Goal: Task Accomplishment & Management: Manage account settings

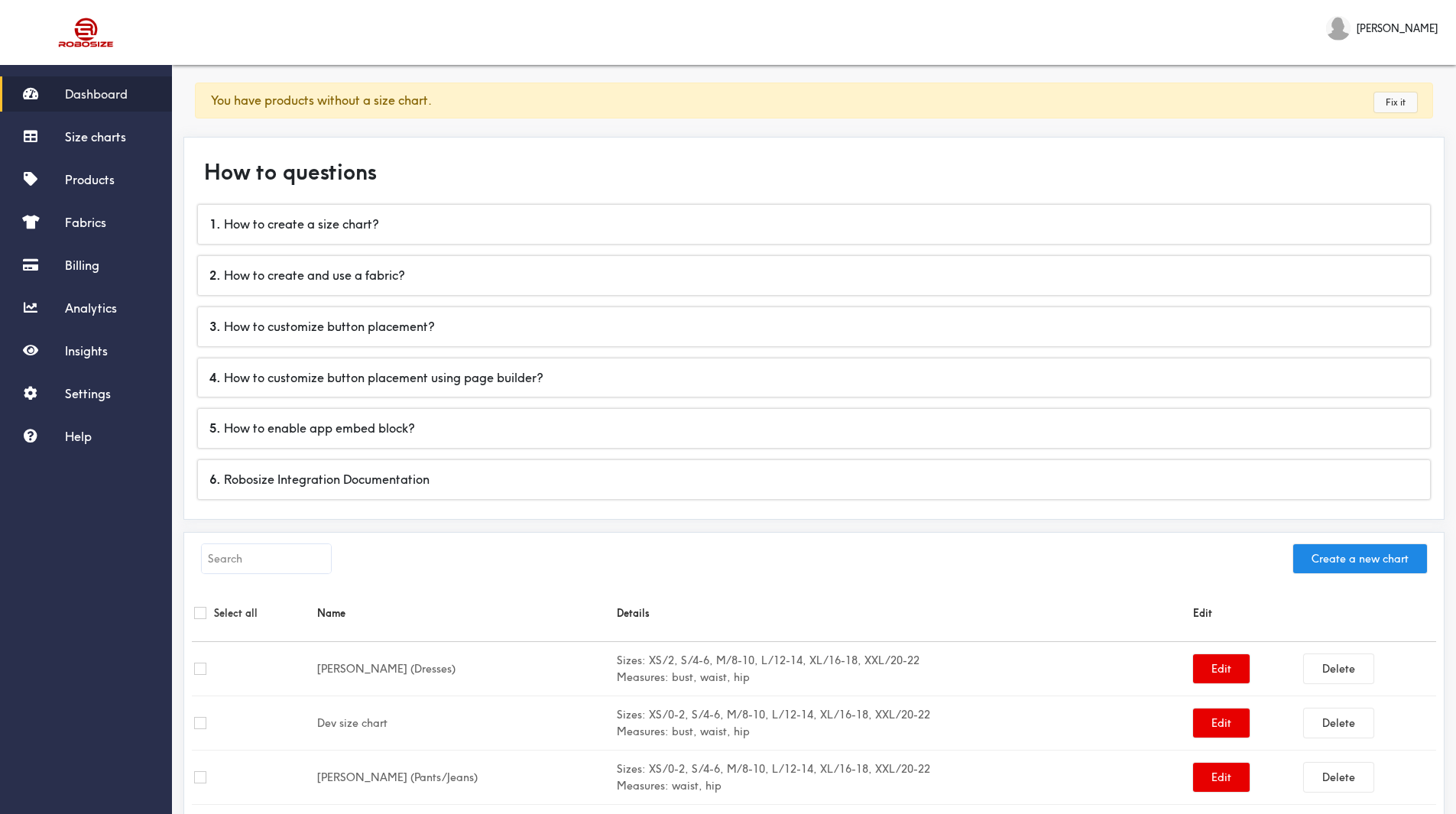
click at [1392, 109] on link "Fix it" at bounding box center [1396, 102] width 43 height 20
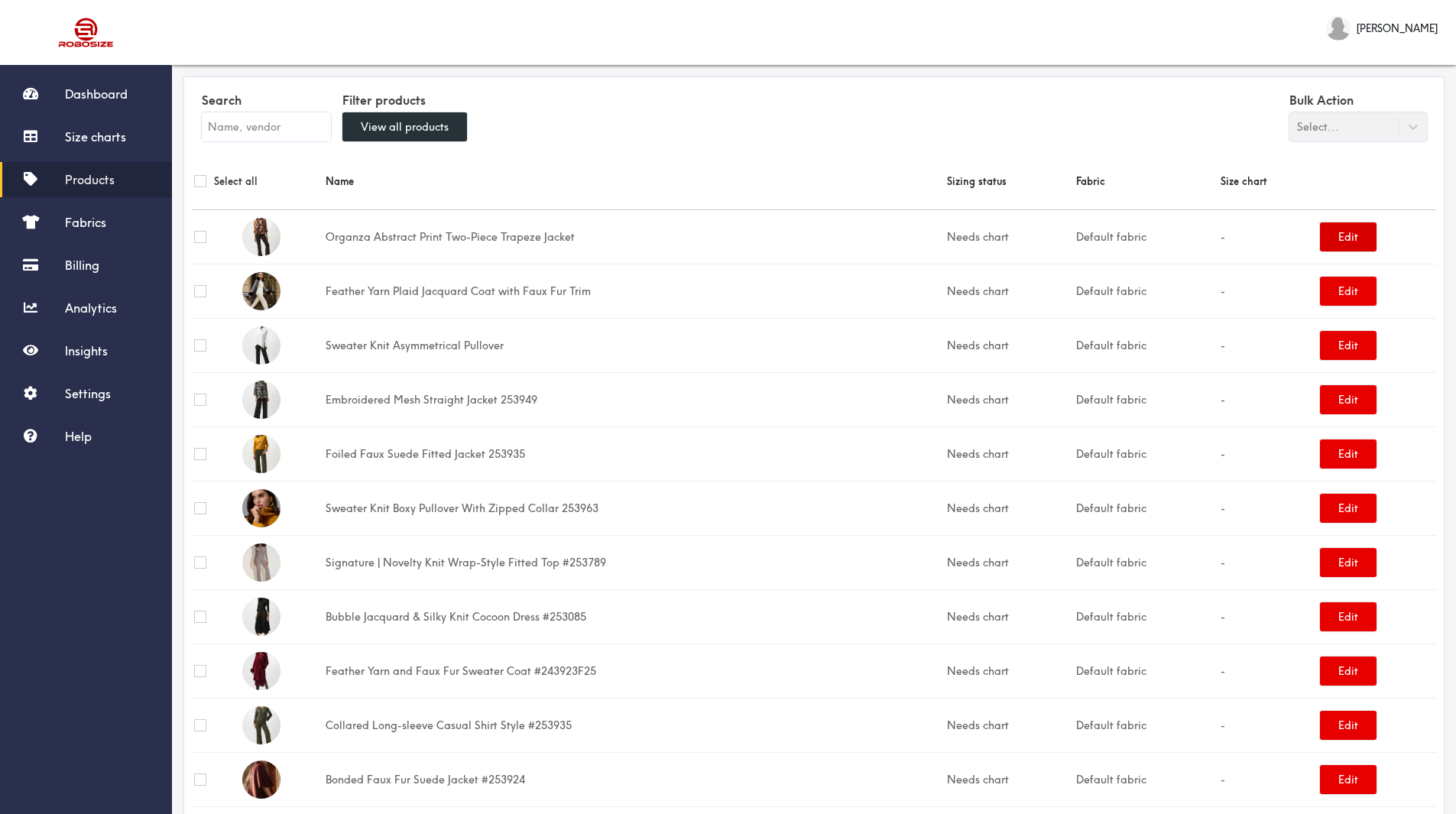
click at [1343, 233] on button "Edit" at bounding box center [1349, 237] width 57 height 29
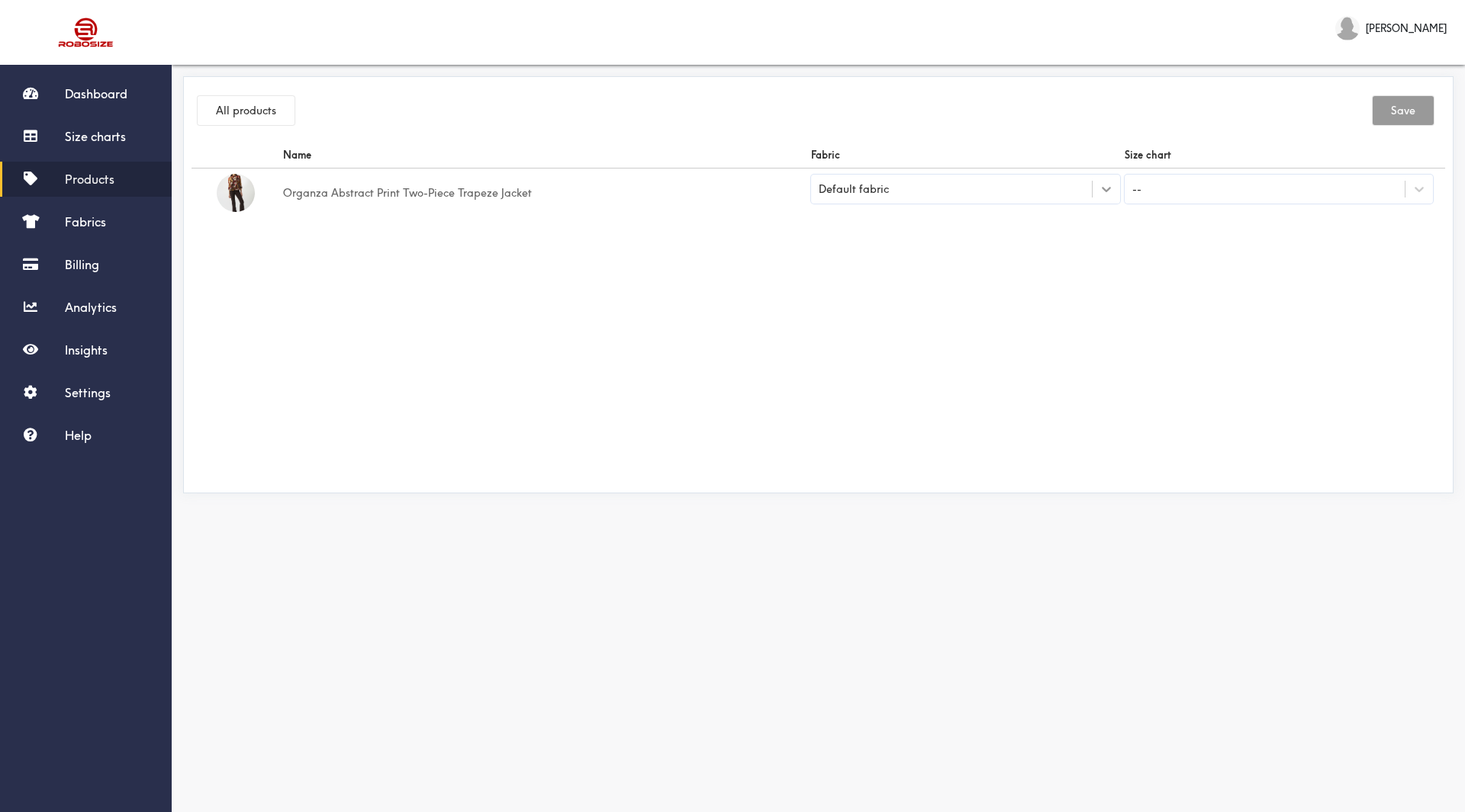
click at [1110, 186] on icon at bounding box center [1106, 189] width 15 height 15
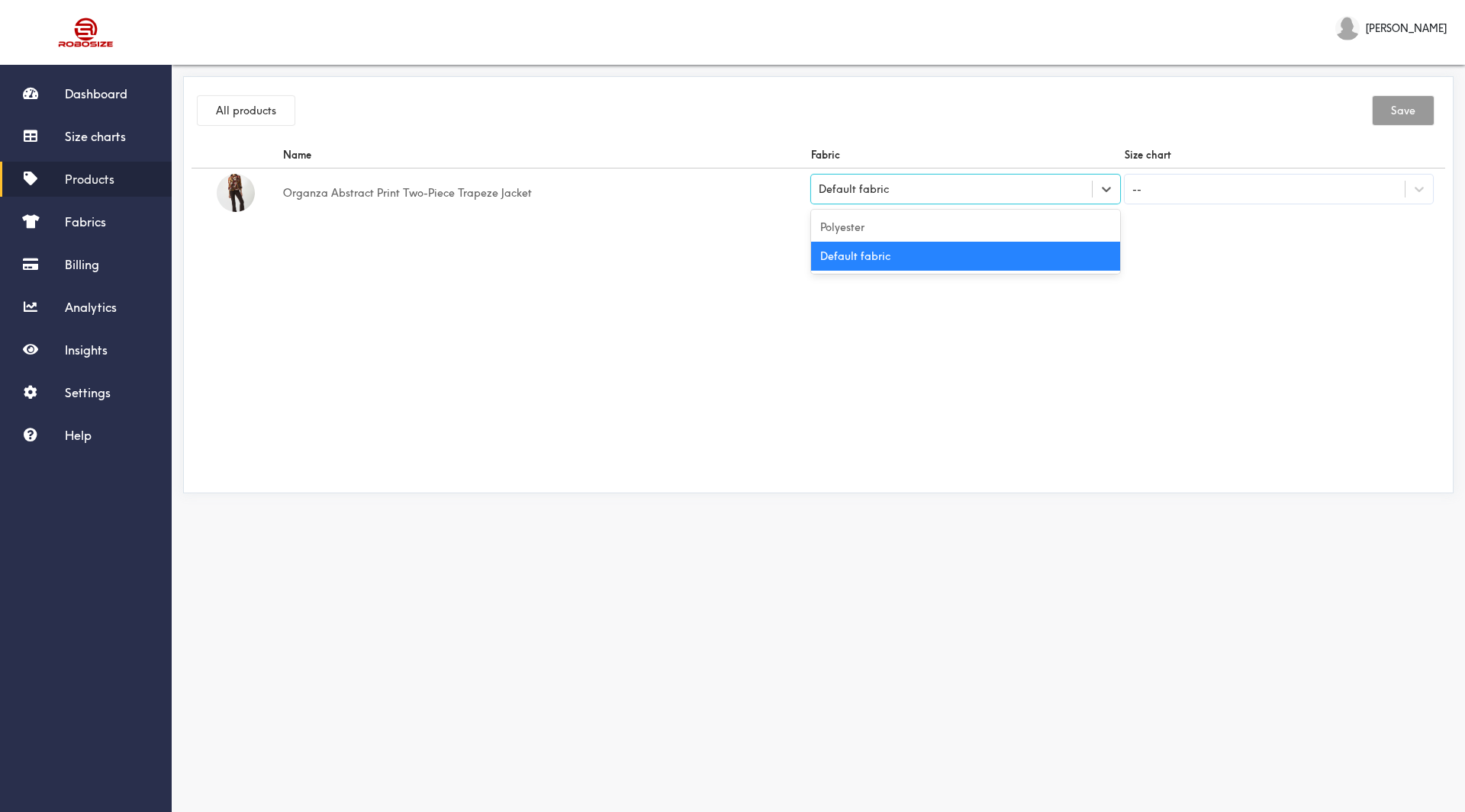
click at [953, 262] on div "Default fabric" at bounding box center [965, 256] width 309 height 29
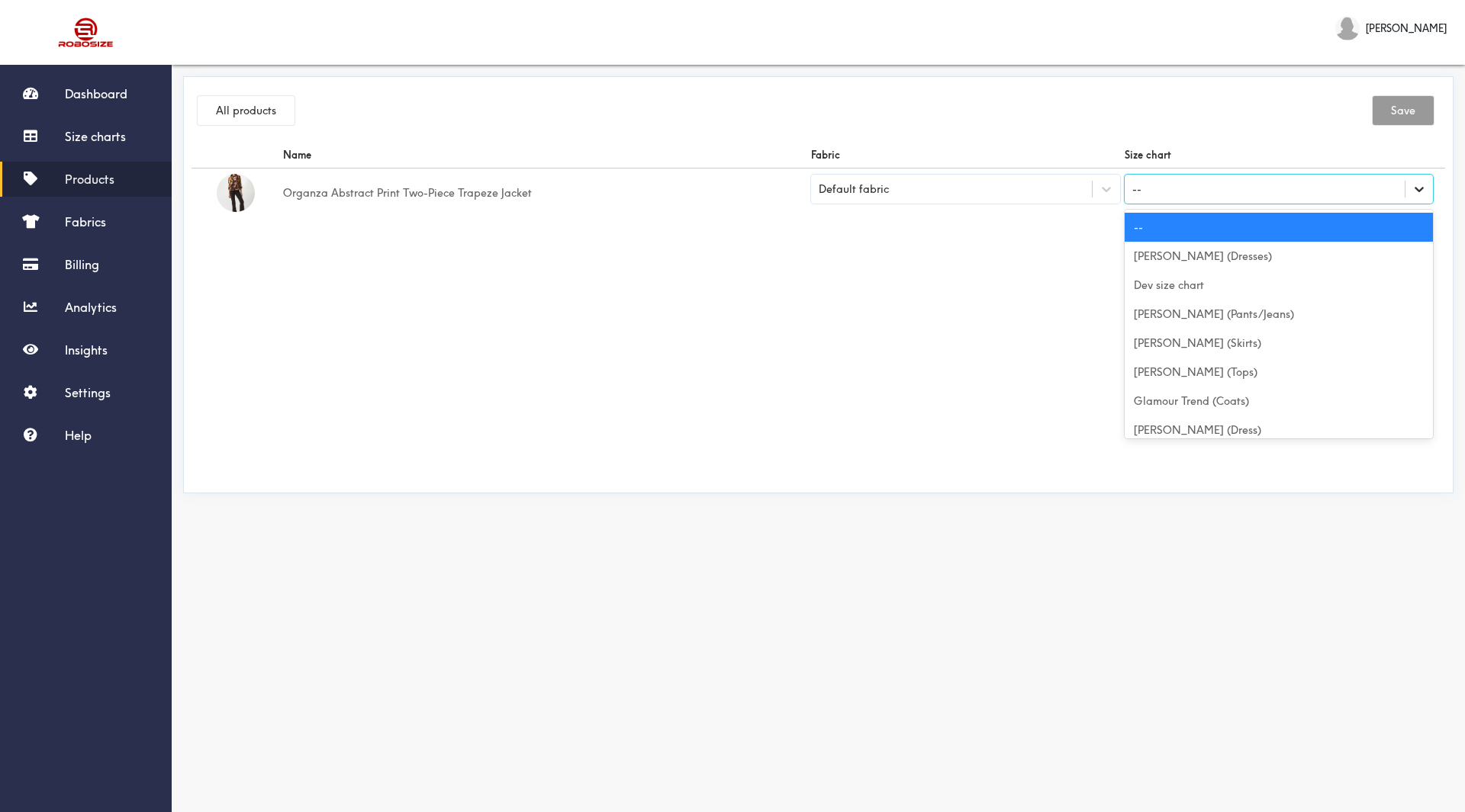
click at [1425, 184] on icon at bounding box center [1419, 189] width 15 height 15
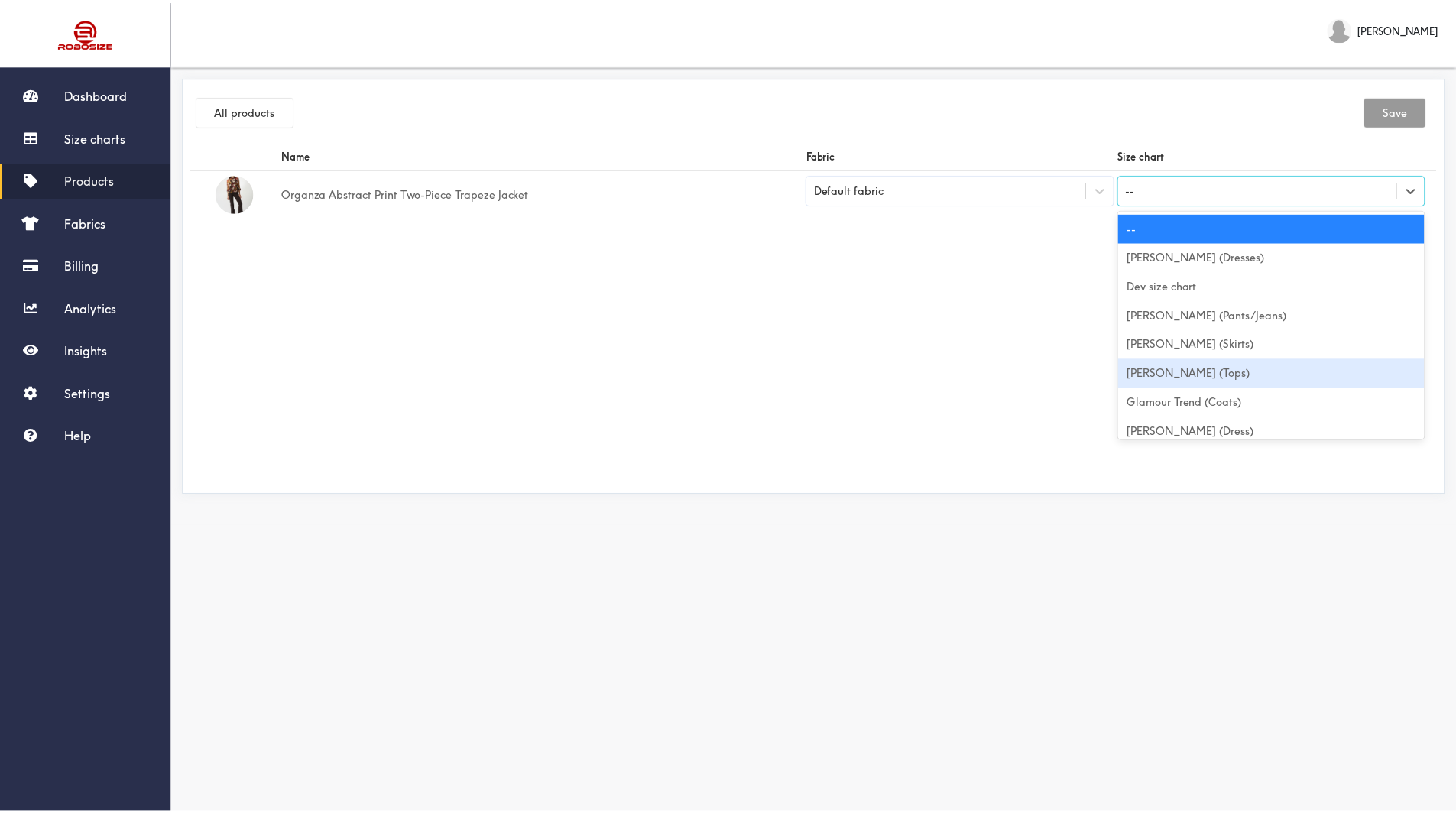
scroll to position [153, 0]
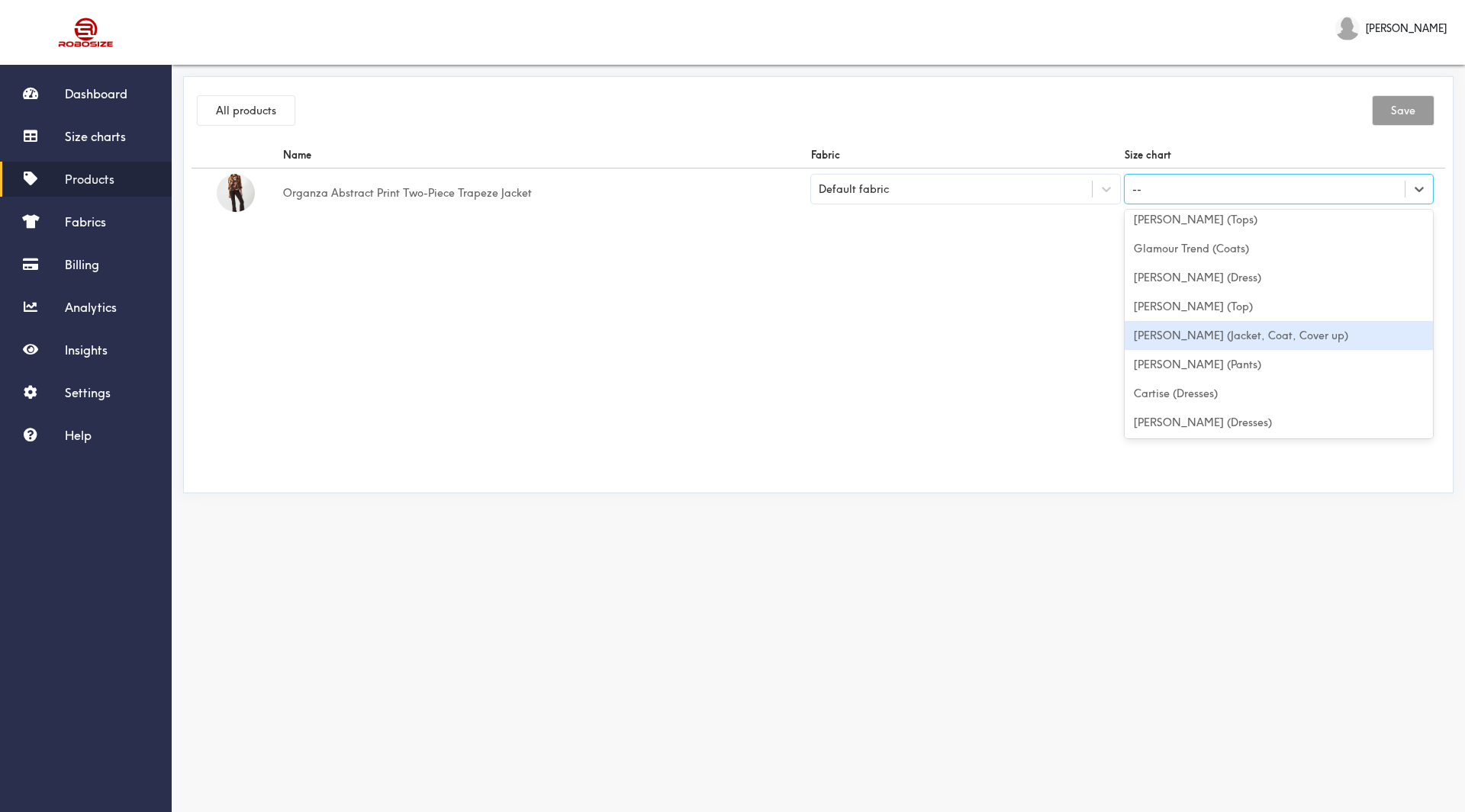
click at [1287, 333] on div "[PERSON_NAME] (Jacket, Coat, Cover up)" at bounding box center [1279, 335] width 309 height 29
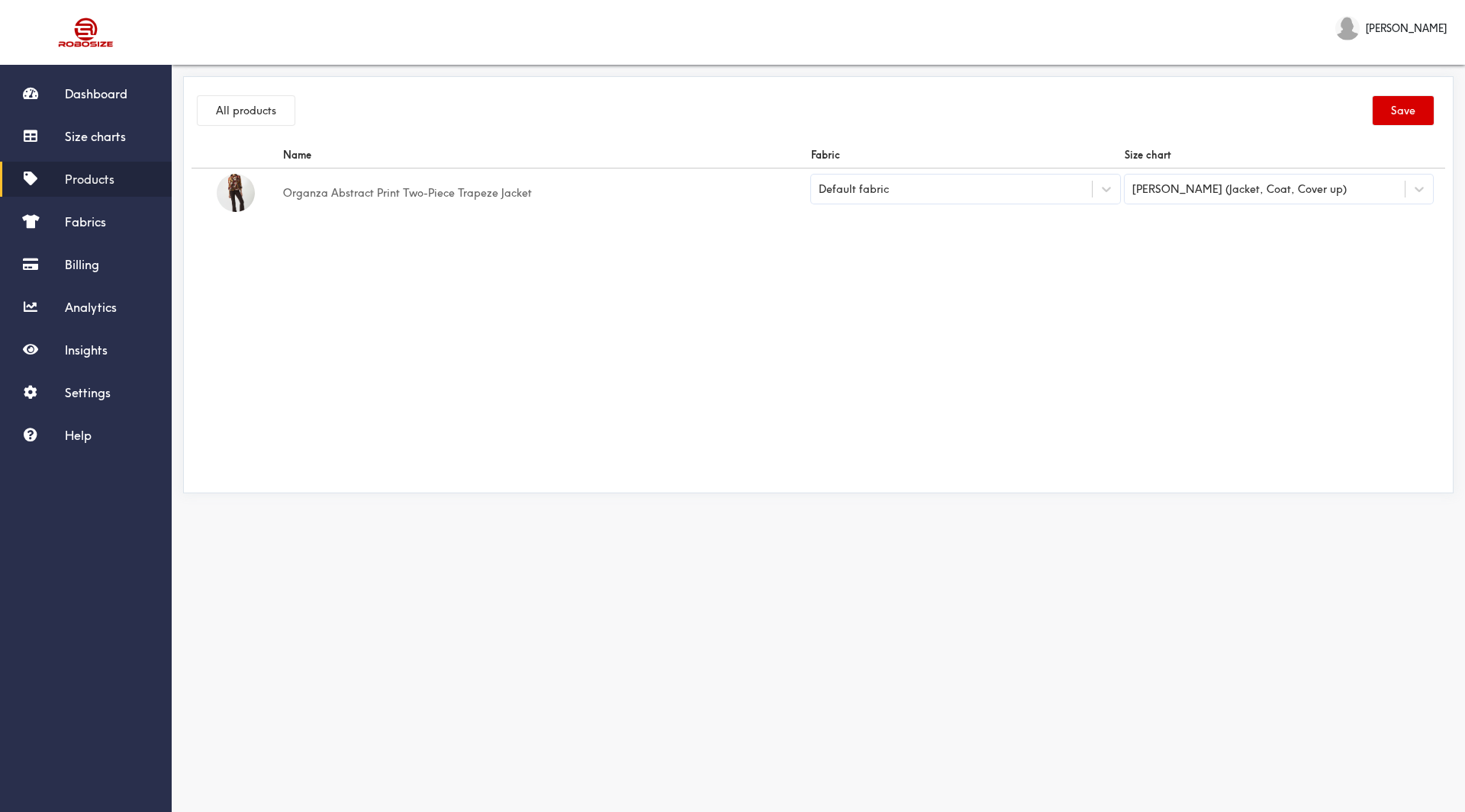
click at [1400, 107] on button "Save" at bounding box center [1402, 111] width 61 height 29
click at [239, 100] on button "All products" at bounding box center [245, 111] width 97 height 29
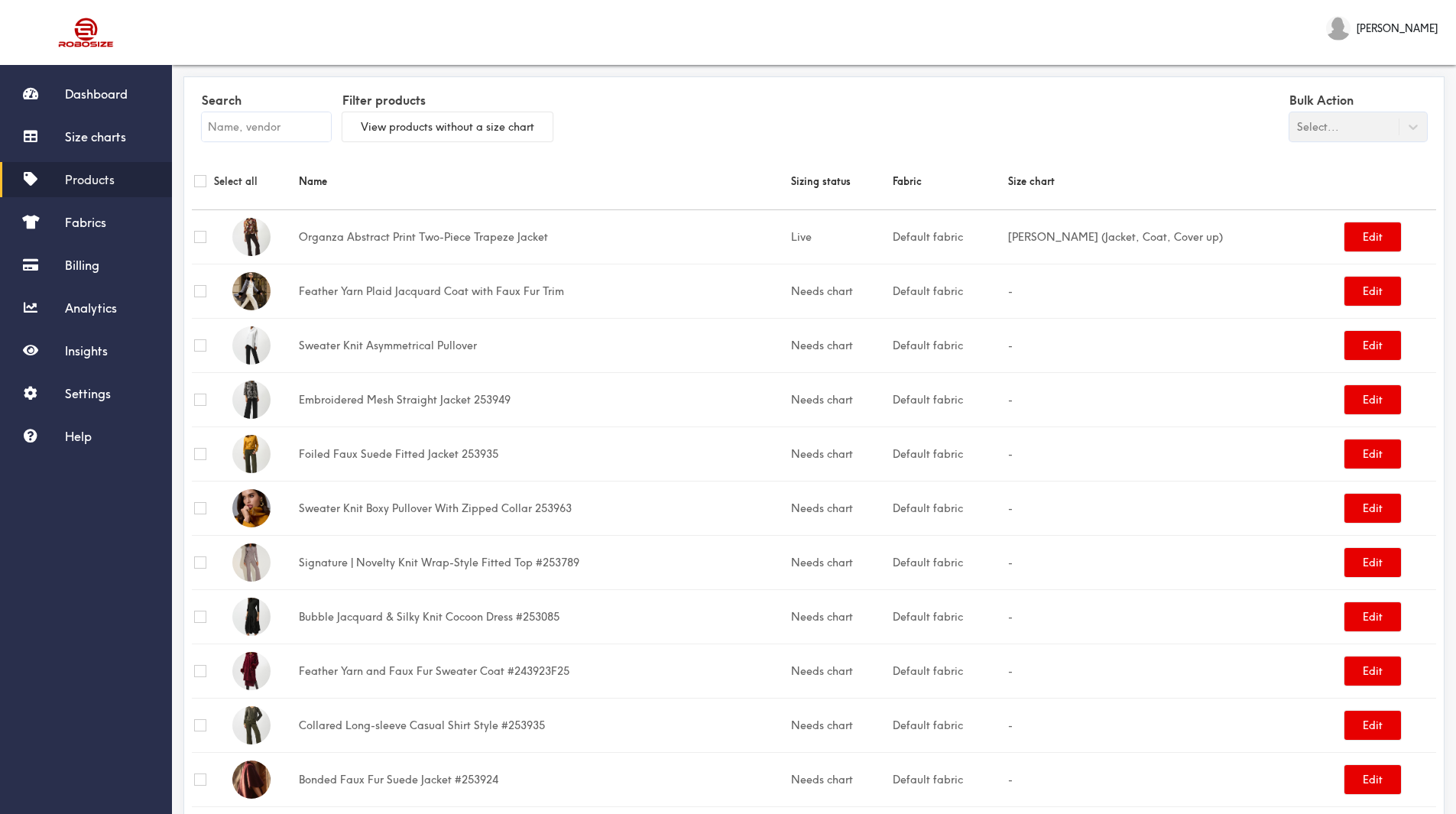
click at [1330, 129] on div "Bulk Action Select..." at bounding box center [1358, 114] width 138 height 52
click at [1414, 122] on div "Bulk Action Select..." at bounding box center [1358, 114] width 138 height 52
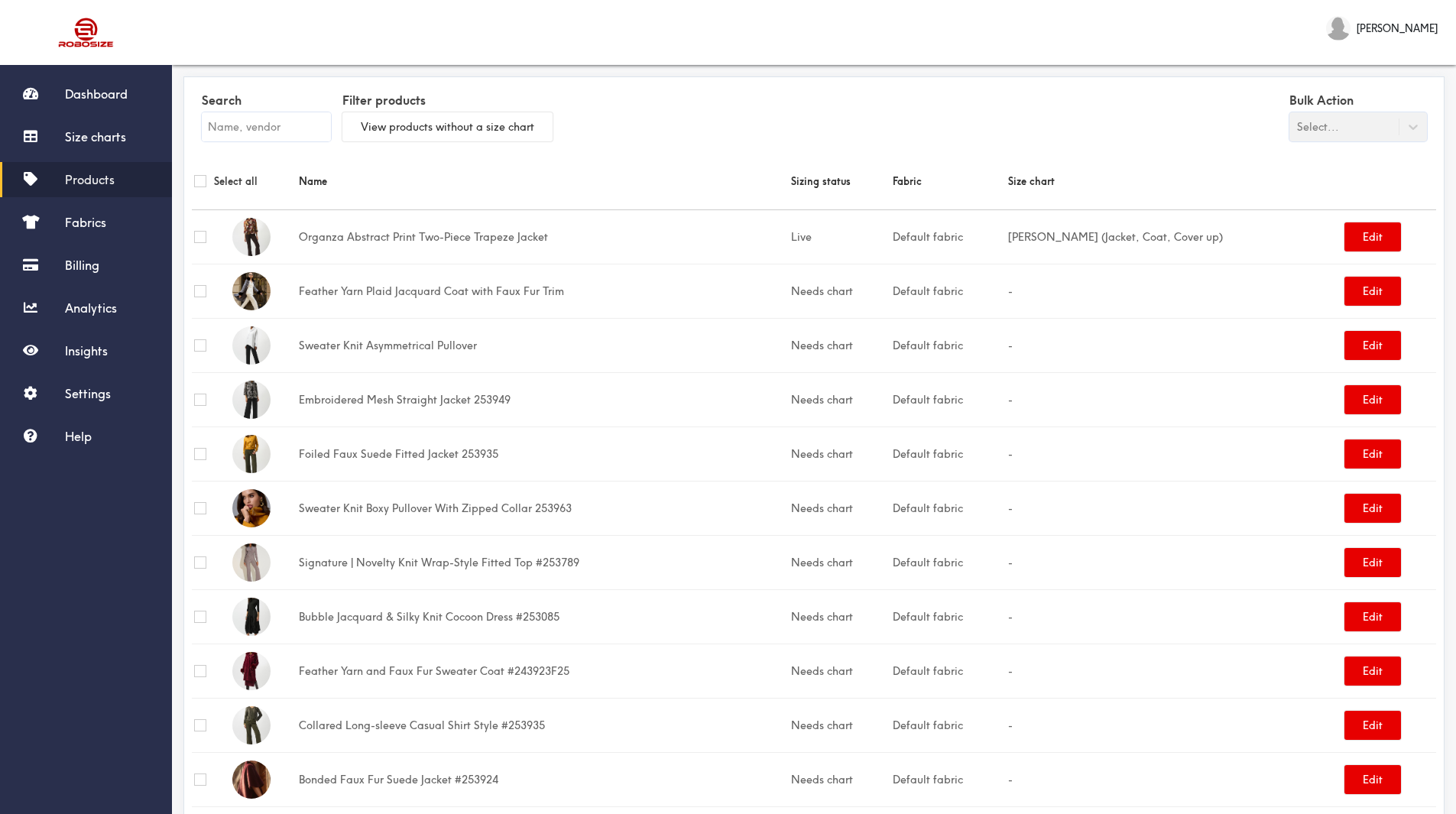
click at [200, 181] on input "checkbox" at bounding box center [200, 181] width 12 height 12
checkbox input "true"
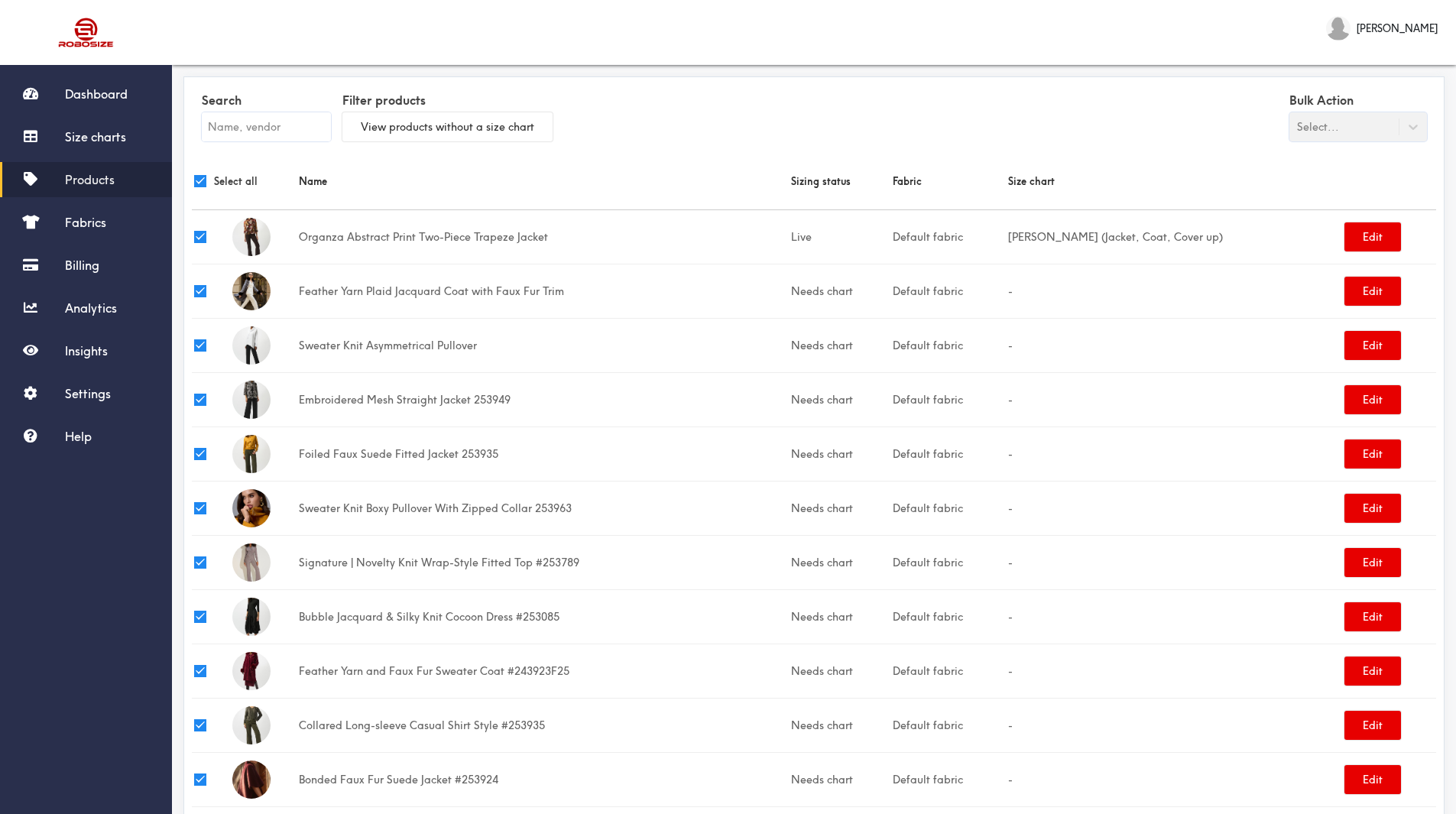
checkbox input "true"
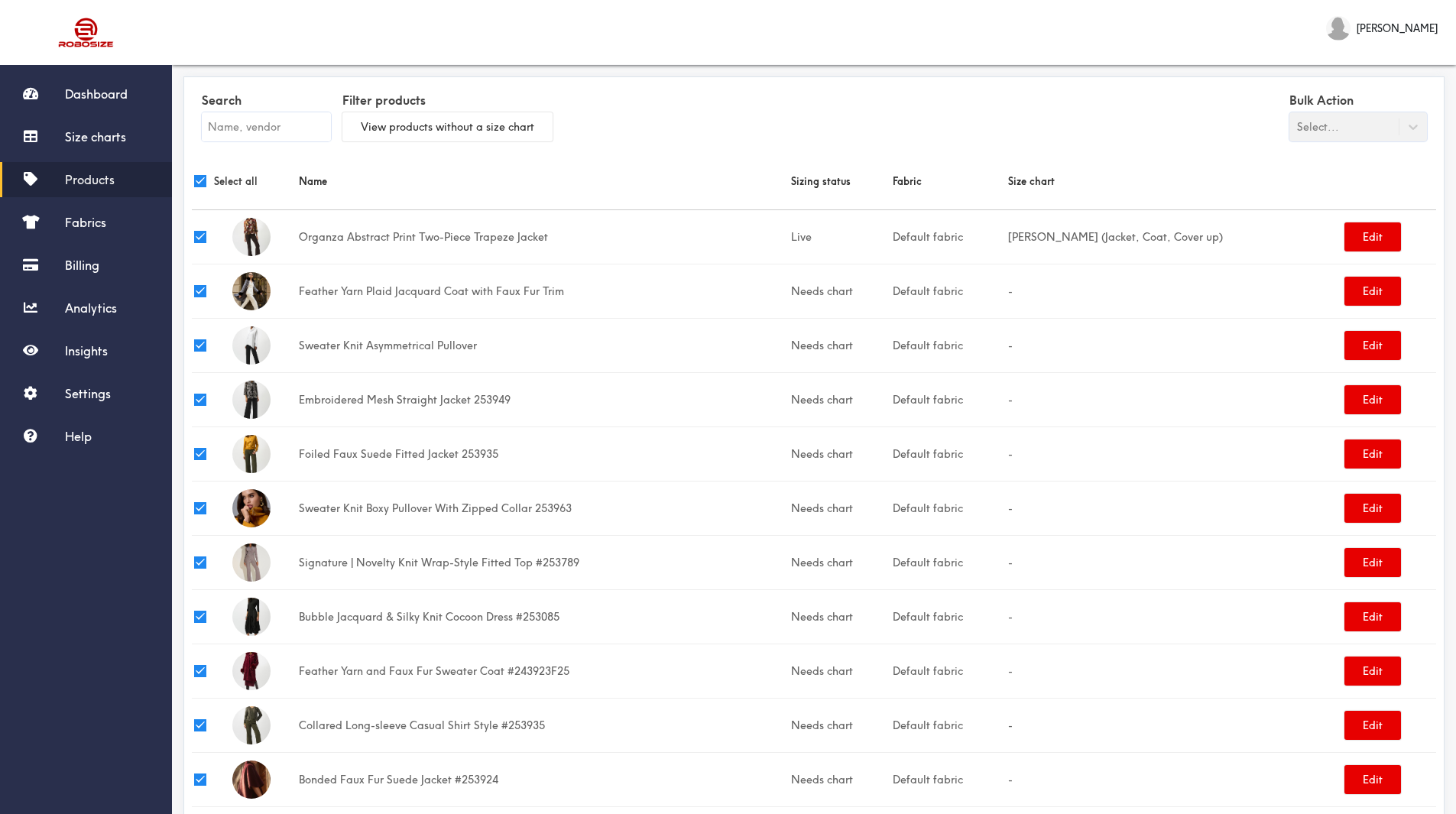
checkbox input "true"
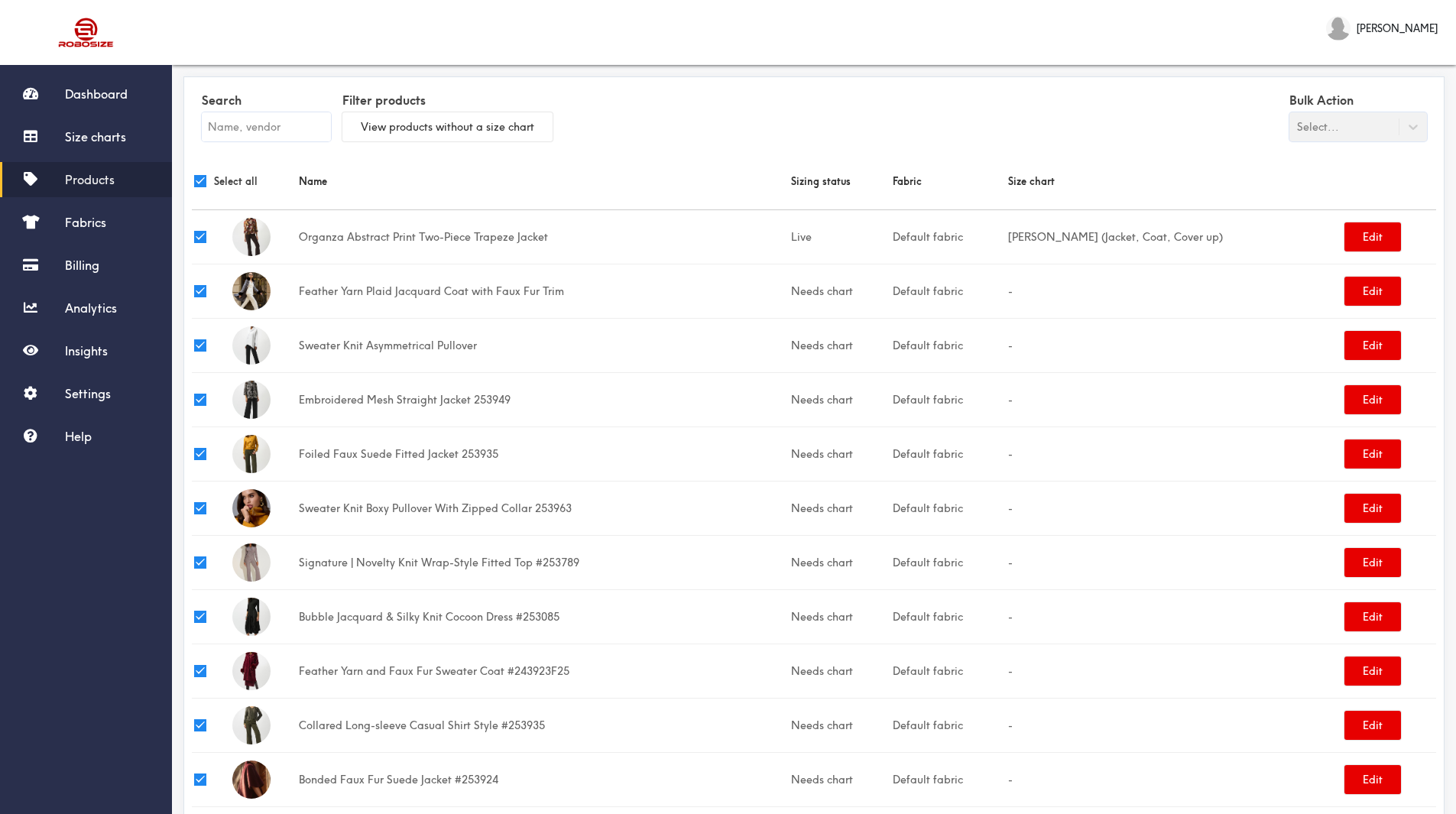
checkbox input "true"
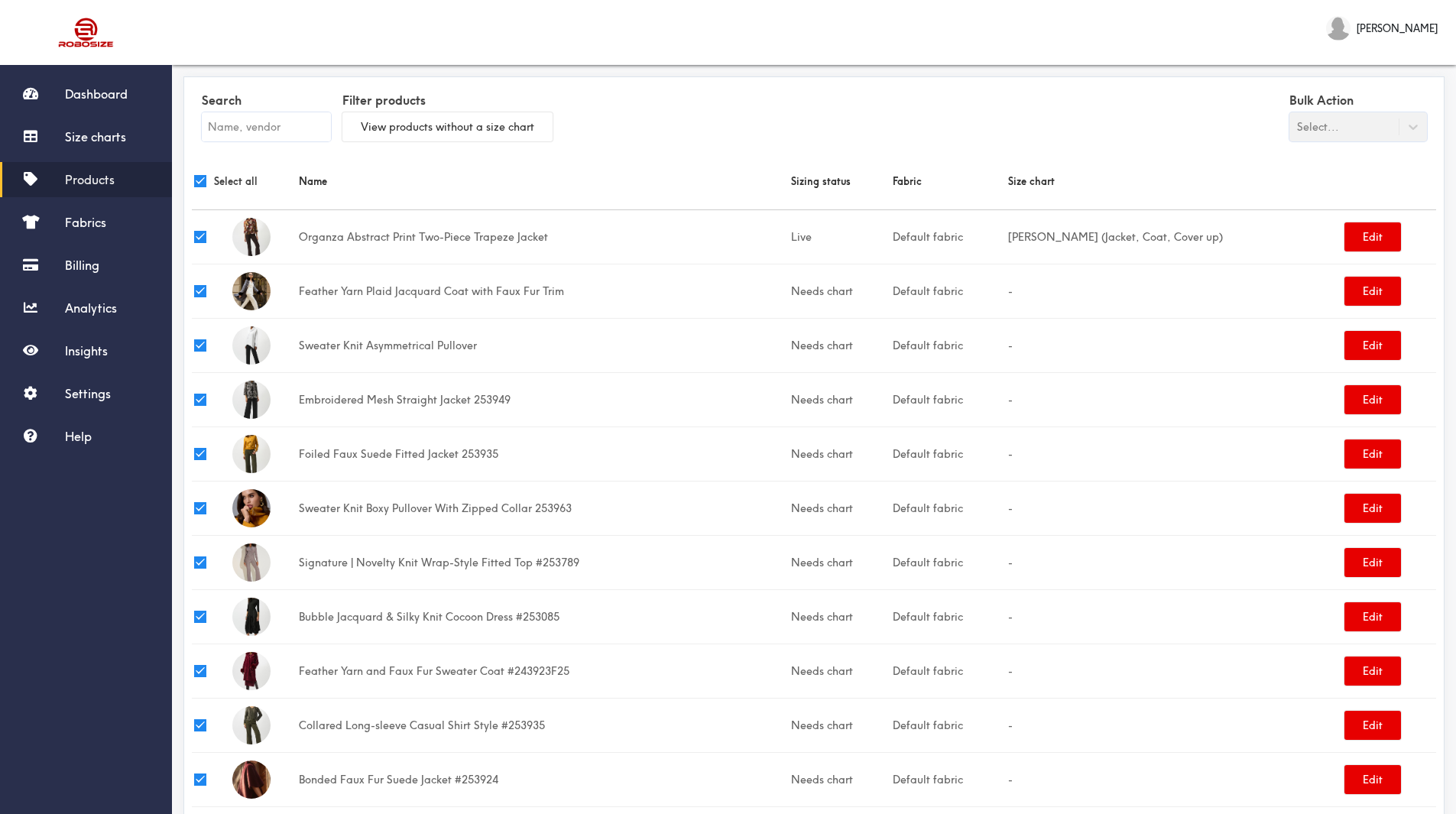
checkbox input "true"
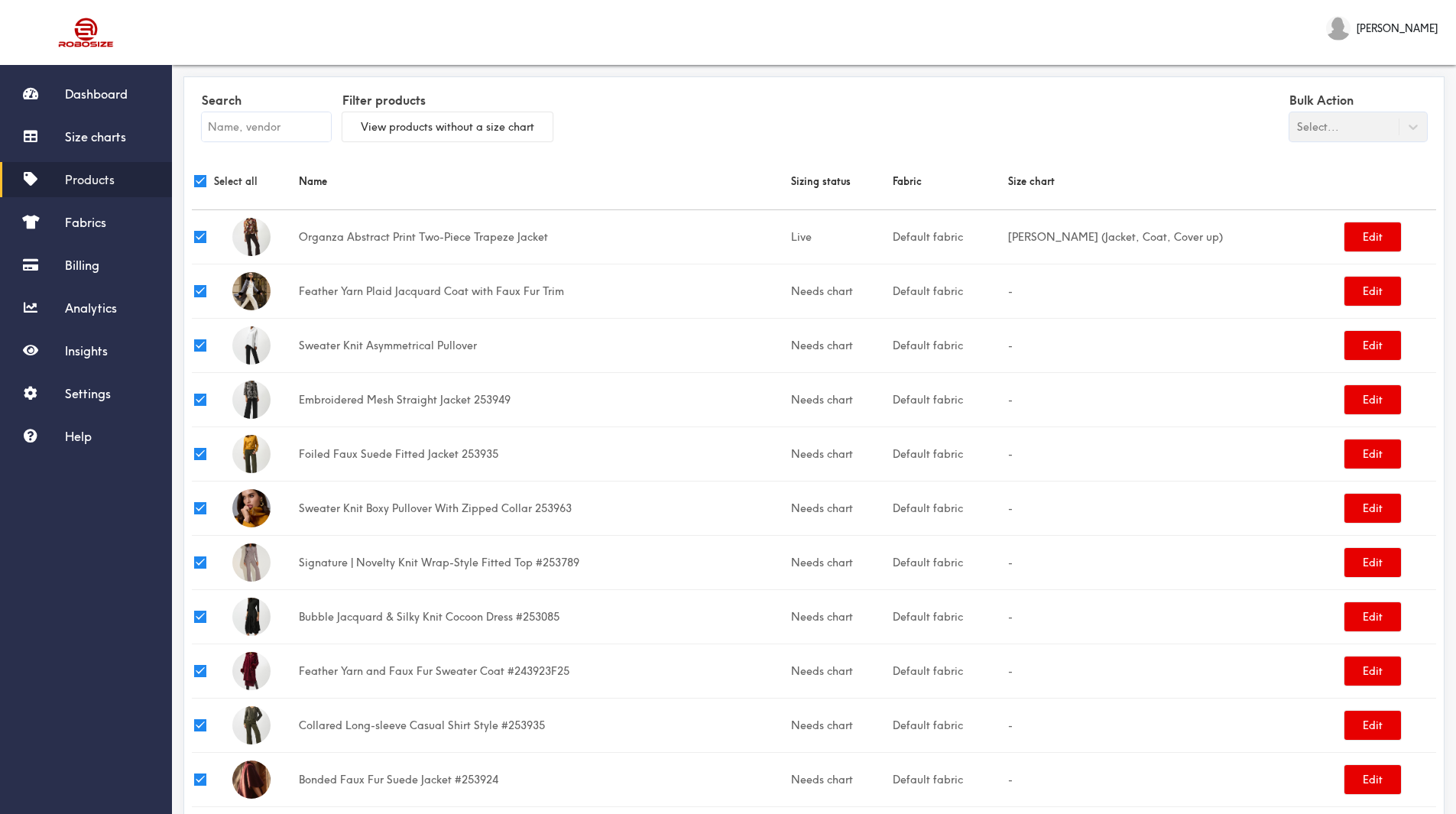
checkbox input "true"
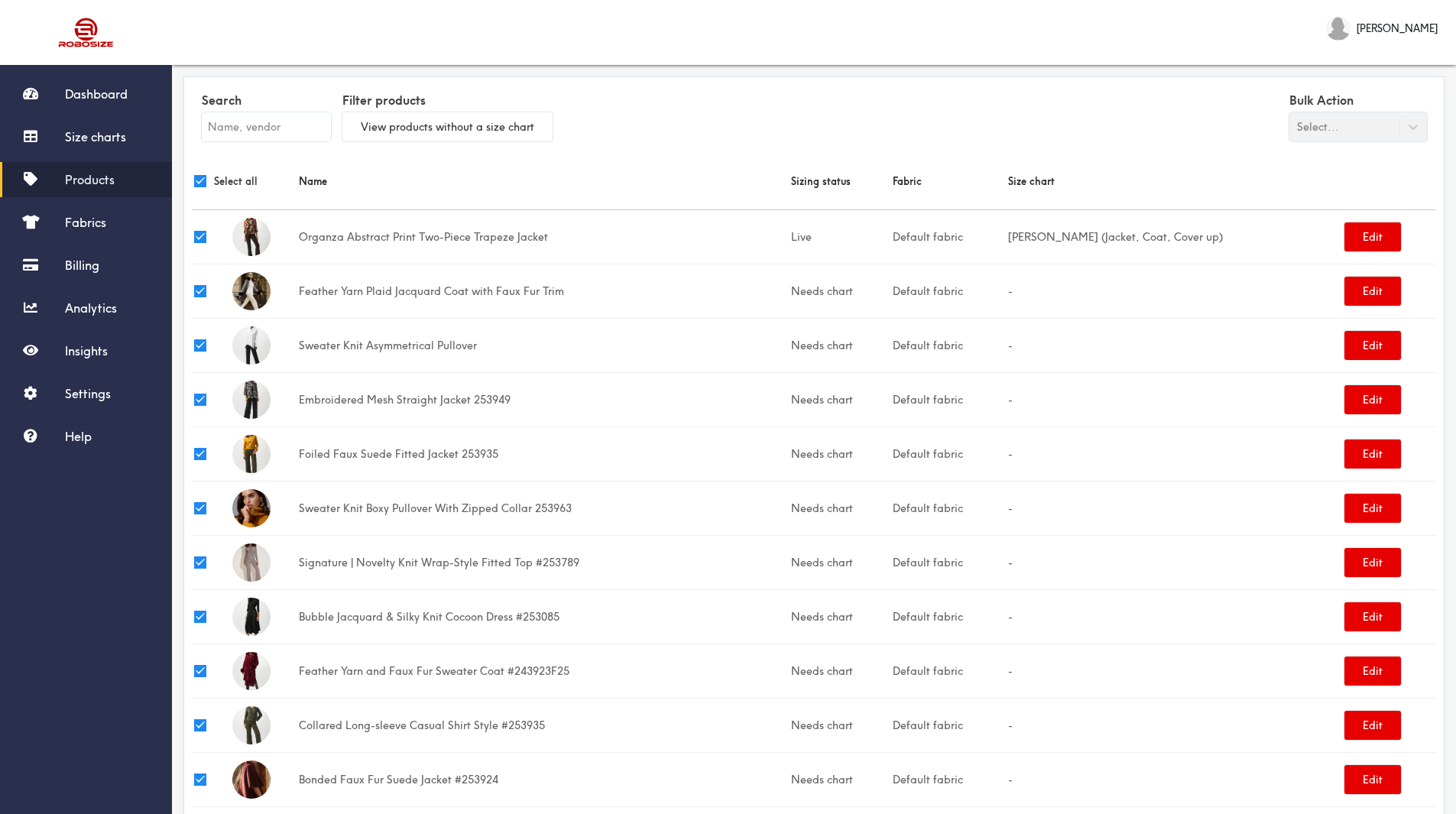
checkbox input "true"
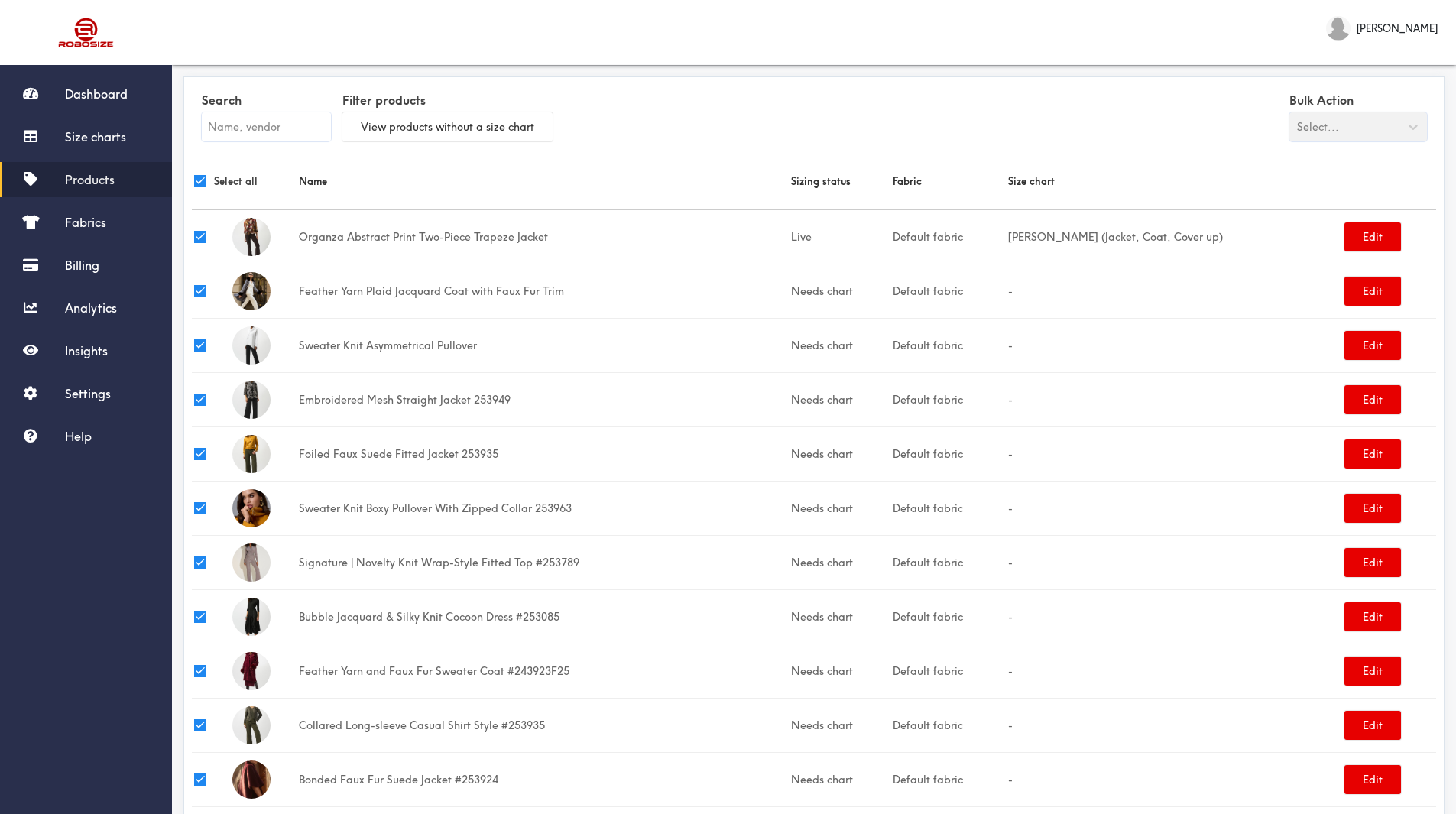
checkbox input "true"
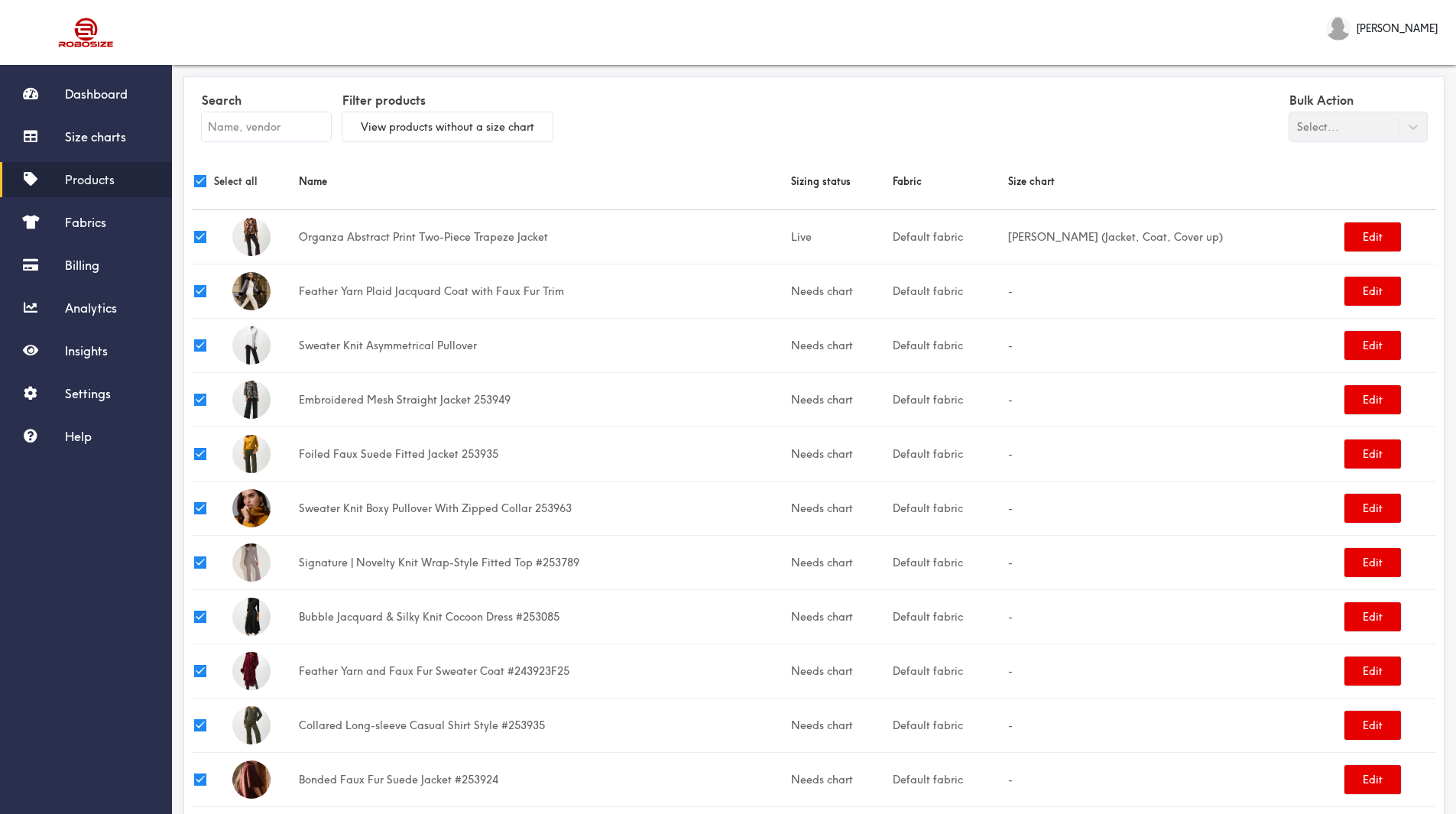
checkbox input "true"
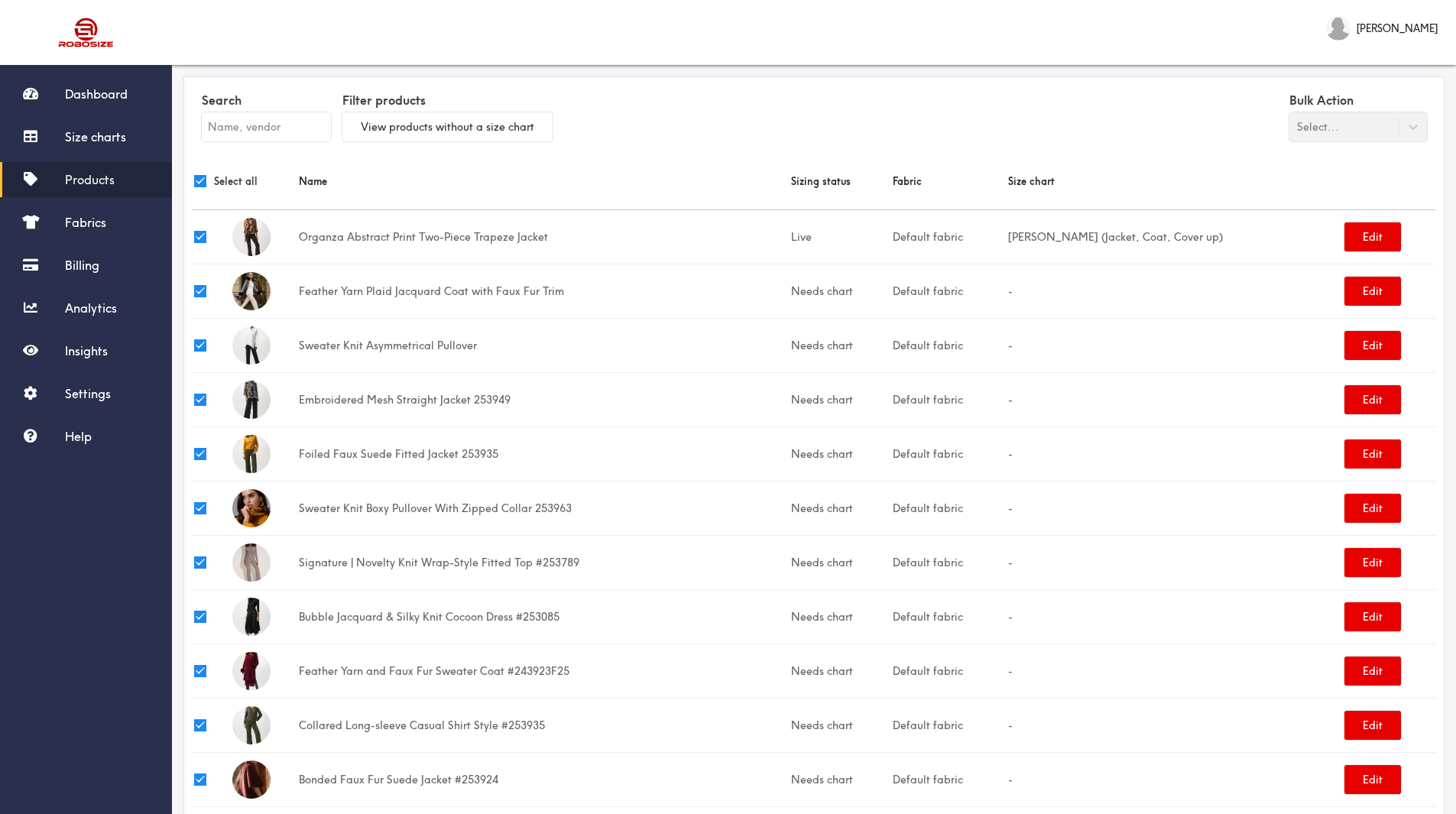
checkbox input "true"
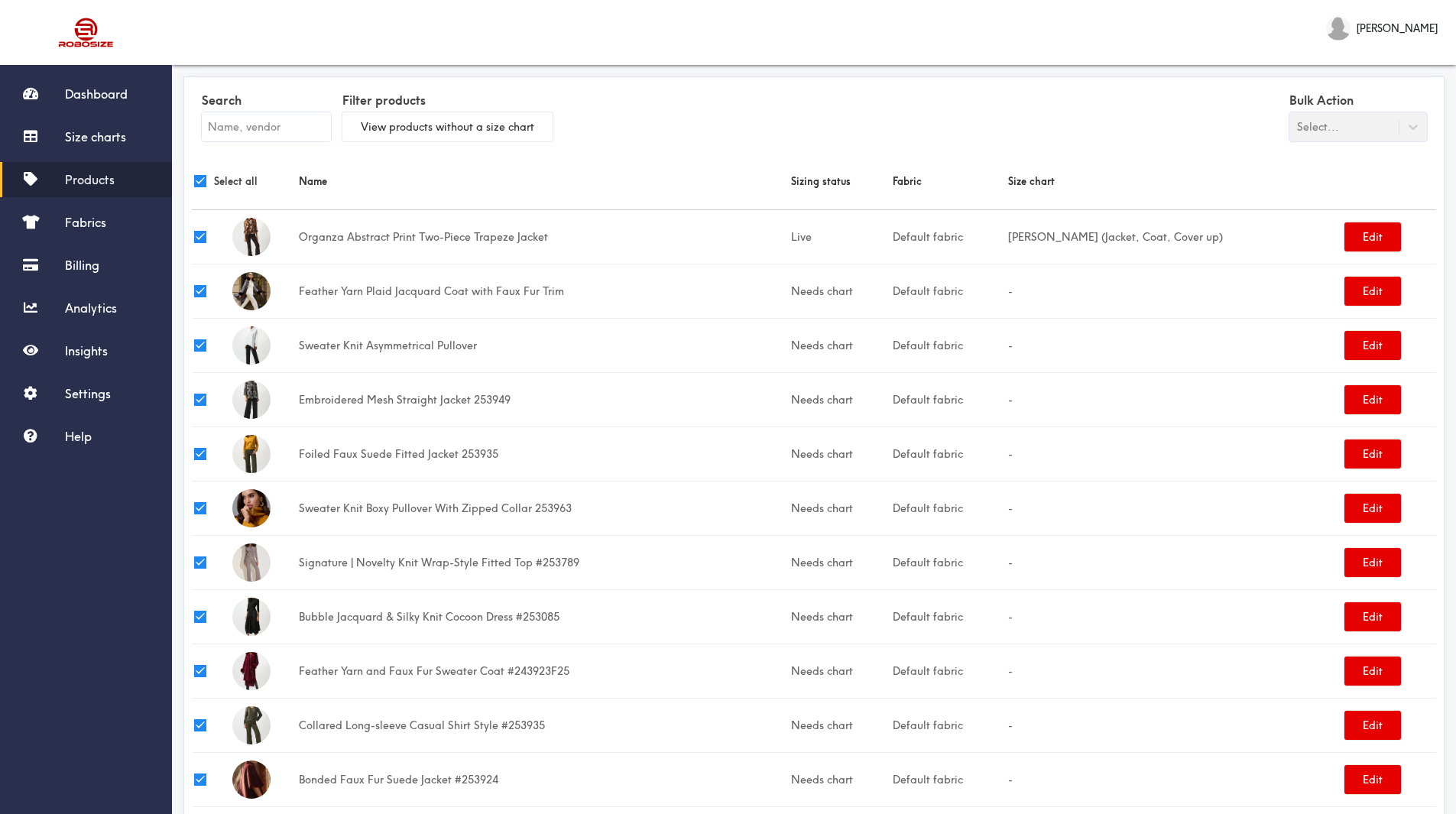
checkbox input "true"
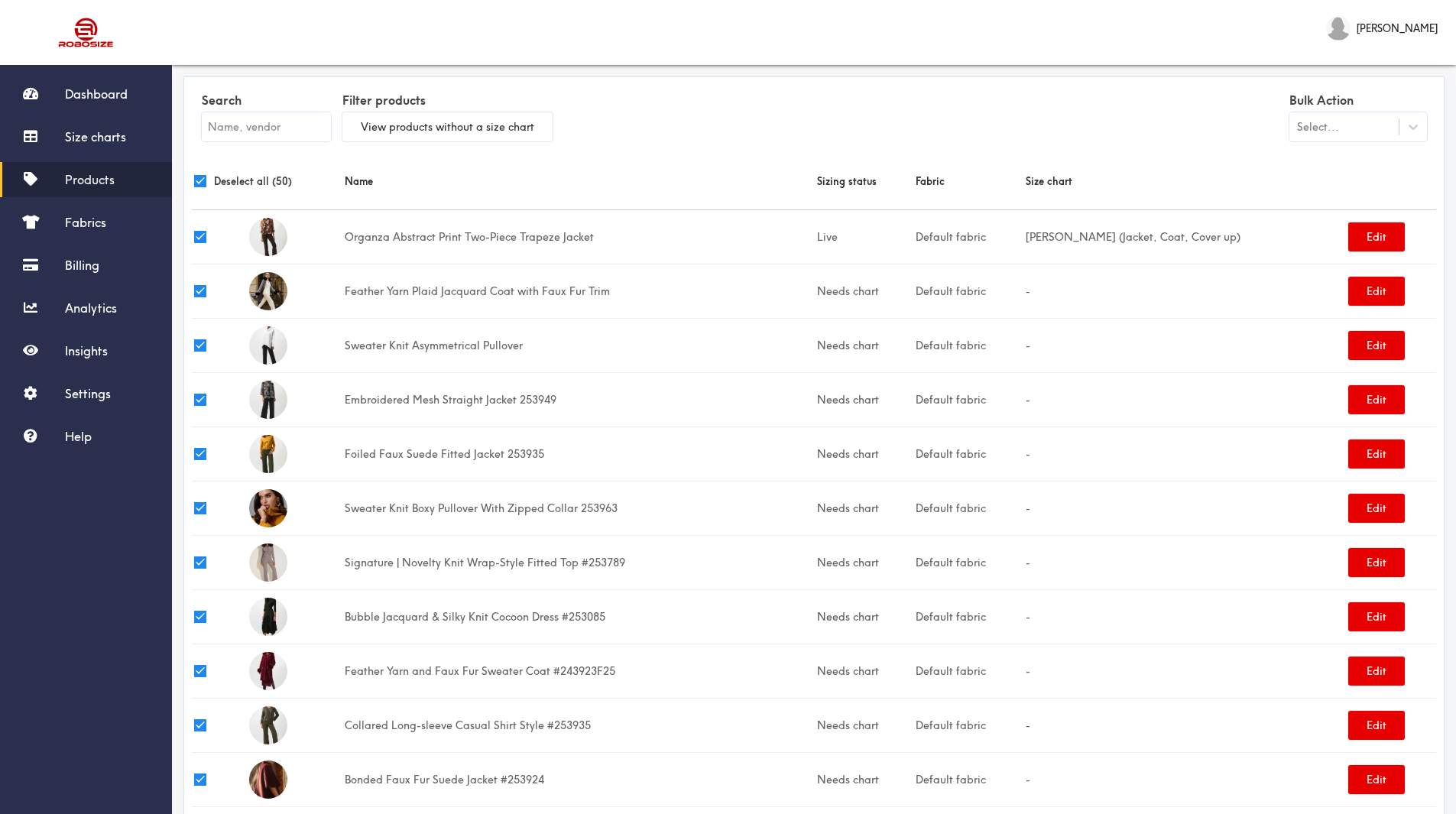
click at [1314, 135] on div "Select..." at bounding box center [1358, 127] width 138 height 29
click at [1331, 121] on div "Select..." at bounding box center [1318, 127] width 42 height 17
click at [1341, 190] on div "Update size charts" at bounding box center [1358, 193] width 138 height 28
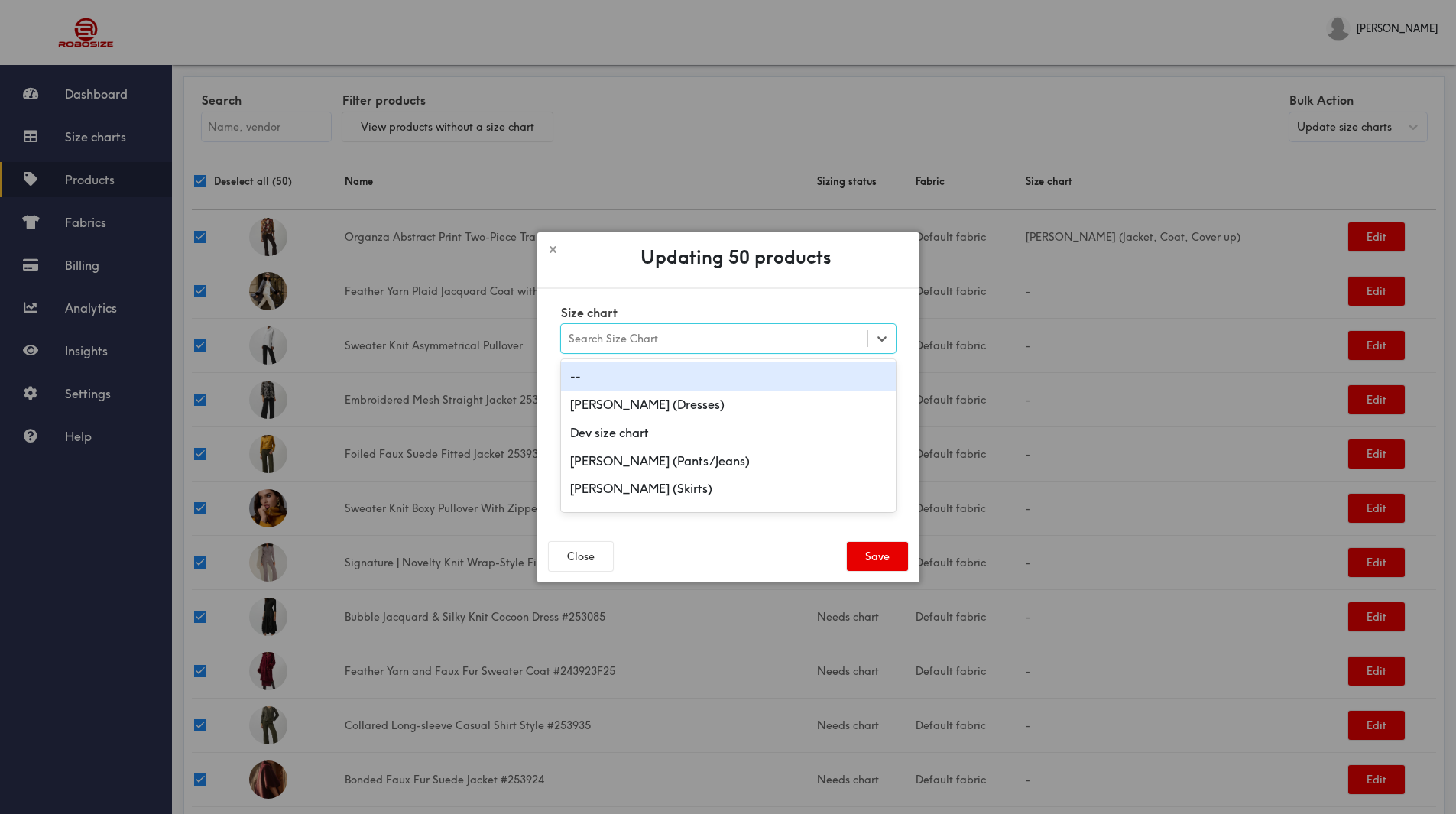
click at [764, 331] on div "Search Size Chart" at bounding box center [714, 339] width 307 height 26
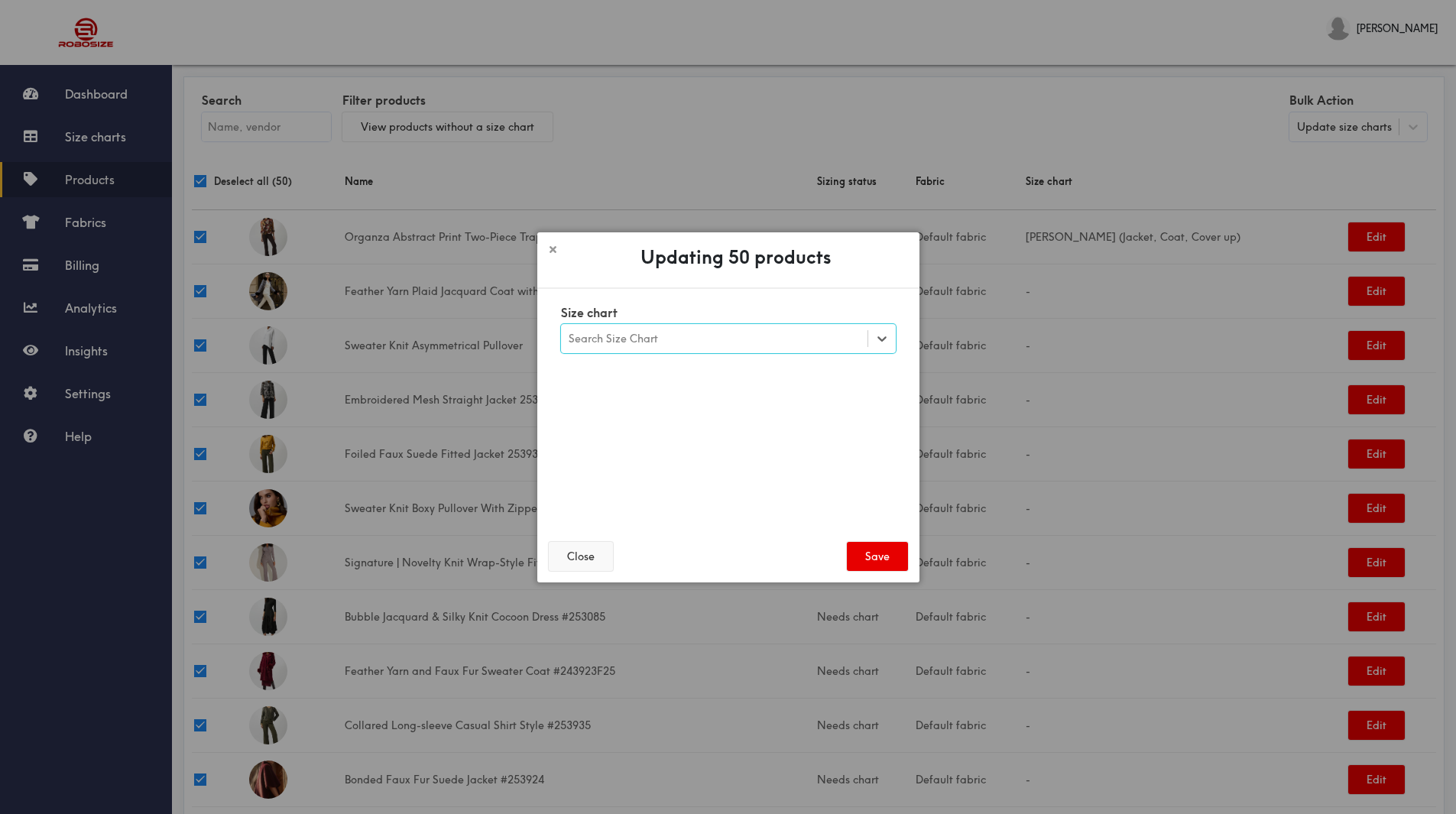
click at [593, 563] on button "Close" at bounding box center [581, 557] width 64 height 29
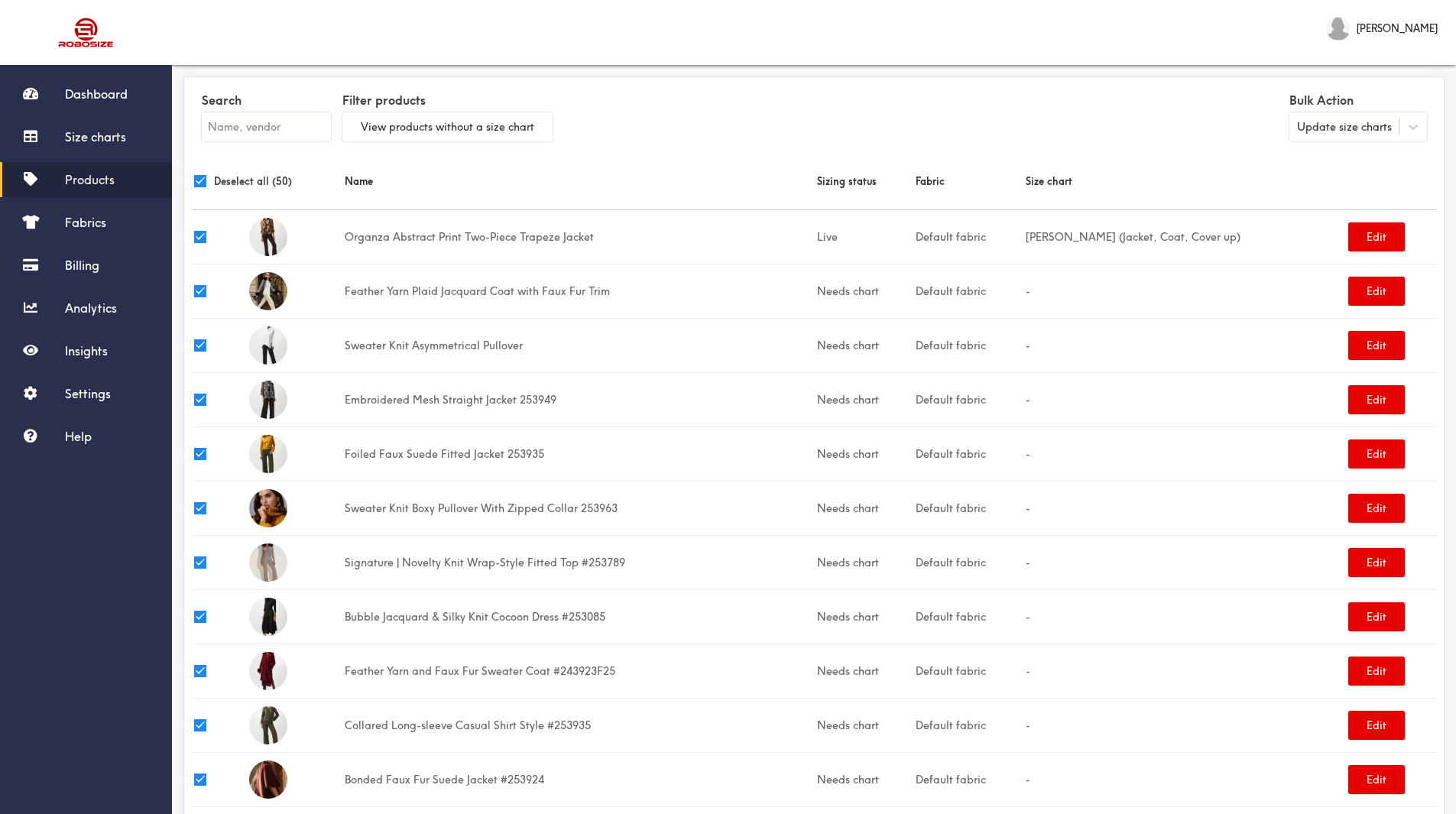
click at [204, 177] on input "checkbox" at bounding box center [200, 181] width 12 height 12
checkbox input "false"
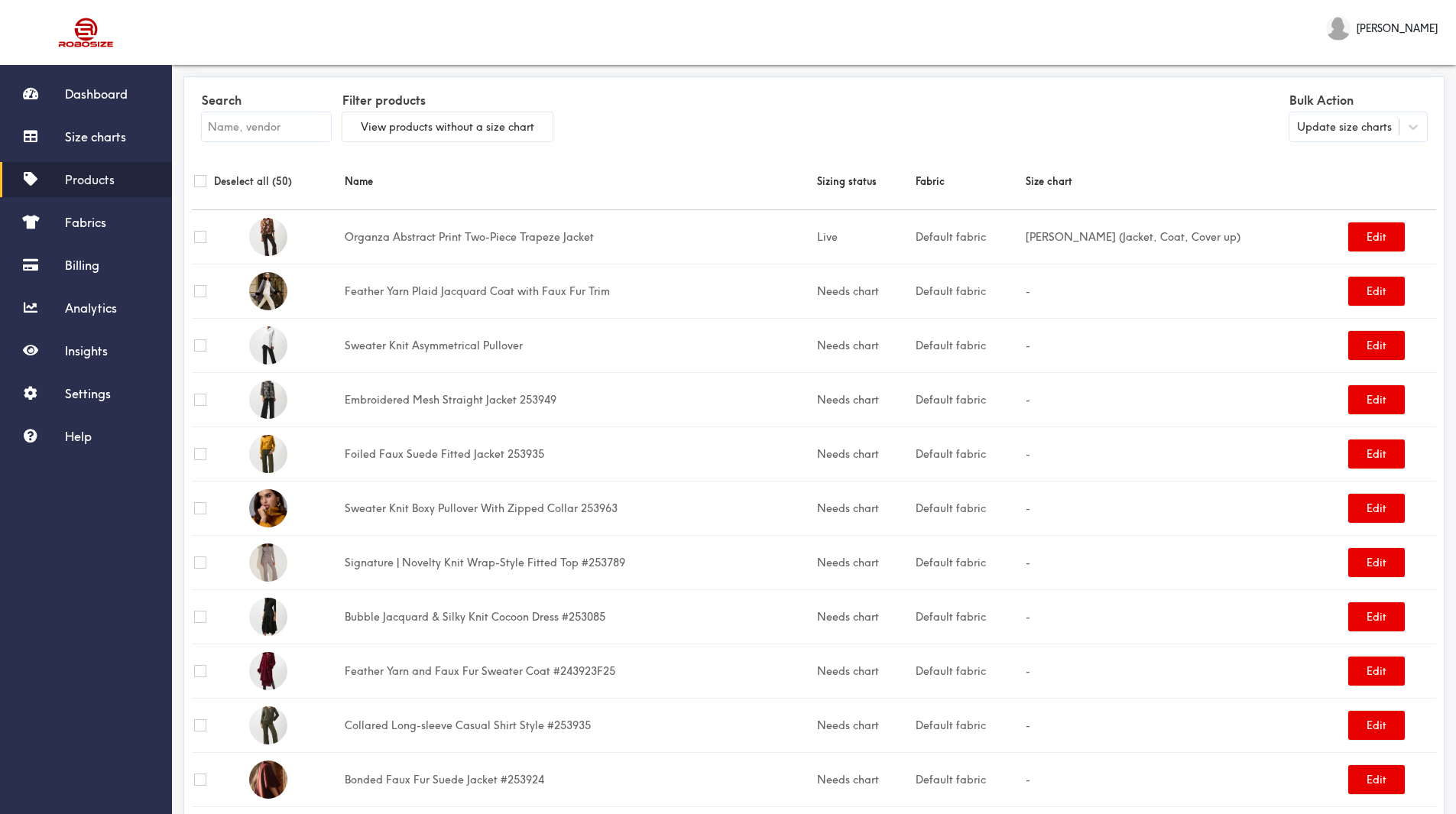
checkbox input "false"
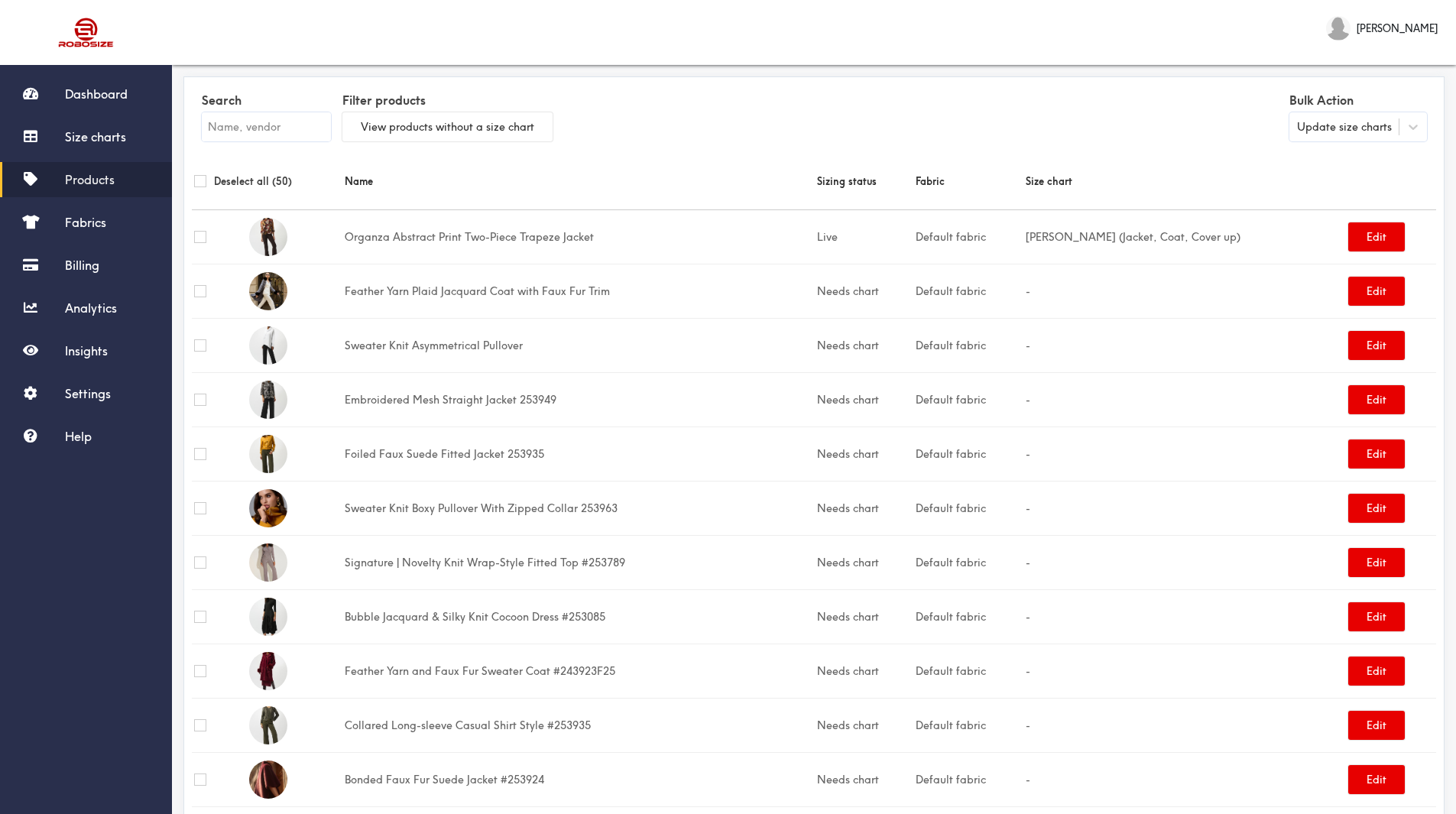
checkbox input "false"
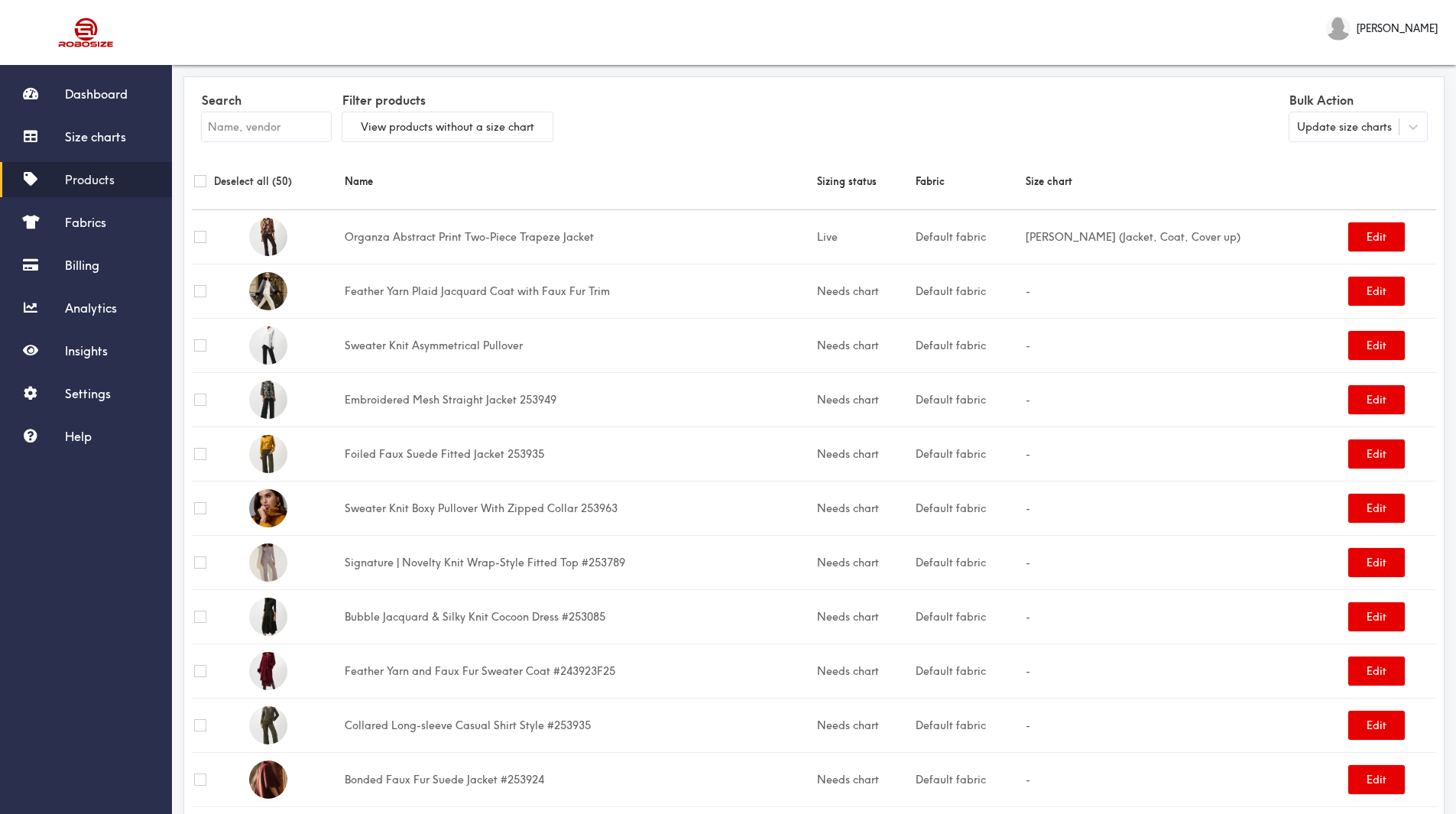
checkbox input "false"
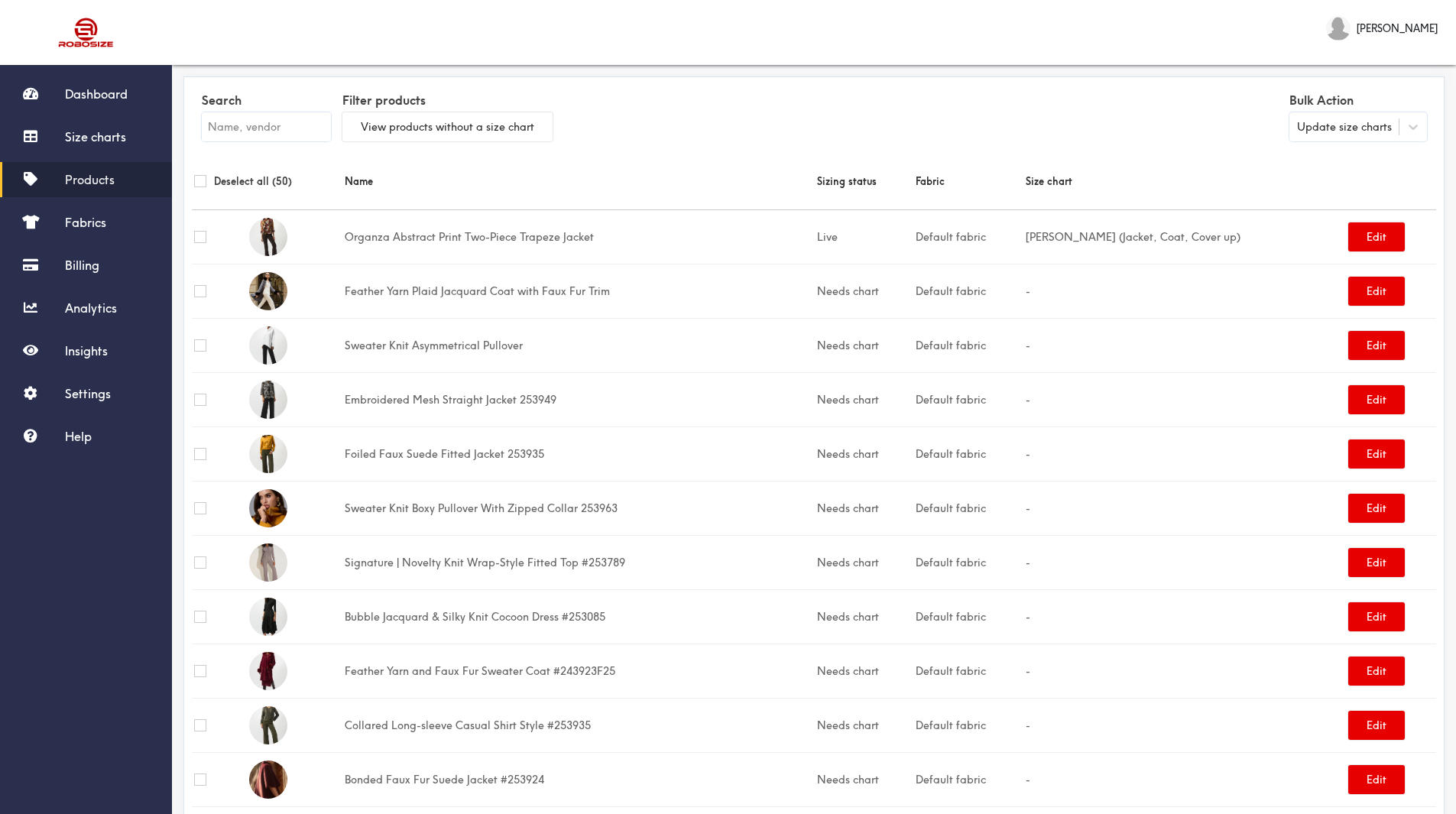
checkbox input "false"
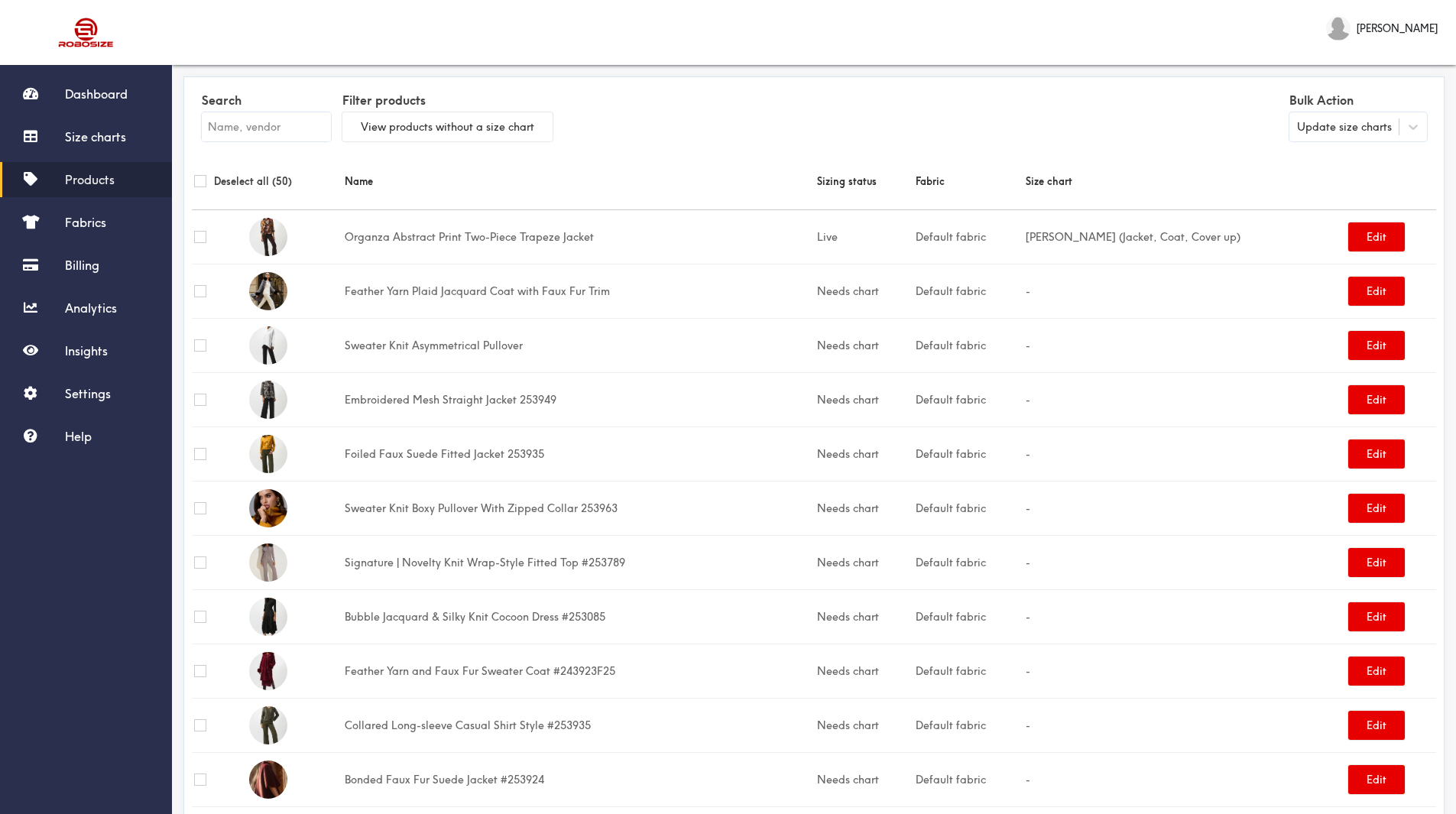
checkbox input "false"
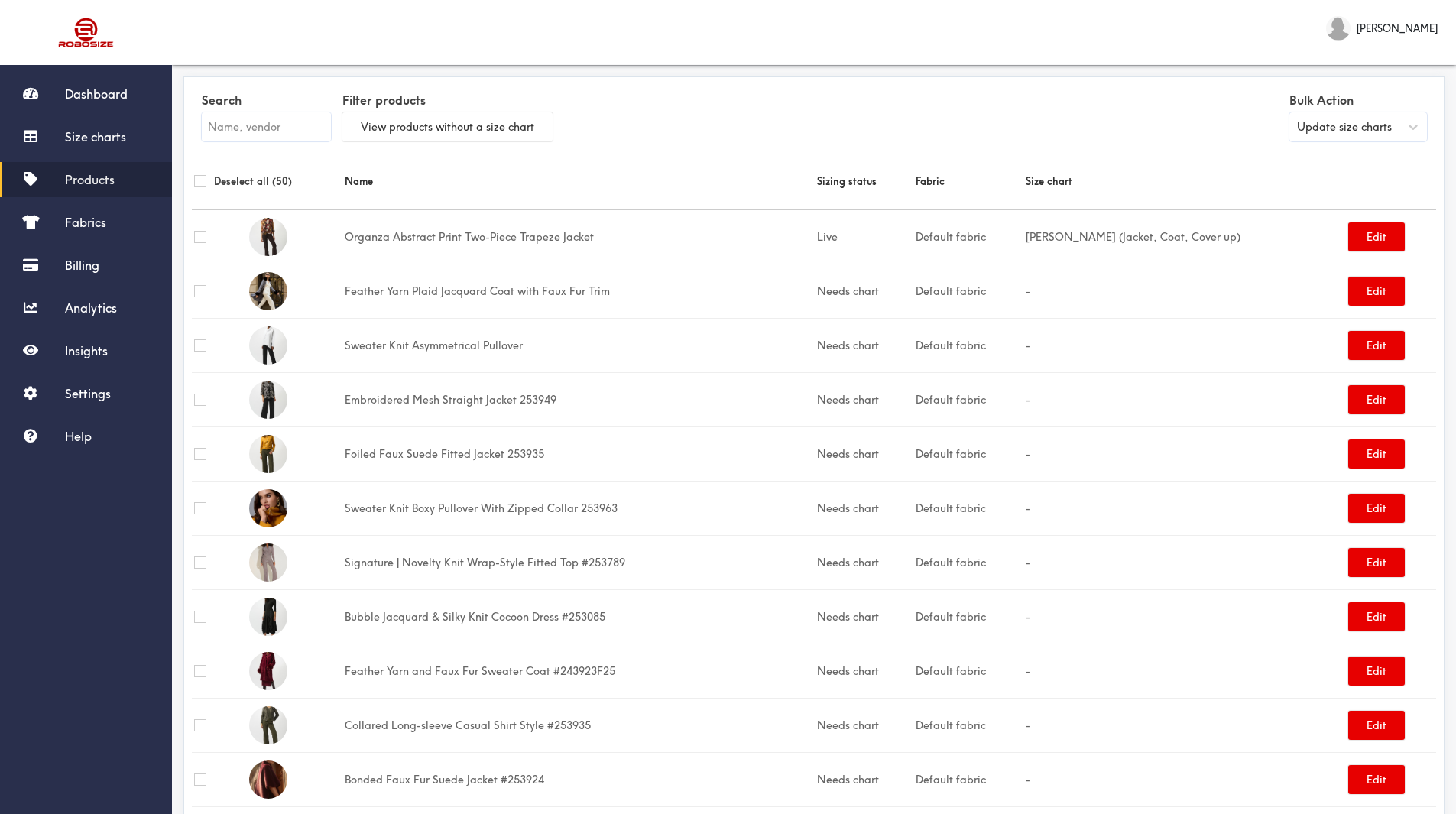
checkbox input "false"
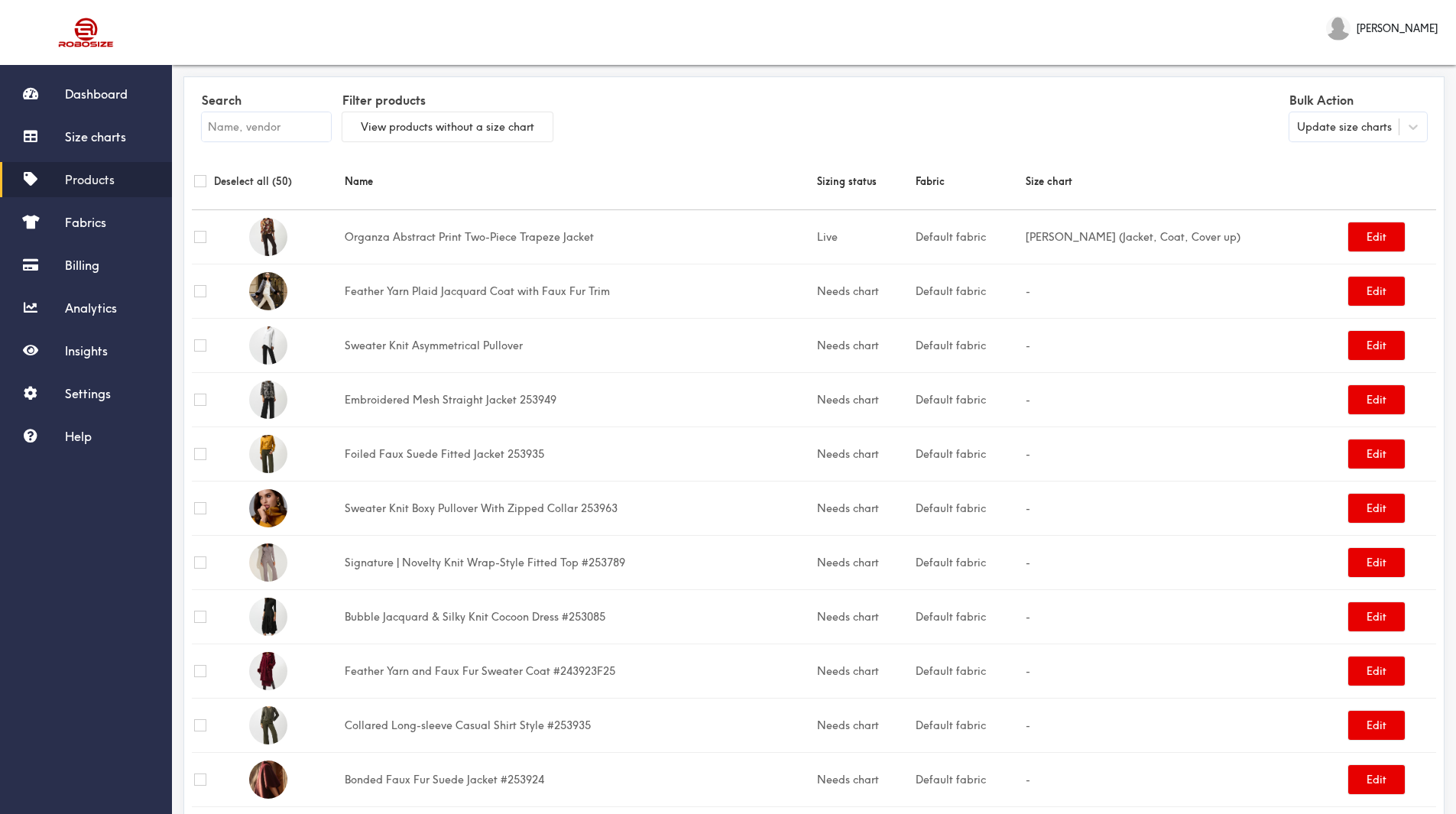
checkbox input "false"
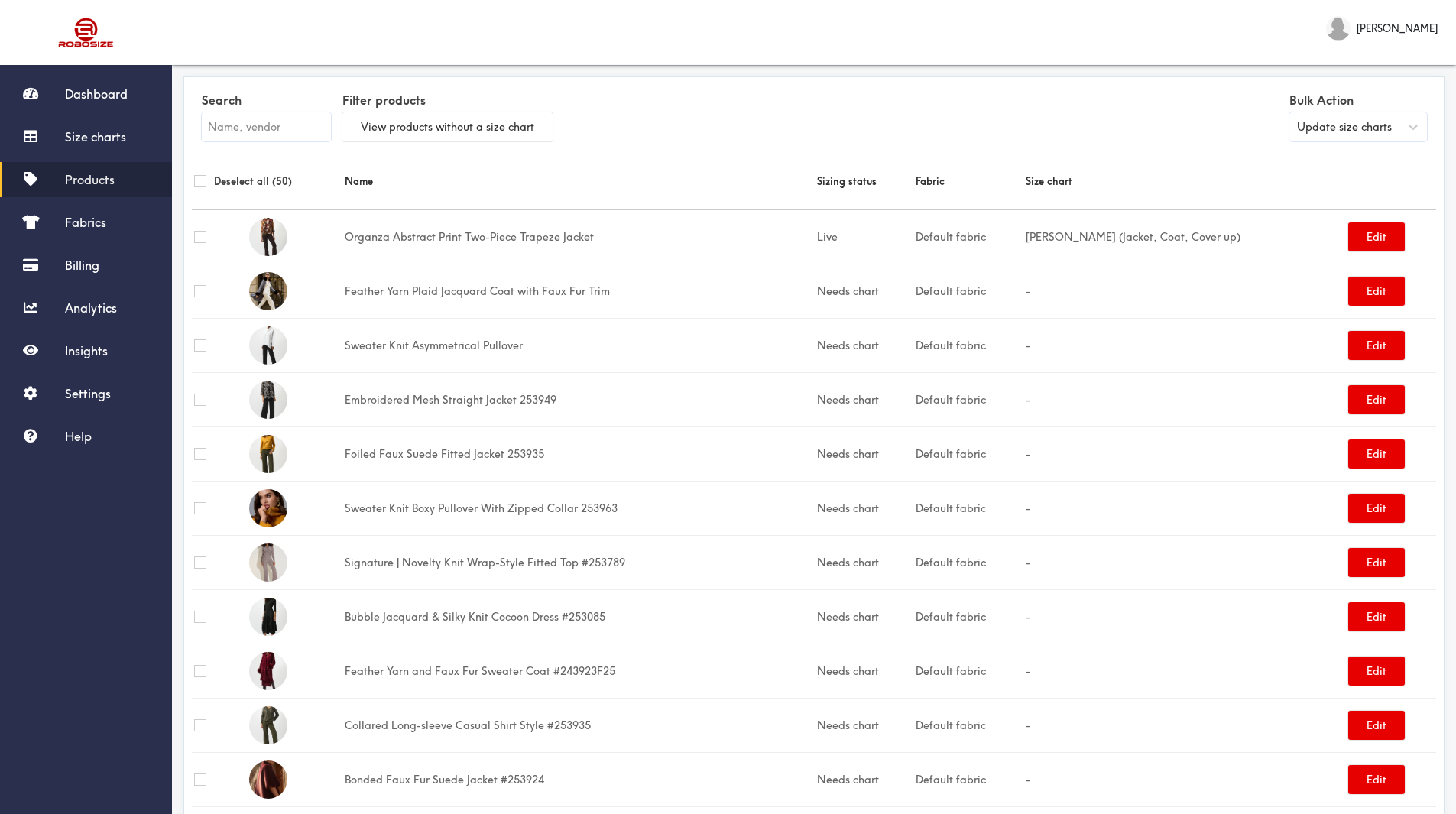
checkbox input "false"
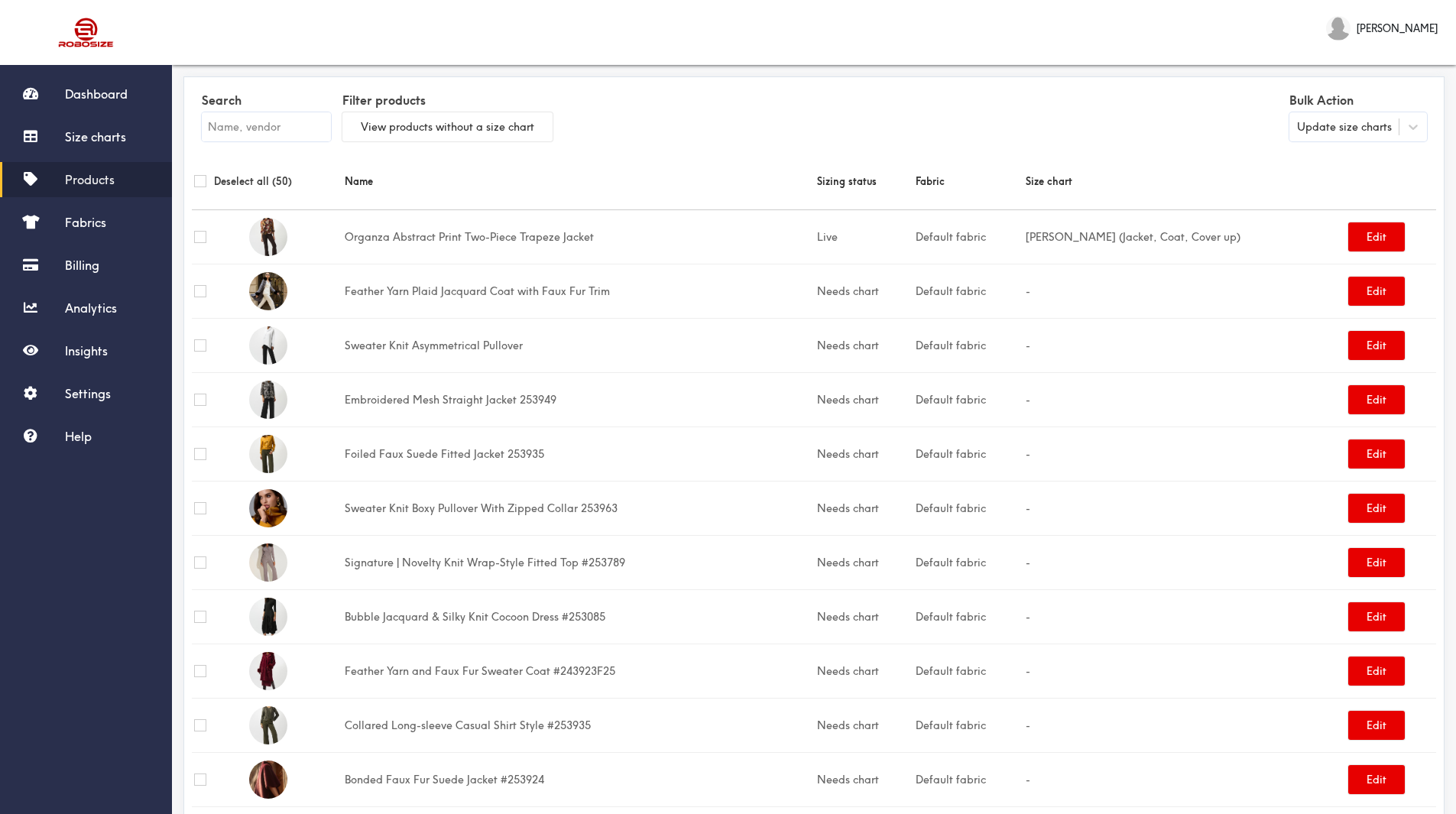
checkbox input "false"
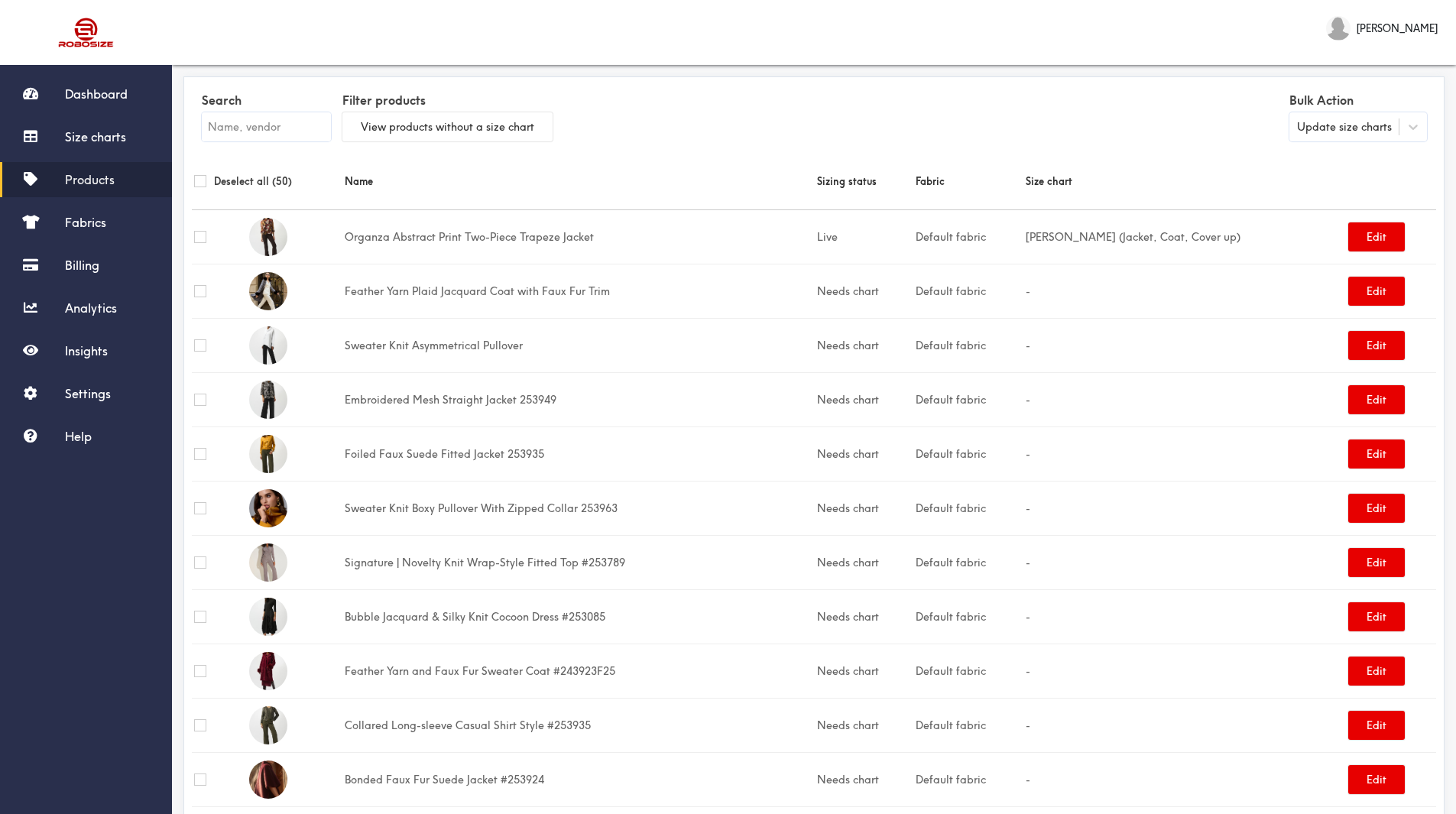
checkbox input "false"
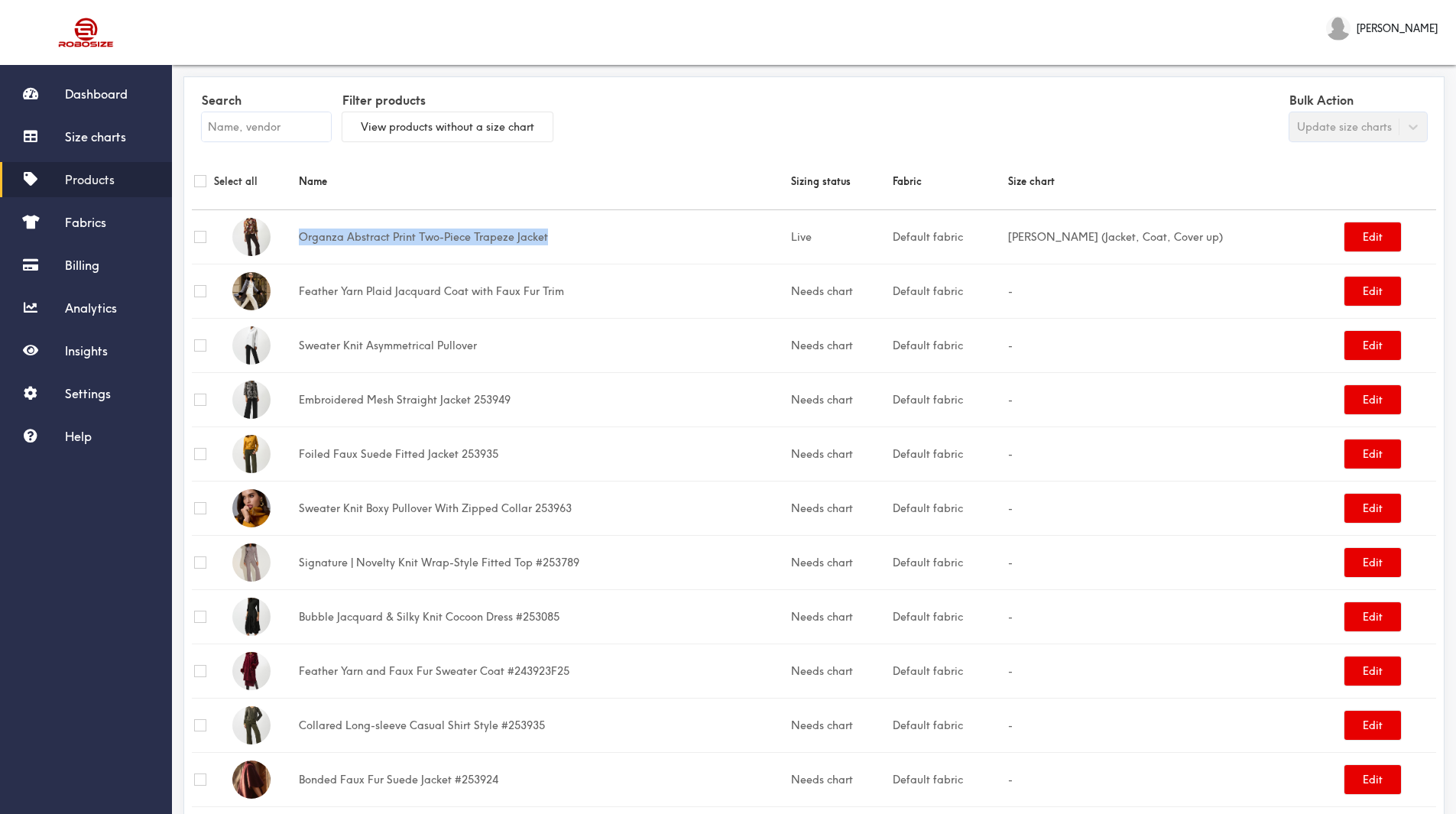
drag, startPoint x: 301, startPoint y: 236, endPoint x: 559, endPoint y: 235, distance: 258.0
click at [559, 235] on td "Organza Abstract Print Two-Piece Trapeze Jacket" at bounding box center [542, 236] width 492 height 54
copy td "Organza Abstract Print Two-Piece Trapeze Jacket"
click at [201, 293] on input "checkbox" at bounding box center [200, 291] width 12 height 12
checkbox input "true"
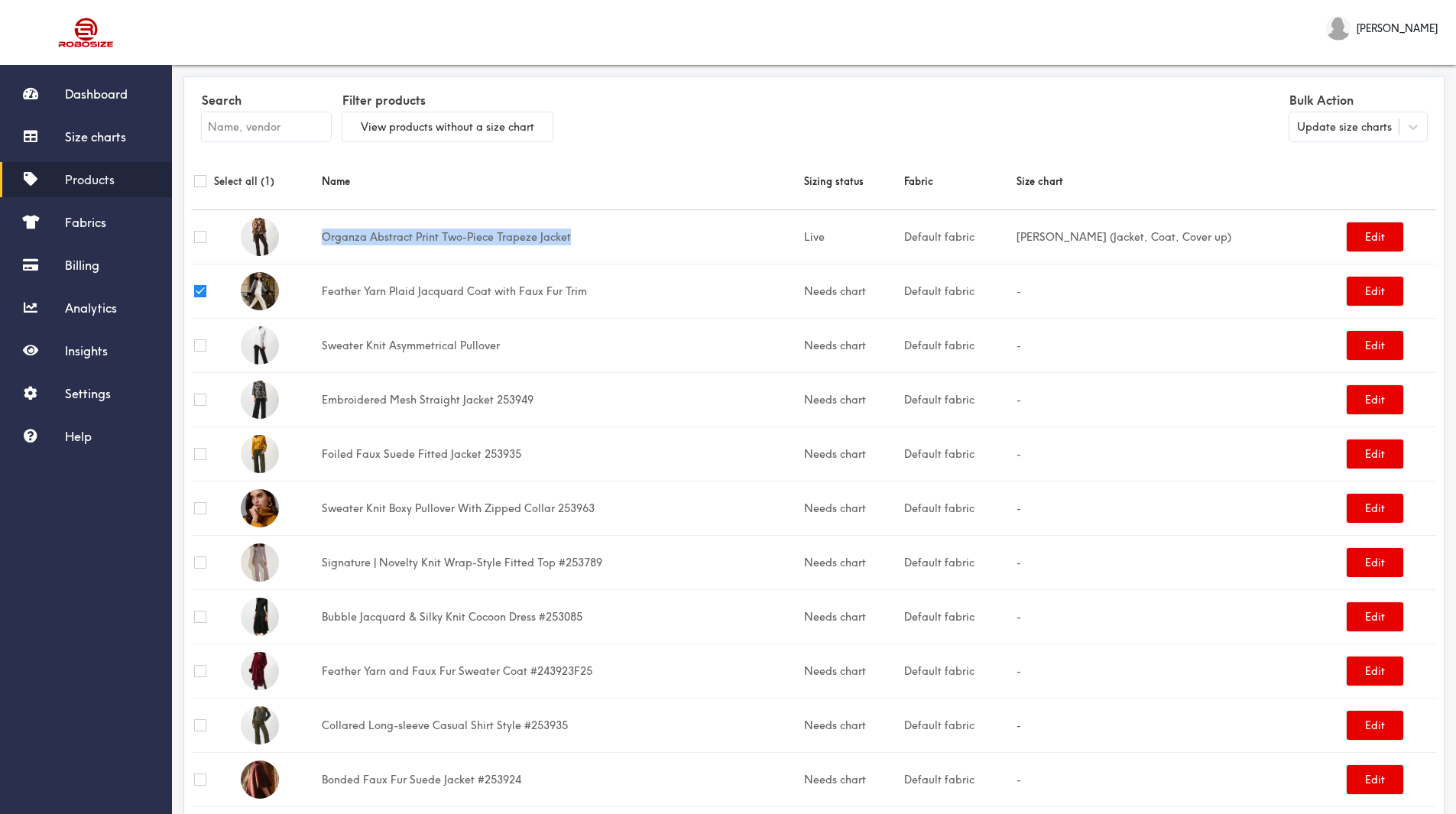
click at [196, 452] on input "checkbox" at bounding box center [200, 454] width 12 height 12
checkbox input "true"
click at [199, 398] on input "checkbox" at bounding box center [200, 400] width 12 height 12
checkbox input "true"
click at [200, 506] on input "checkbox" at bounding box center [200, 508] width 12 height 12
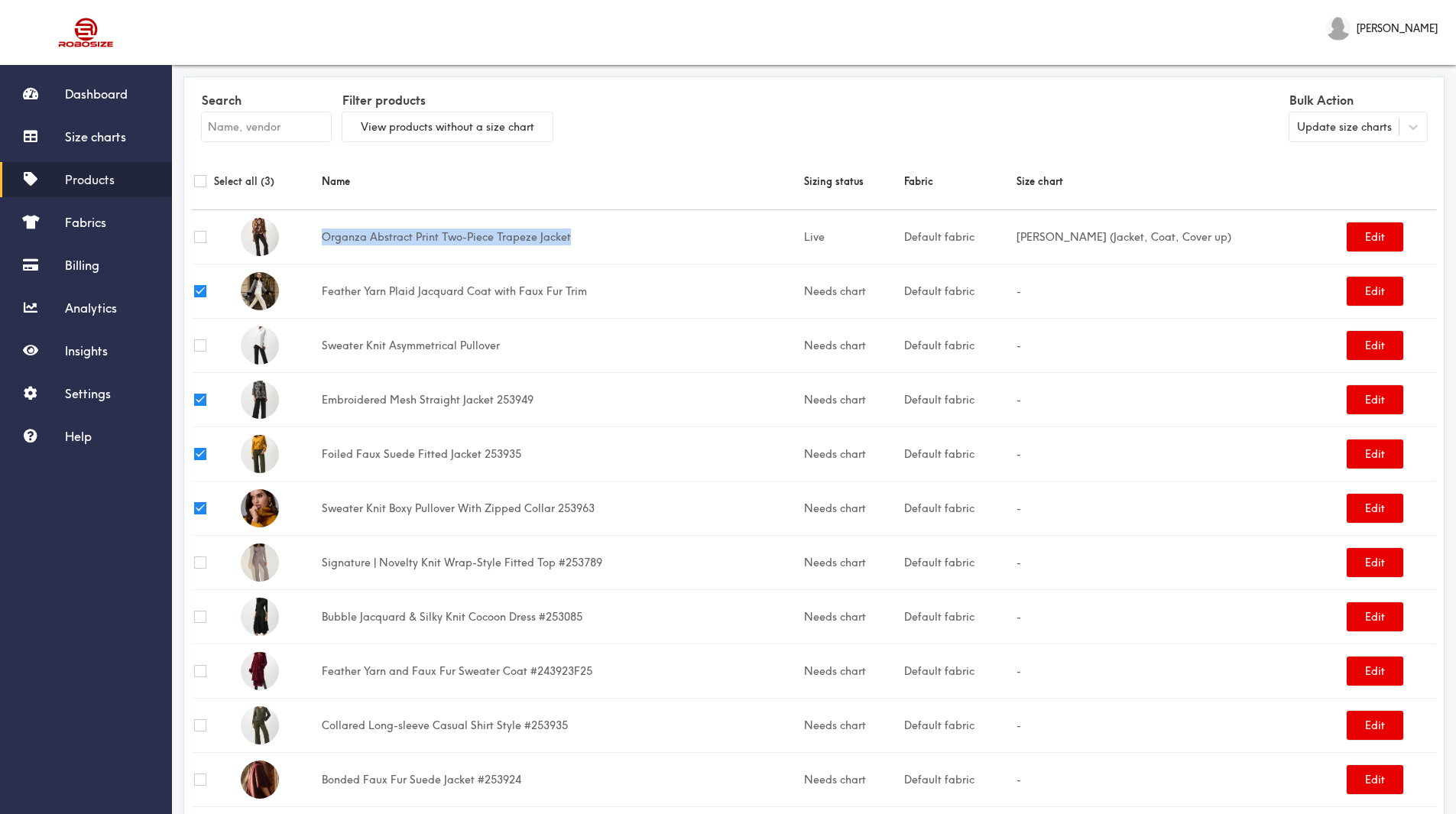
checkbox input "true"
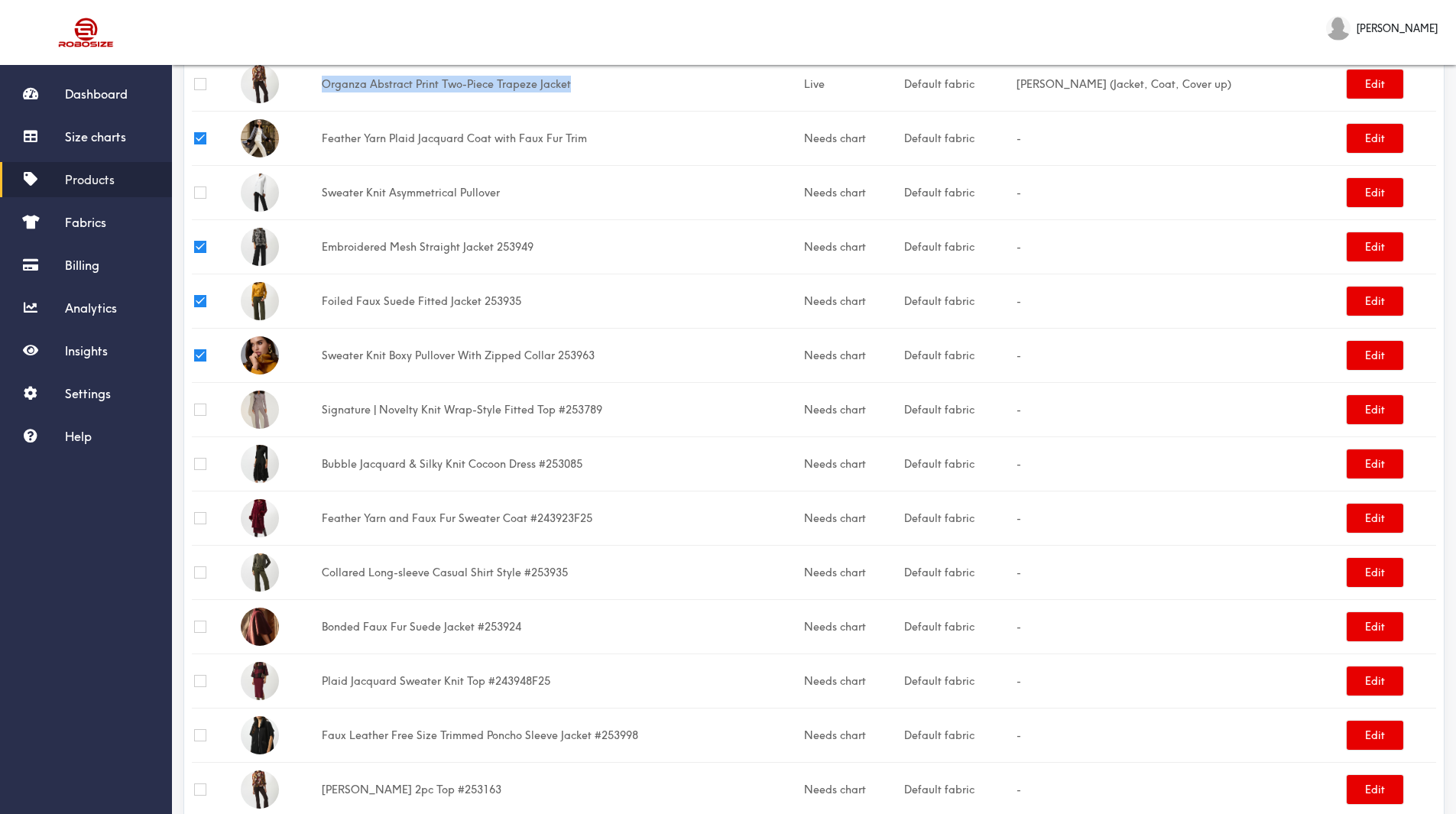
click at [198, 518] on input "checkbox" at bounding box center [200, 518] width 12 height 12
checkbox input "true"
click at [193, 623] on td at bounding box center [215, 626] width 46 height 54
click at [197, 621] on input "checkbox" at bounding box center [200, 627] width 12 height 12
checkbox input "true"
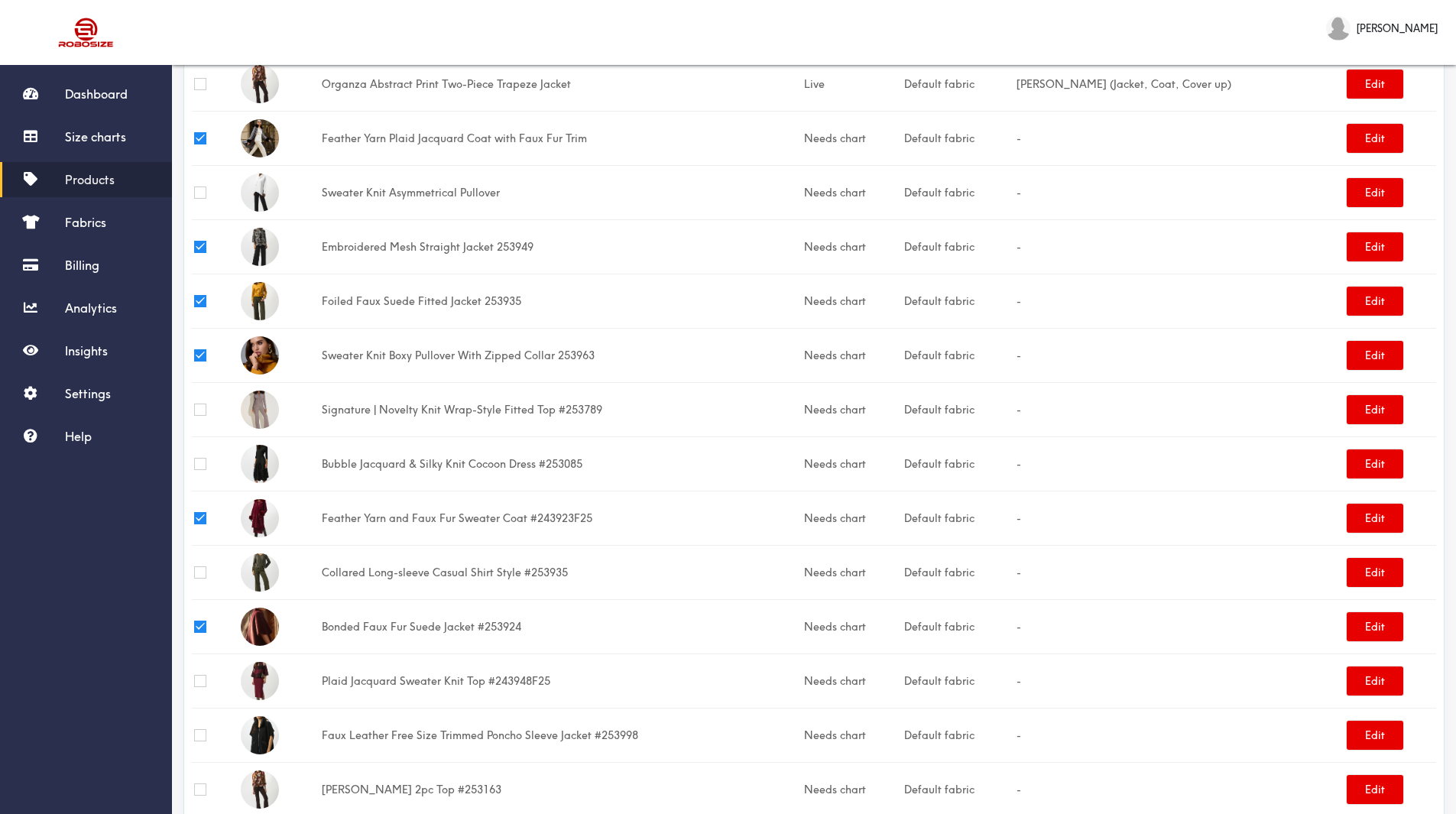
scroll to position [306, 0]
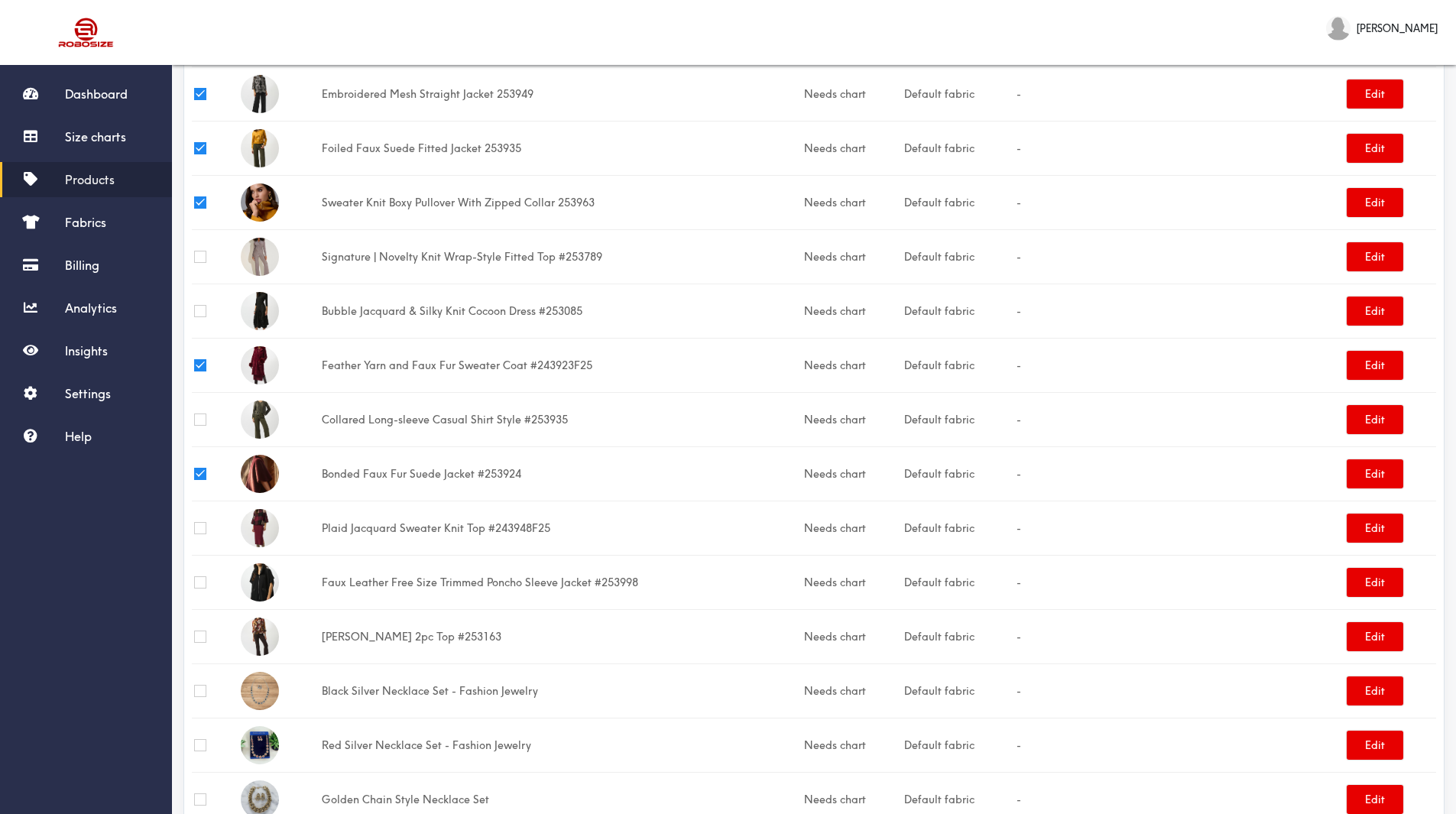
click at [201, 583] on input "checkbox" at bounding box center [200, 583] width 12 height 12
checkbox input "true"
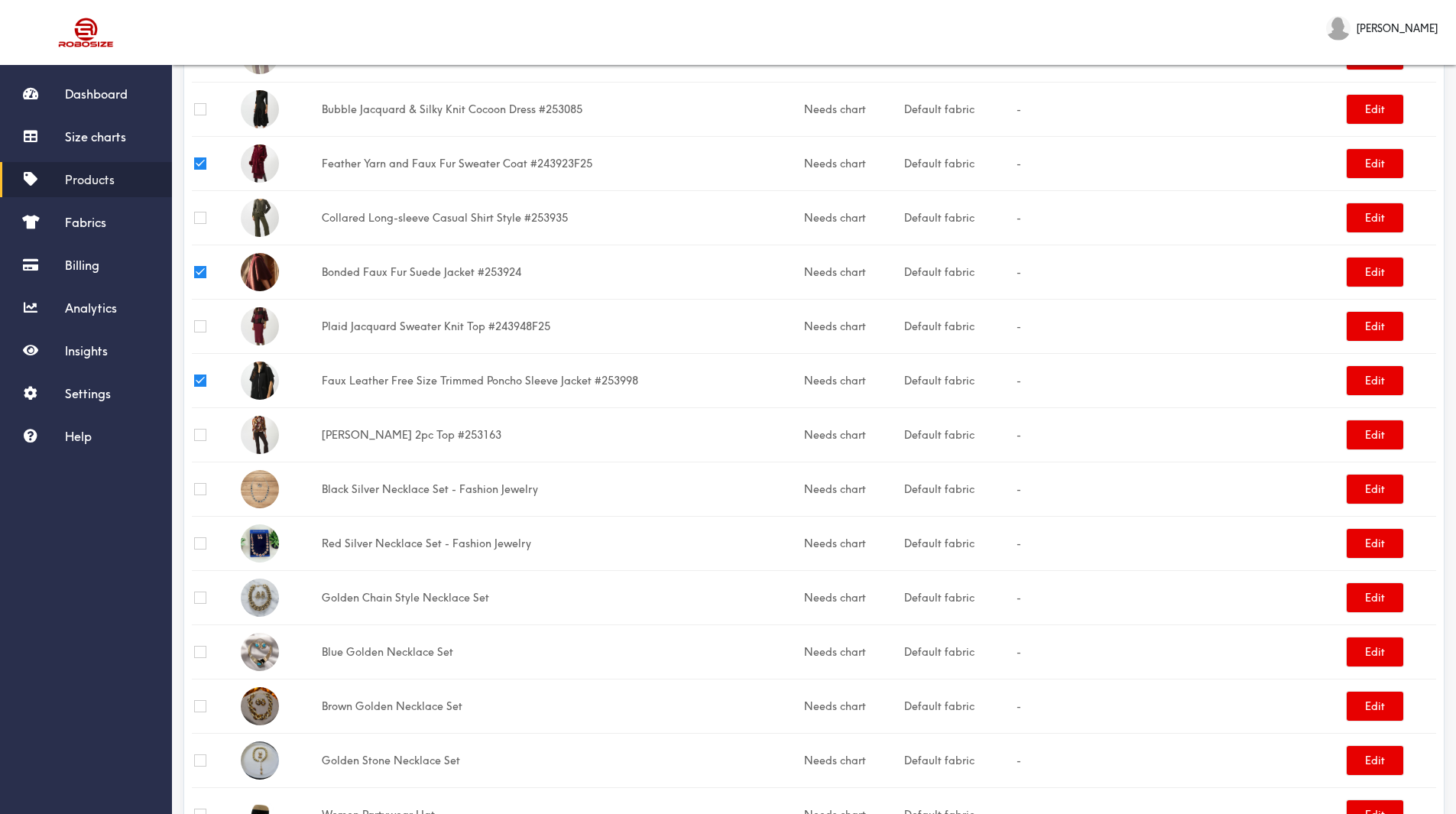
scroll to position [0, 0]
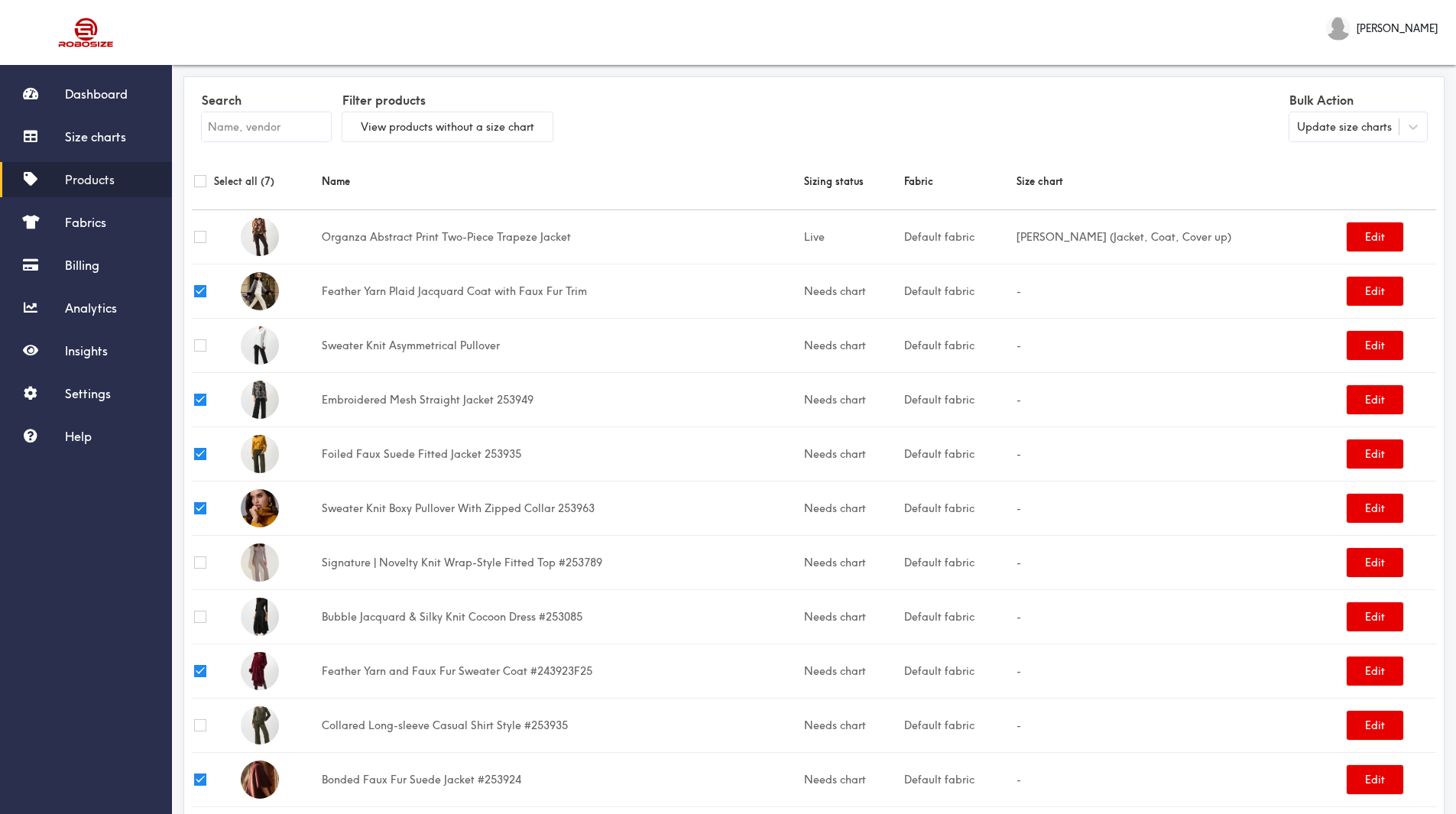
click at [1366, 129] on div "Update size charts" at bounding box center [1344, 127] width 95 height 17
click at [1360, 196] on div "Update size charts" at bounding box center [1358, 193] width 138 height 28
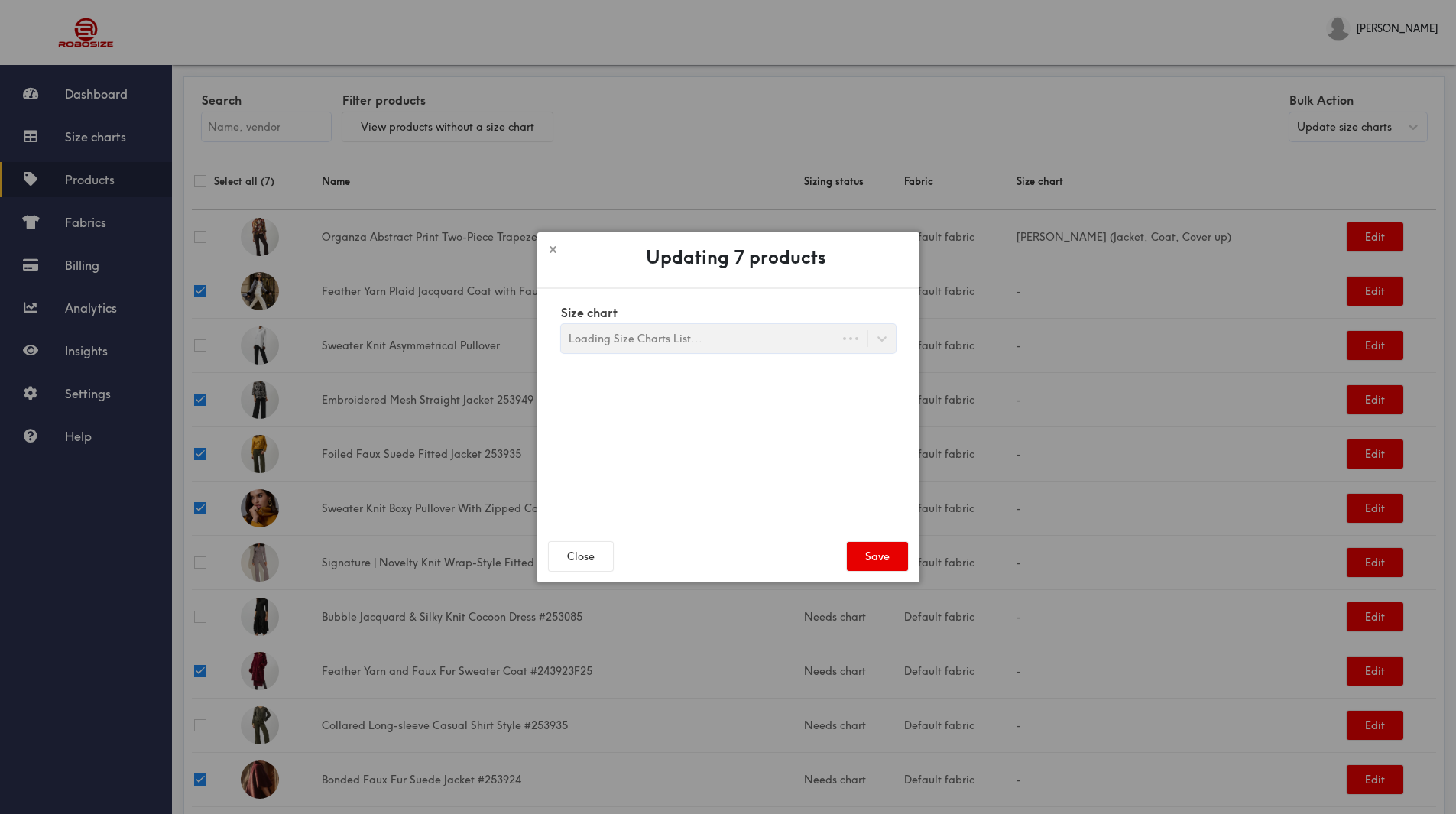
click at [771, 335] on div "Size chart Loading Size Charts List..." at bounding box center [729, 327] width 335 height 52
click at [840, 340] on div "Search Size Chart" at bounding box center [714, 339] width 307 height 26
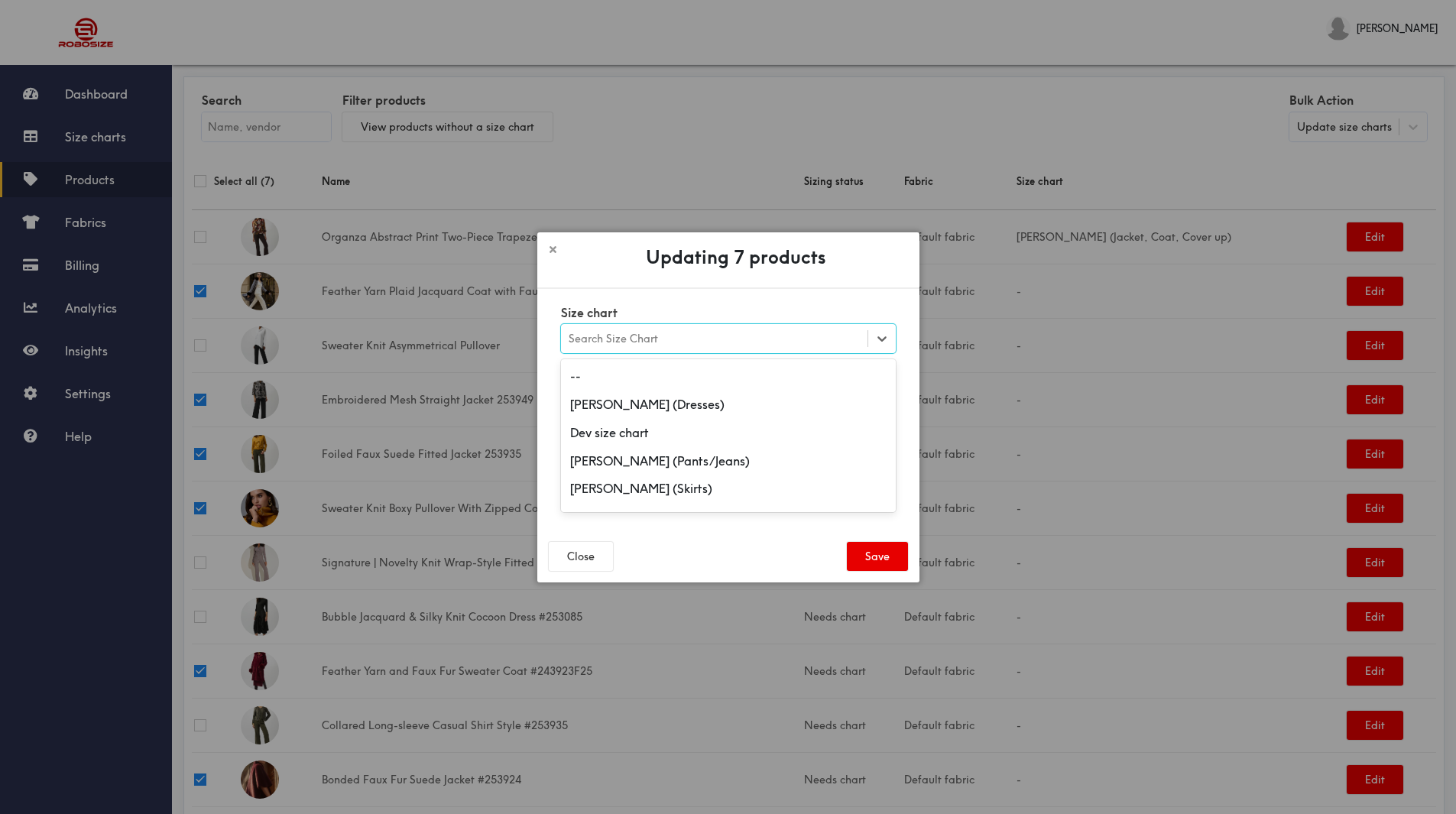
scroll to position [153, 0]
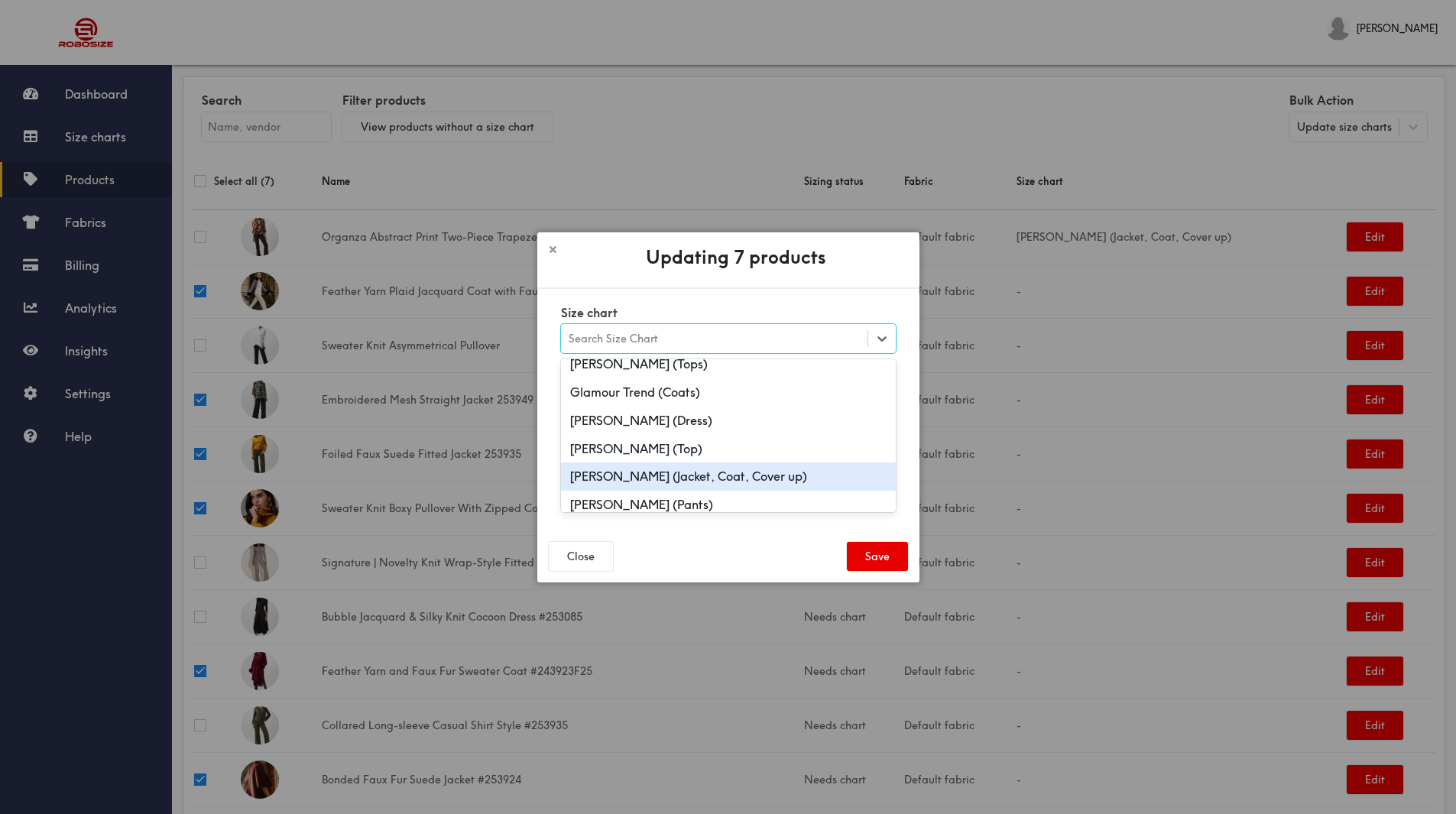
click at [745, 479] on div "Joseph Ribkoff (Jacket, Coat, Cover up)" at bounding box center [729, 476] width 335 height 28
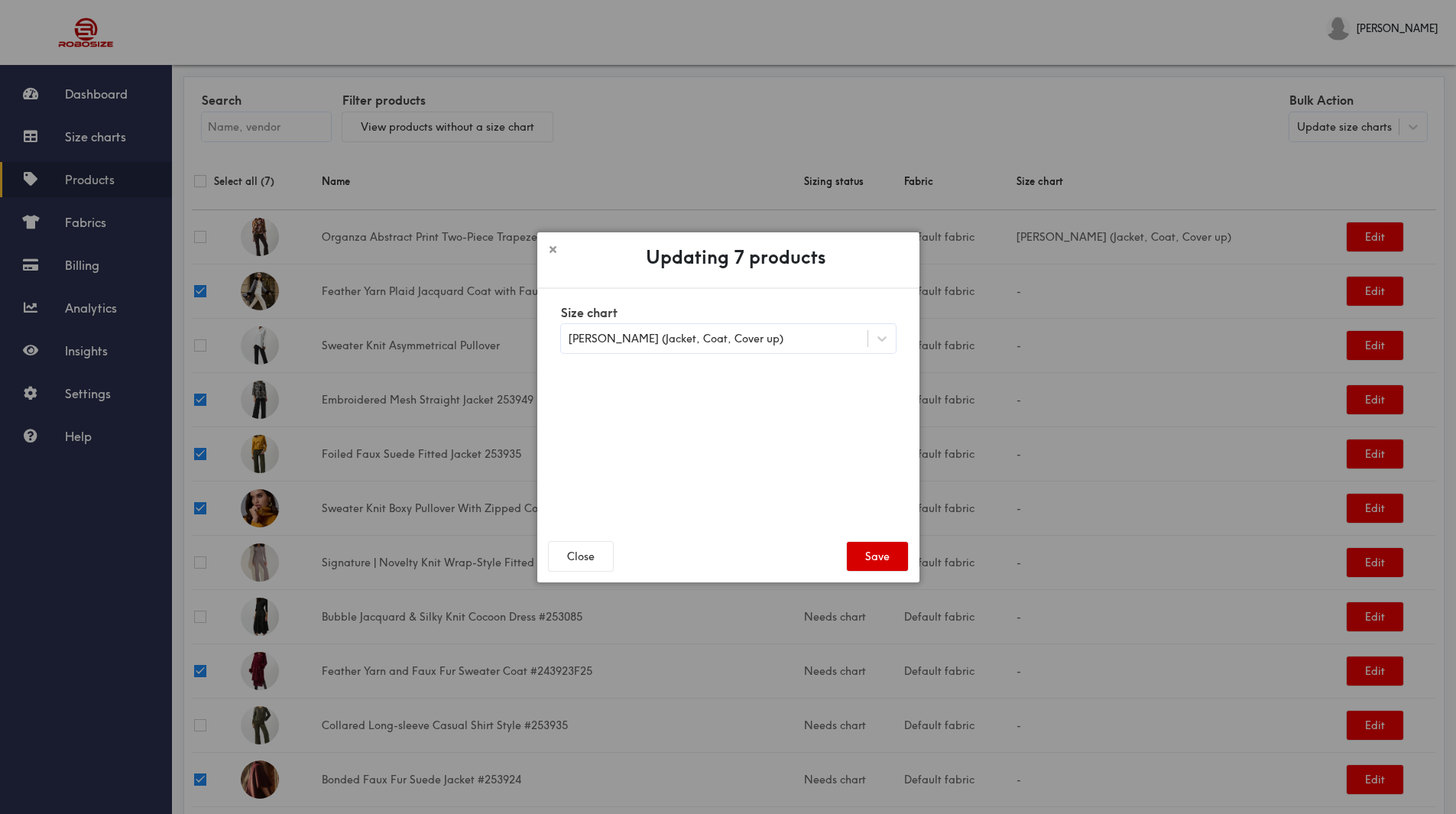
click at [873, 554] on button "Save" at bounding box center [878, 557] width 61 height 29
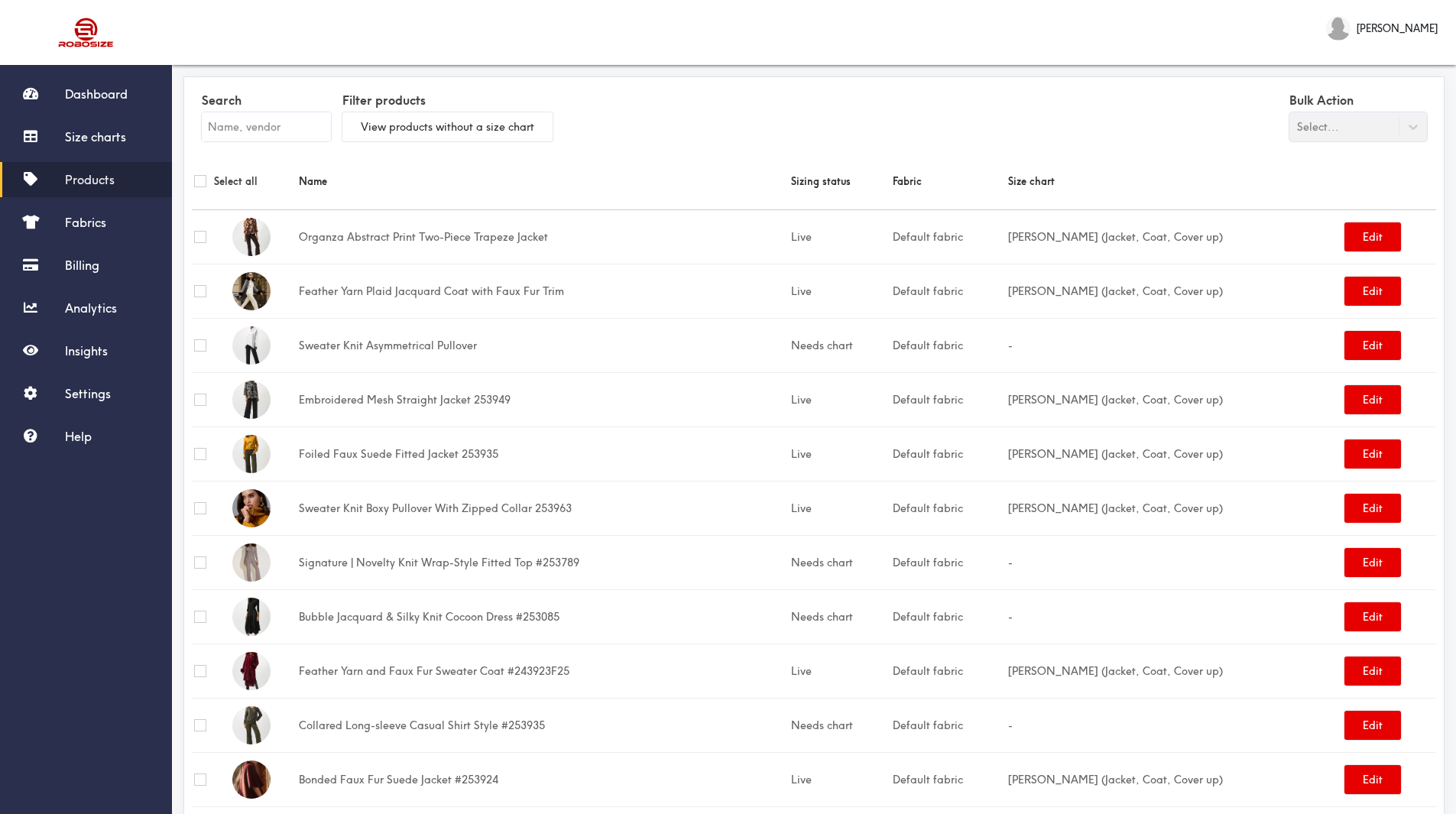
click at [203, 345] on input "checkbox" at bounding box center [200, 346] width 12 height 12
checkbox input "true"
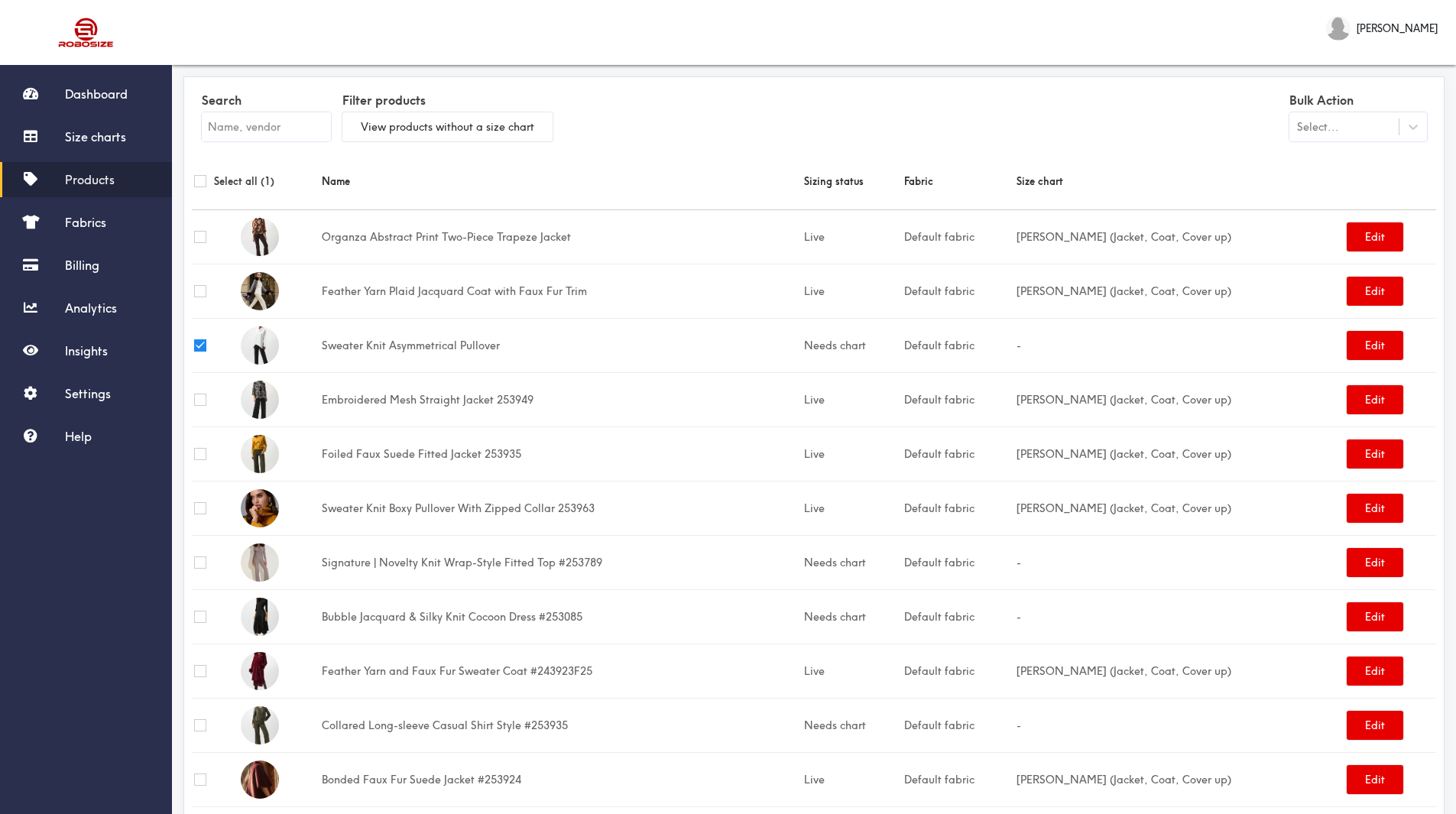
click at [1341, 130] on div "Select..." at bounding box center [1343, 127] width 109 height 15
click at [1355, 192] on div "Update size charts" at bounding box center [1358, 193] width 138 height 28
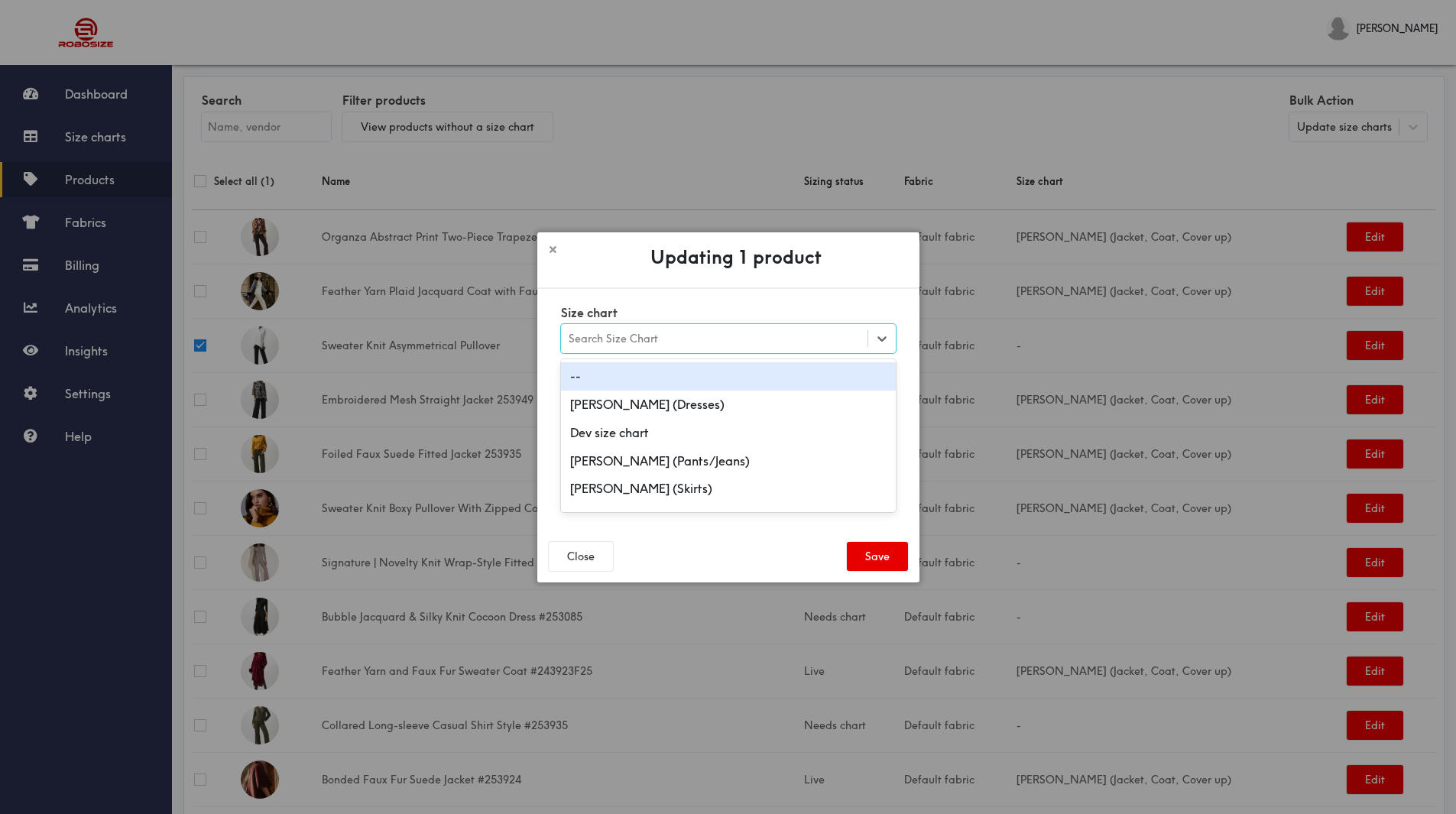
click at [689, 344] on div "Search Size Chart" at bounding box center [714, 339] width 307 height 26
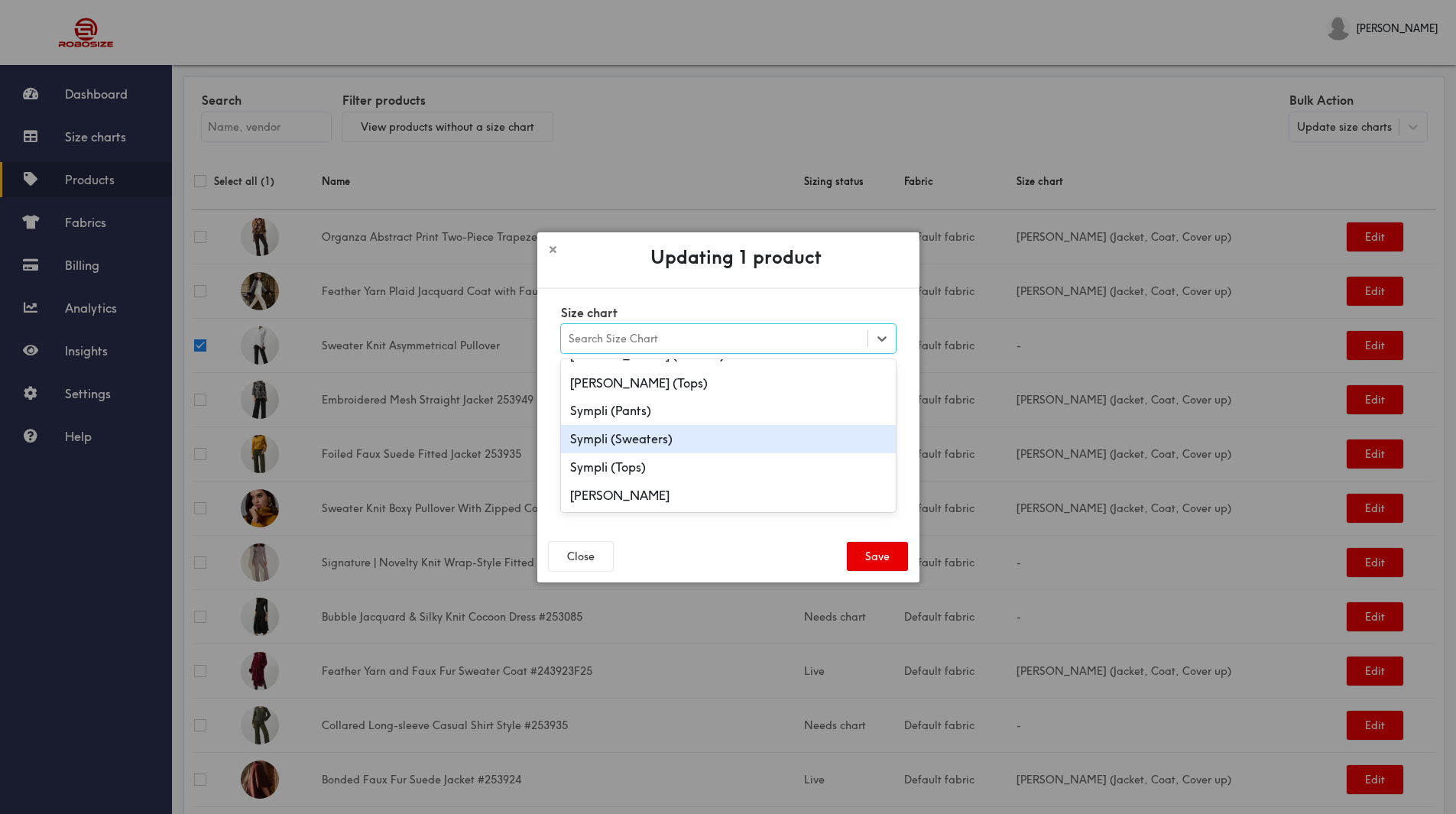
scroll to position [206, 0]
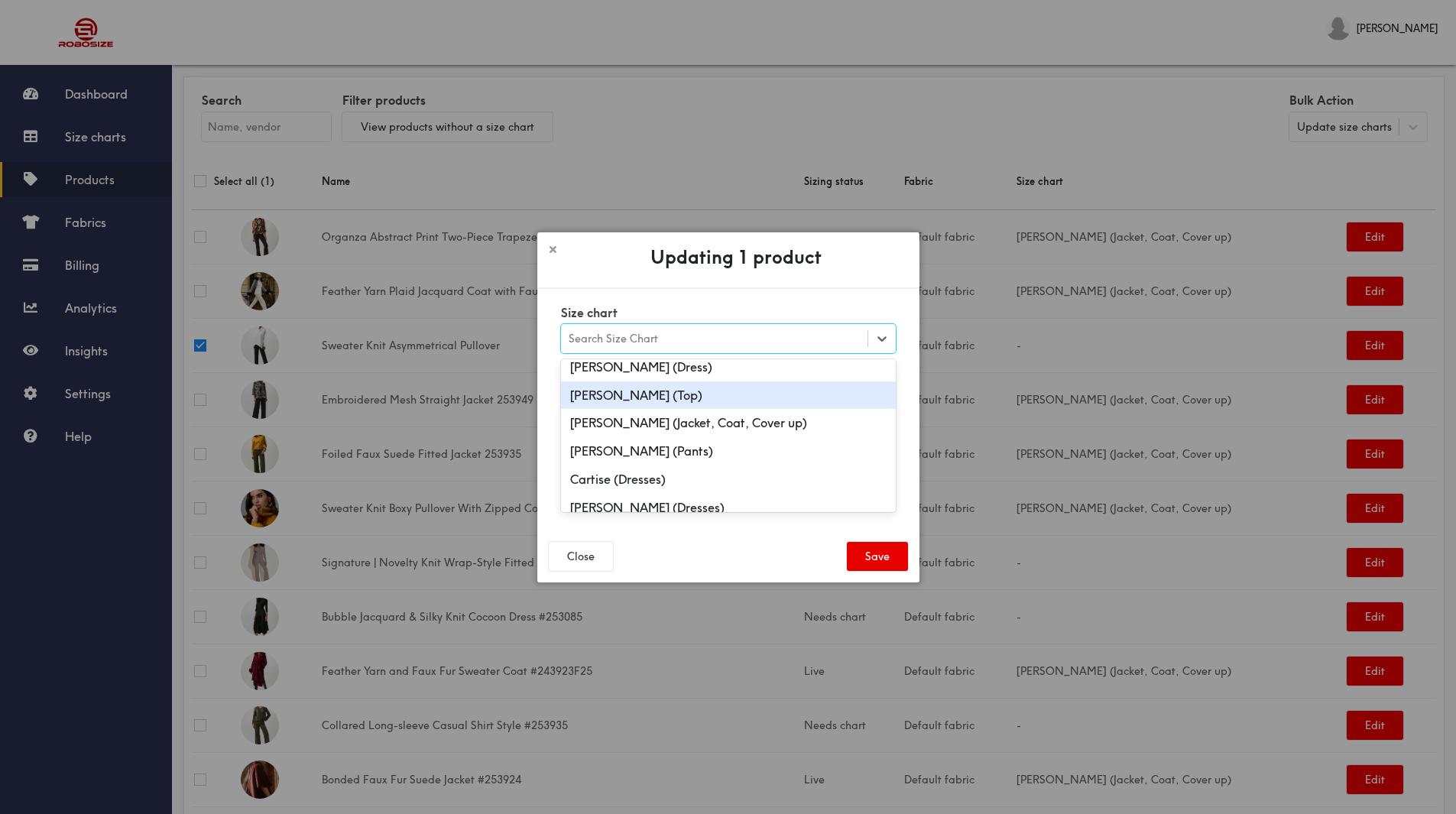
click at [723, 391] on div "Joseph Ribkoff (Top)" at bounding box center [729, 395] width 335 height 28
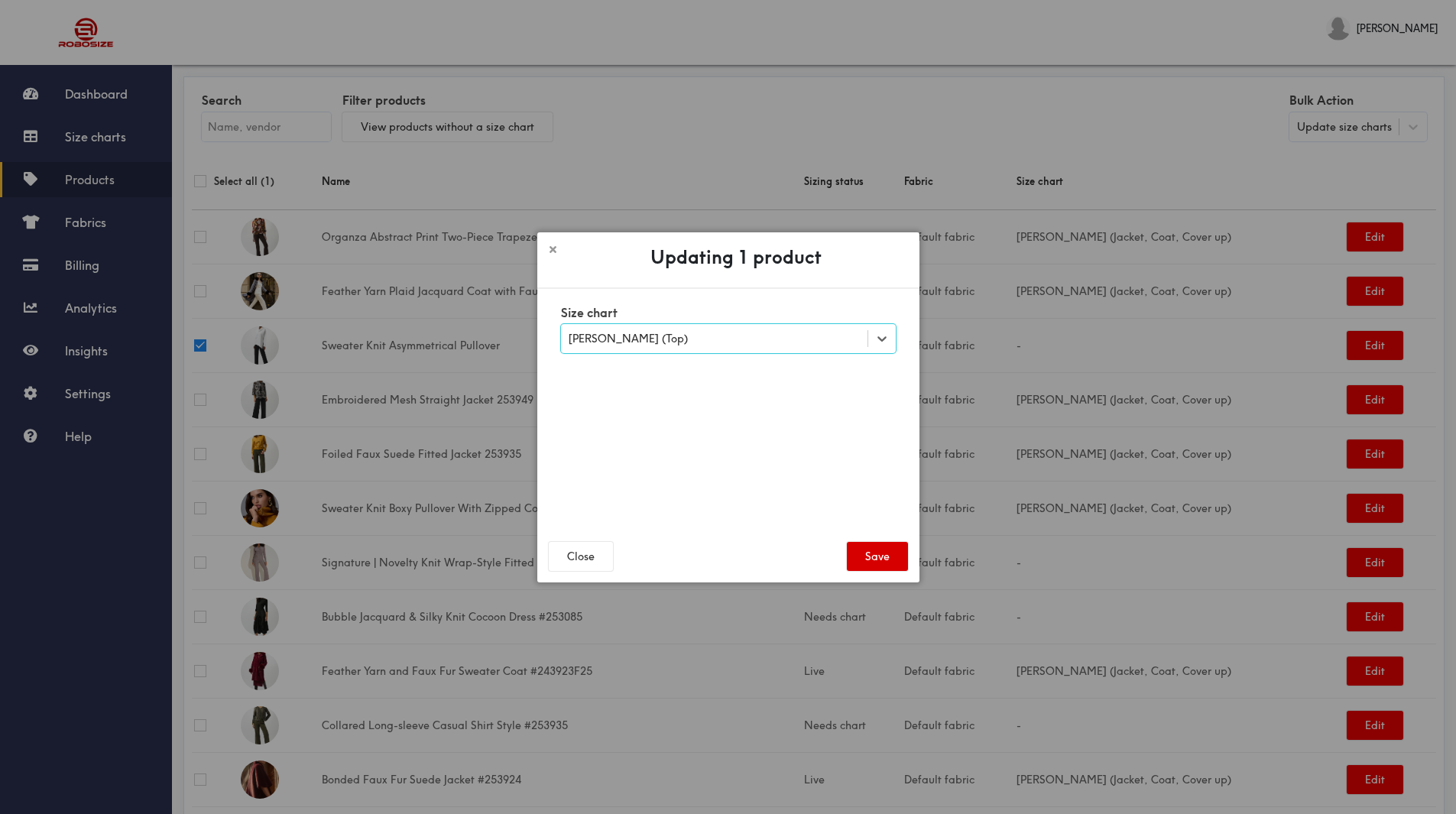
click at [882, 547] on button "Save" at bounding box center [878, 557] width 61 height 29
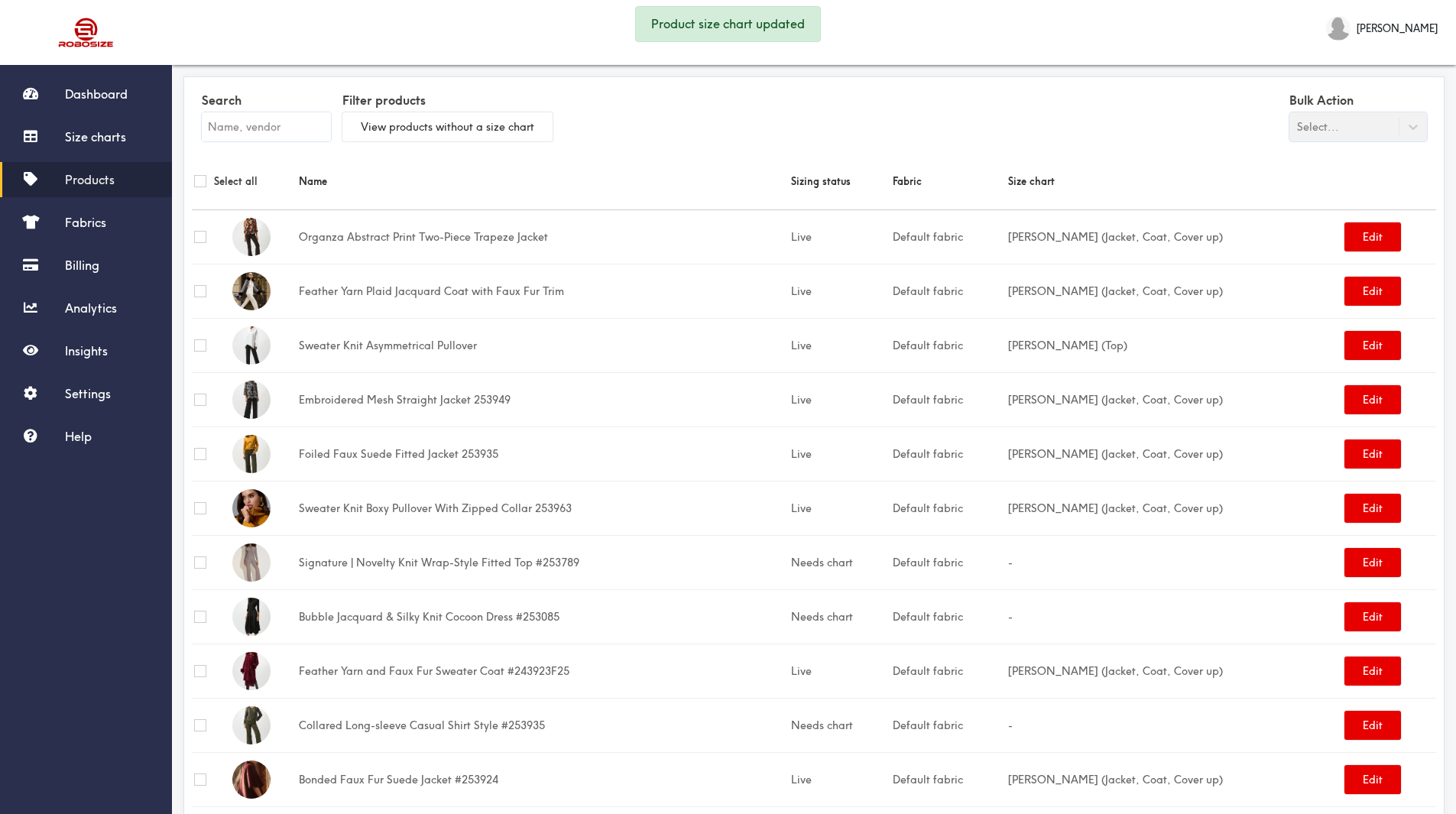
click at [200, 561] on input "checkbox" at bounding box center [200, 563] width 12 height 12
checkbox input "true"
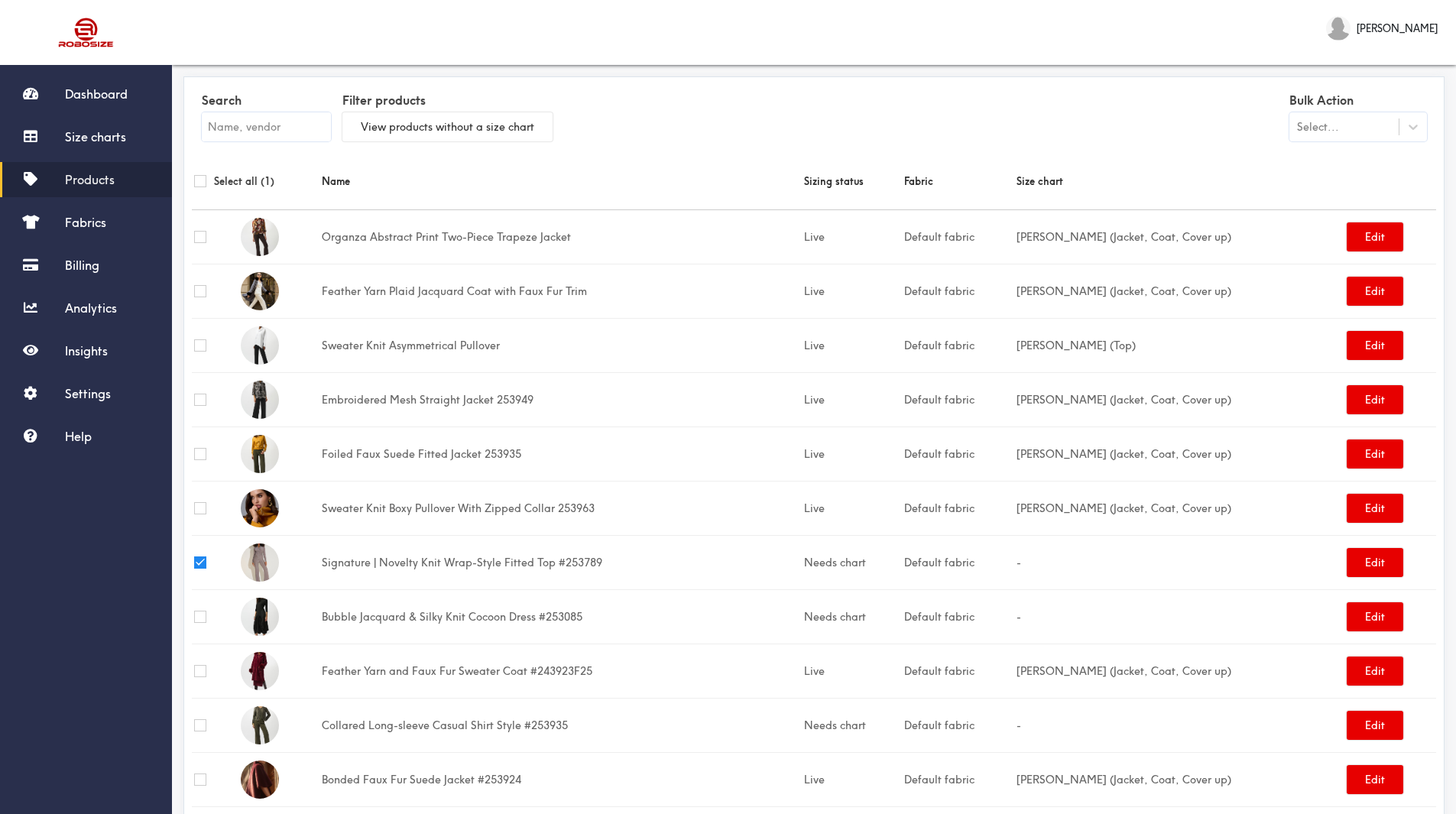
click at [202, 616] on input "checkbox" at bounding box center [200, 617] width 12 height 12
checkbox input "true"
click at [1327, 106] on label "Bulk Action" at bounding box center [1358, 101] width 138 height 24
click at [1331, 128] on div "Select..." at bounding box center [1318, 127] width 42 height 17
click at [1333, 188] on div "Update size charts" at bounding box center [1358, 193] width 138 height 28
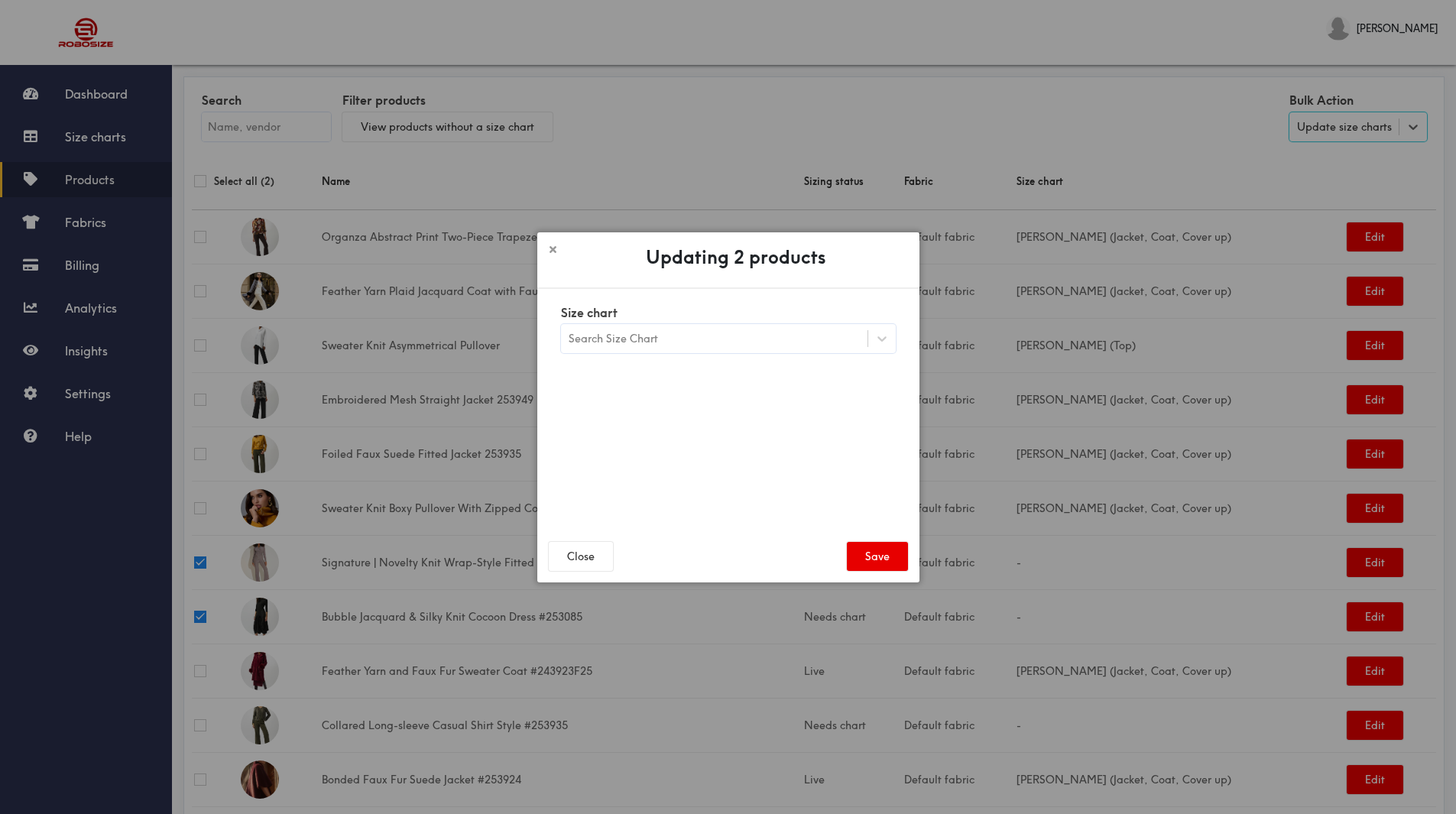
click at [720, 338] on div "Search Size Chart" at bounding box center [714, 339] width 307 height 26
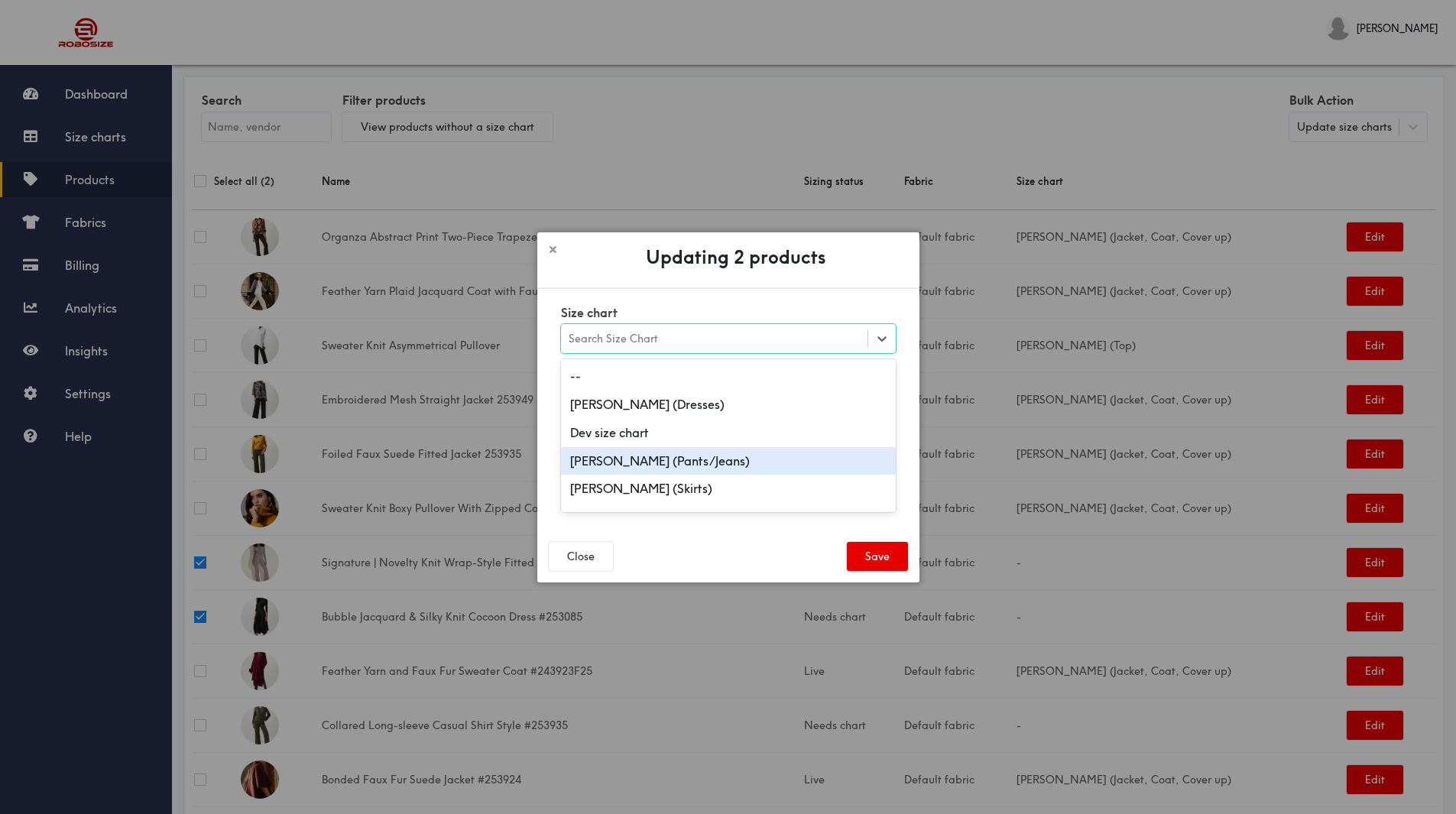
scroll to position [153, 0]
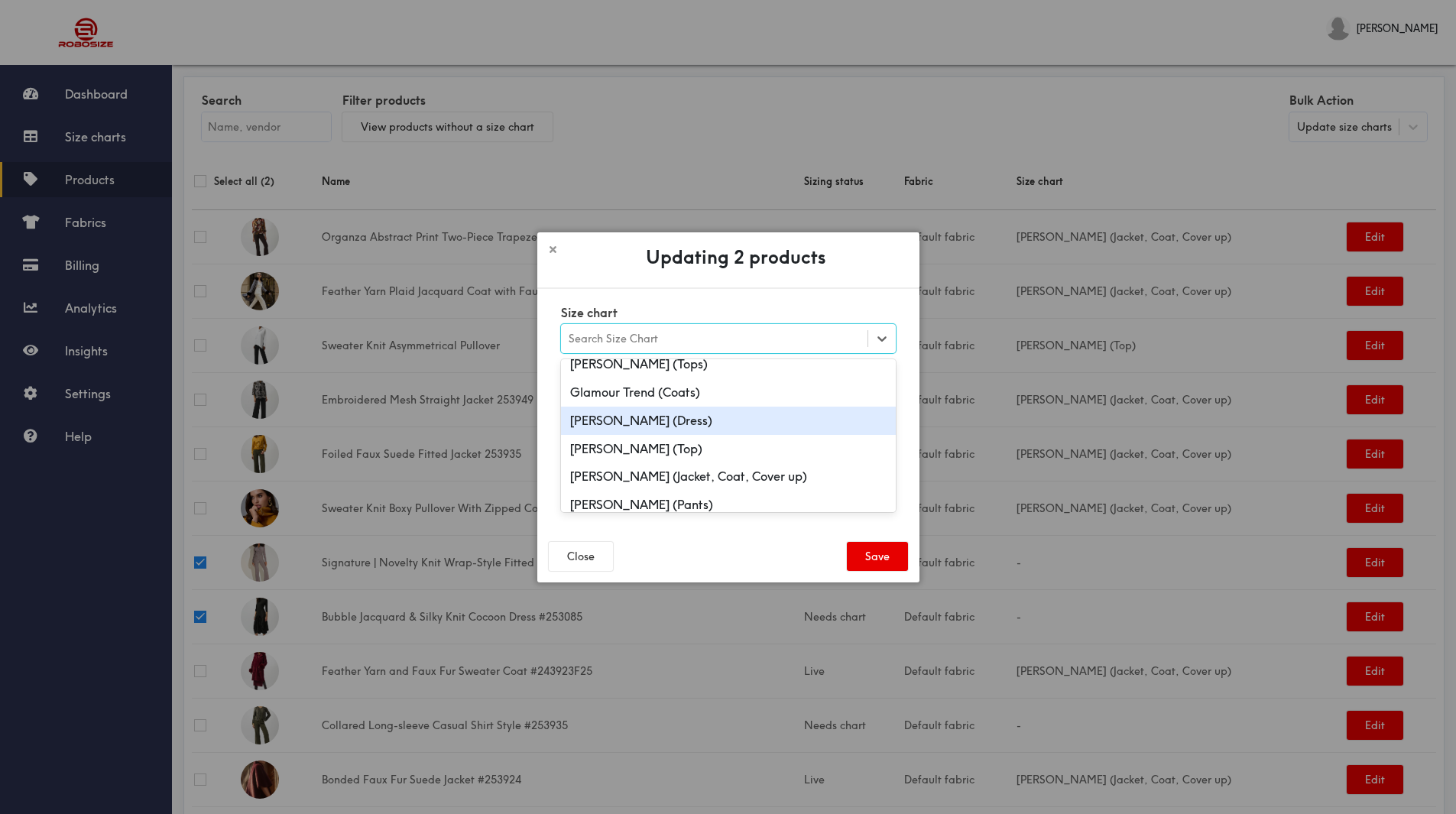
click at [714, 425] on div "Joseph Ribkoff (Dress)" at bounding box center [729, 420] width 335 height 28
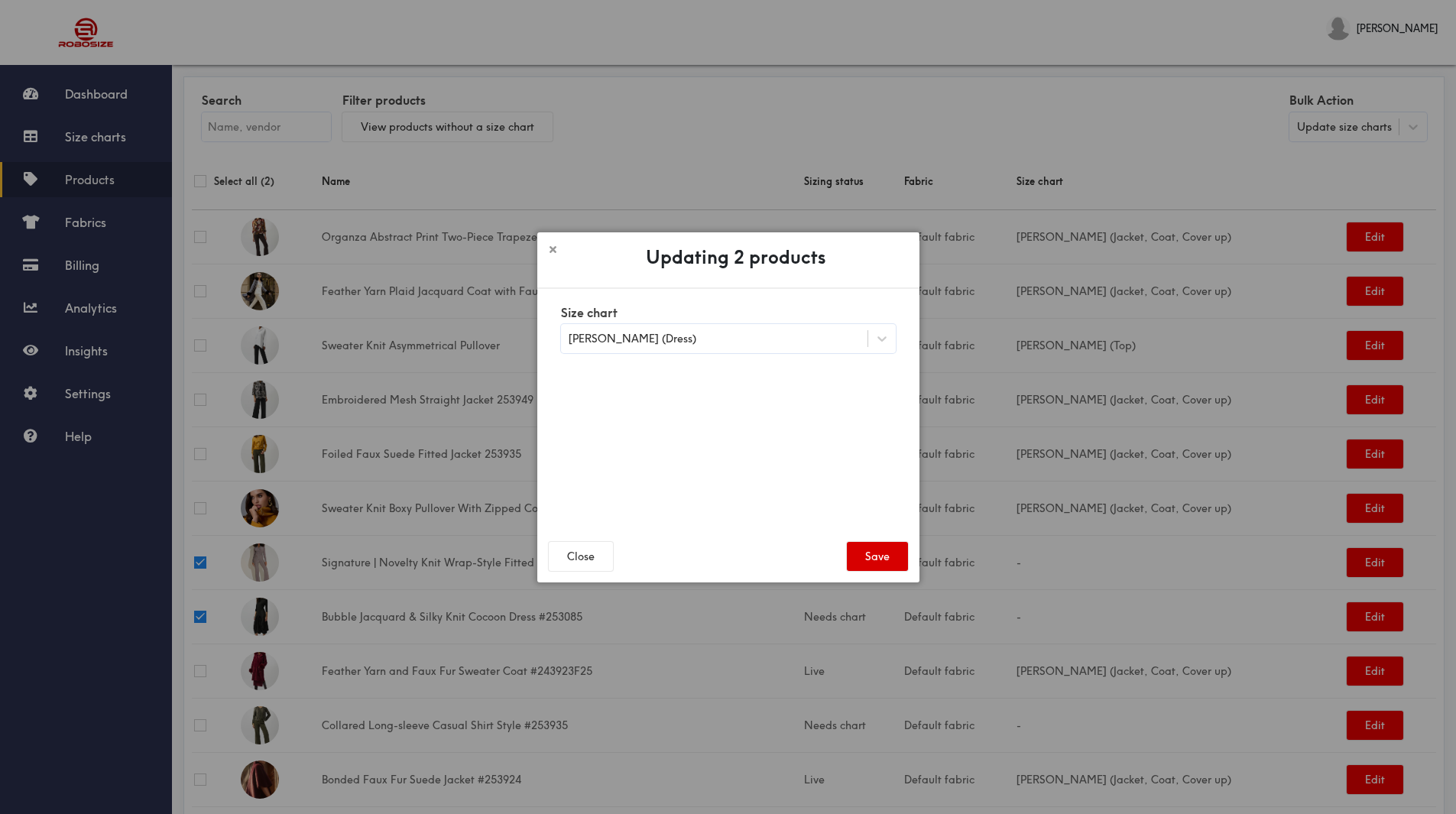
click at [882, 554] on button "Save" at bounding box center [878, 557] width 61 height 29
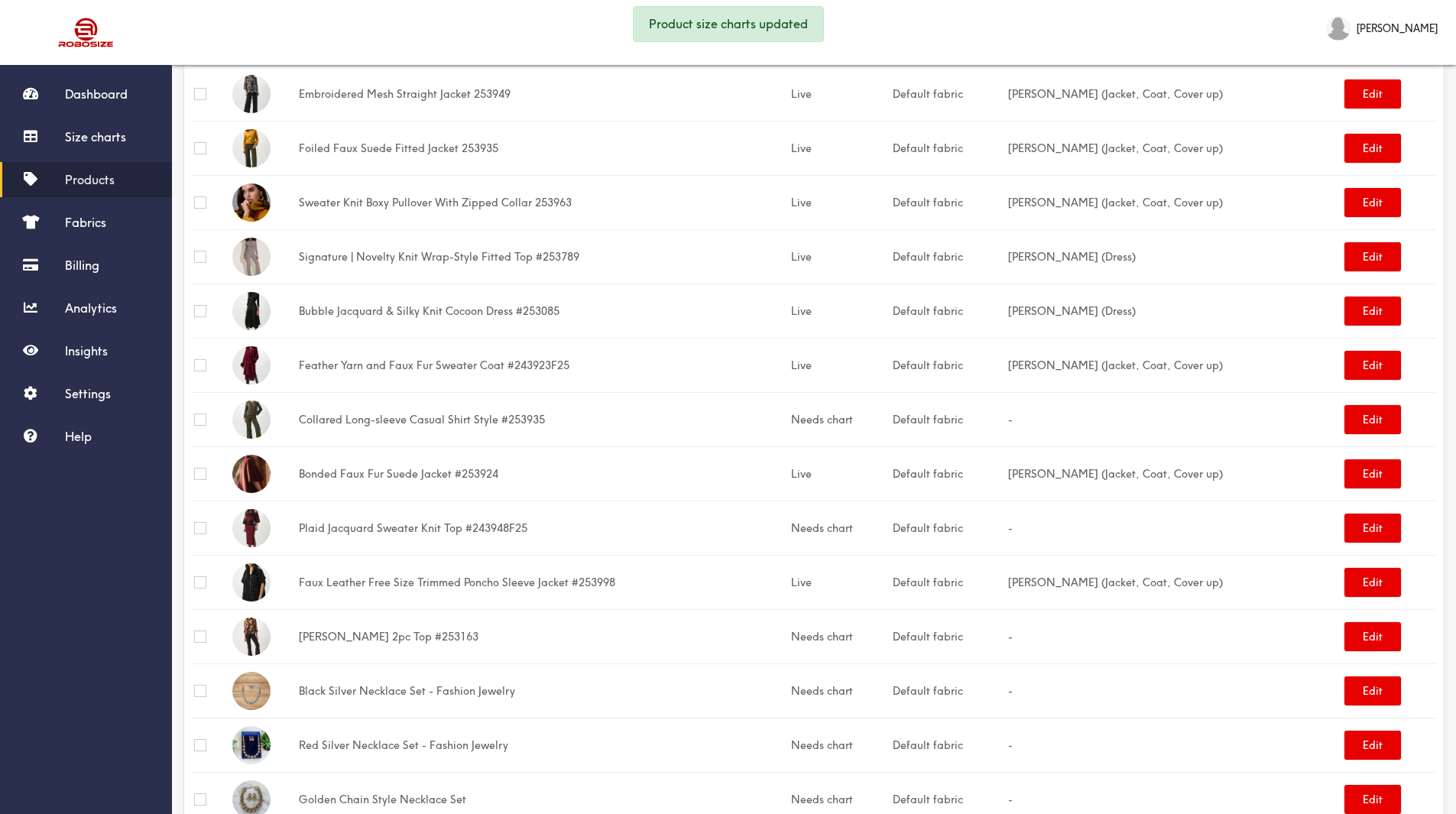
scroll to position [459, 0]
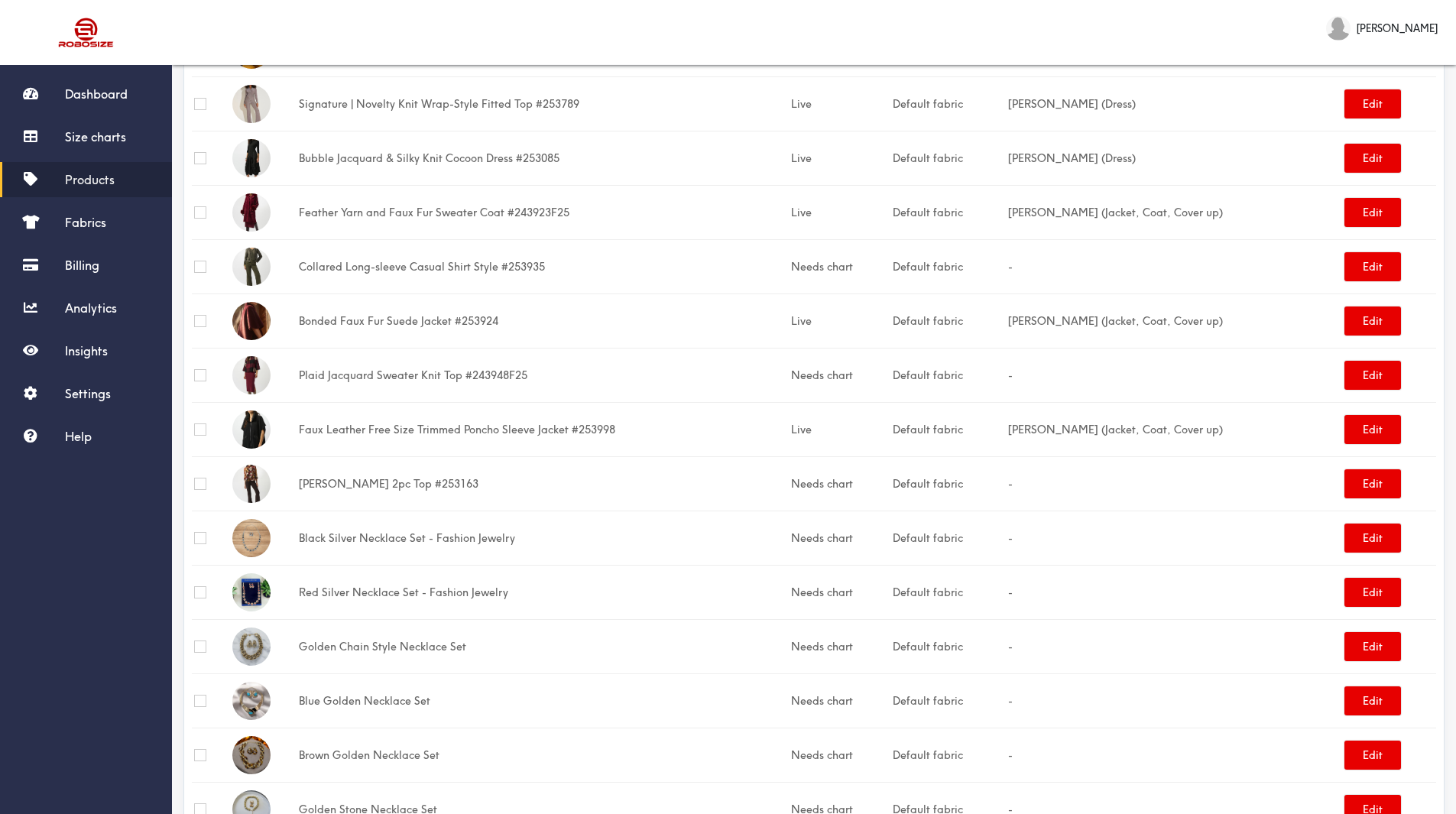
click at [200, 262] on input "checkbox" at bounding box center [200, 266] width 12 height 12
checkbox input "true"
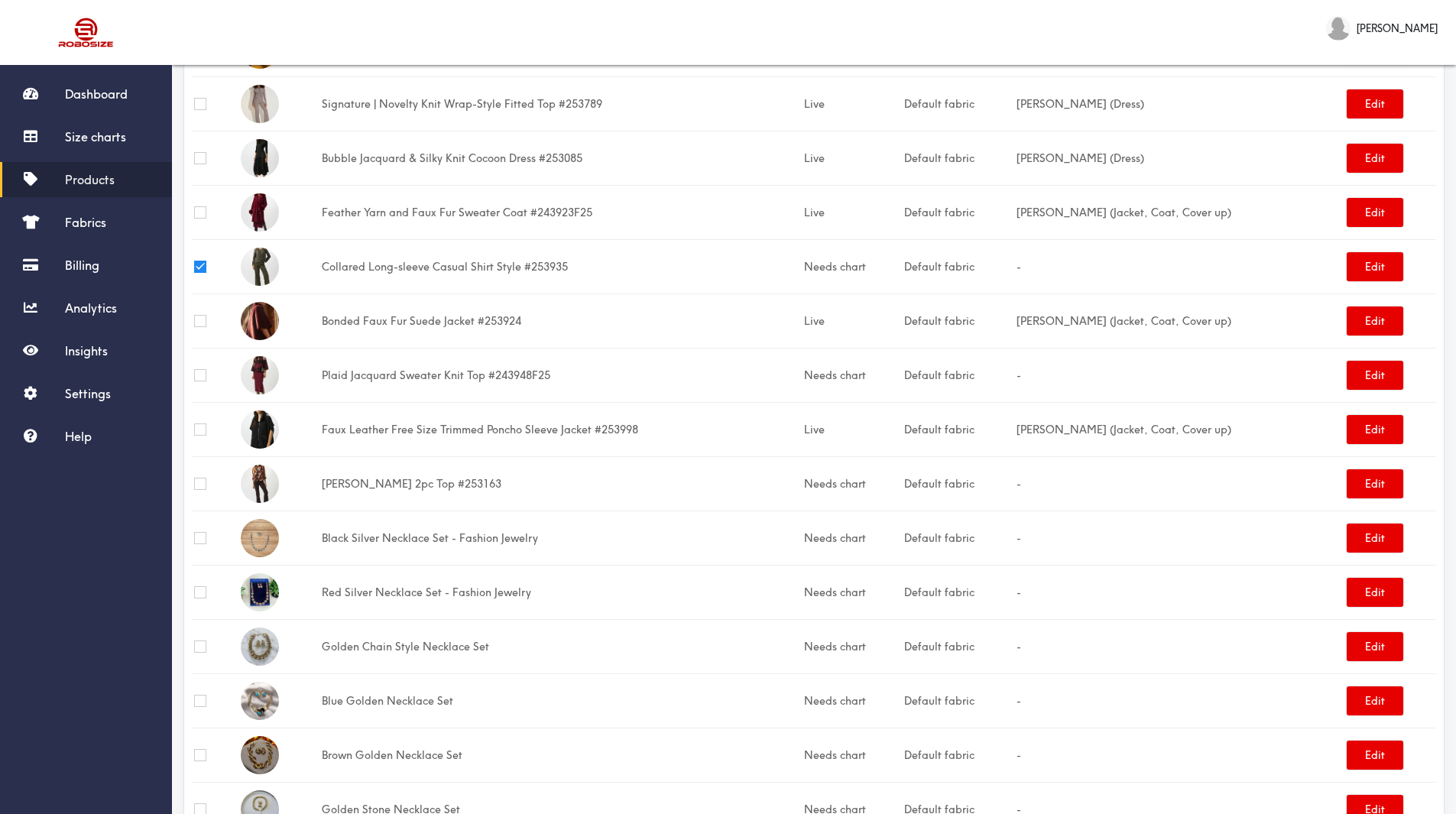
click at [199, 372] on input "checkbox" at bounding box center [200, 376] width 12 height 12
checkbox input "true"
click at [194, 478] on input "checkbox" at bounding box center [200, 484] width 12 height 12
checkbox input "true"
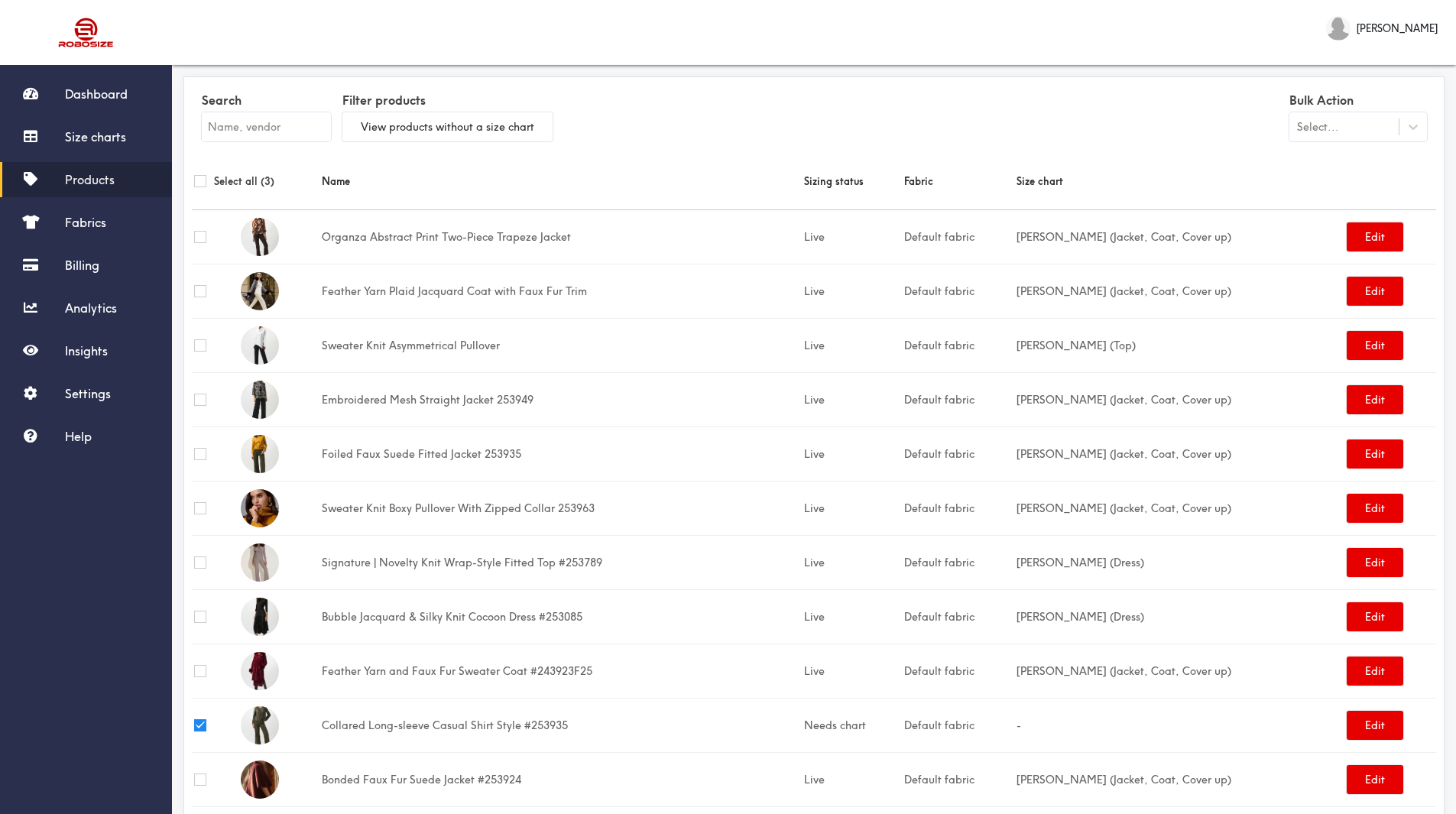
click at [1337, 132] on div "Select..." at bounding box center [1318, 127] width 42 height 17
click at [1331, 195] on div "Update size charts" at bounding box center [1358, 193] width 138 height 28
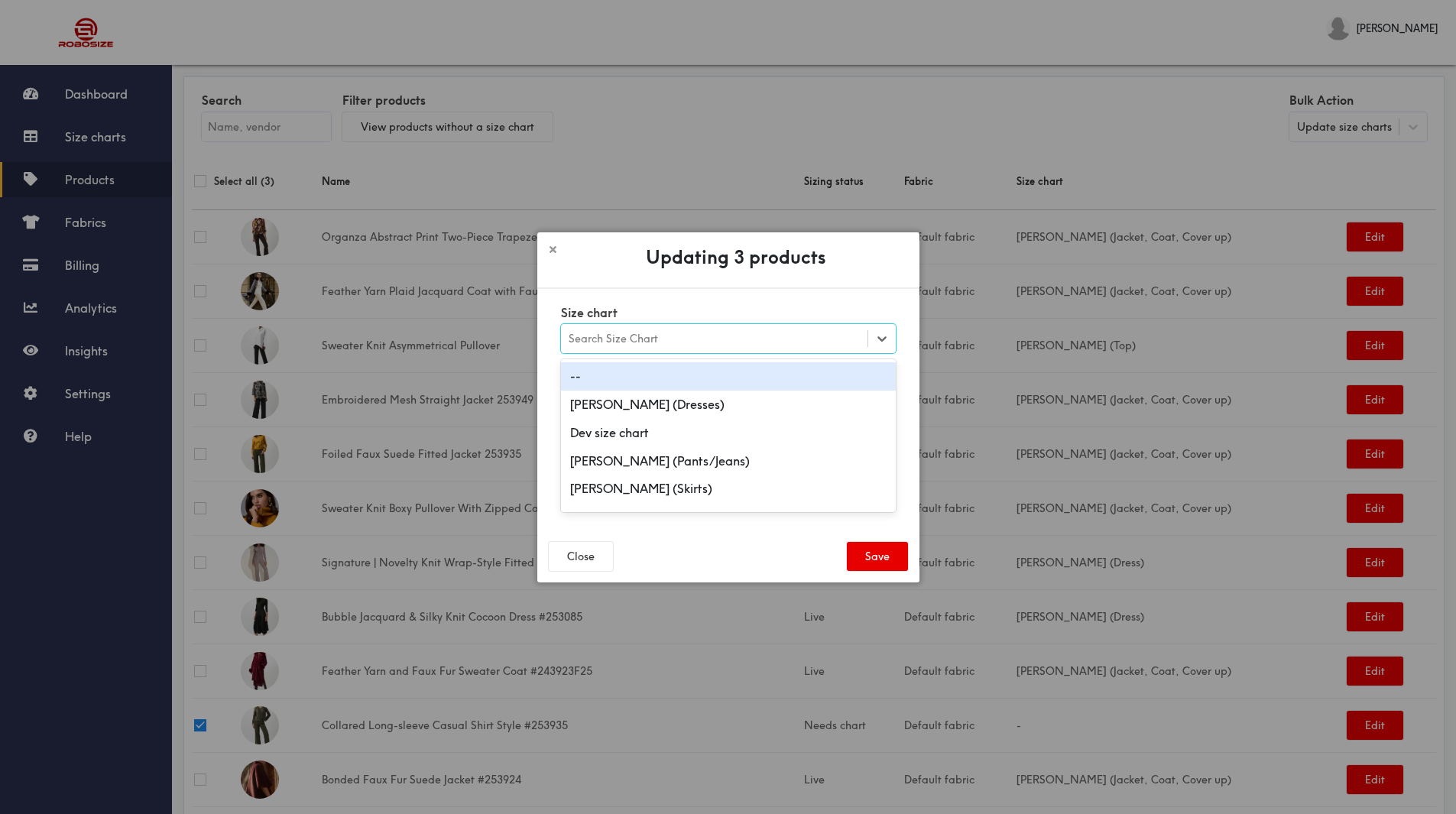
click at [677, 346] on div "Search Size Chart" at bounding box center [714, 339] width 307 height 26
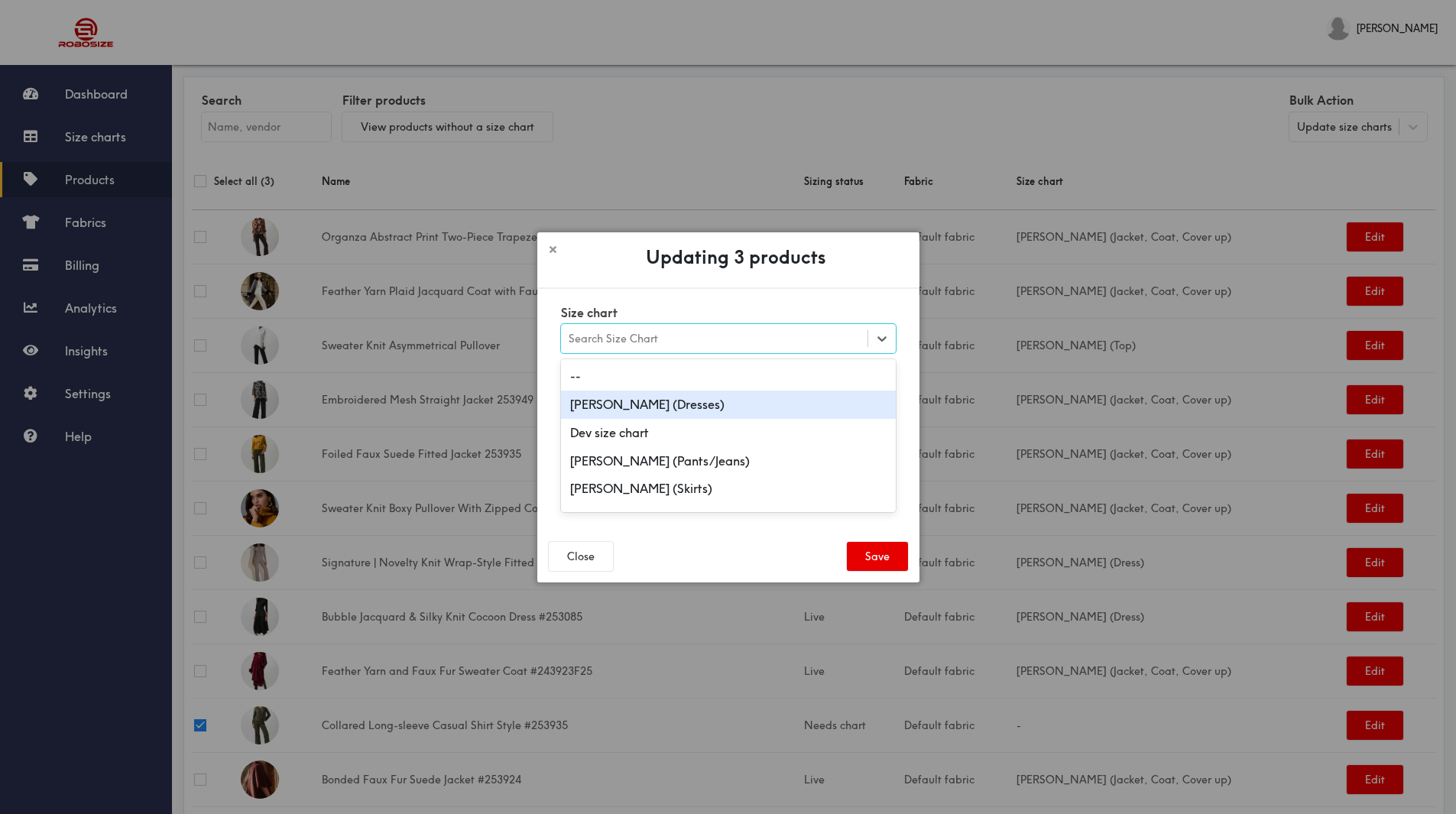
scroll to position [153, 0]
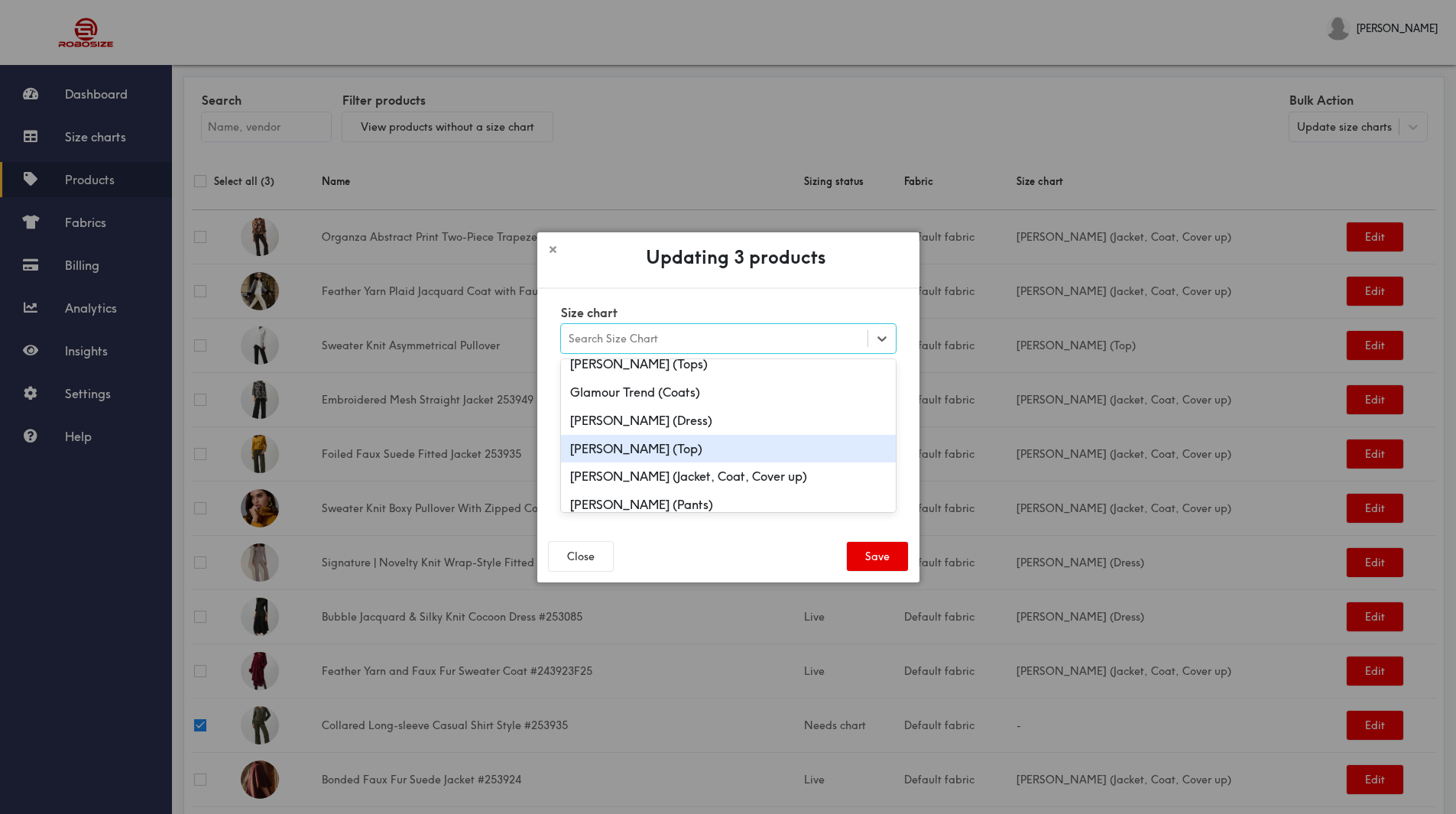
click at [736, 453] on div "Joseph Ribkoff (Top)" at bounding box center [729, 449] width 335 height 28
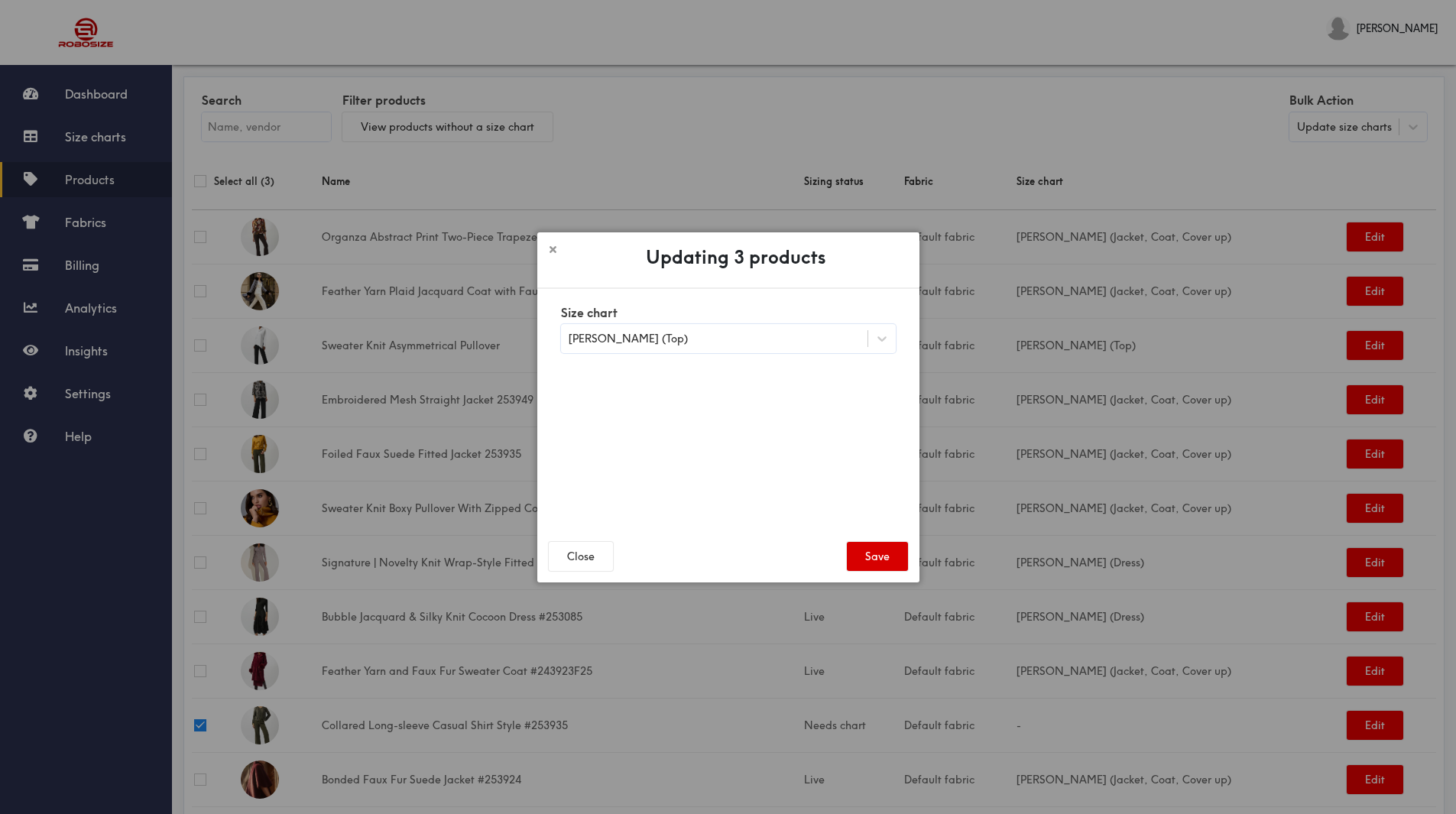
click at [864, 554] on button "Save" at bounding box center [878, 557] width 61 height 29
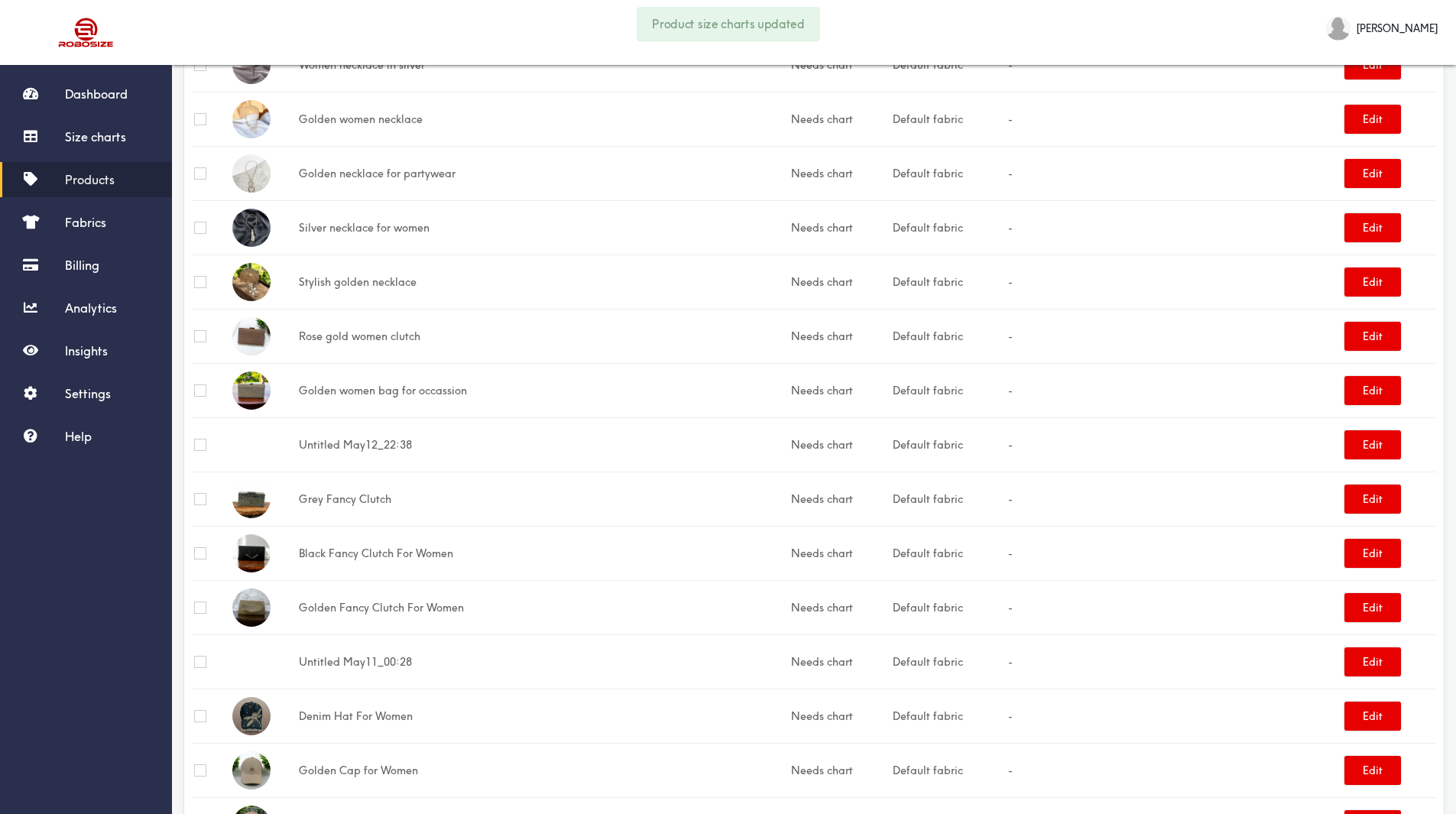
scroll to position [2189, 0]
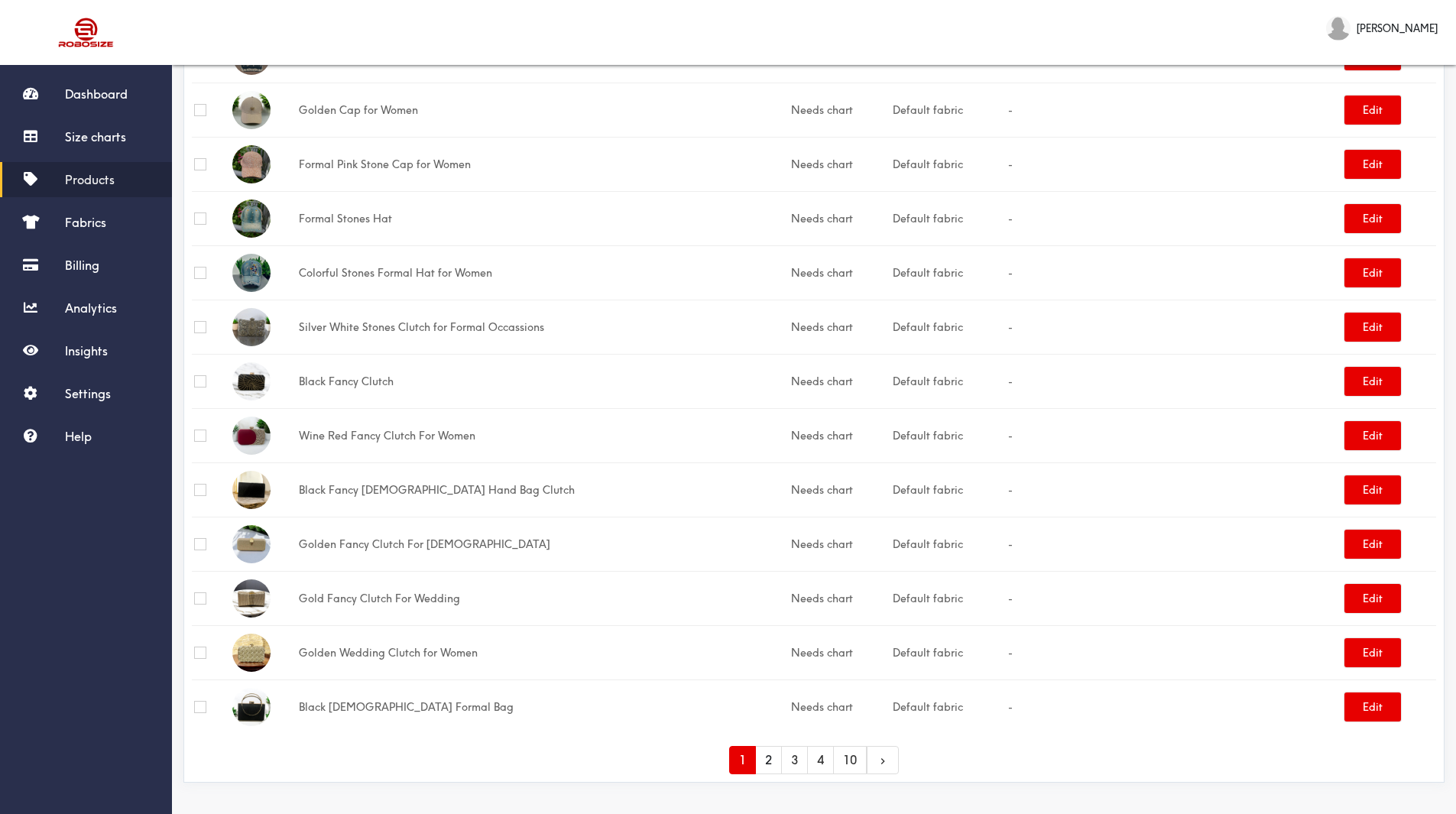
click at [768, 760] on link "2" at bounding box center [768, 760] width 27 height 28
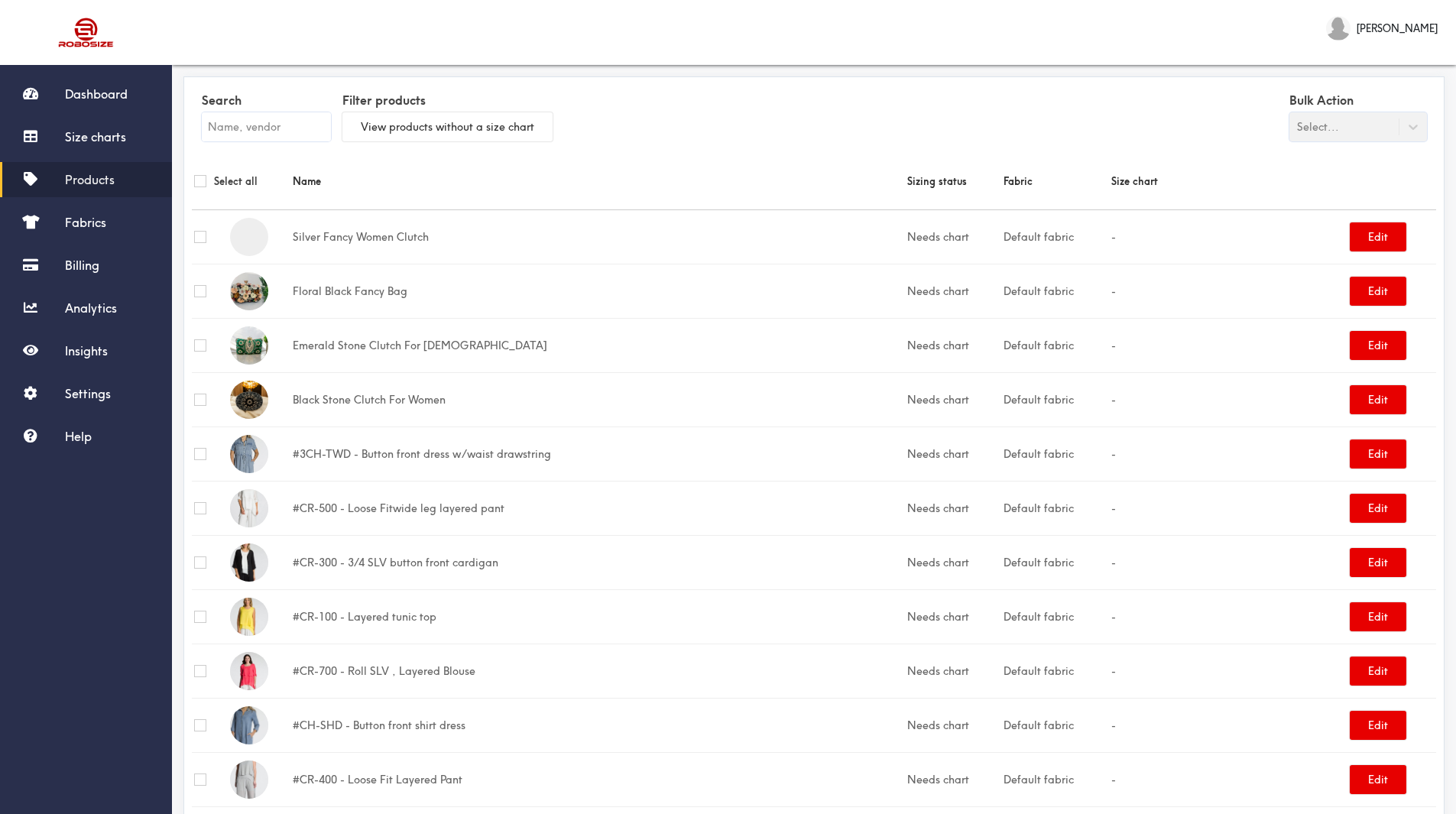
scroll to position [153, 0]
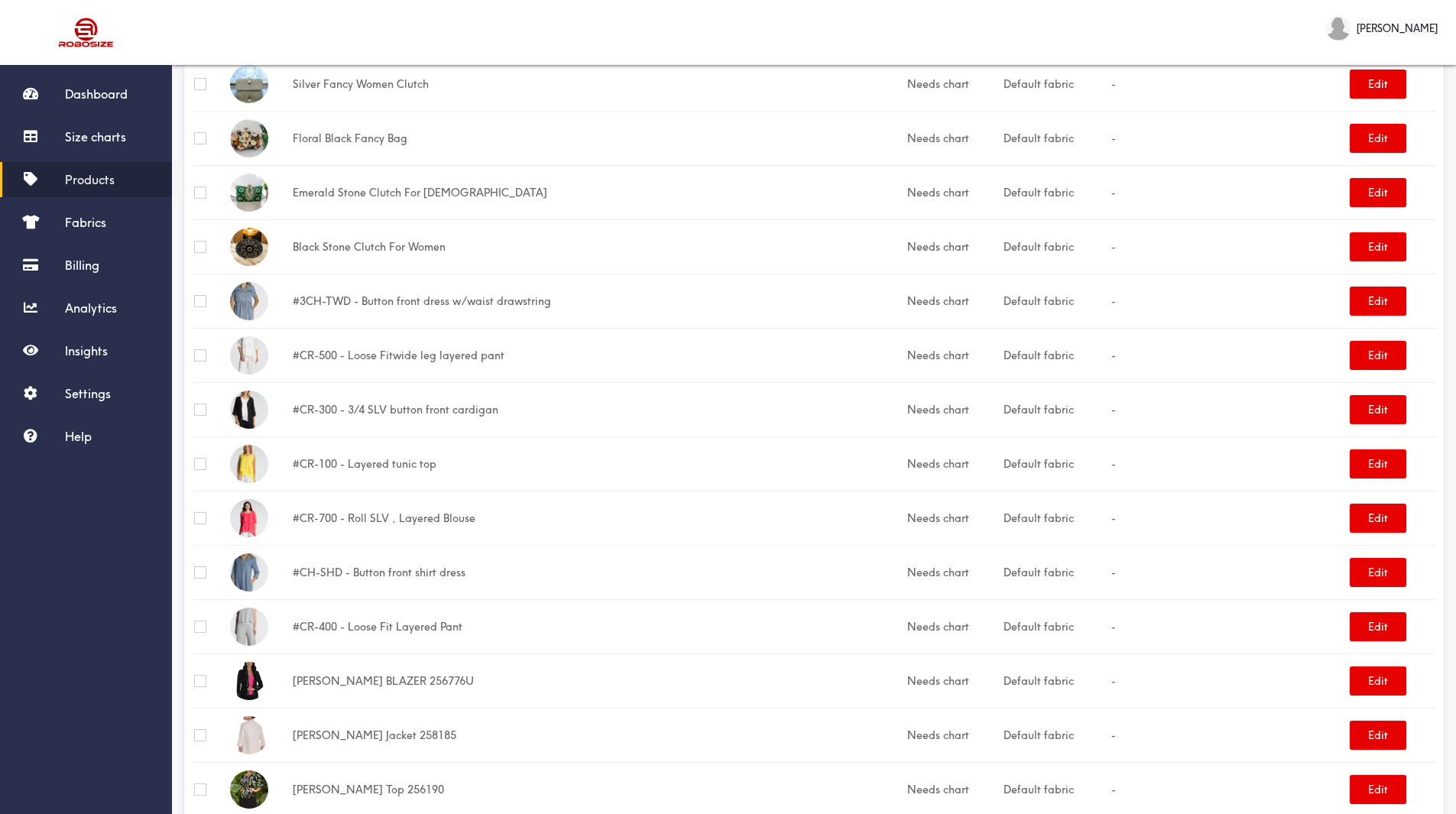
click at [201, 301] on input "checkbox" at bounding box center [200, 301] width 12 height 12
checkbox input "true"
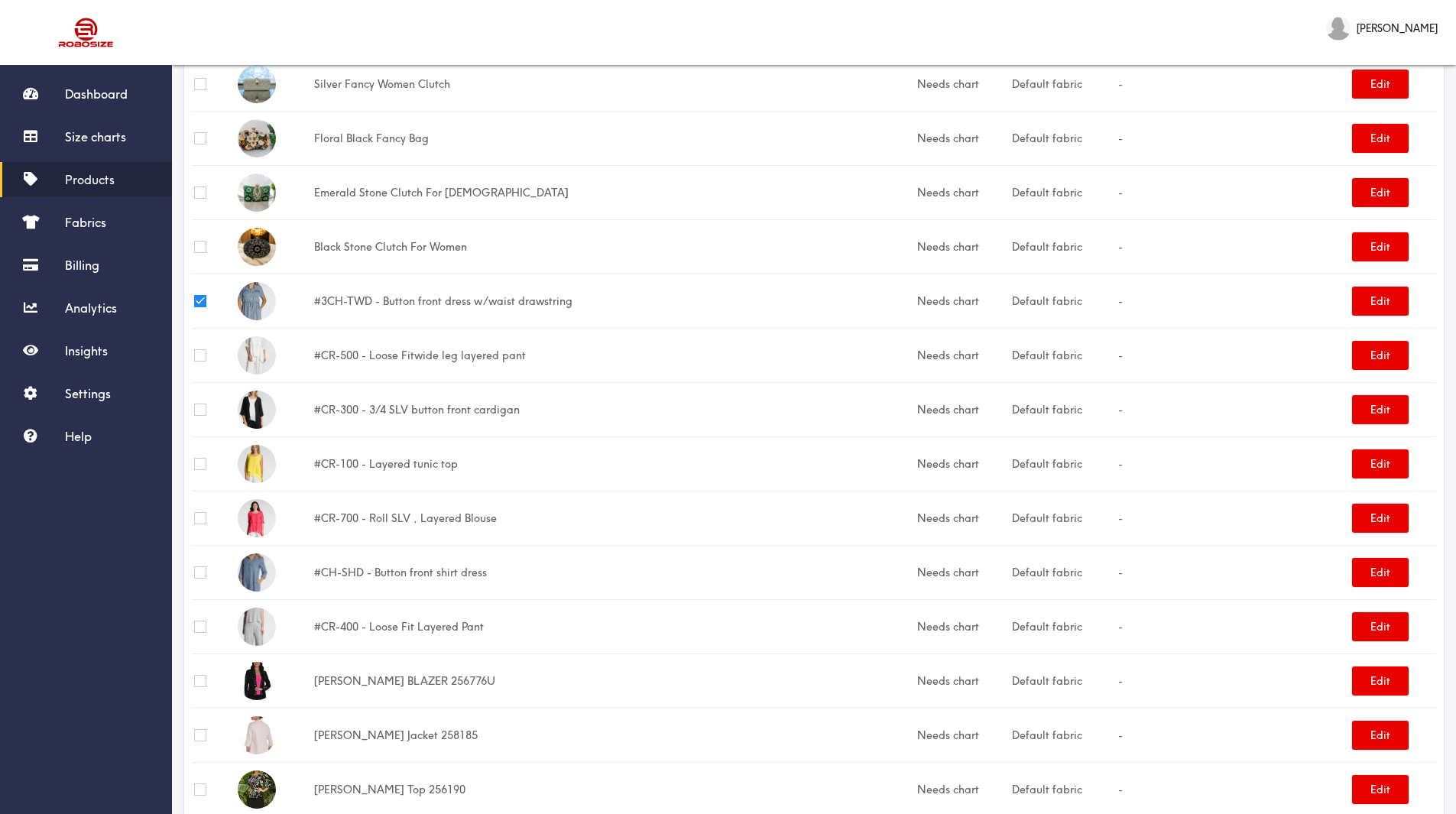
click at [203, 572] on input "checkbox" at bounding box center [200, 572] width 12 height 12
checkbox input "true"
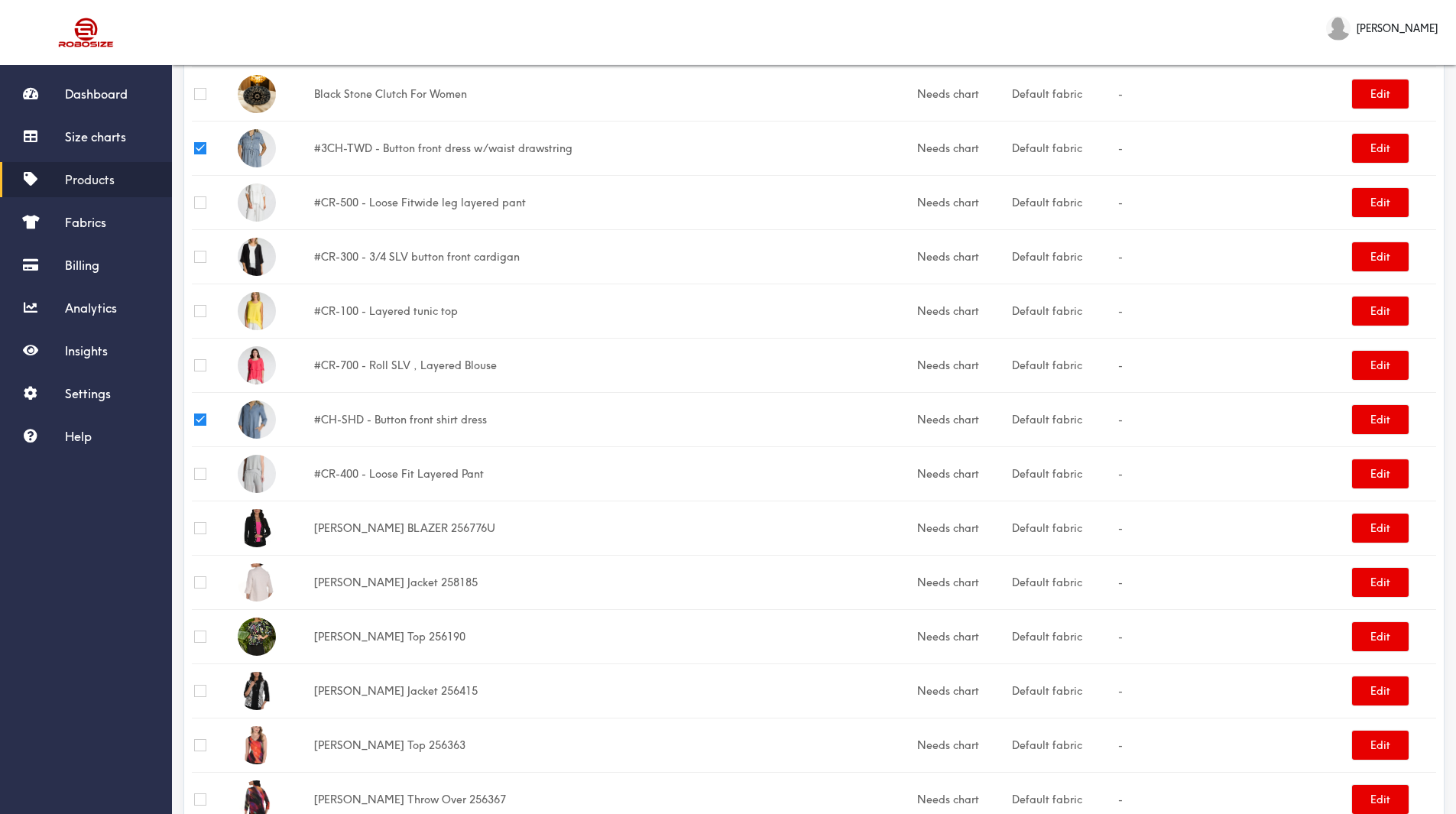
scroll to position [0, 0]
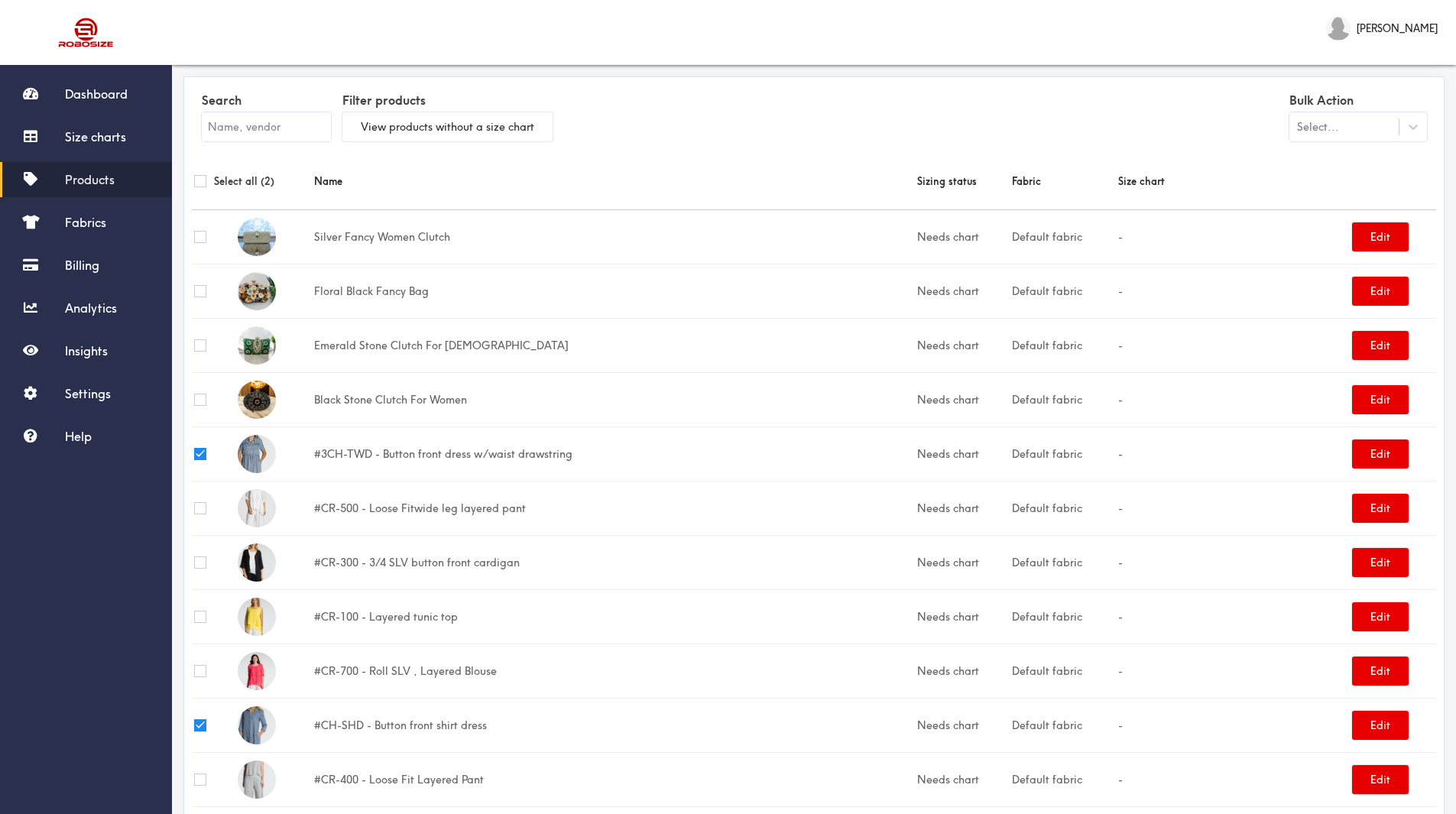
click at [1343, 121] on div "Select..." at bounding box center [1343, 127] width 109 height 15
click at [1345, 187] on div "Update size charts" at bounding box center [1358, 193] width 138 height 28
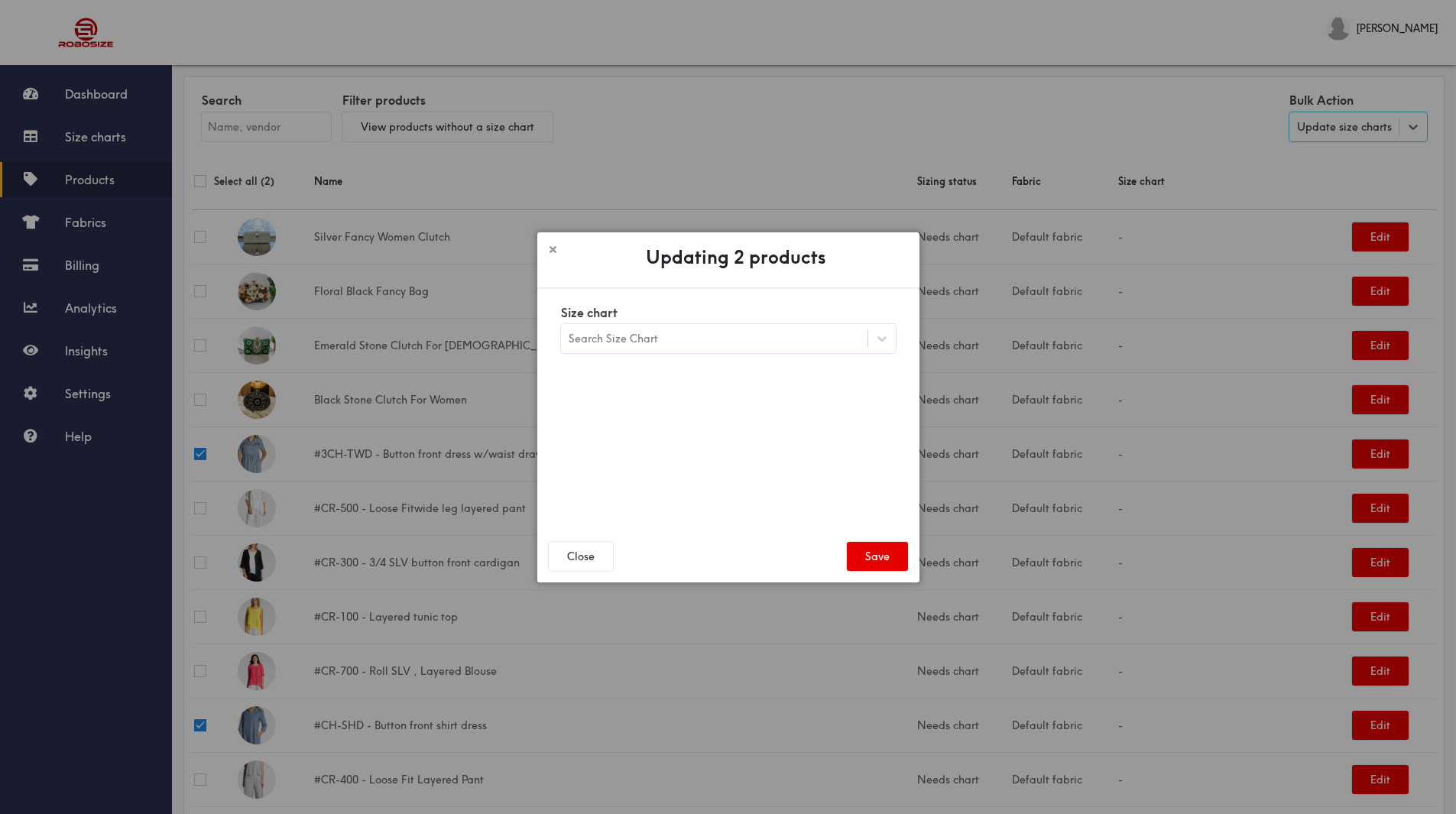
click at [684, 336] on div "Search Size Chart" at bounding box center [714, 339] width 307 height 26
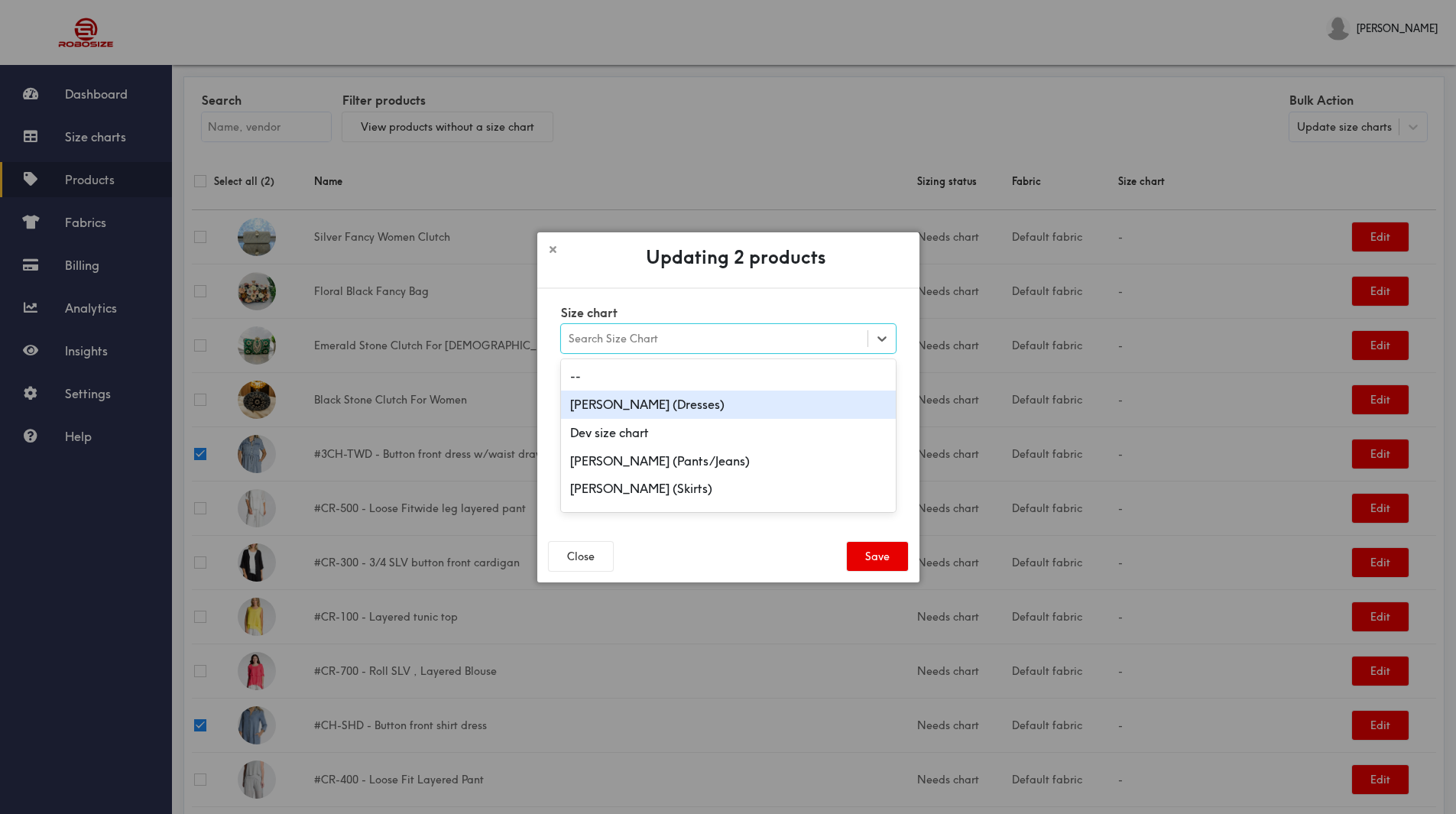
click at [688, 411] on div "Frank Lyman (Dresses)" at bounding box center [729, 405] width 335 height 28
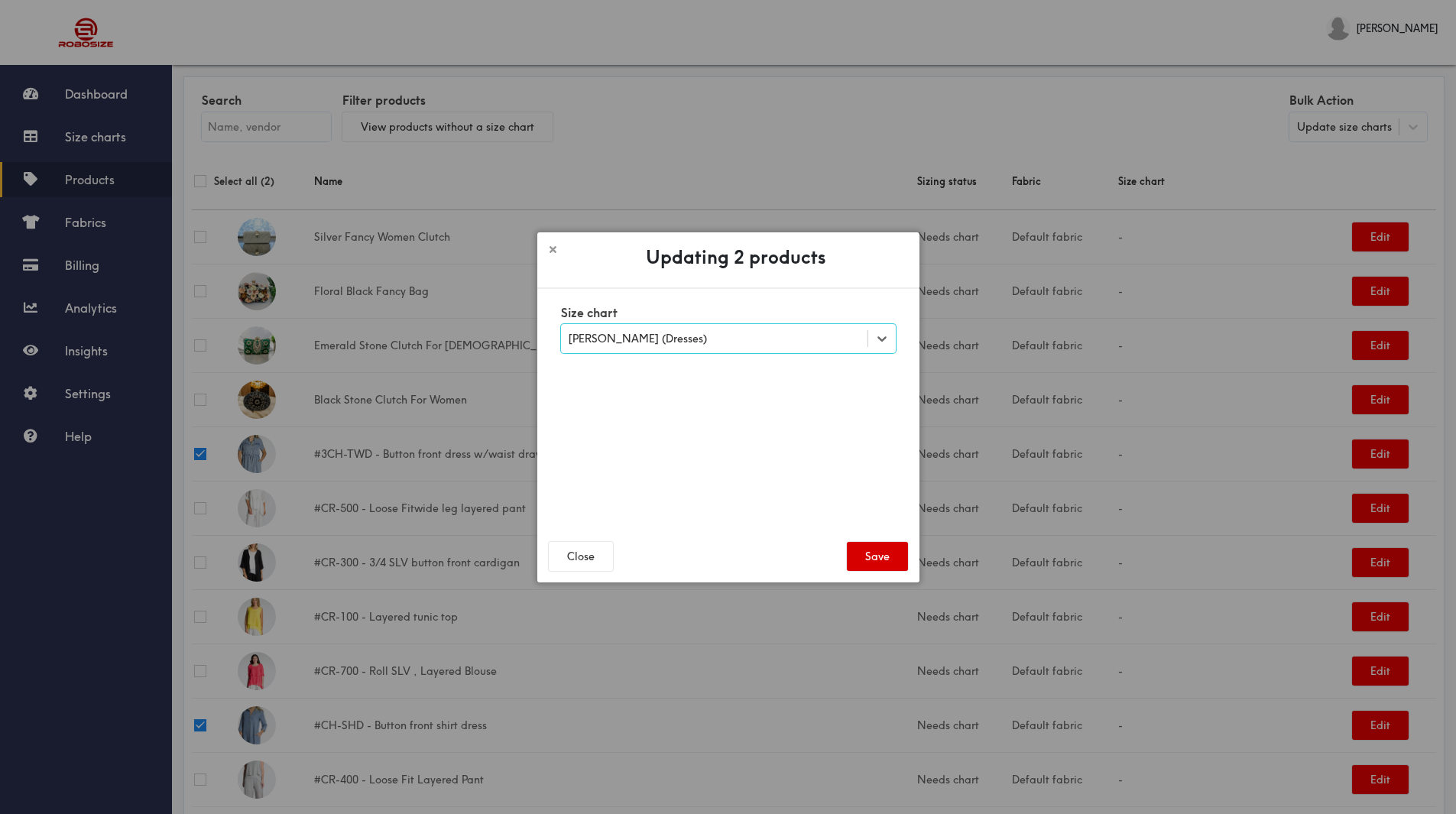
click at [856, 553] on button "Save" at bounding box center [878, 557] width 61 height 29
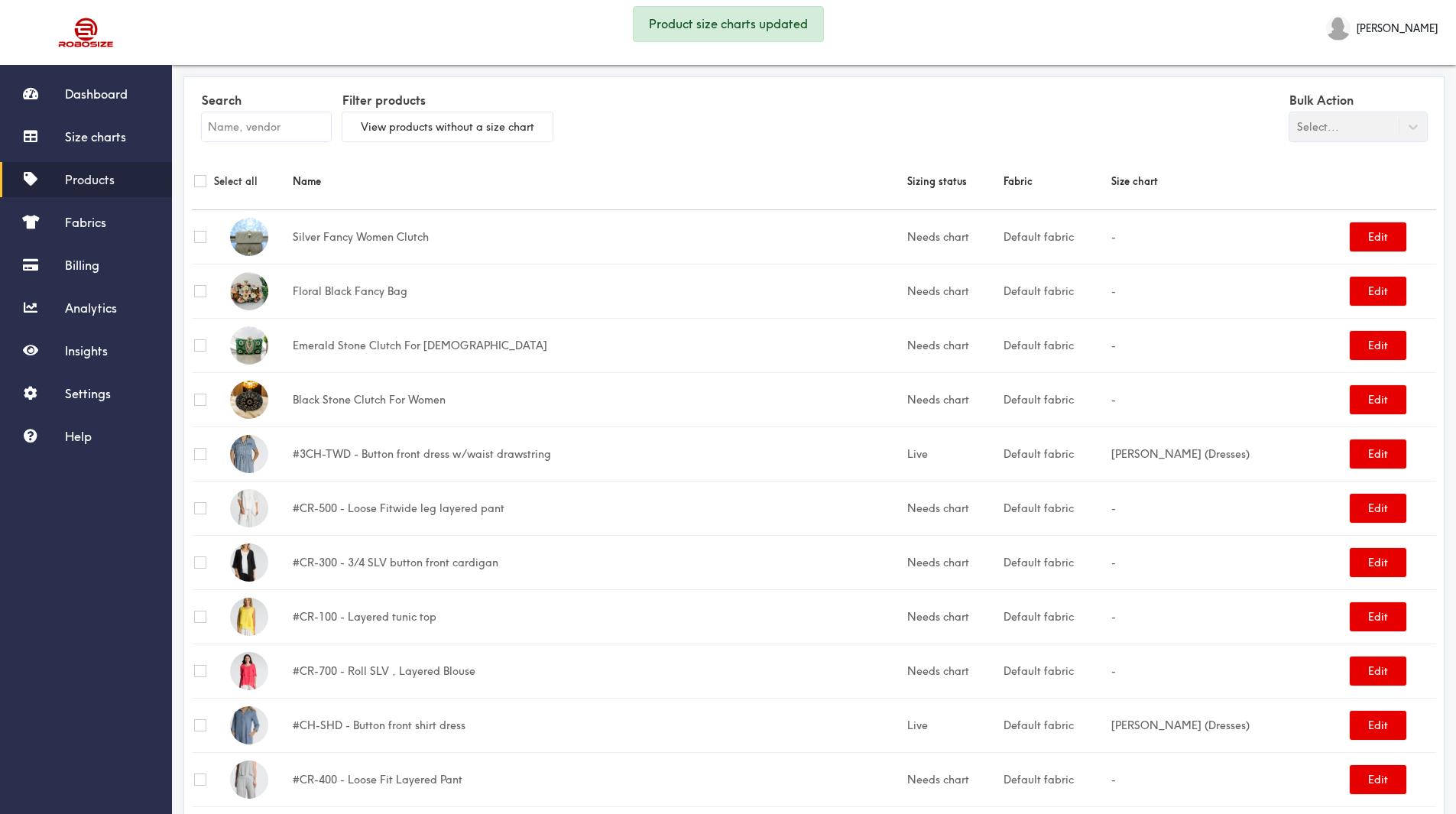
scroll to position [153, 0]
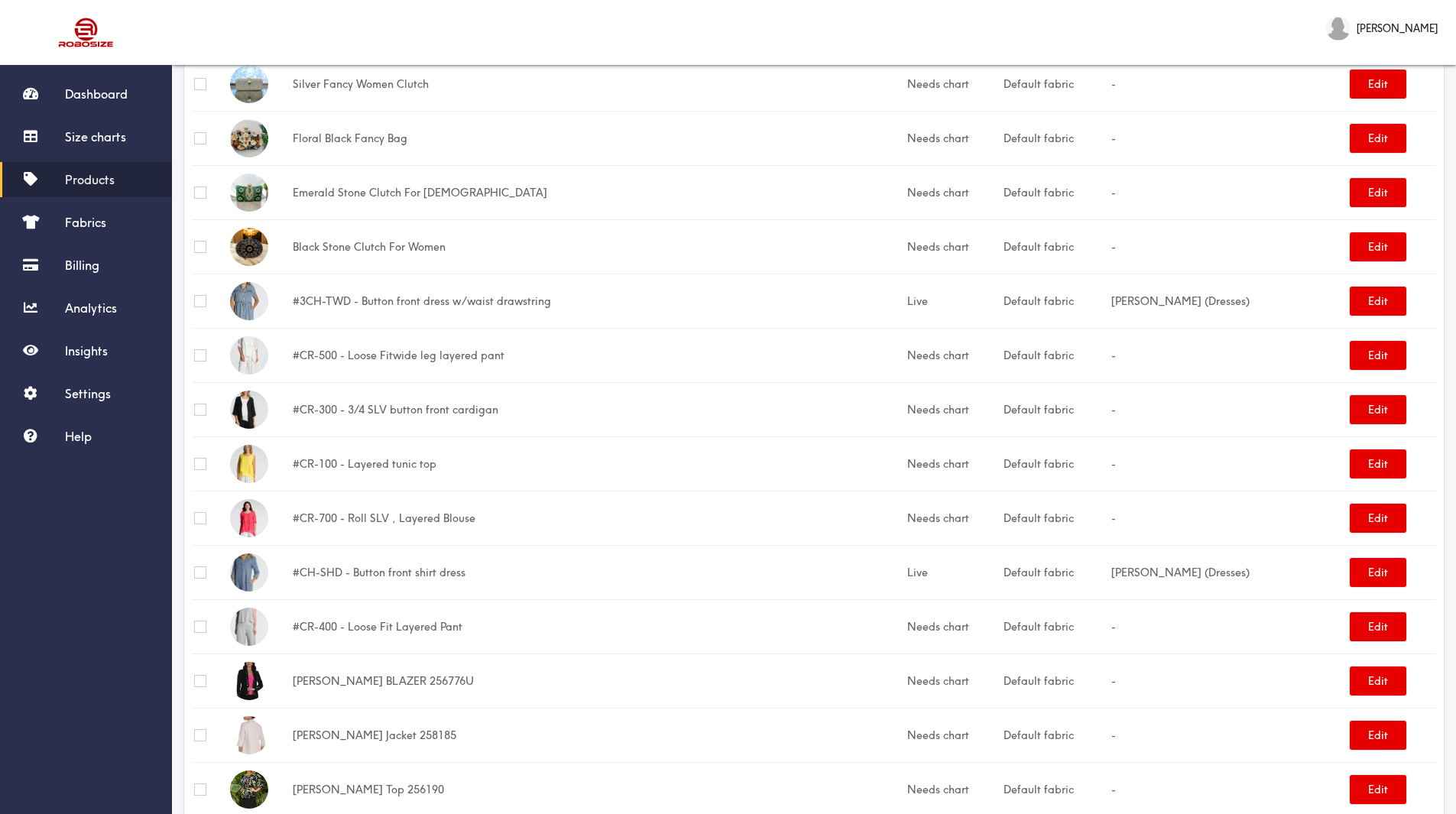
click at [203, 354] on input "checkbox" at bounding box center [200, 355] width 12 height 12
checkbox input "true"
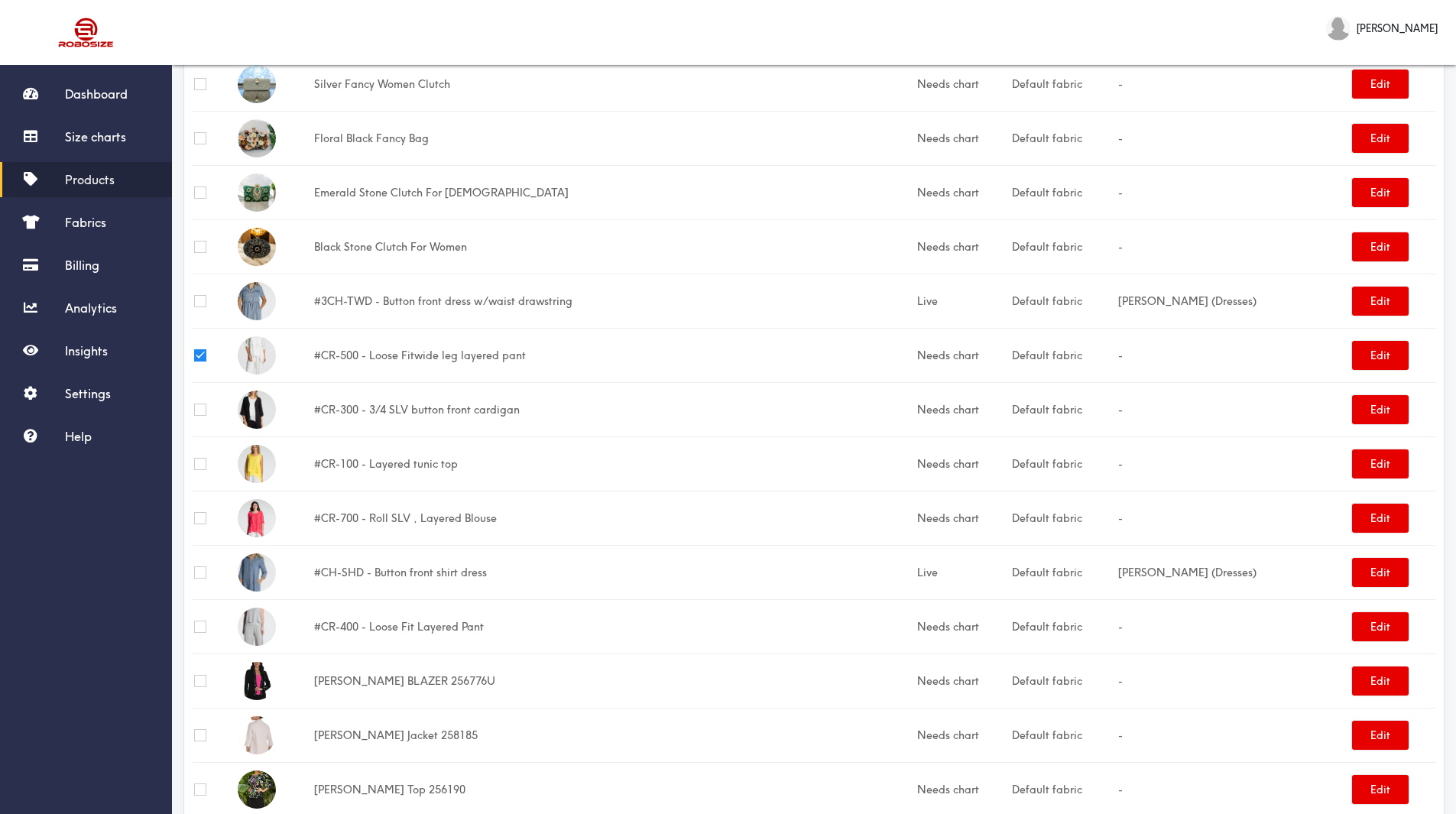
click at [200, 624] on input "checkbox" at bounding box center [200, 627] width 12 height 12
checkbox input "true"
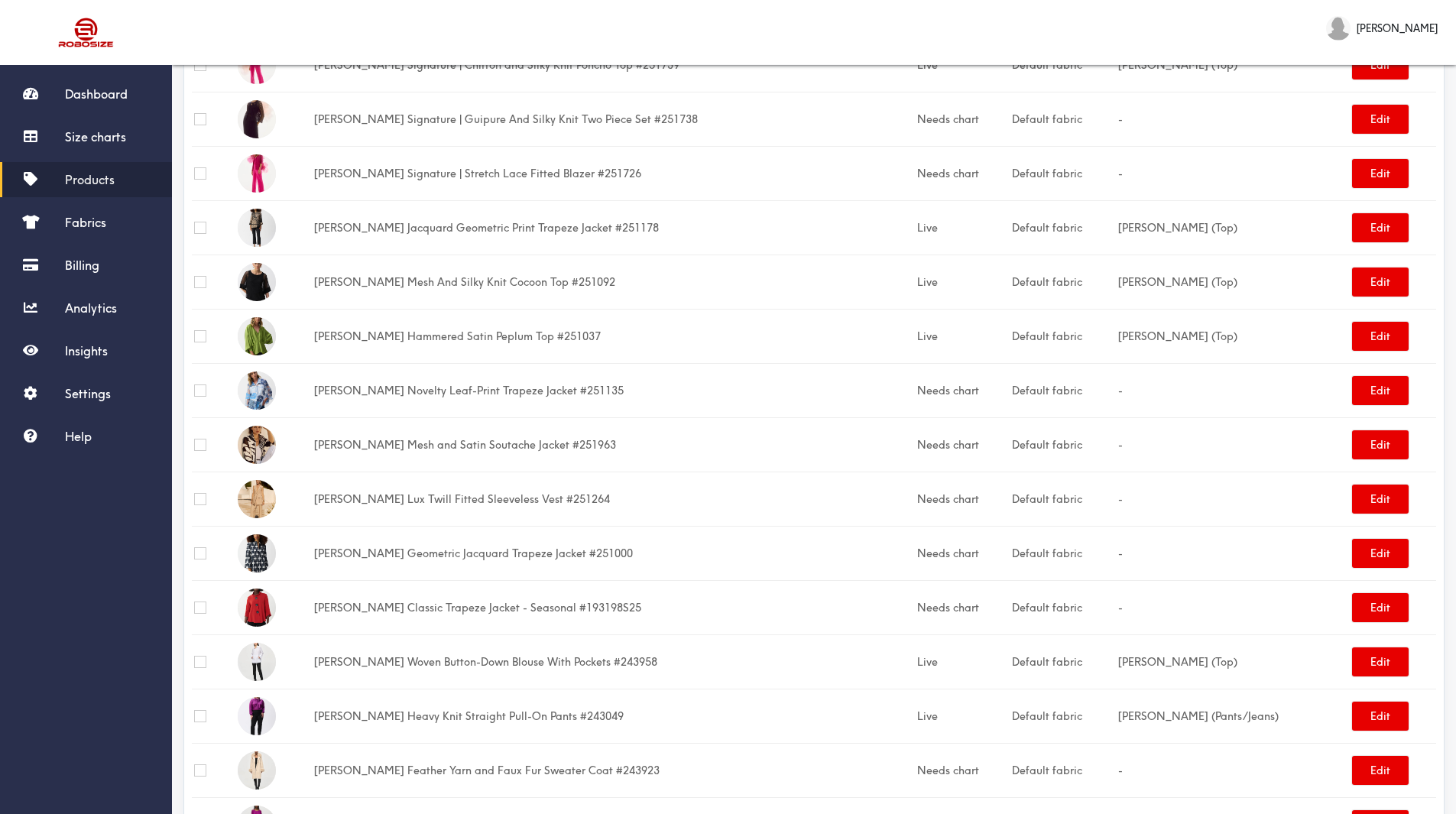
scroll to position [1682, 0]
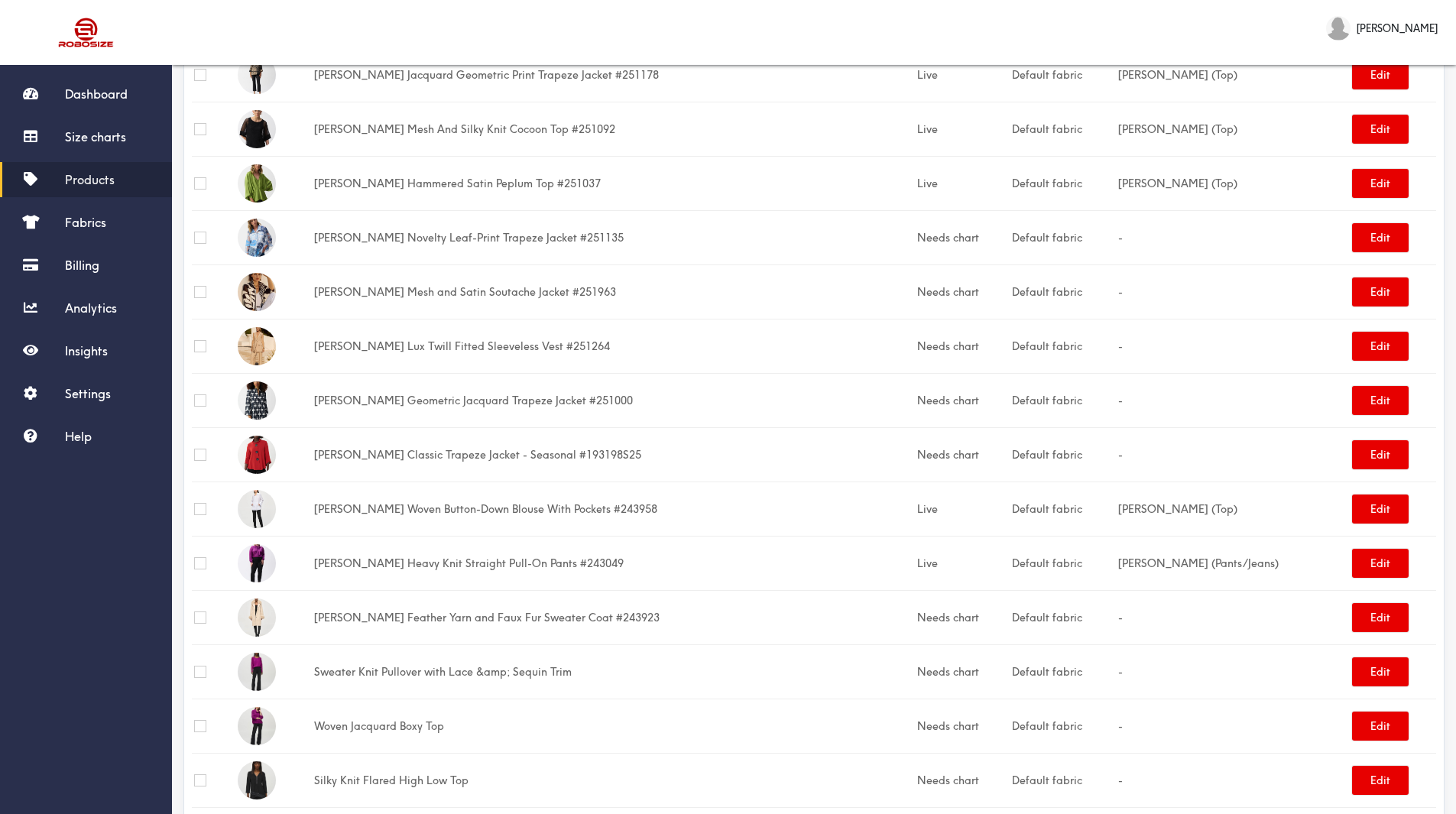
click at [202, 563] on input "checkbox" at bounding box center [200, 563] width 12 height 12
checkbox input "true"
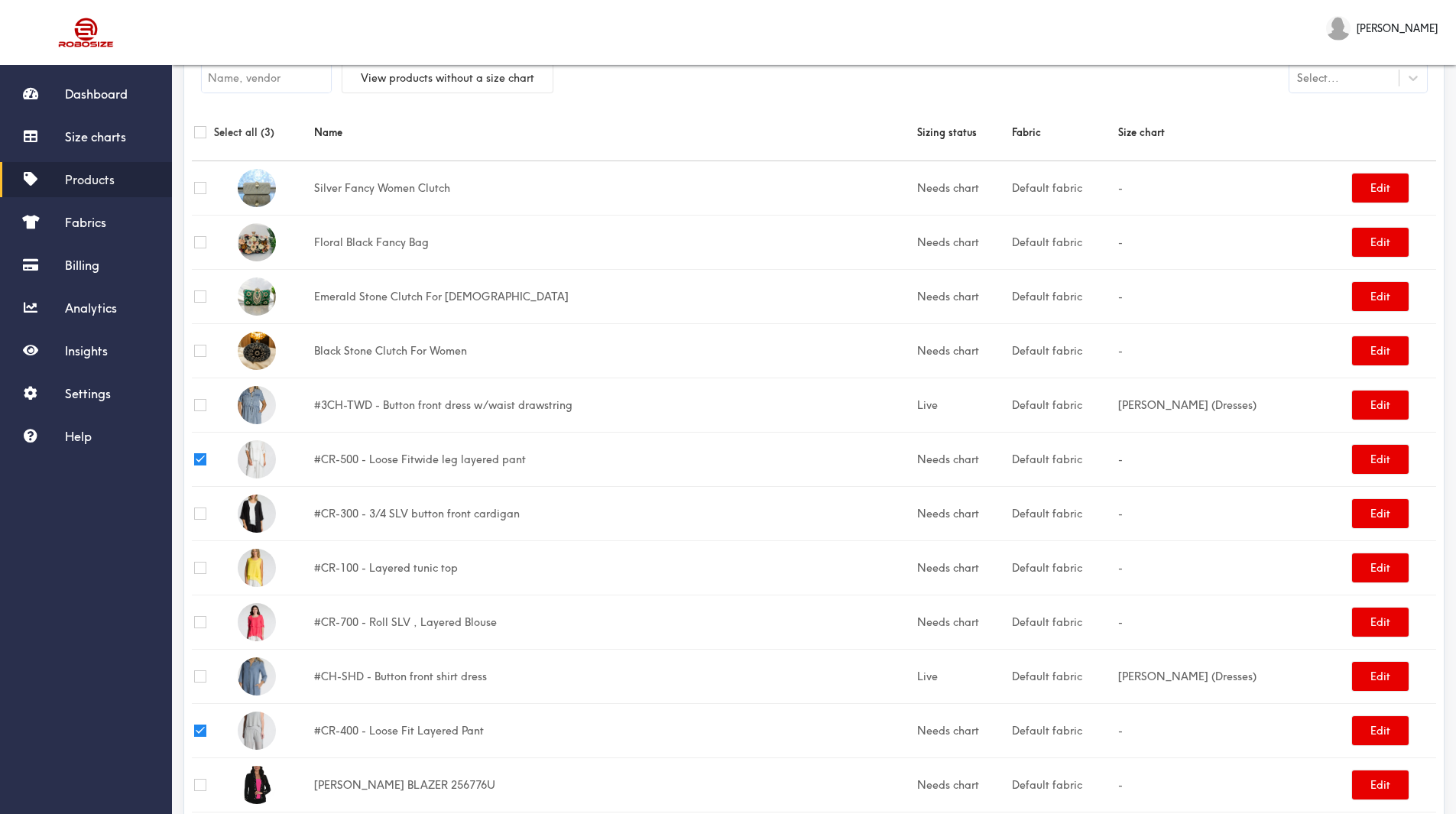
scroll to position [0, 0]
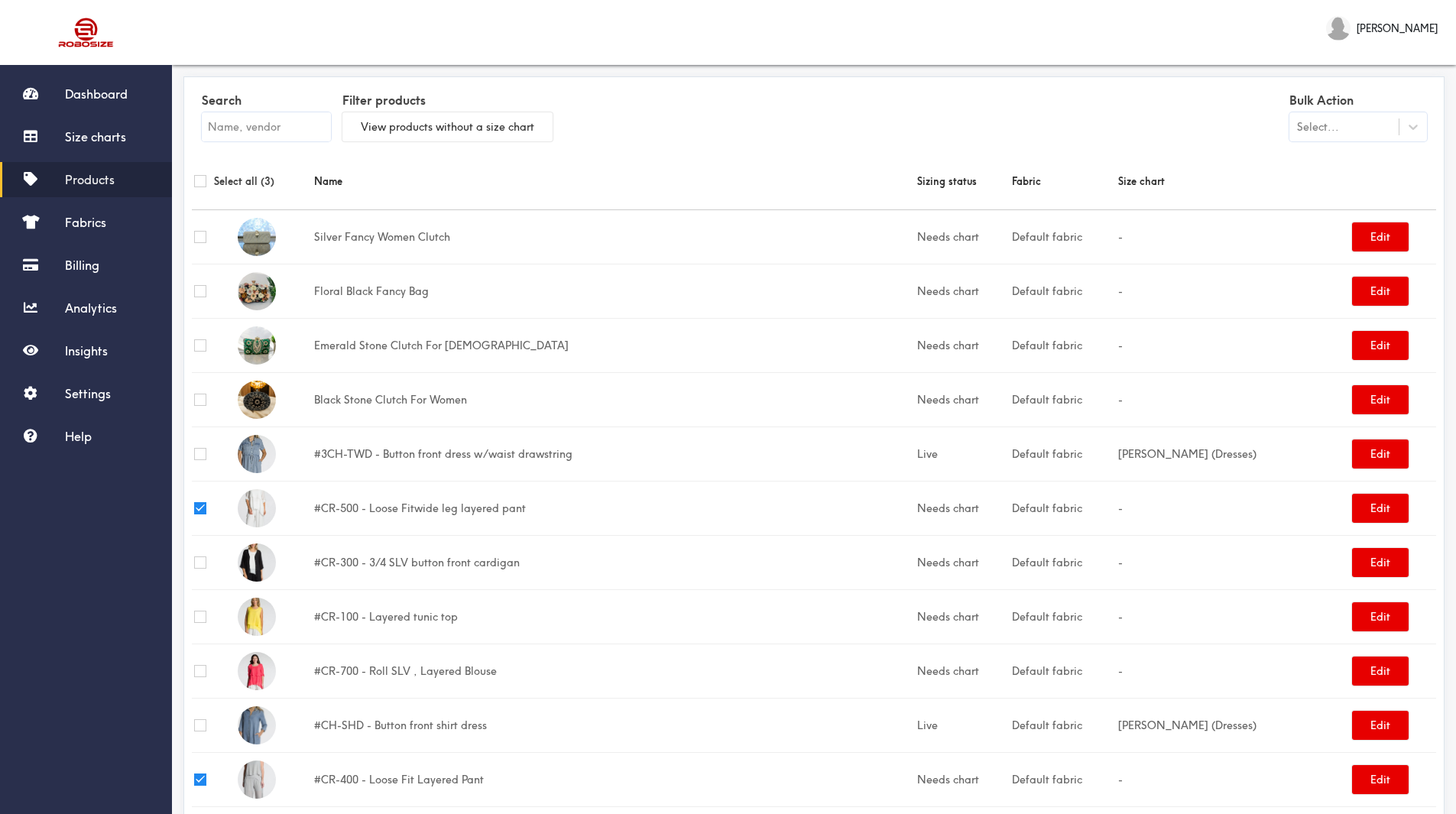
click at [1355, 125] on div "Select..." at bounding box center [1343, 127] width 109 height 15
click at [1313, 194] on div "Update size charts" at bounding box center [1358, 193] width 138 height 28
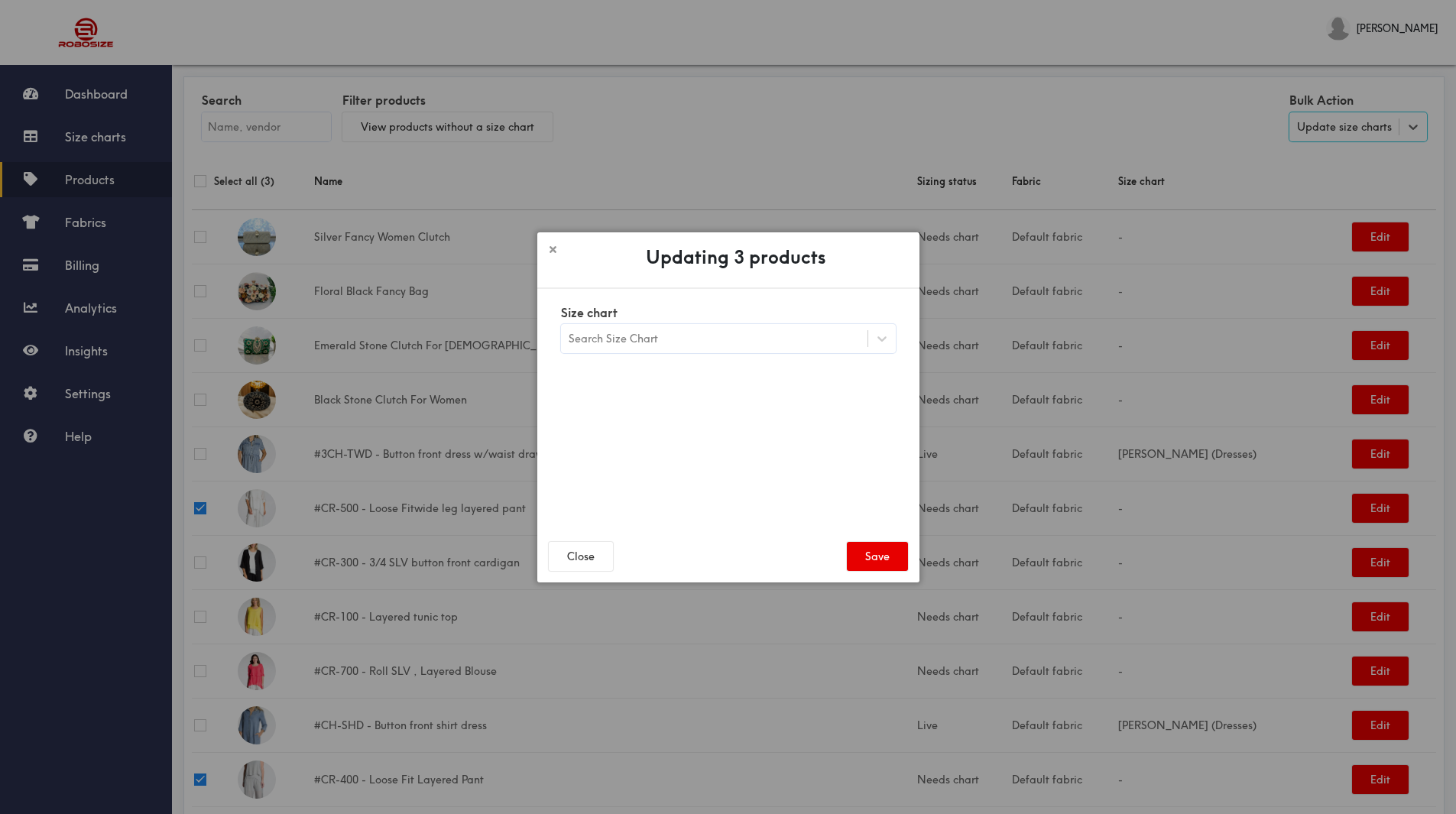
click at [857, 337] on div "Search Size Chart" at bounding box center [714, 339] width 307 height 26
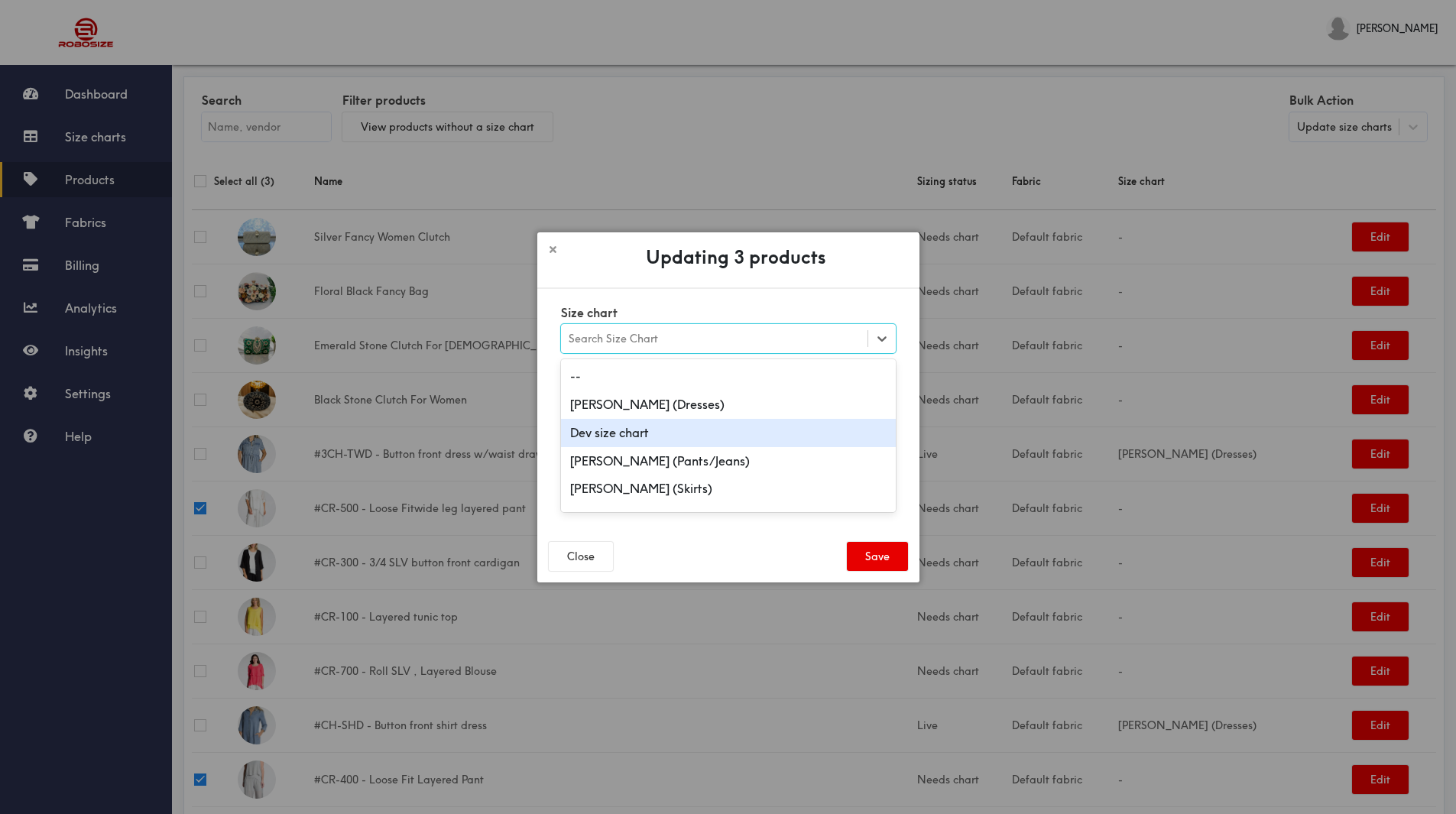
scroll to position [153, 0]
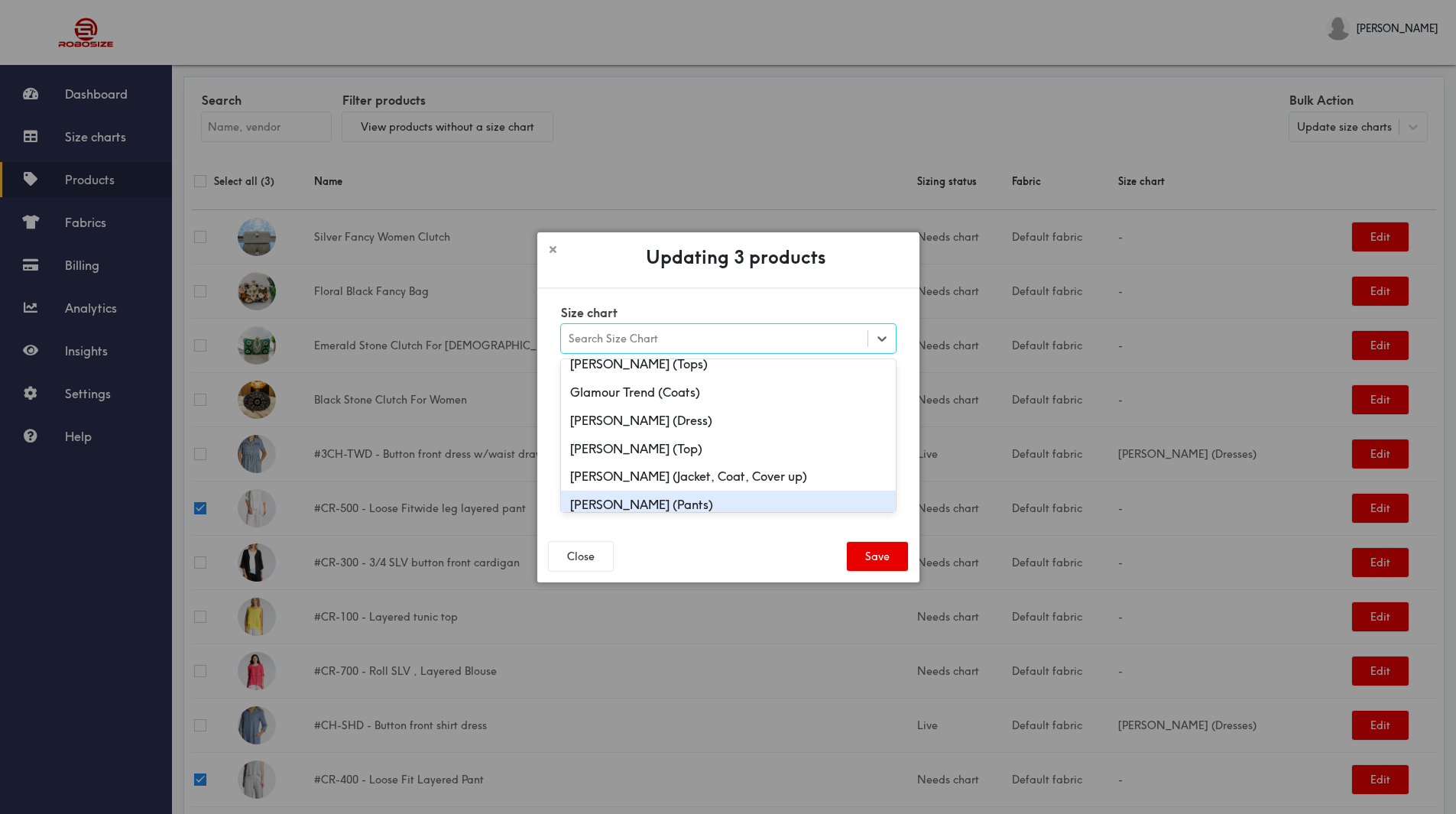
click at [774, 501] on div "Frank Lyman (Pants)" at bounding box center [729, 505] width 335 height 28
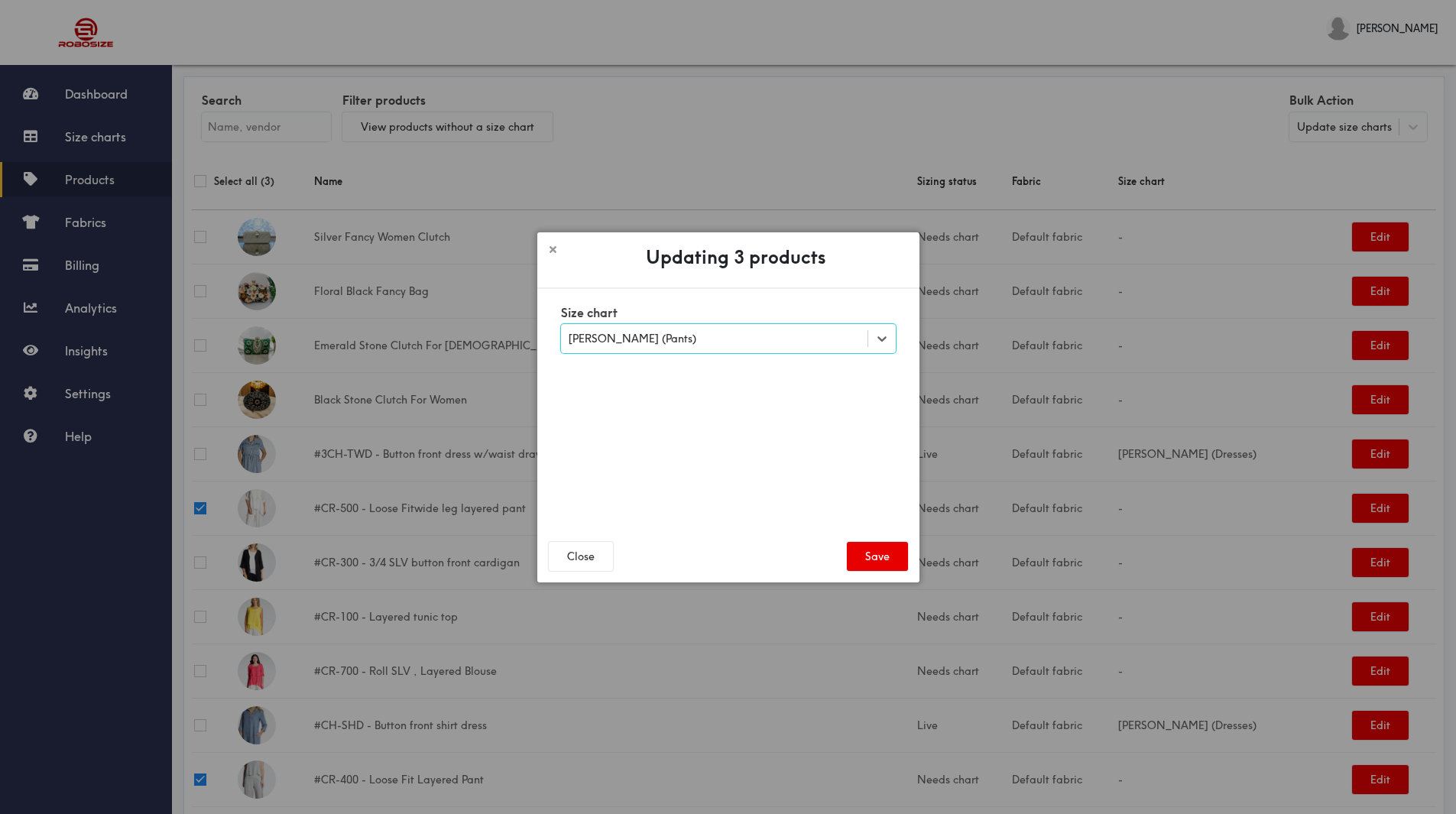
click at [840, 334] on div "Frank Lyman (Pants)" at bounding box center [714, 339] width 307 height 26
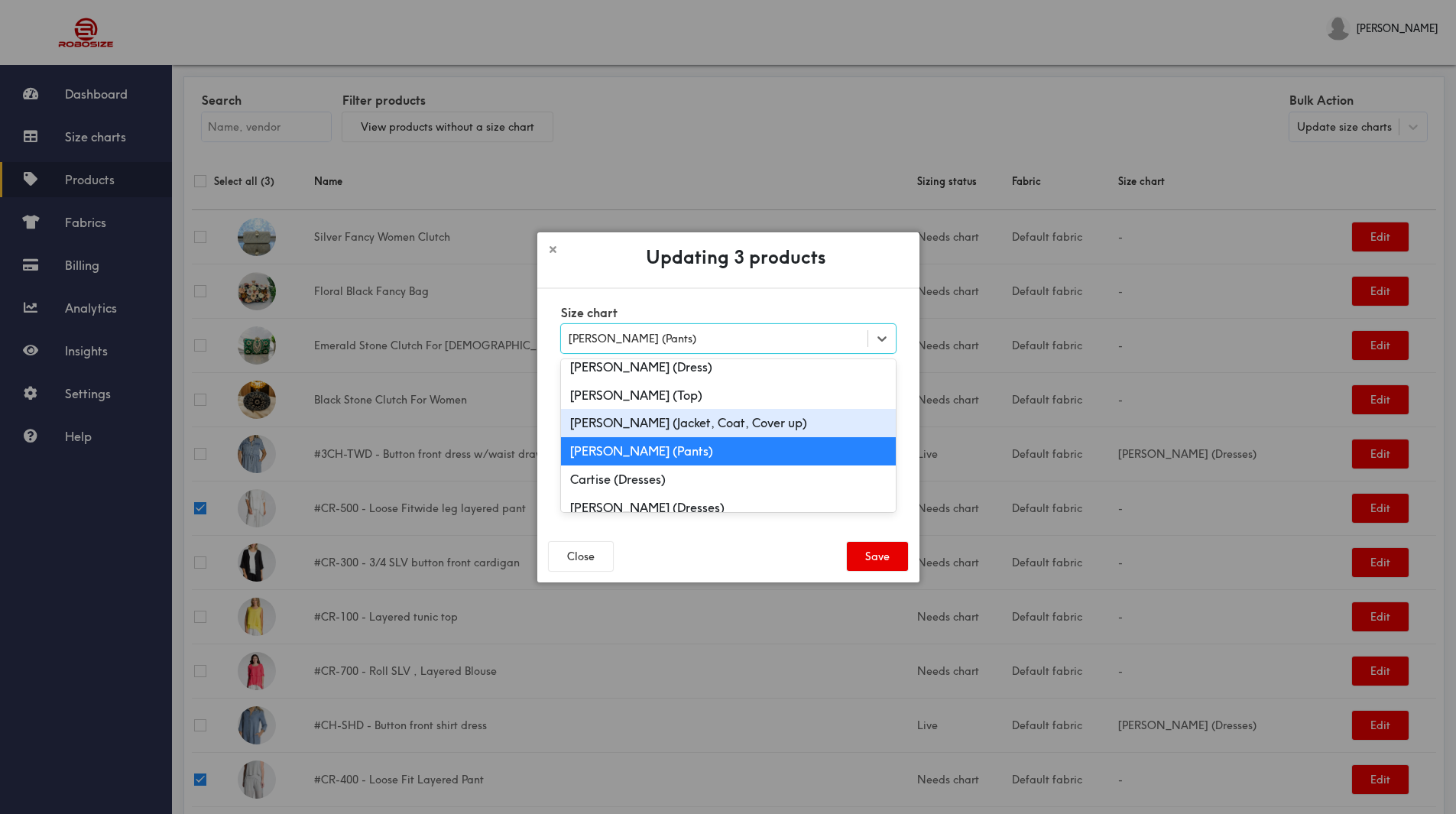
scroll to position [53, 0]
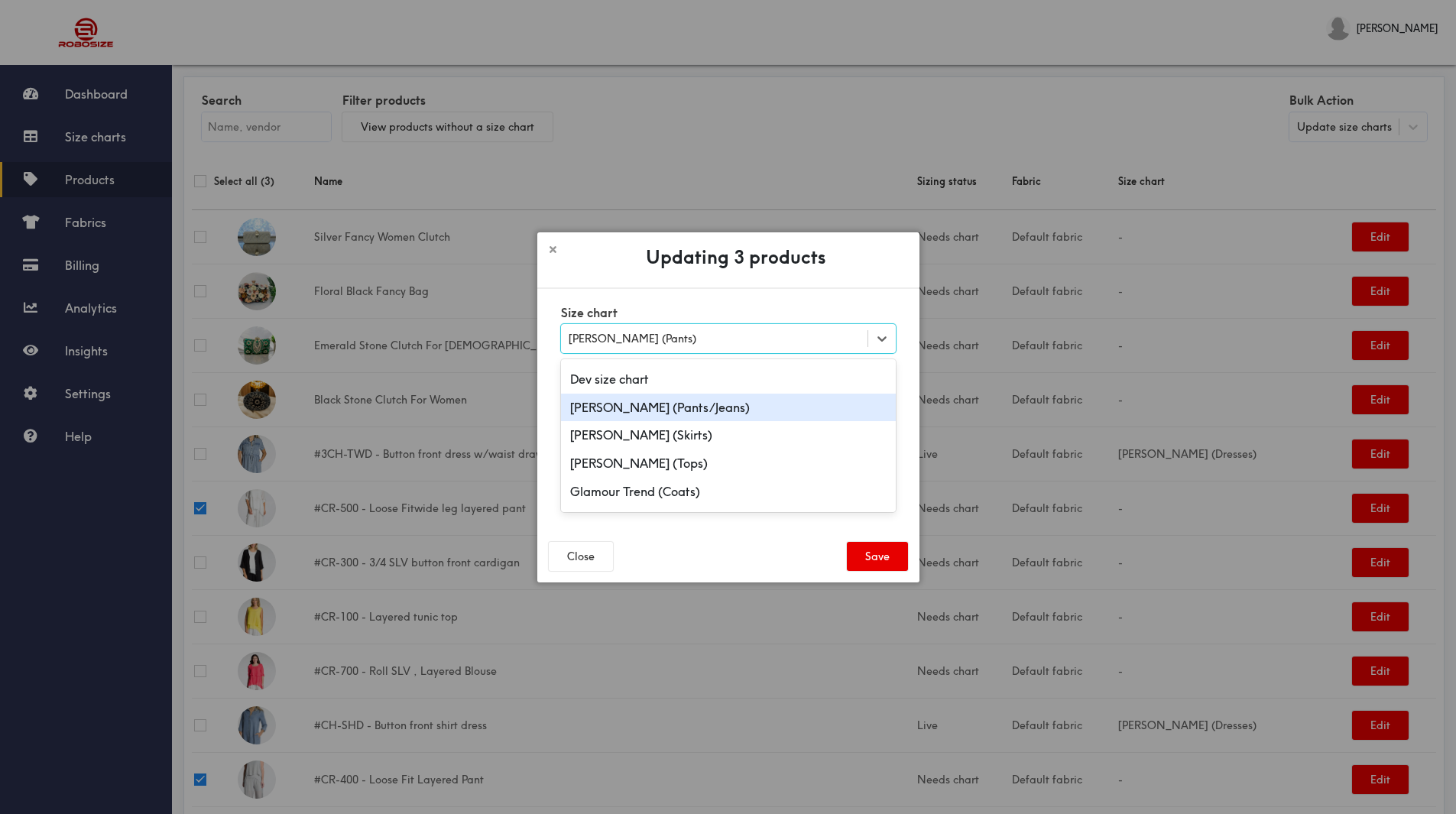
click at [801, 411] on div "Joseph Ribkoff (Pants/Jeans)" at bounding box center [729, 407] width 335 height 28
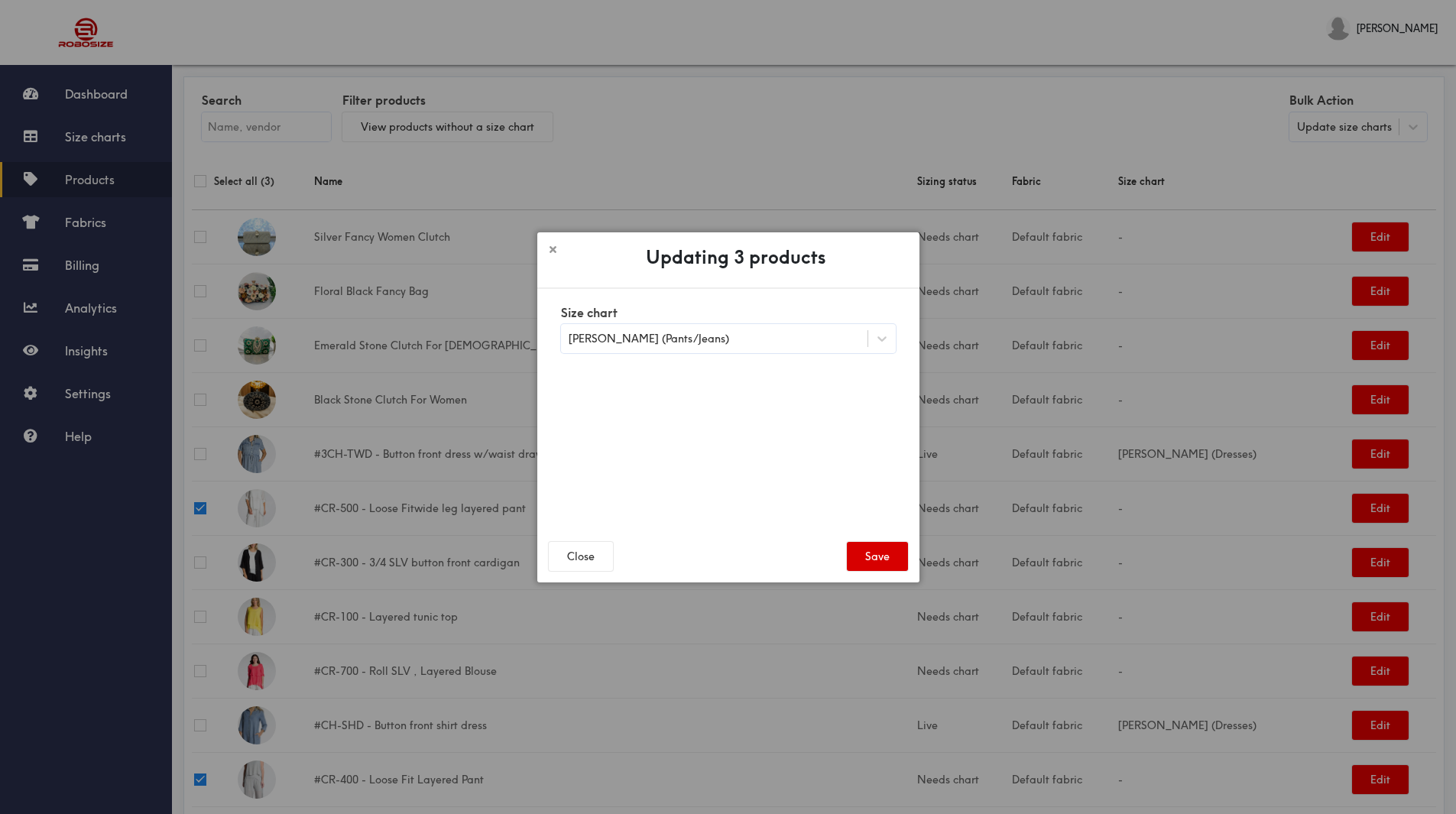
click at [877, 554] on button "Save" at bounding box center [878, 557] width 61 height 29
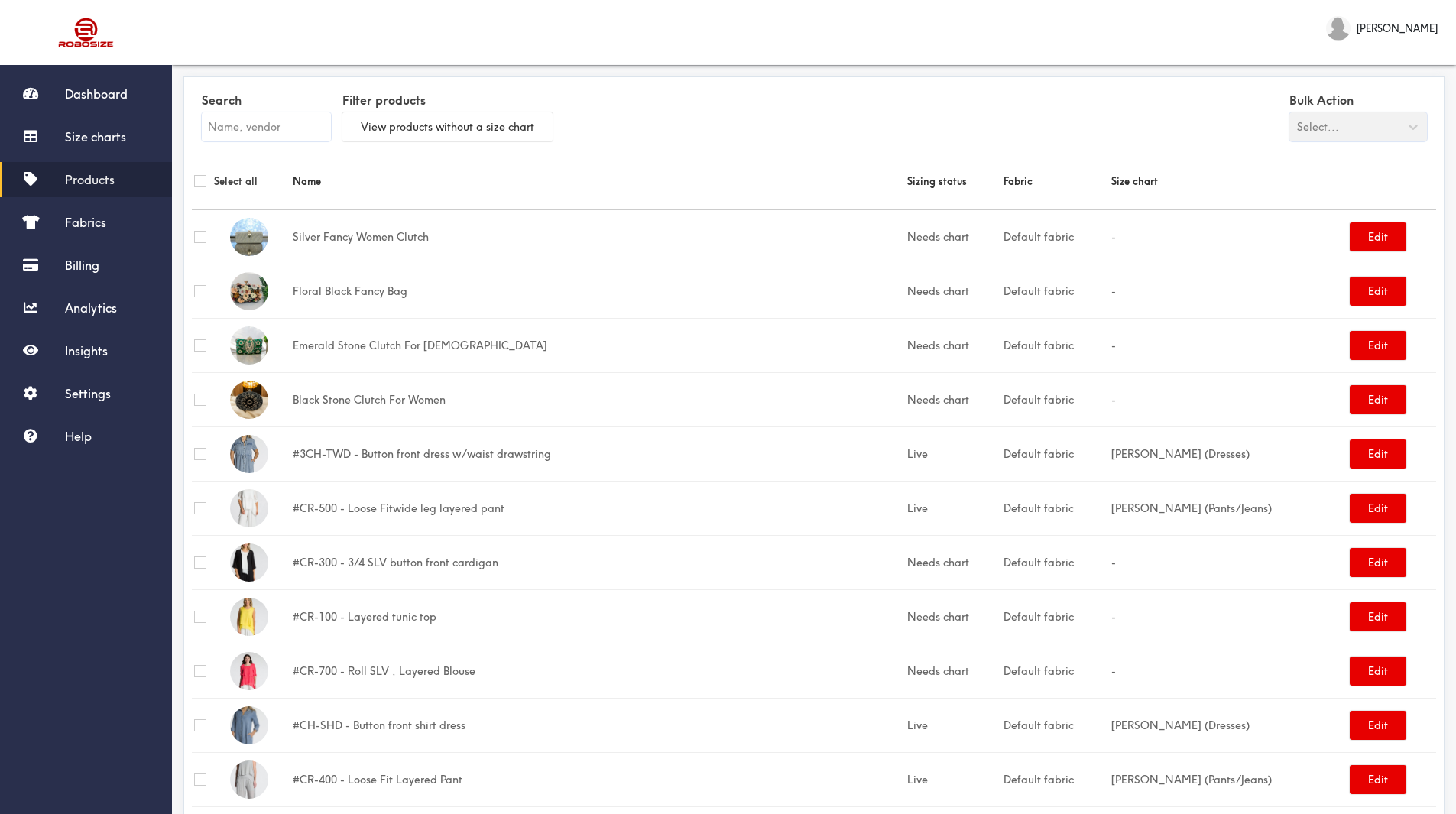
scroll to position [153, 0]
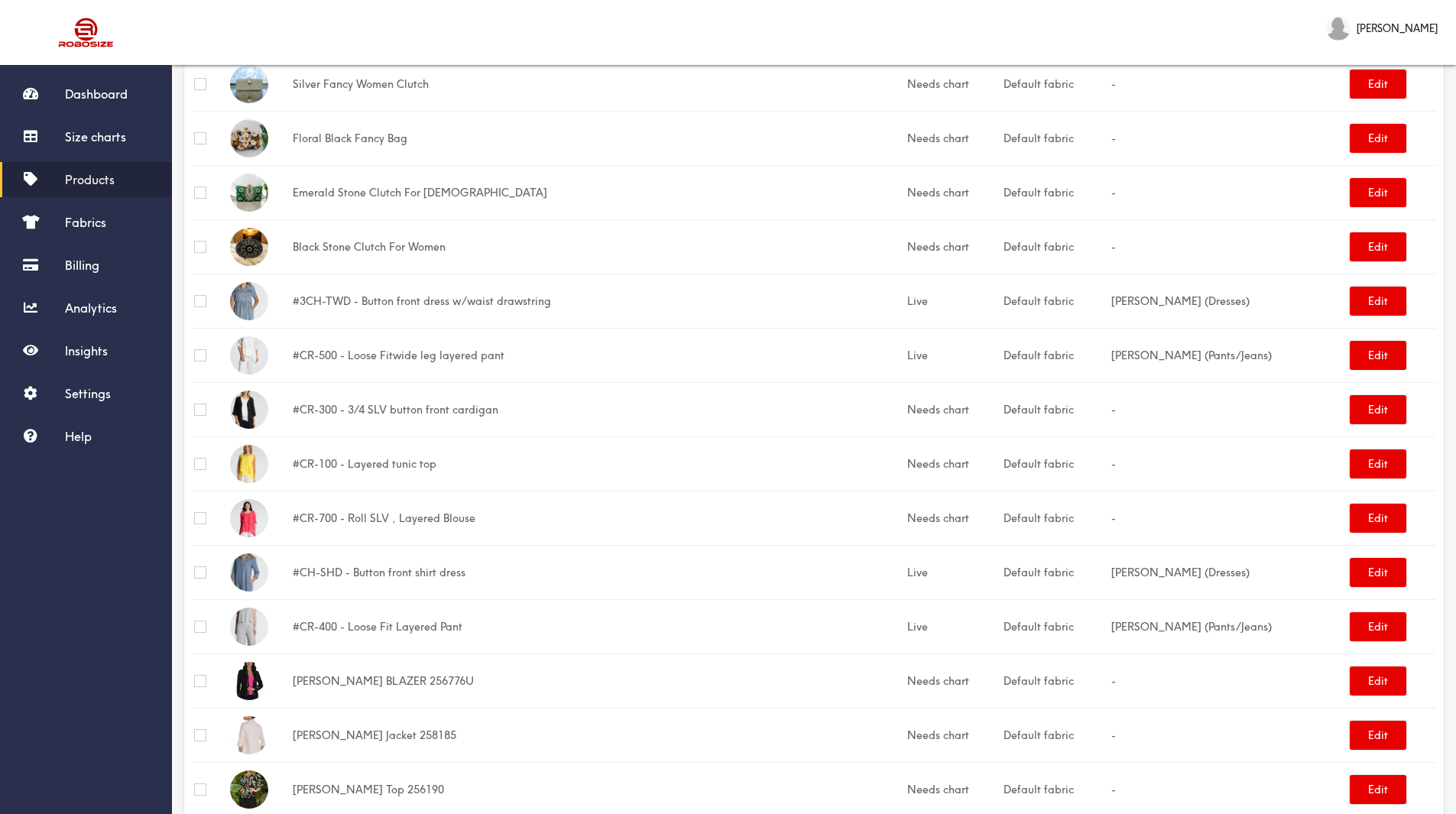
click at [199, 410] on input "checkbox" at bounding box center [200, 410] width 12 height 12
checkbox input "true"
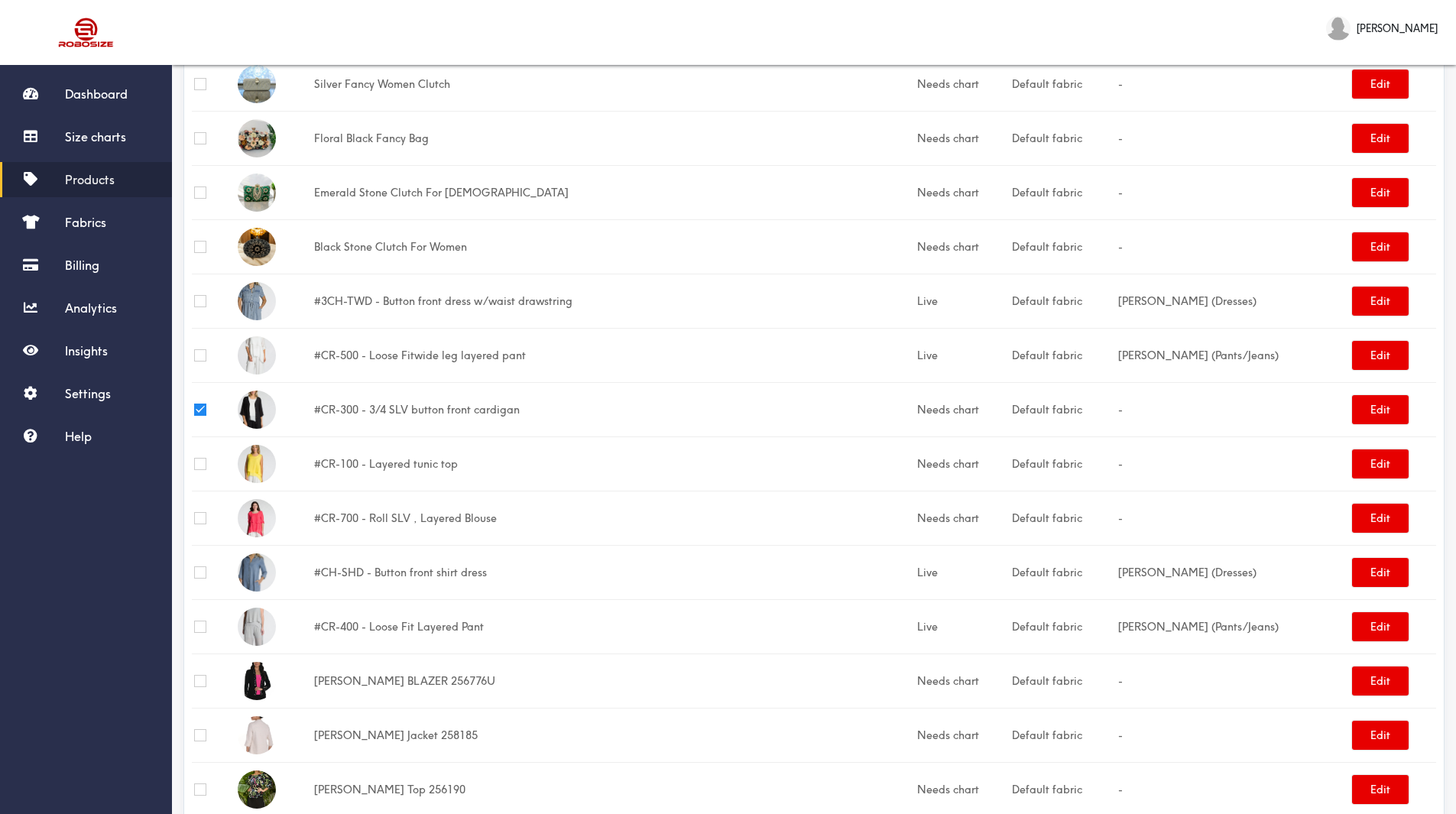
click at [201, 467] on input "checkbox" at bounding box center [200, 464] width 12 height 12
checkbox input "true"
click at [199, 514] on input "checkbox" at bounding box center [200, 518] width 12 height 12
checkbox input "true"
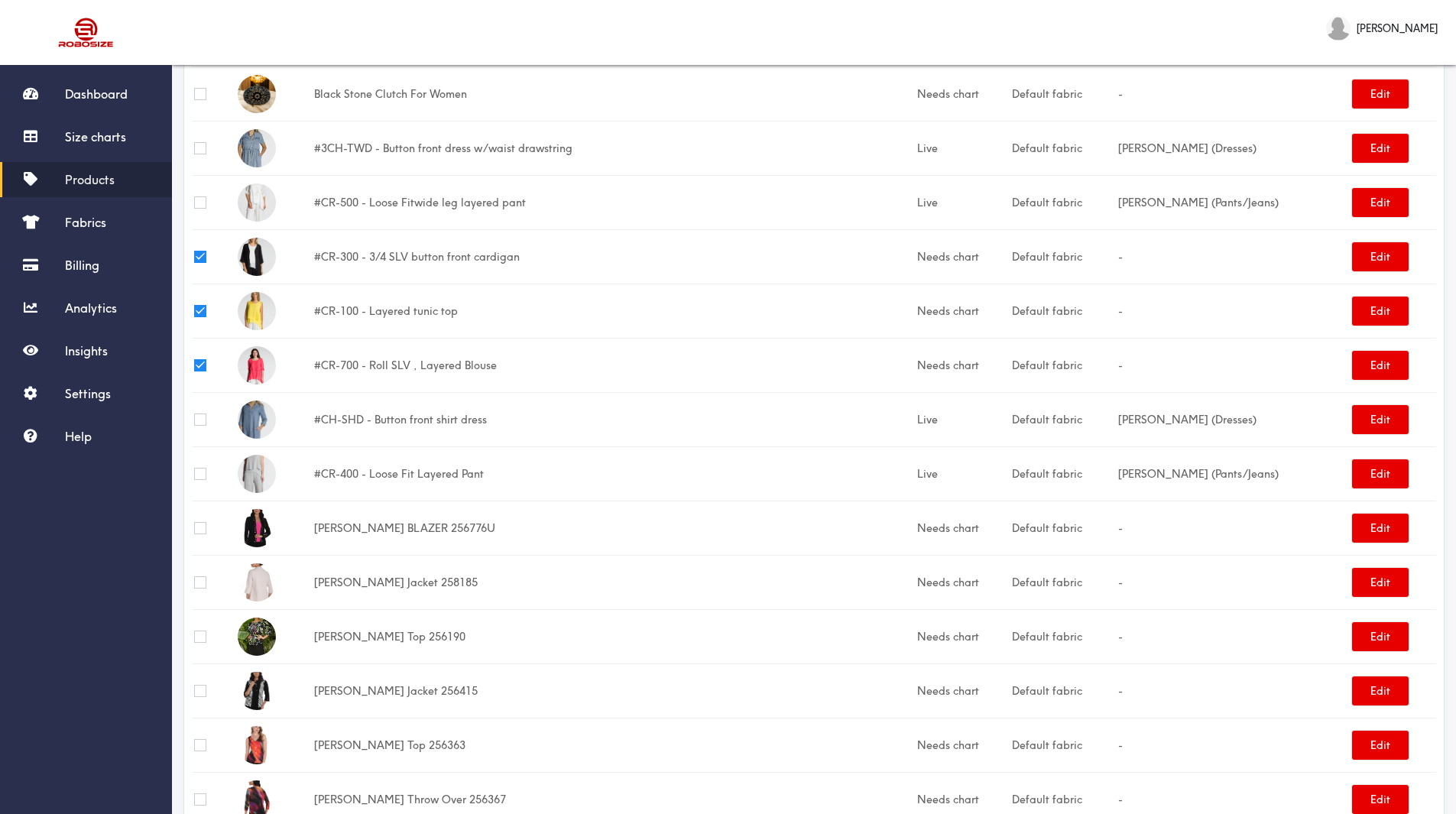
scroll to position [459, 0]
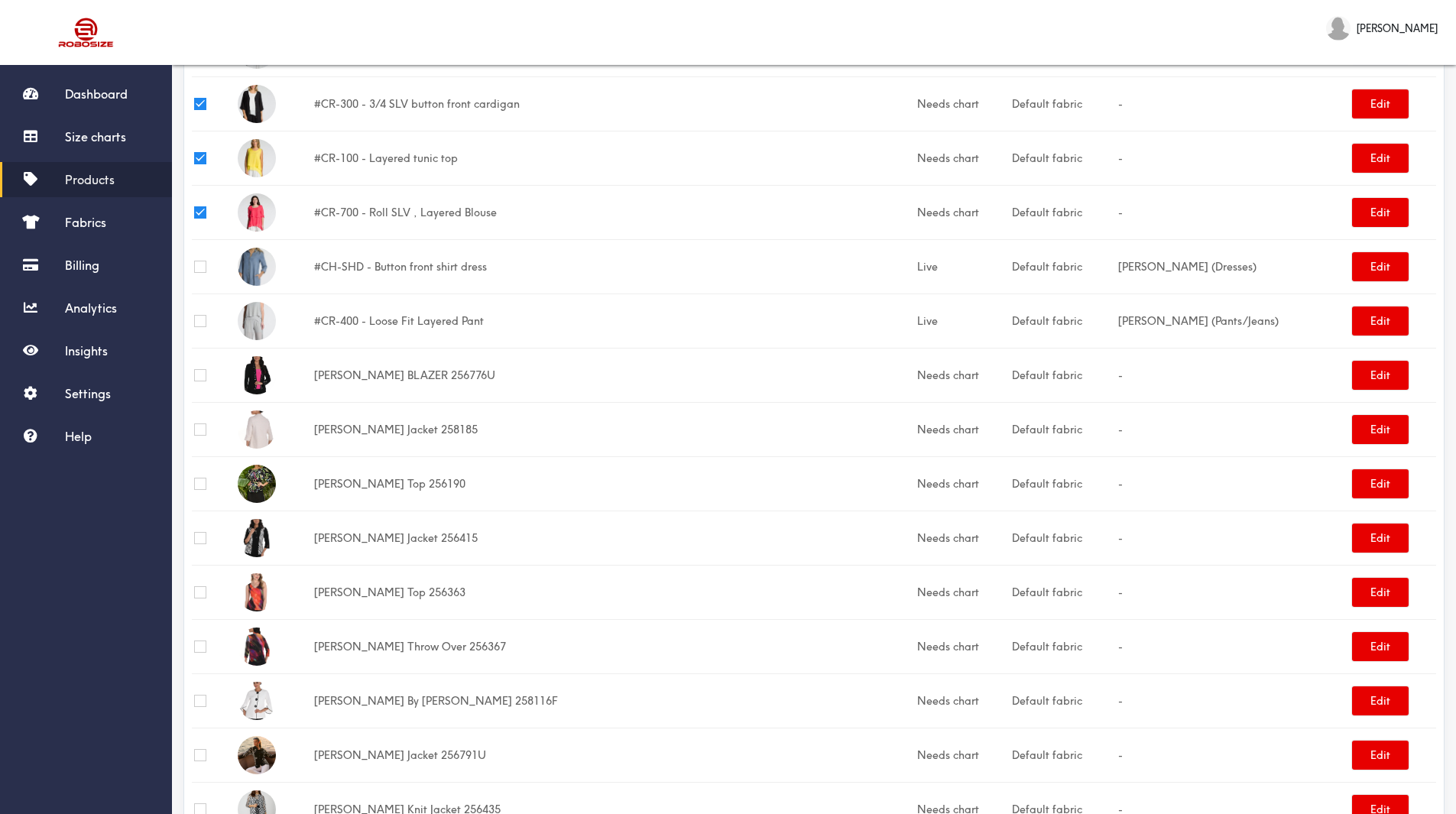
click at [199, 375] on input "checkbox" at bounding box center [200, 376] width 12 height 12
checkbox input "true"
click at [199, 425] on input "checkbox" at bounding box center [200, 430] width 12 height 12
checkbox input "true"
click at [204, 544] on td at bounding box center [213, 537] width 44 height 54
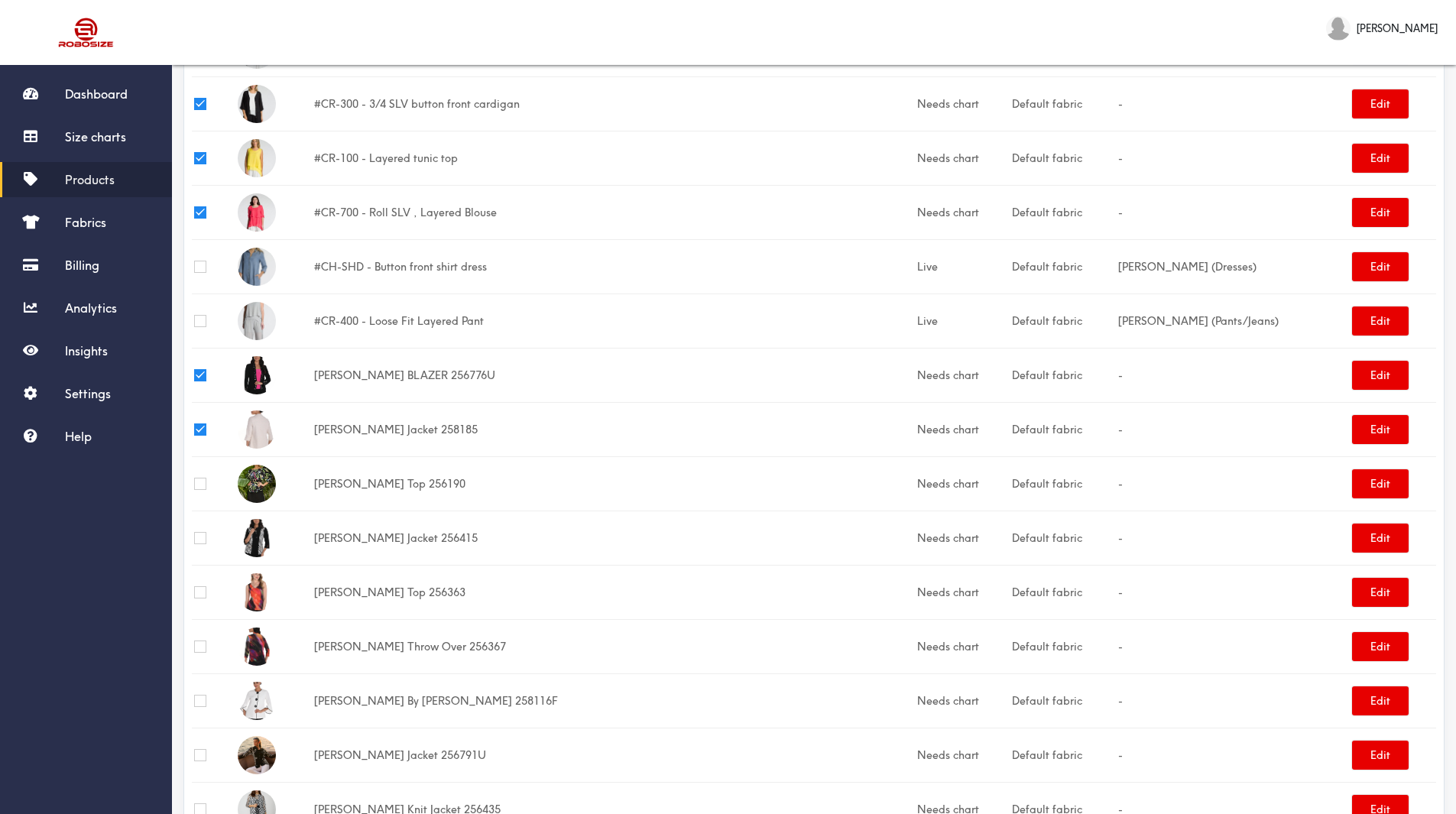
click at [205, 540] on input "checkbox" at bounding box center [200, 538] width 12 height 12
checkbox input "true"
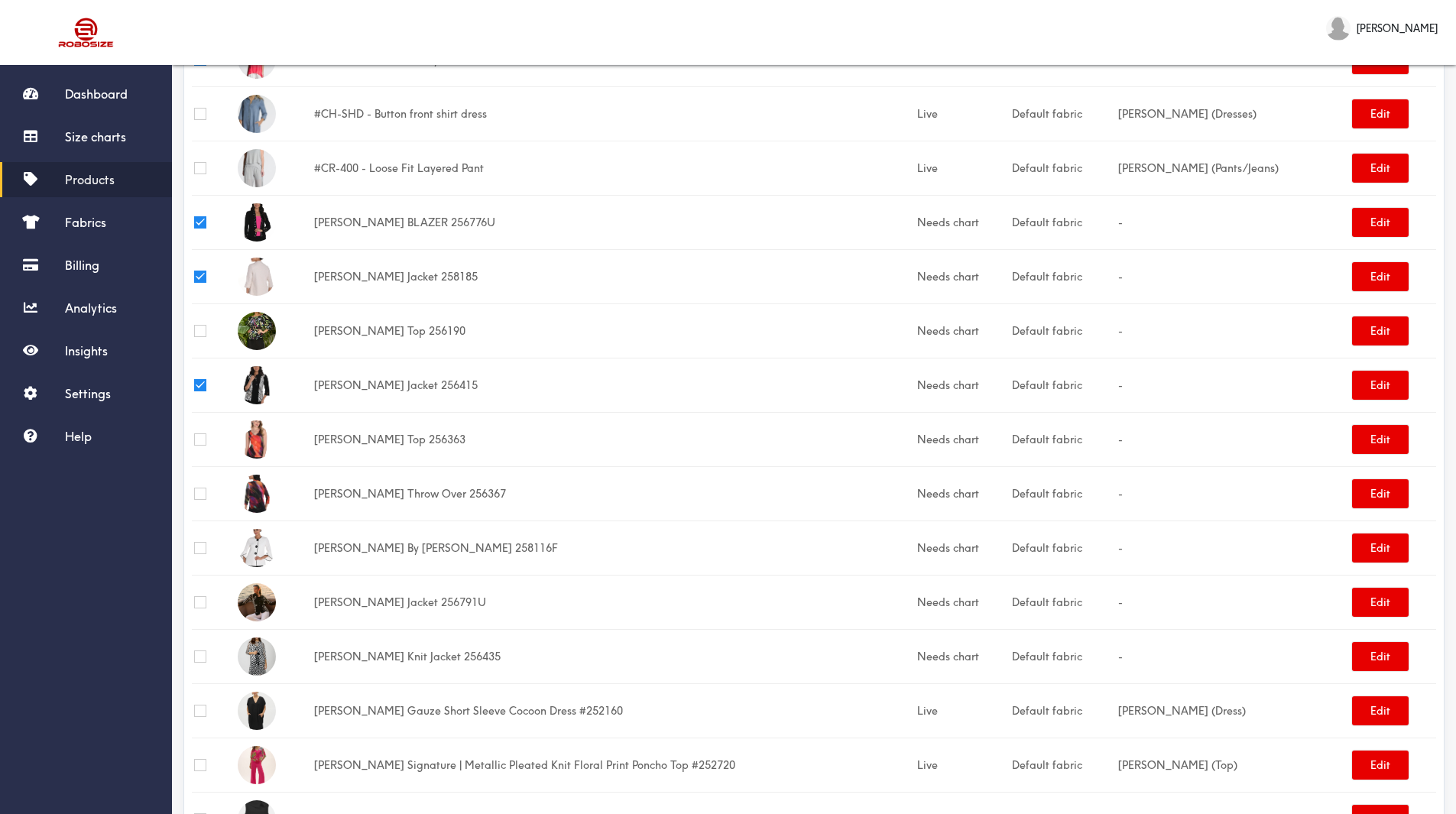
click at [197, 598] on input "checkbox" at bounding box center [200, 603] width 12 height 12
checkbox input "true"
click at [197, 658] on input "checkbox" at bounding box center [200, 657] width 12 height 12
checkbox input "true"
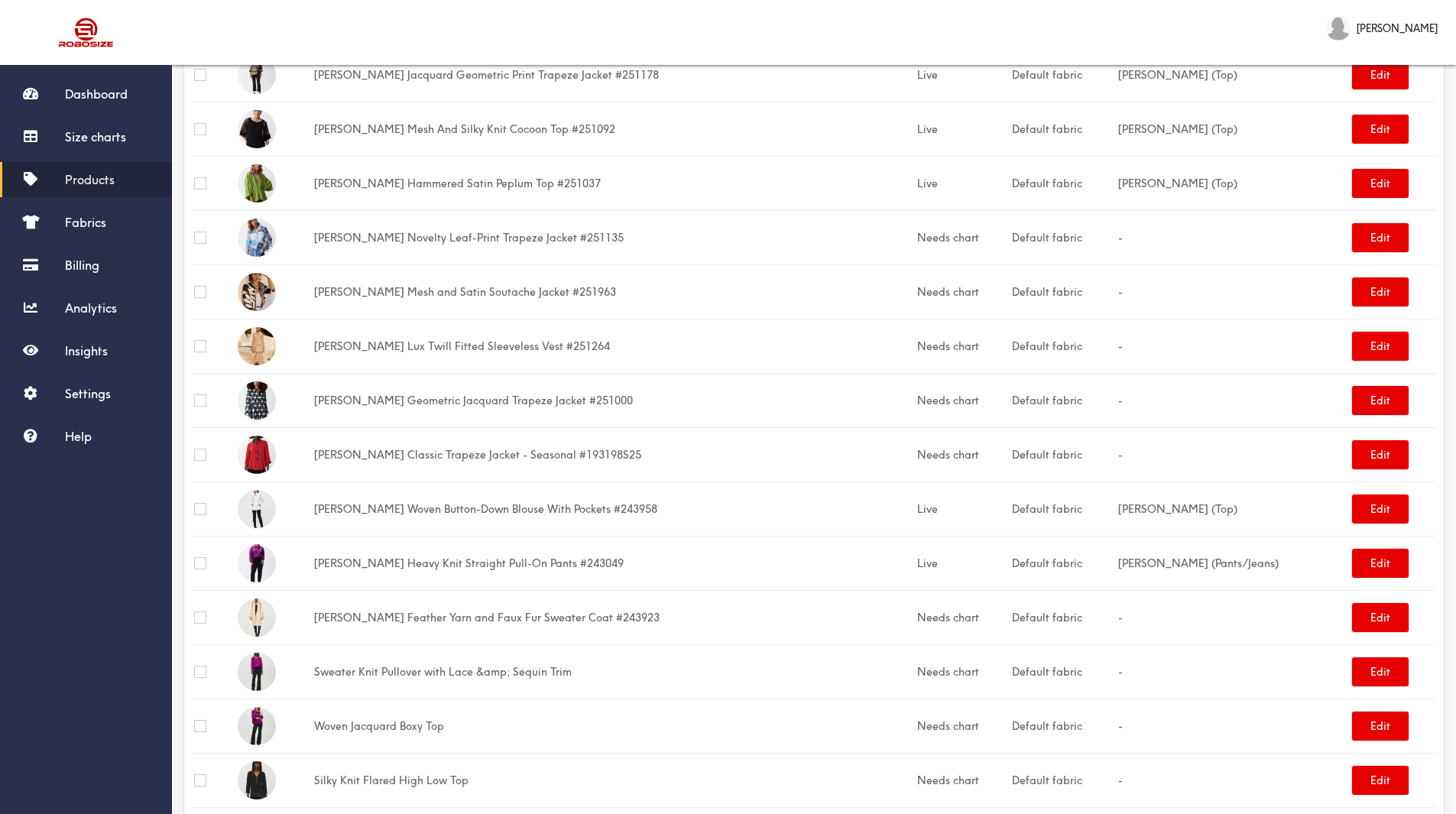
scroll to position [2140, 0]
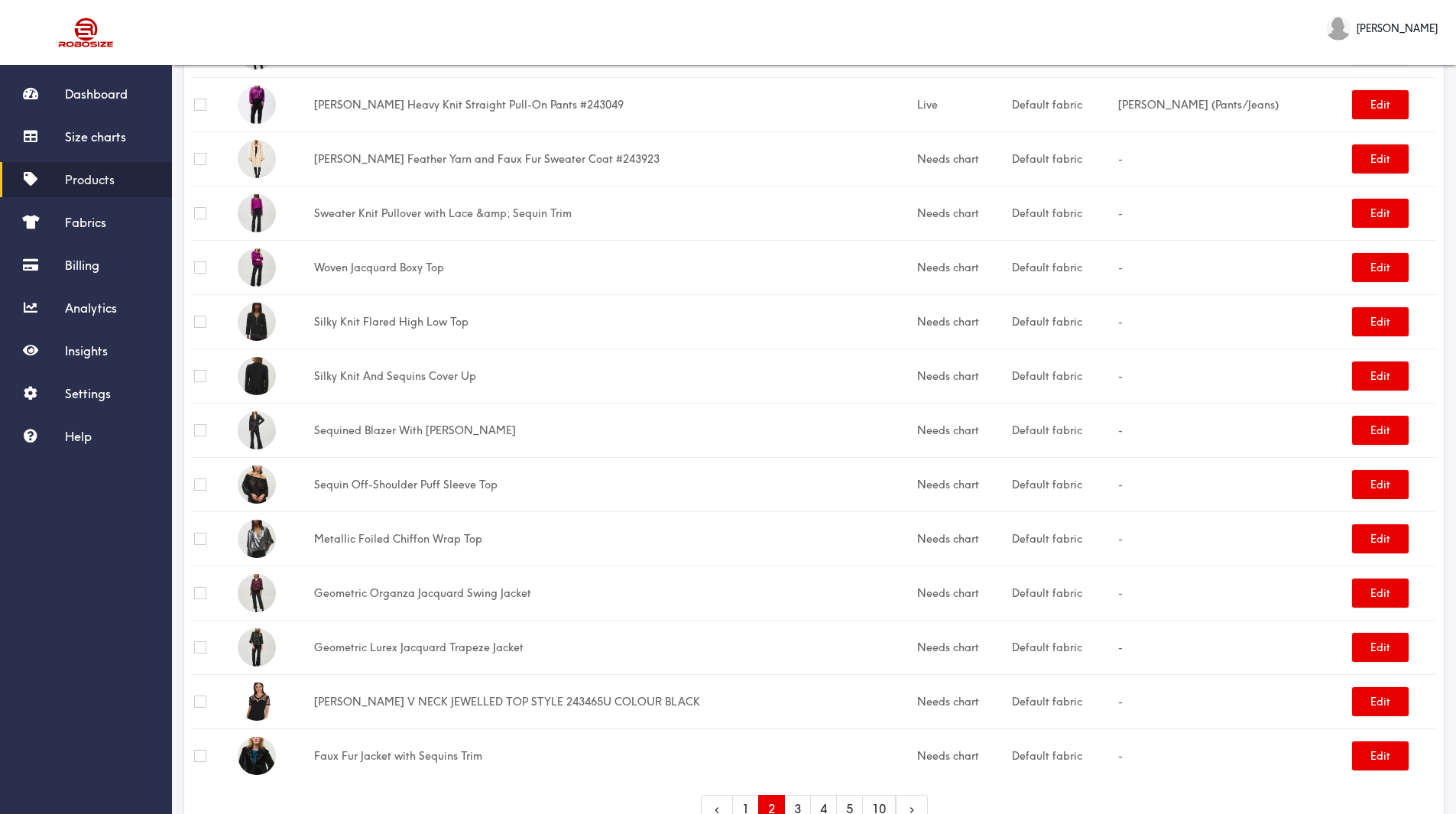
click at [199, 756] on input "checkbox" at bounding box center [200, 756] width 12 height 12
checkbox input "true"
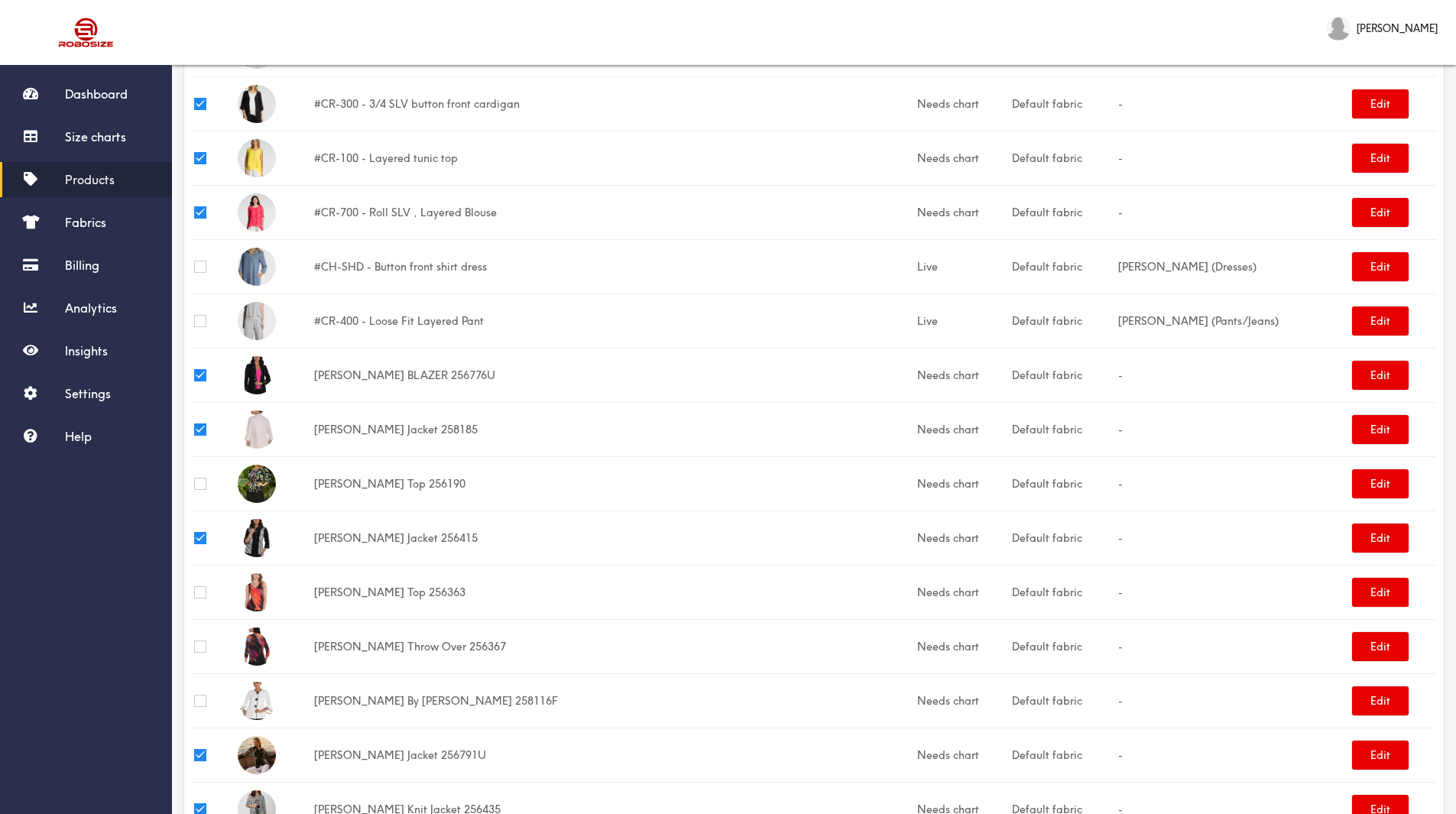
scroll to position [0, 0]
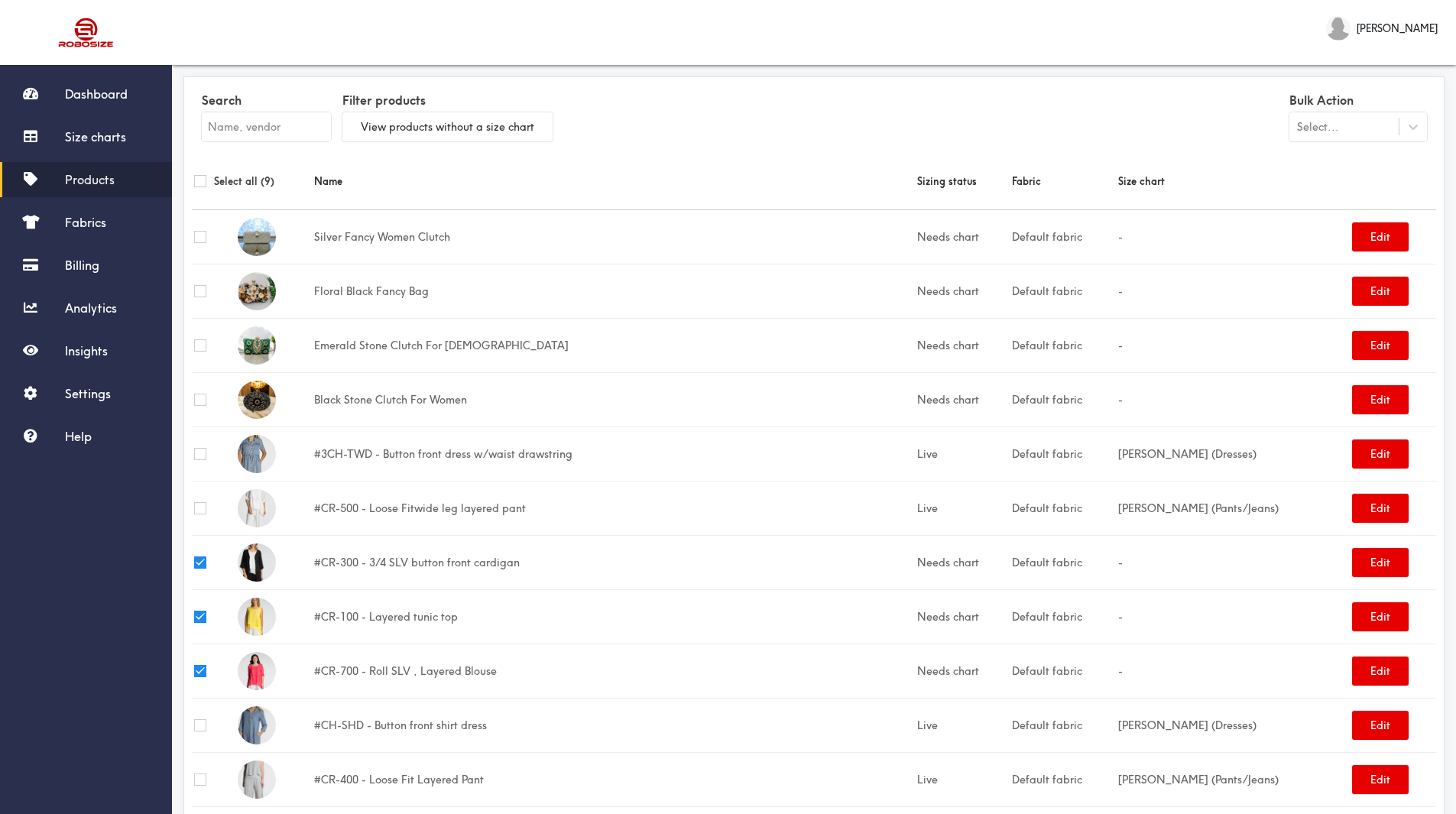
click at [1343, 120] on div "Select..." at bounding box center [1343, 127] width 109 height 15
click at [1354, 186] on div "Update size charts" at bounding box center [1358, 193] width 138 height 28
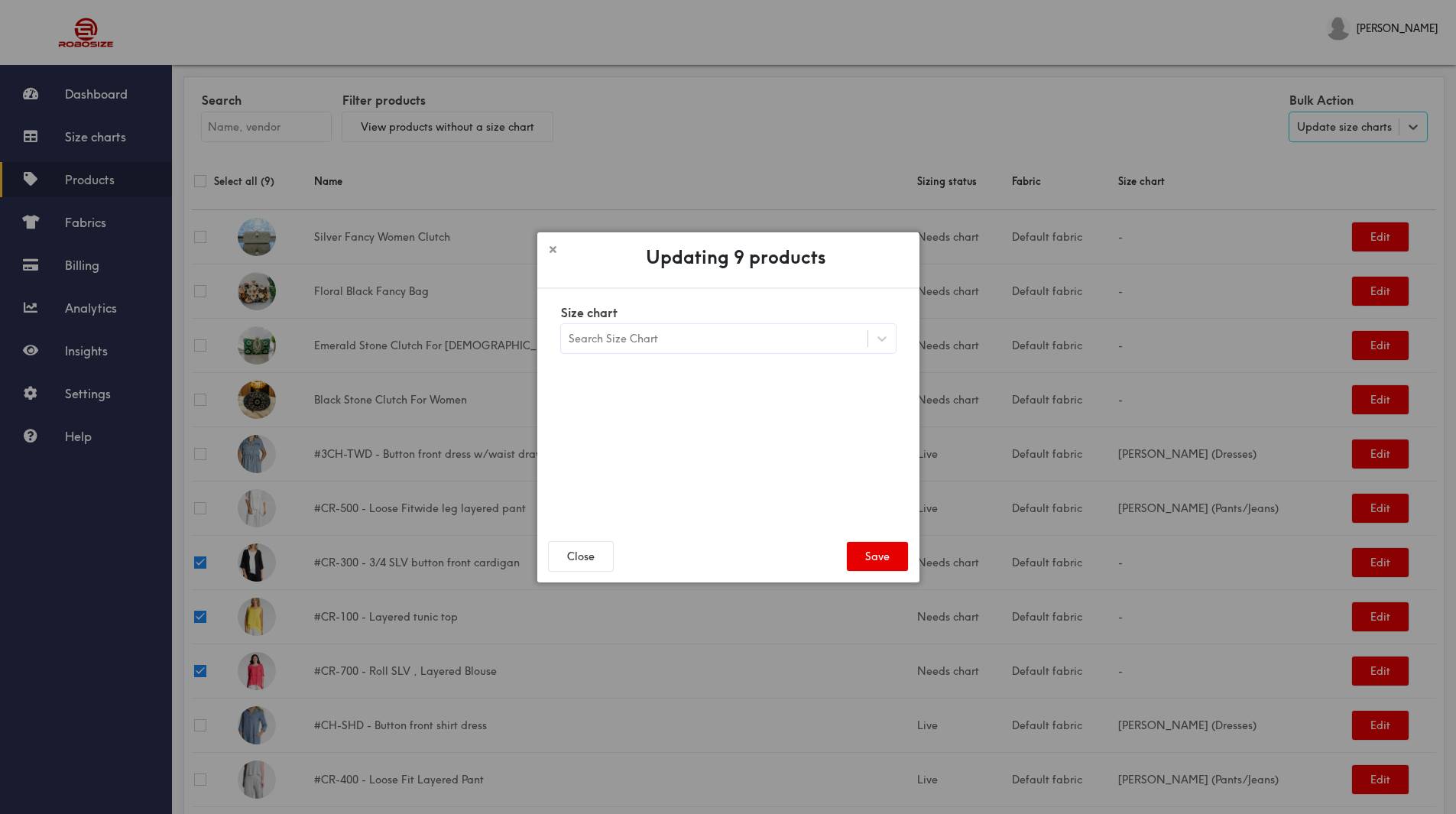
click at [737, 345] on div "Search Size Chart" at bounding box center [714, 339] width 307 height 26
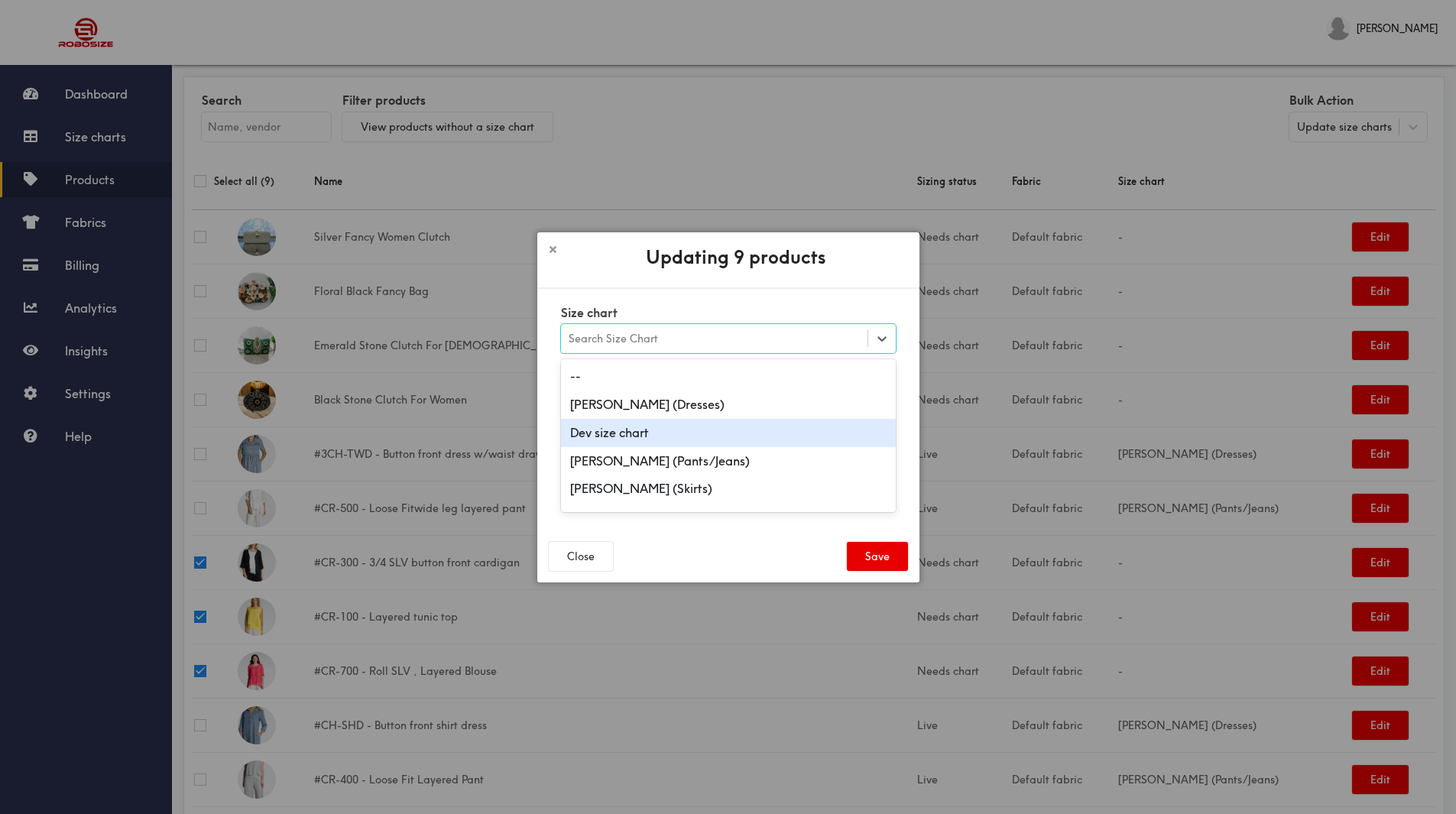
scroll to position [153, 0]
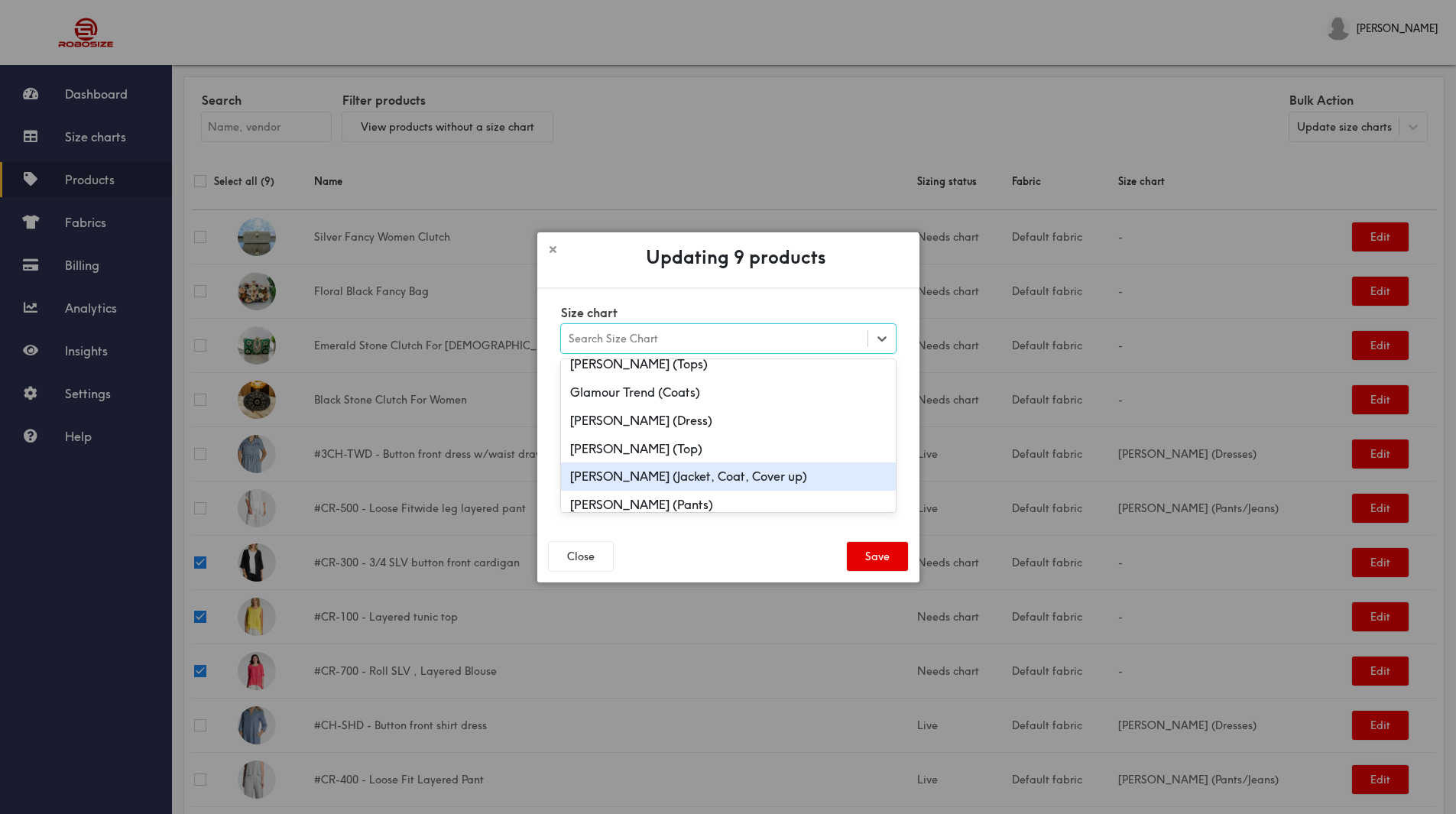
click at [705, 475] on div "Joseph Ribkoff (Jacket, Coat, Cover up)" at bounding box center [729, 476] width 335 height 28
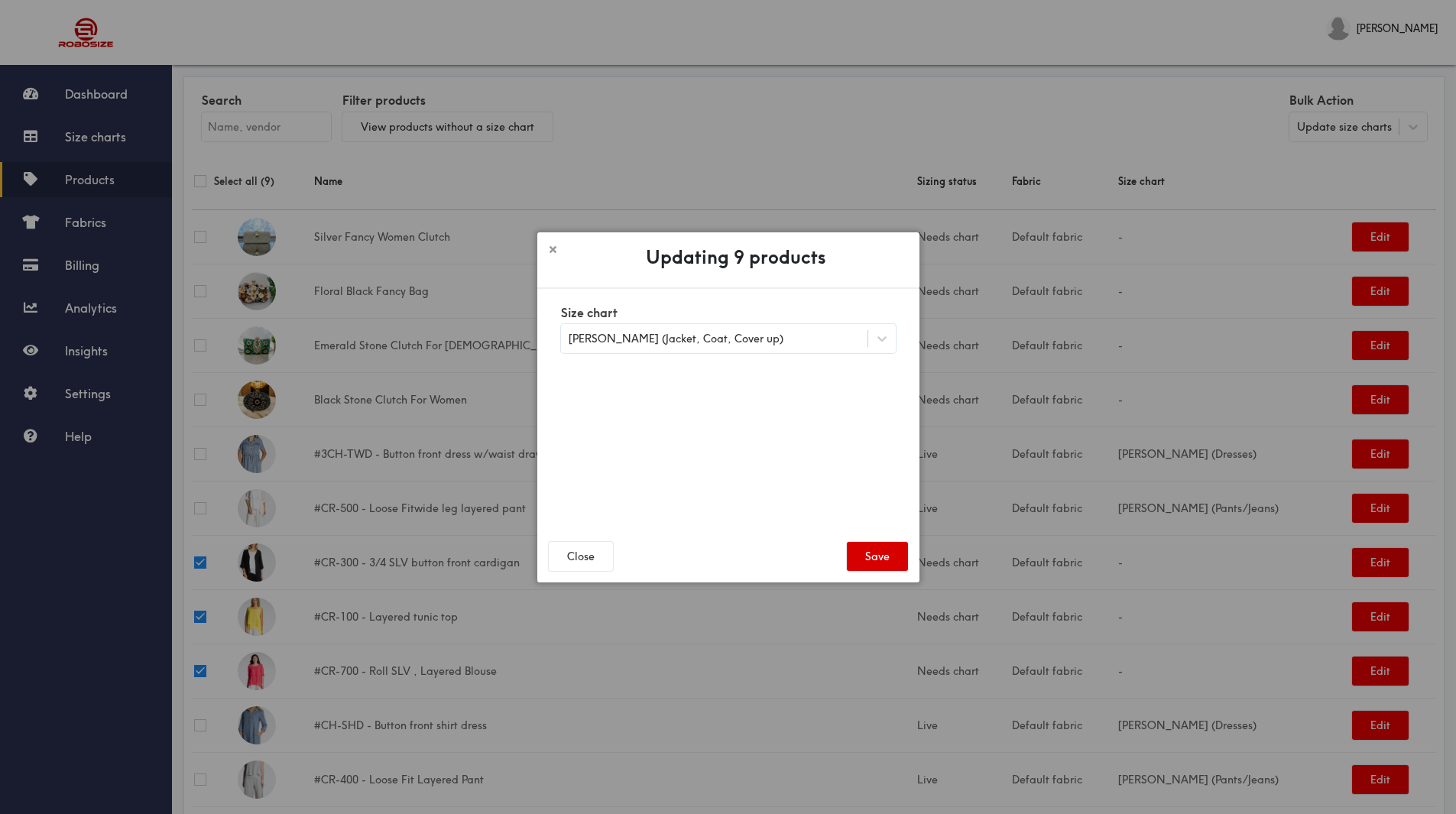
click at [865, 553] on button "Save" at bounding box center [878, 557] width 61 height 29
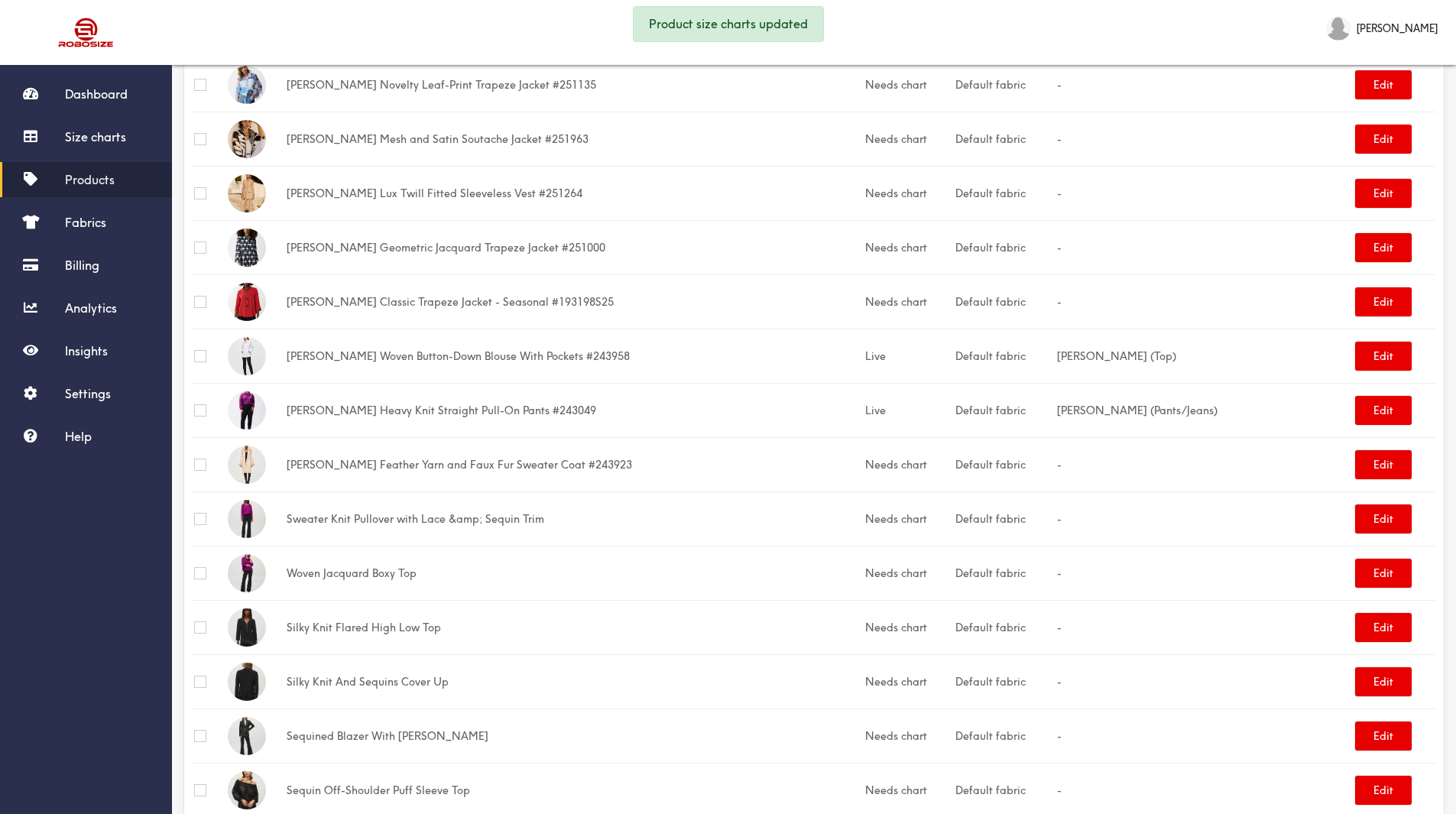
scroll to position [2189, 0]
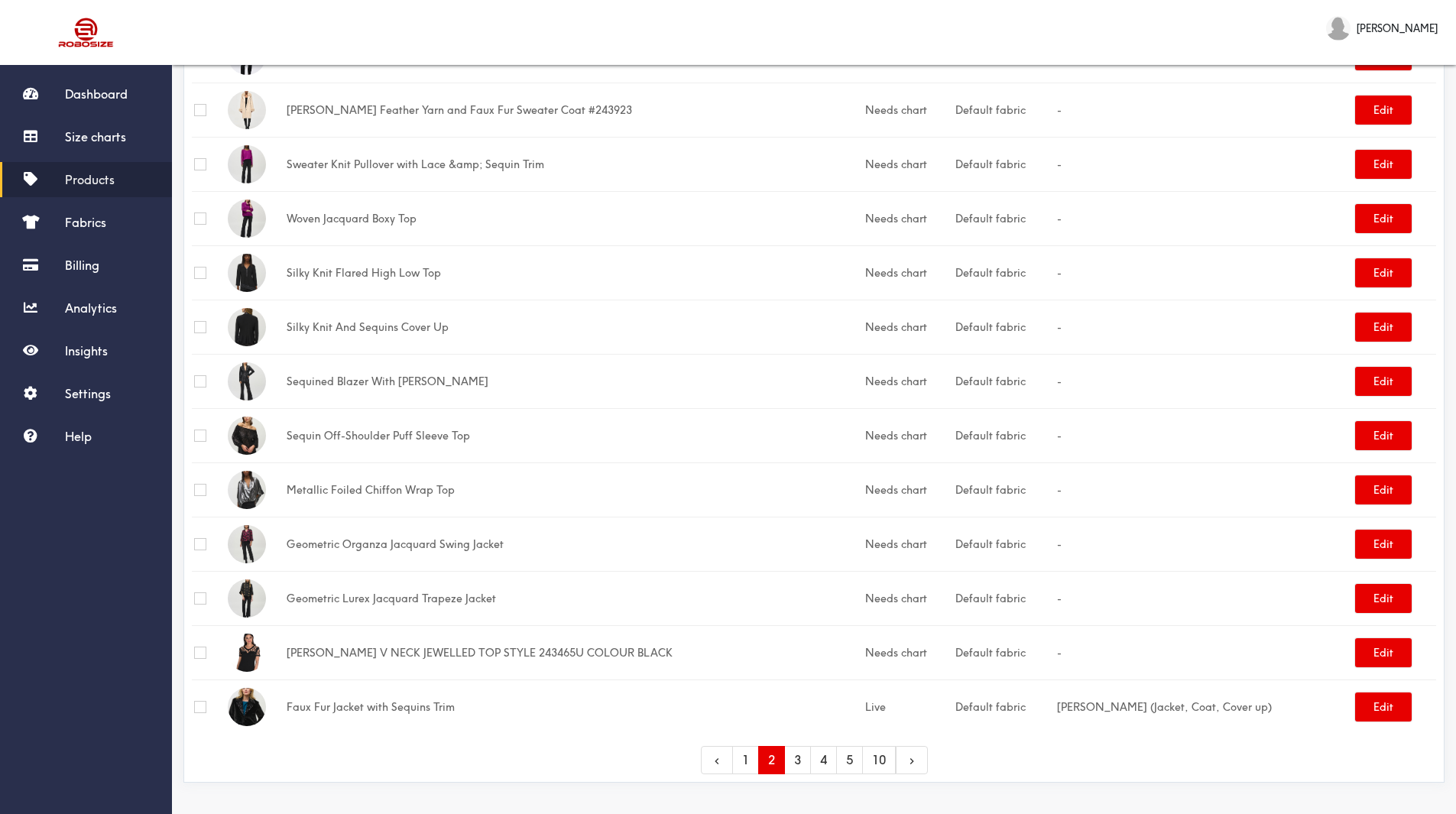
click at [201, 594] on input "checkbox" at bounding box center [200, 598] width 12 height 12
checkbox input "true"
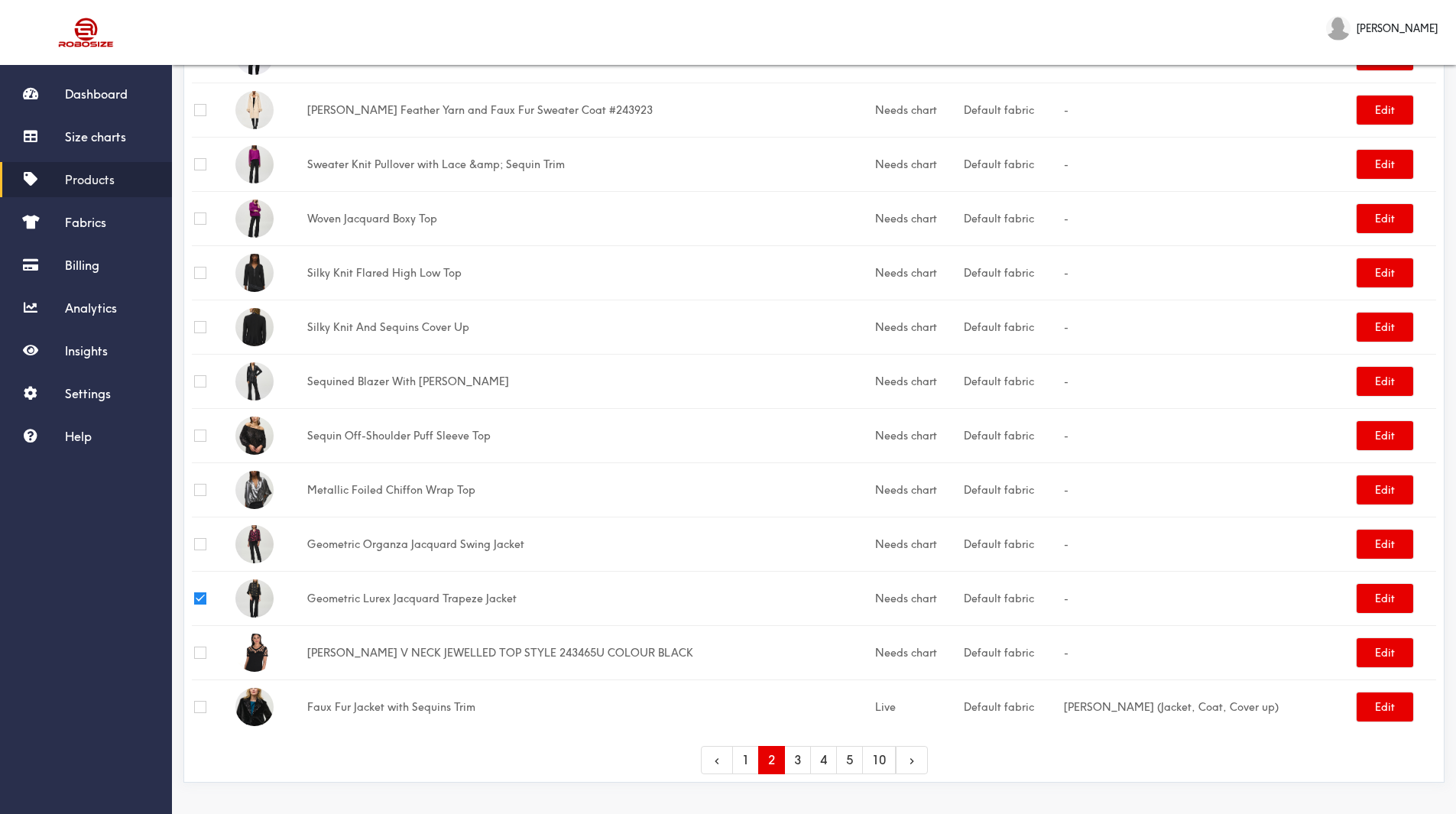
click at [201, 543] on input "checkbox" at bounding box center [200, 544] width 12 height 12
checkbox input "true"
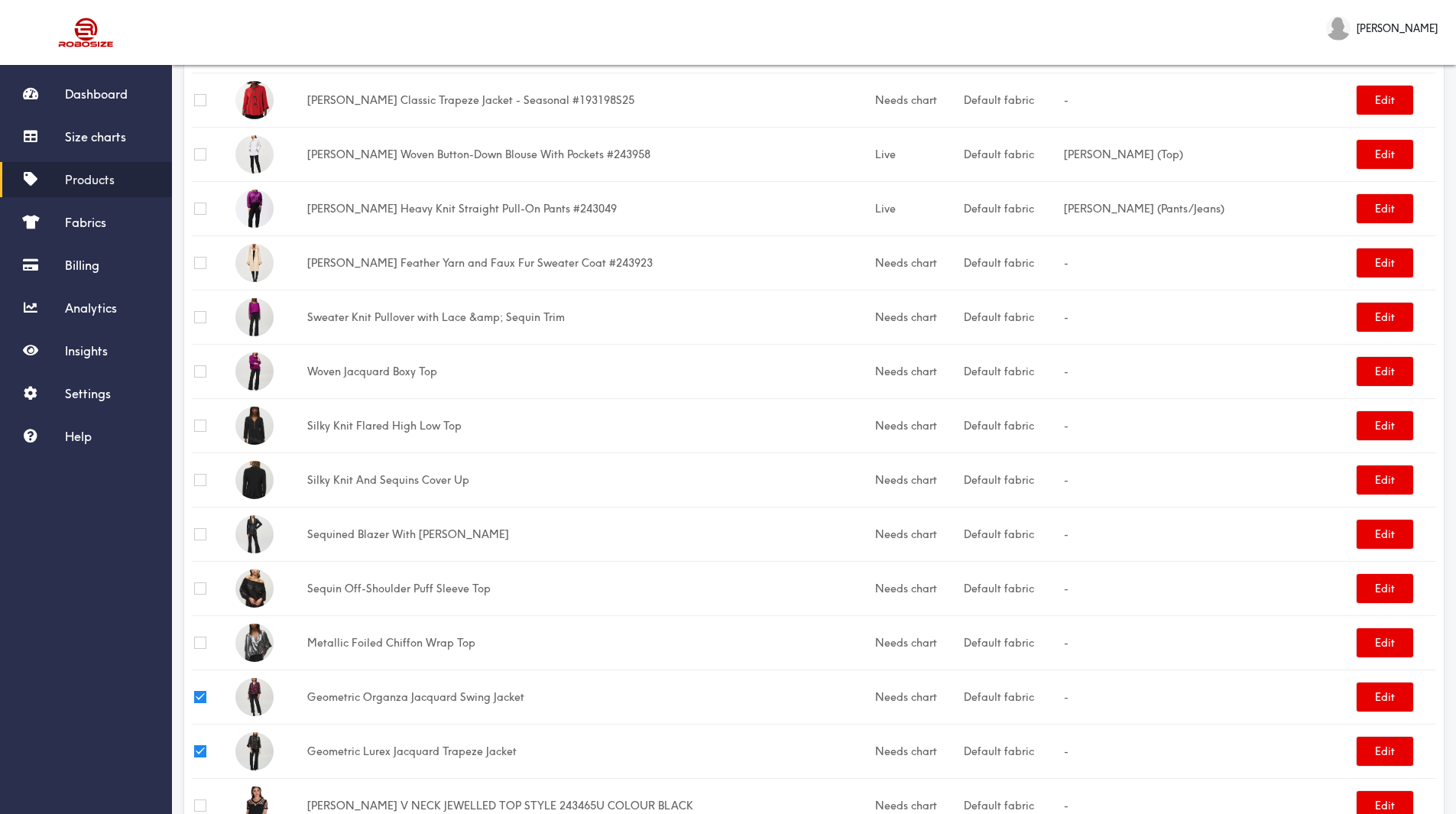
click at [200, 260] on input "checkbox" at bounding box center [200, 263] width 12 height 12
checkbox input "true"
click at [199, 157] on input "checkbox" at bounding box center [200, 155] width 12 height 12
checkbox input "true"
click at [201, 101] on input "checkbox" at bounding box center [200, 100] width 12 height 12
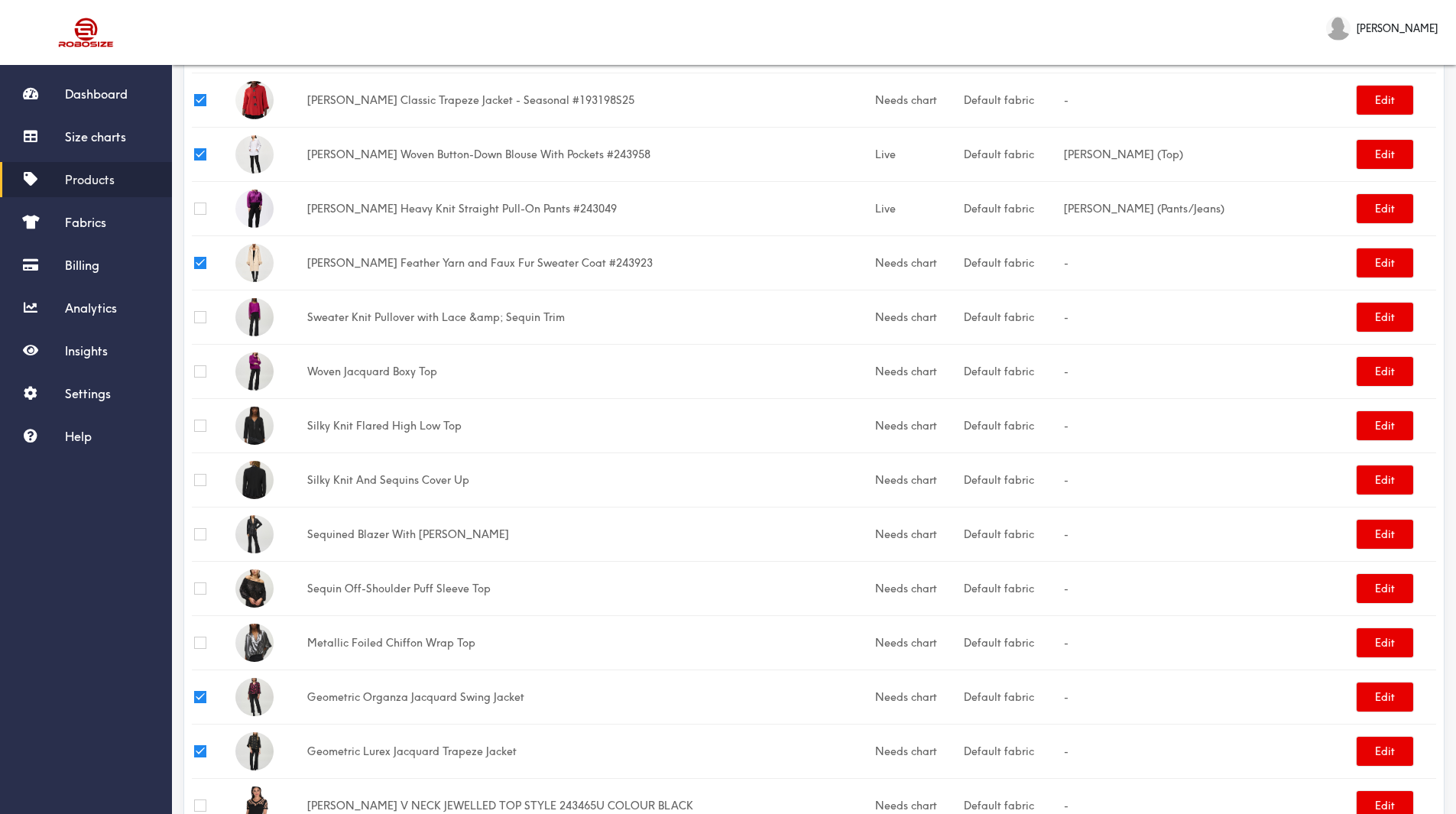
checkbox input "true"
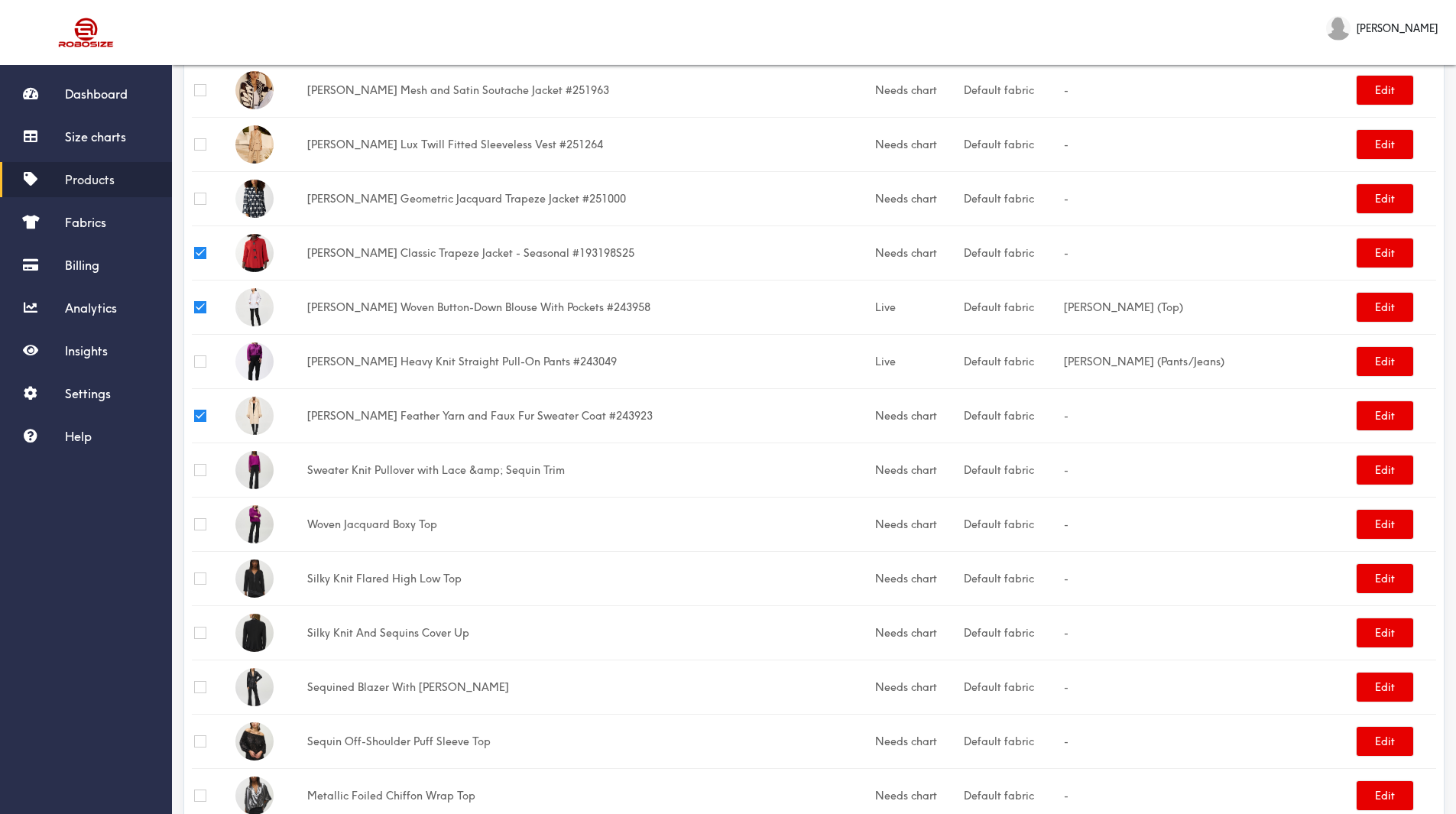
click at [199, 193] on input "checkbox" at bounding box center [200, 199] width 12 height 12
checkbox input "true"
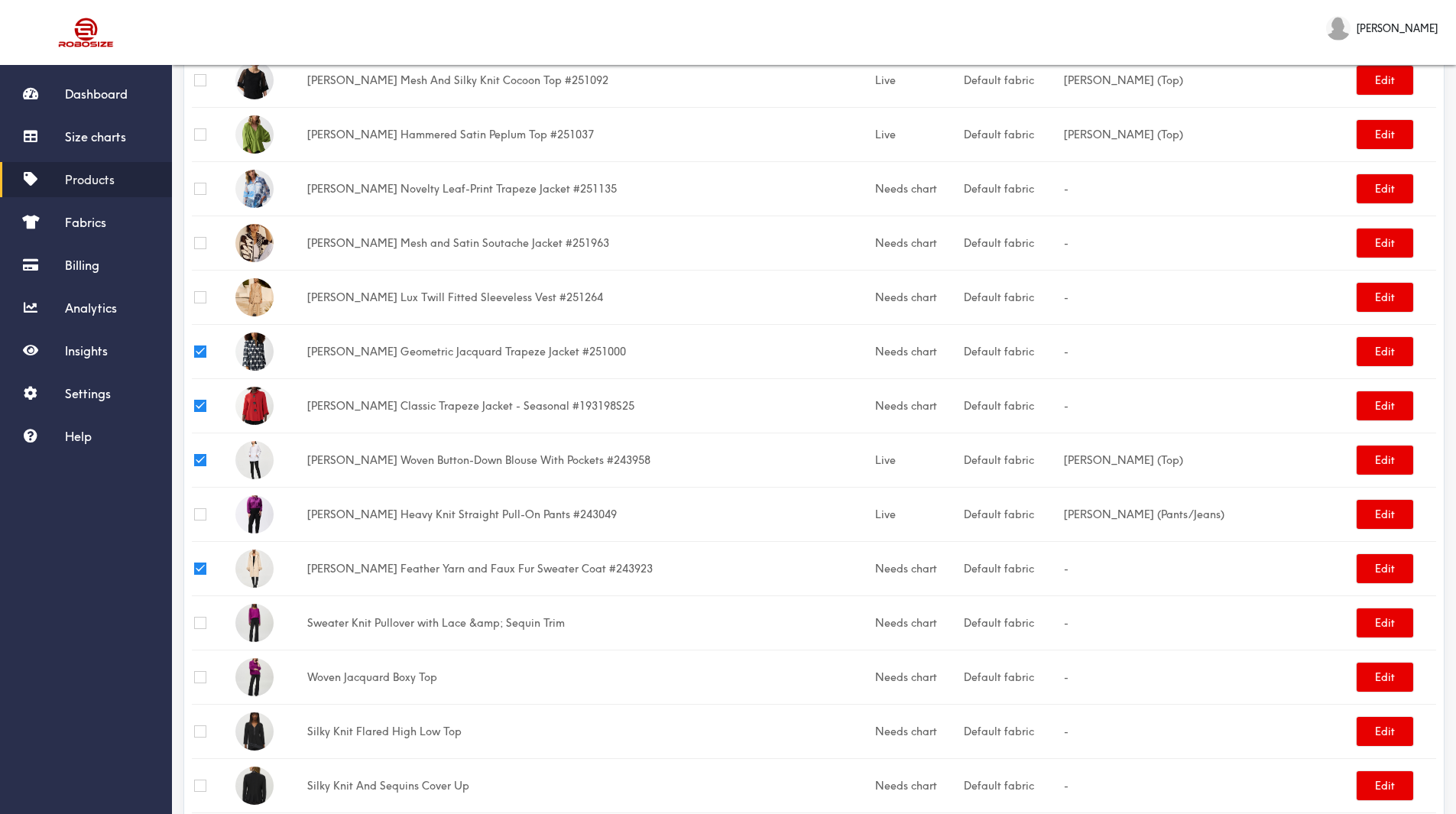
click at [198, 187] on input "checkbox" at bounding box center [200, 189] width 12 height 12
checkbox input "true"
click at [199, 238] on input "checkbox" at bounding box center [200, 243] width 12 height 12
checkbox input "true"
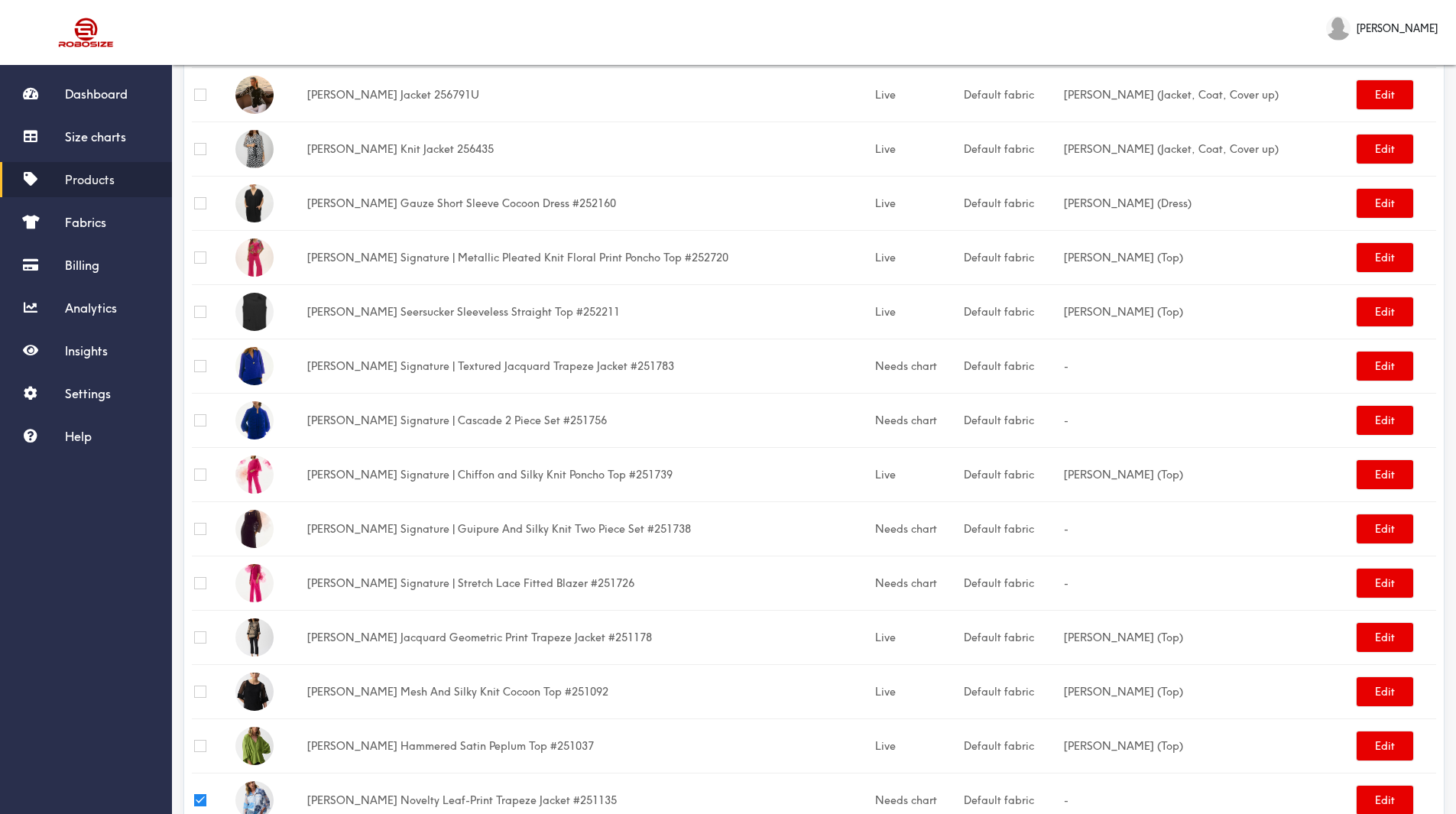
scroll to position [1272, 0]
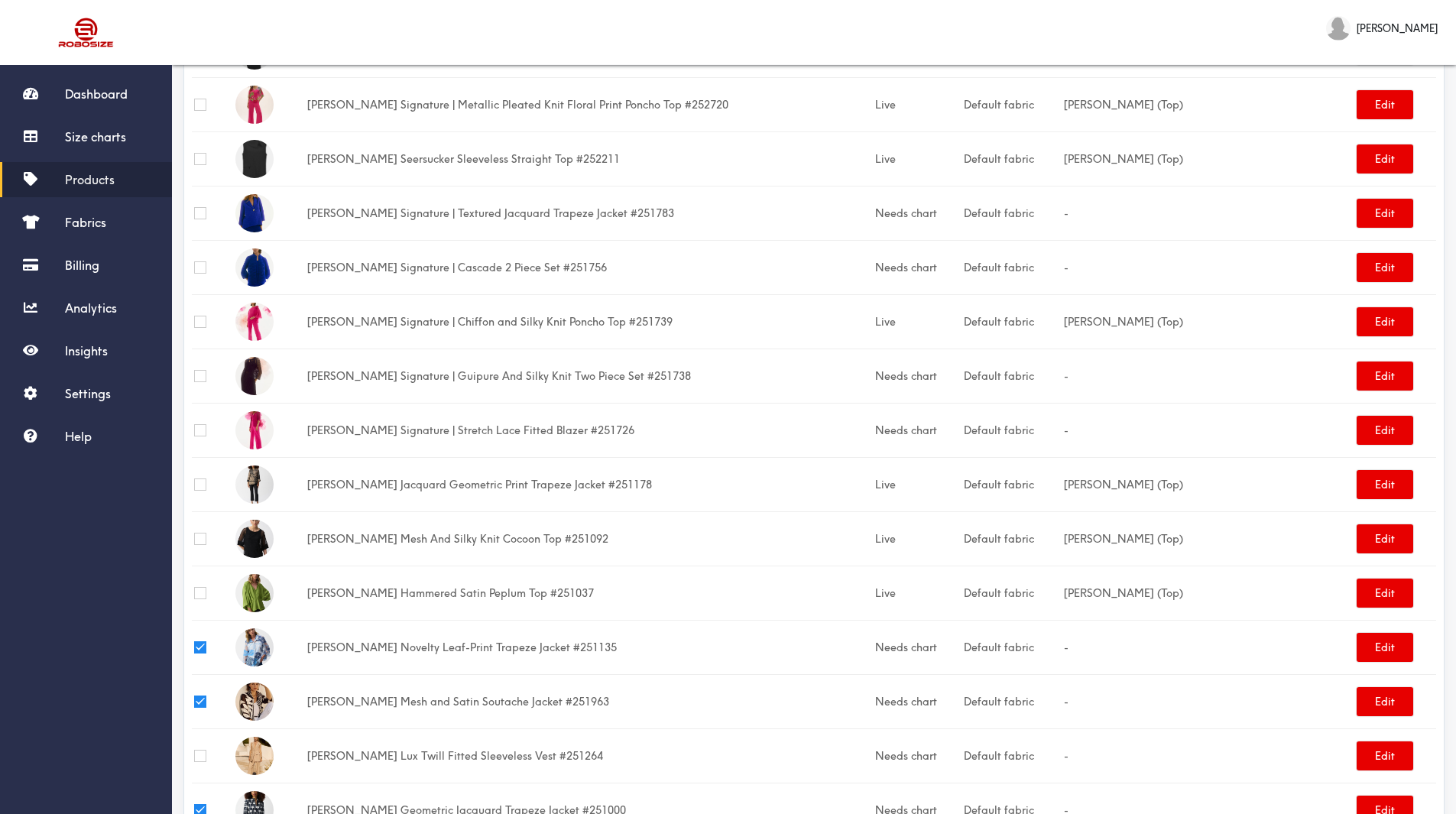
click at [200, 425] on input "checkbox" at bounding box center [200, 431] width 12 height 12
checkbox input "true"
click at [198, 212] on input "checkbox" at bounding box center [200, 213] width 12 height 12
checkbox input "true"
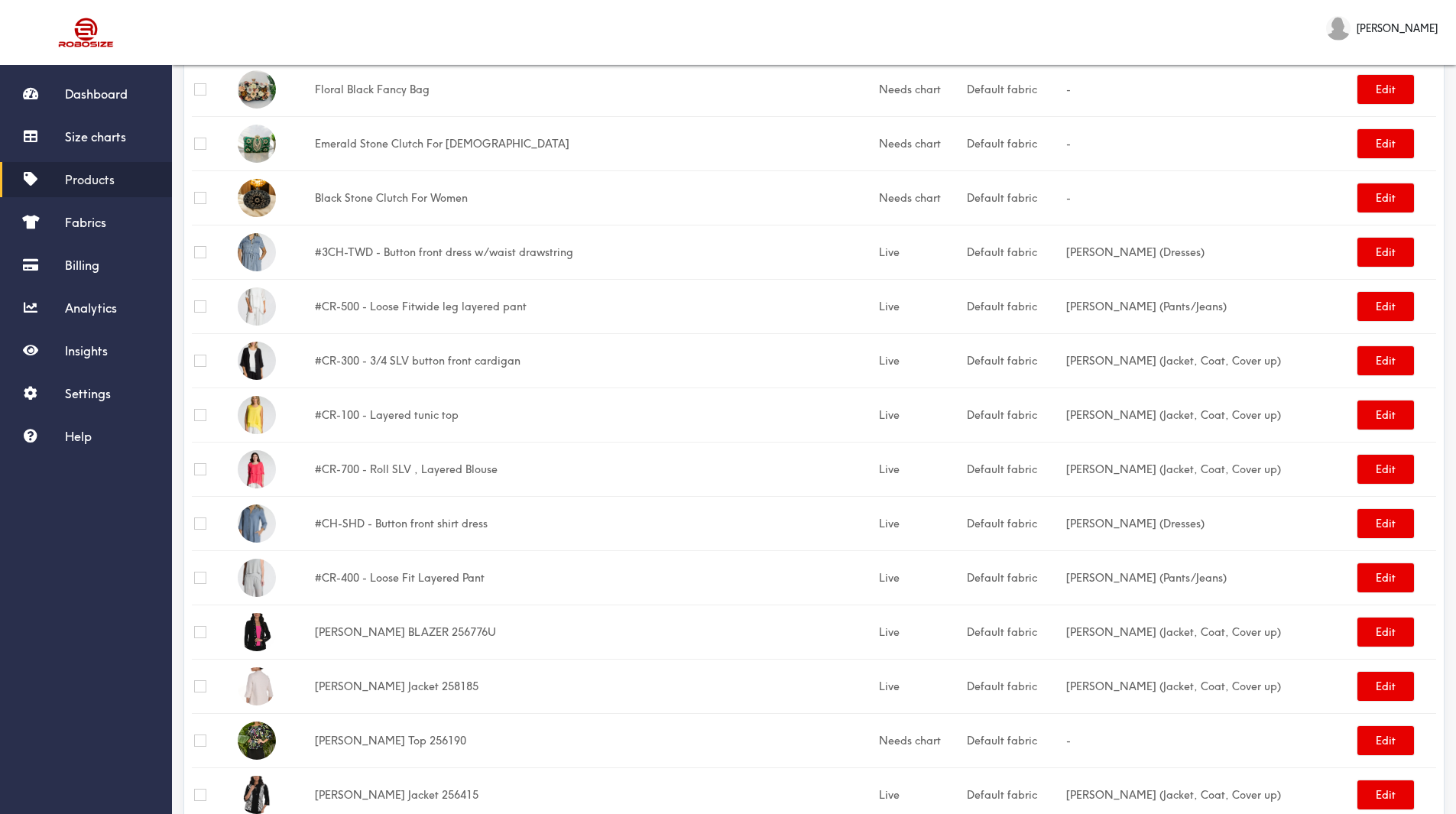
scroll to position [0, 0]
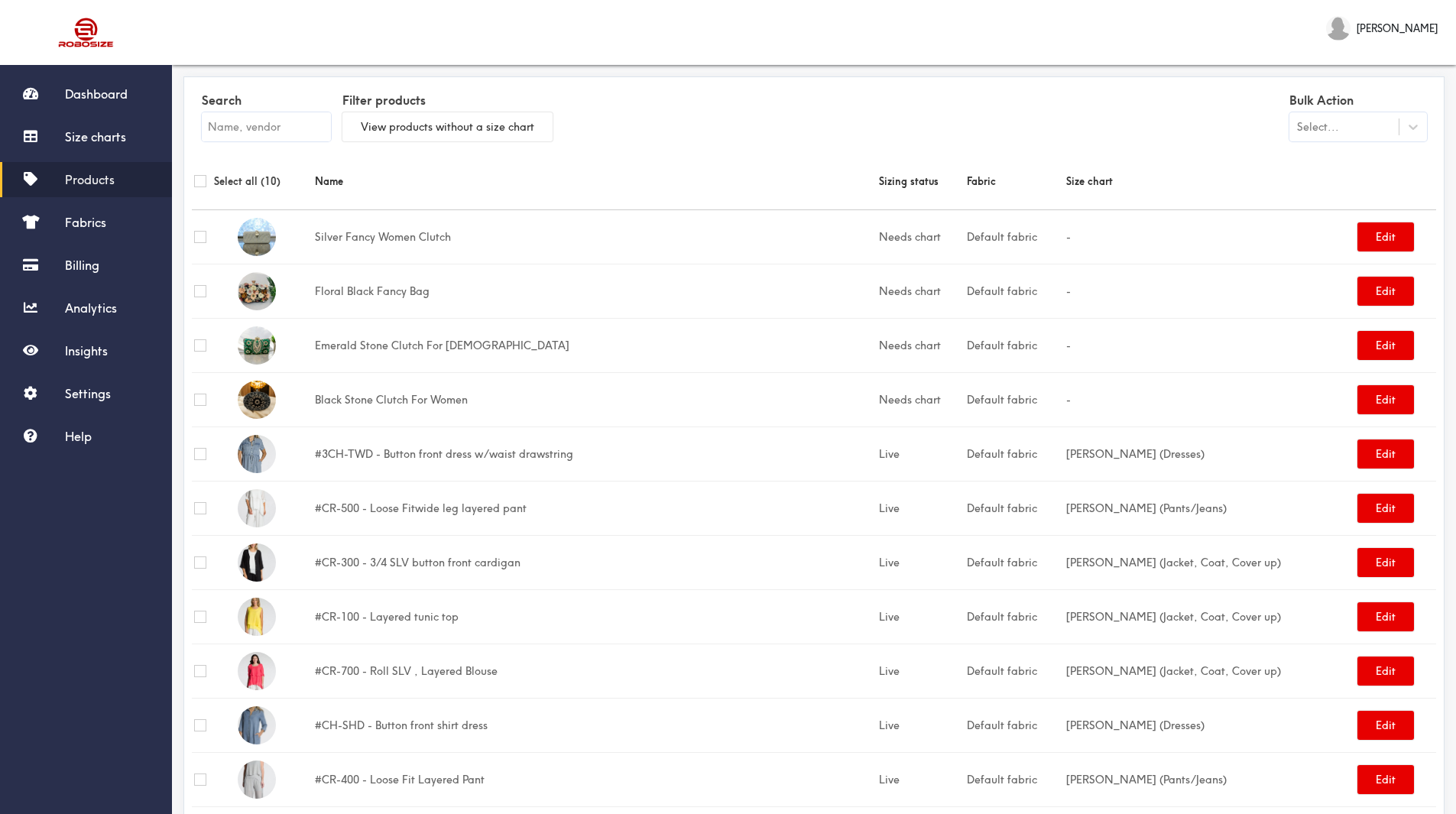
click at [1334, 119] on div "Select..." at bounding box center [1318, 127] width 42 height 17
click at [1358, 185] on div "Update size charts" at bounding box center [1358, 193] width 138 height 28
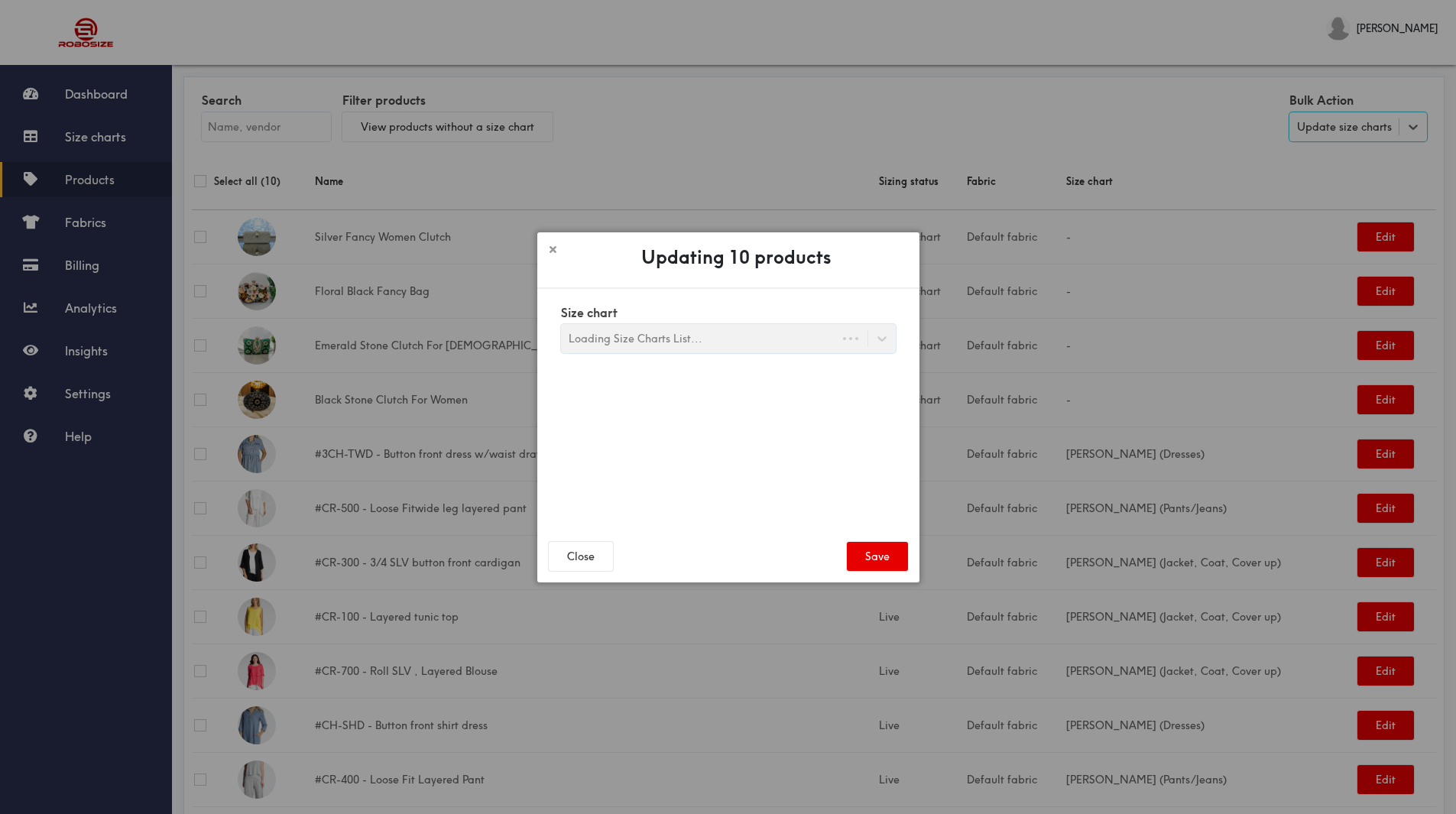
click at [660, 339] on div "Loading Size Charts List..." at bounding box center [699, 339] width 276 height 26
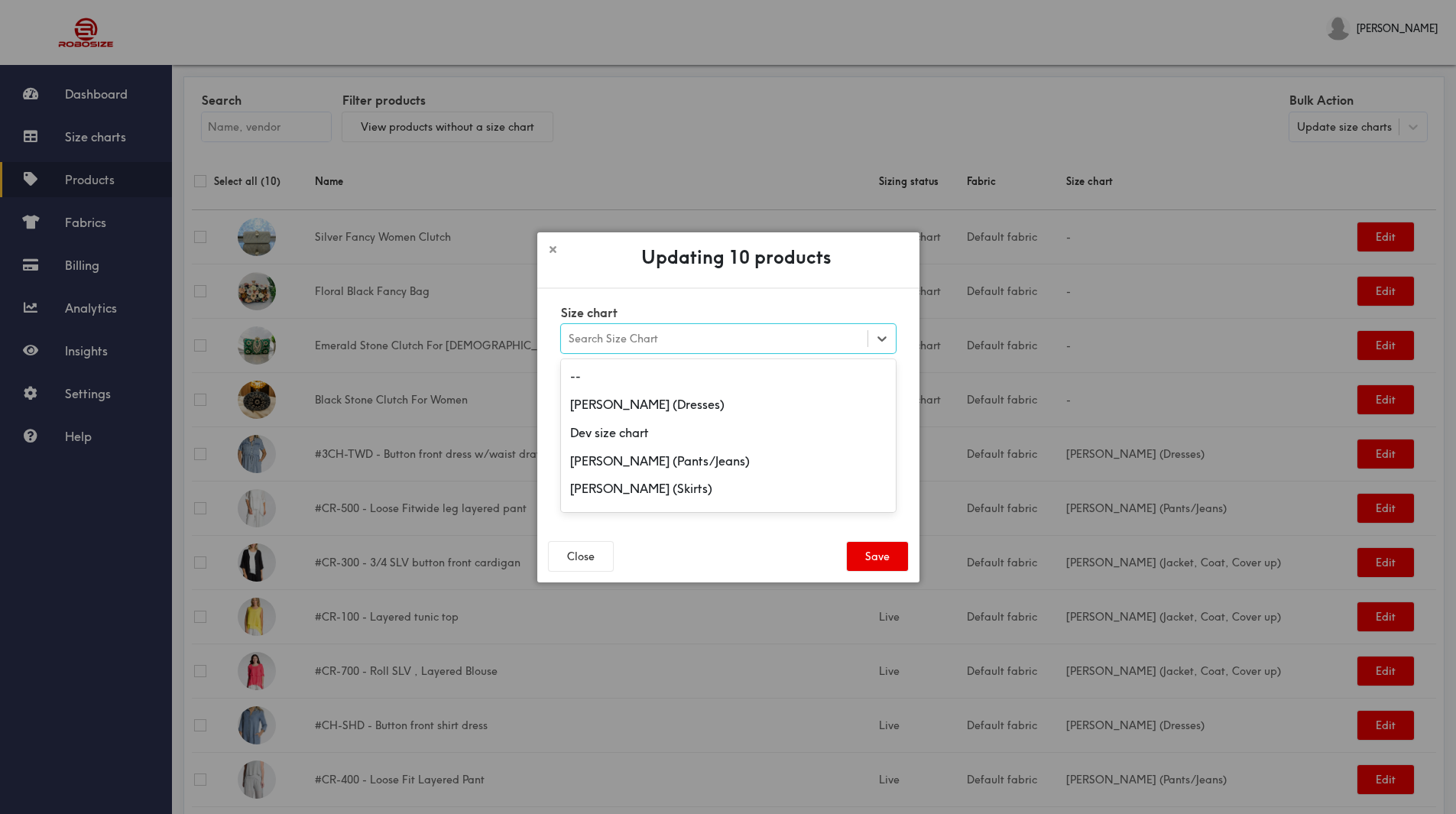
scroll to position [153, 0]
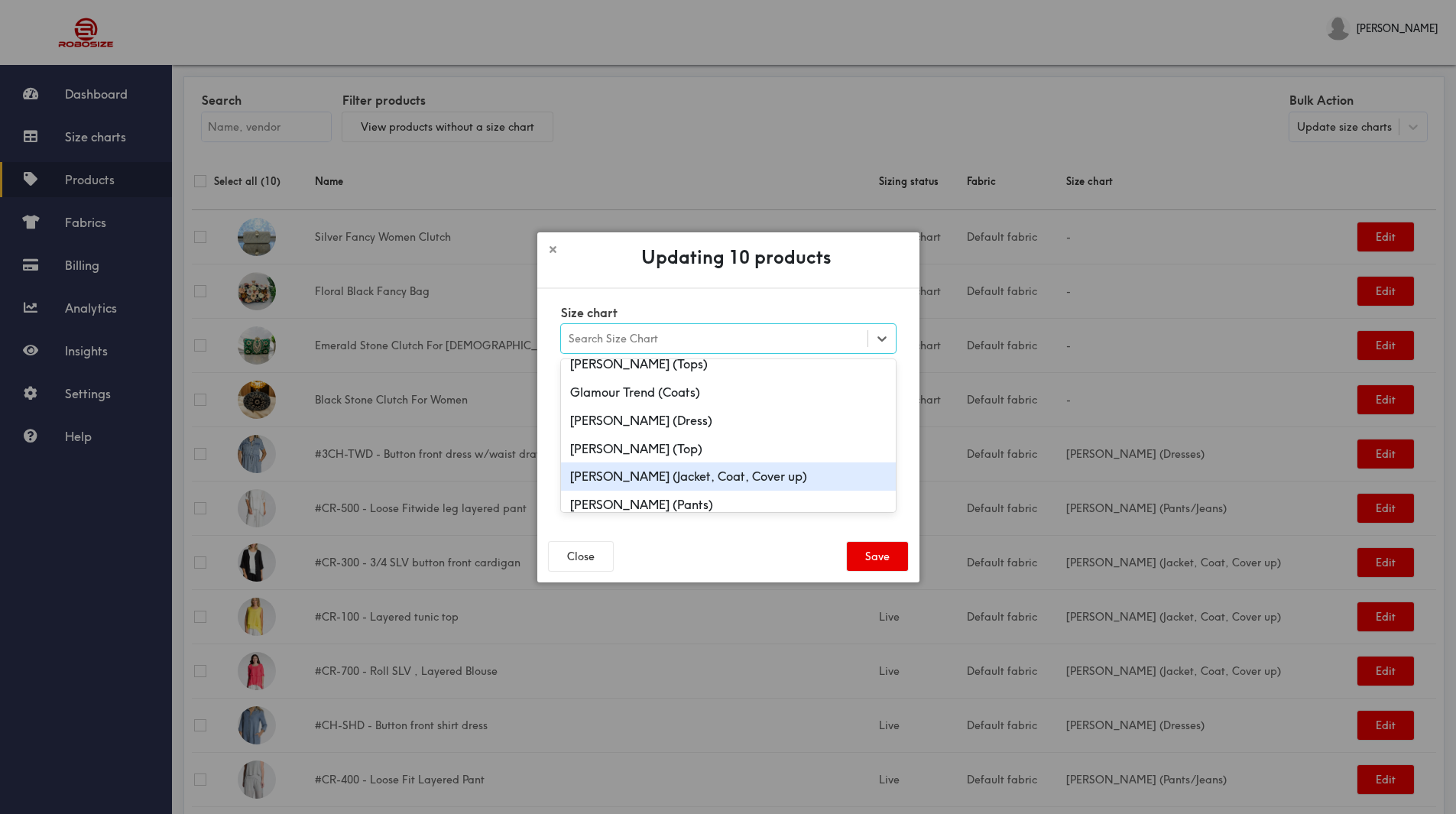
click at [681, 474] on div "Joseph Ribkoff (Jacket, Coat, Cover up)" at bounding box center [729, 476] width 335 height 28
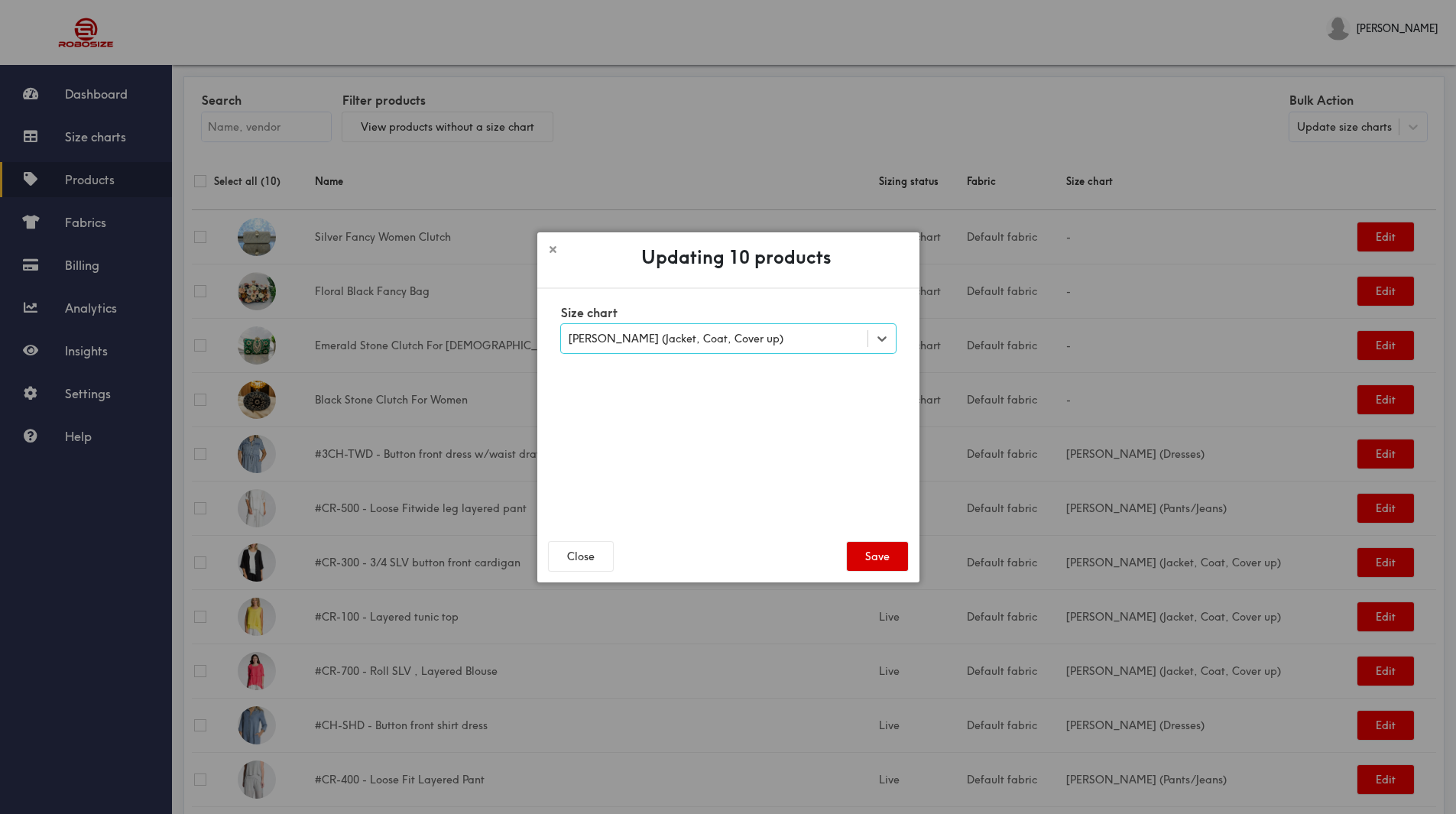
click at [872, 560] on button "Save" at bounding box center [878, 557] width 61 height 29
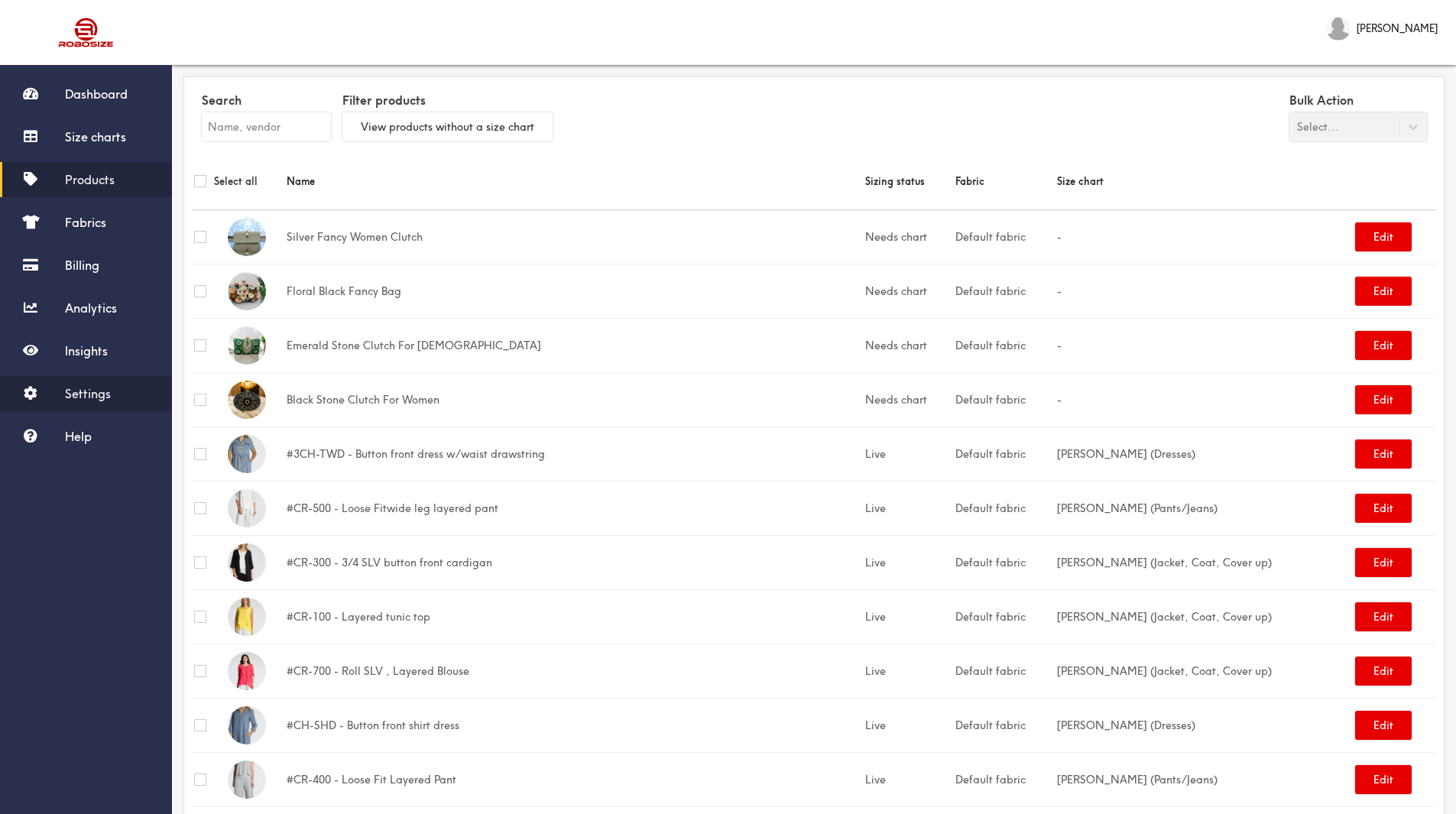
click at [95, 399] on span "Settings" at bounding box center [88, 394] width 46 height 15
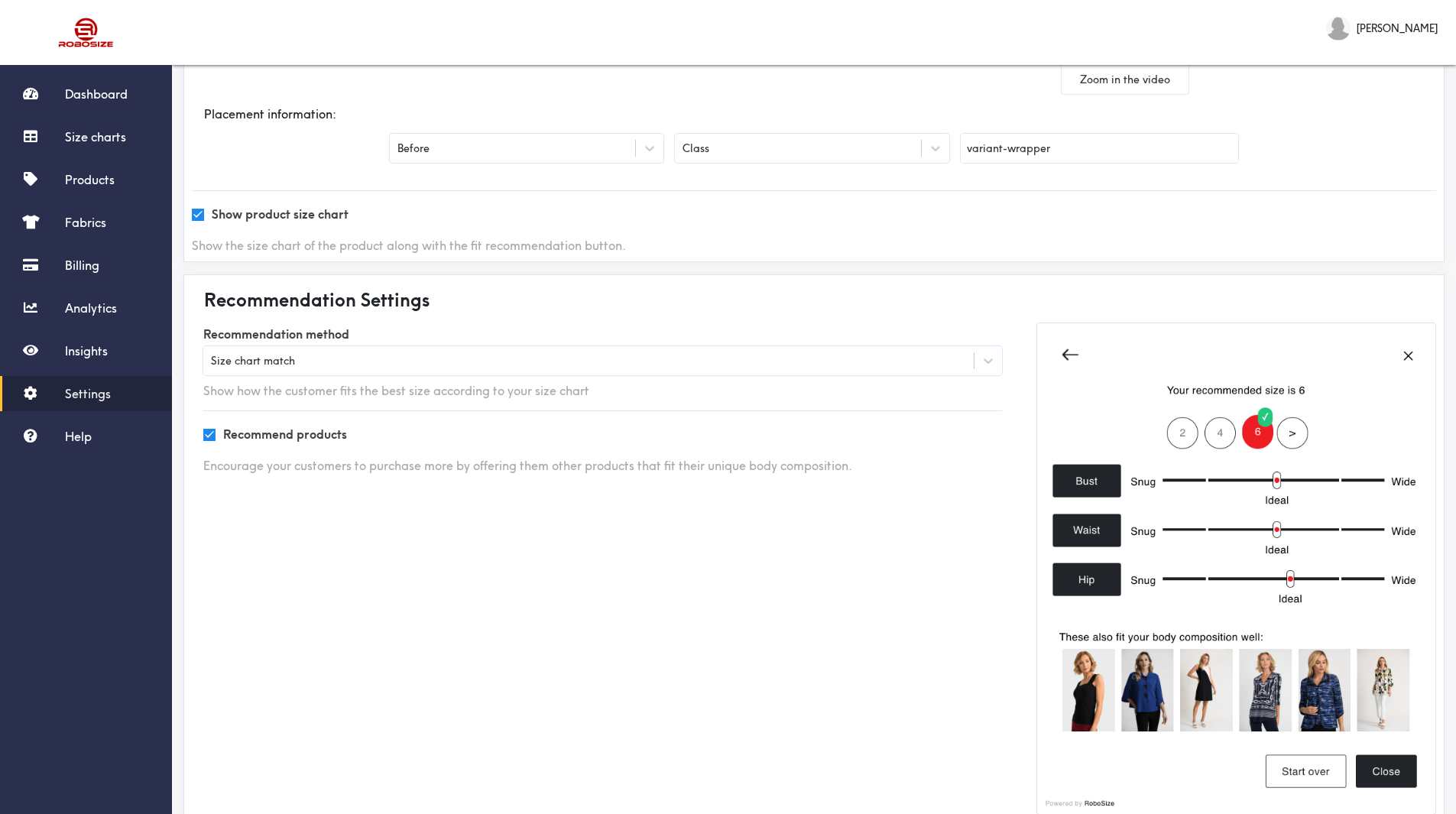
scroll to position [394, 0]
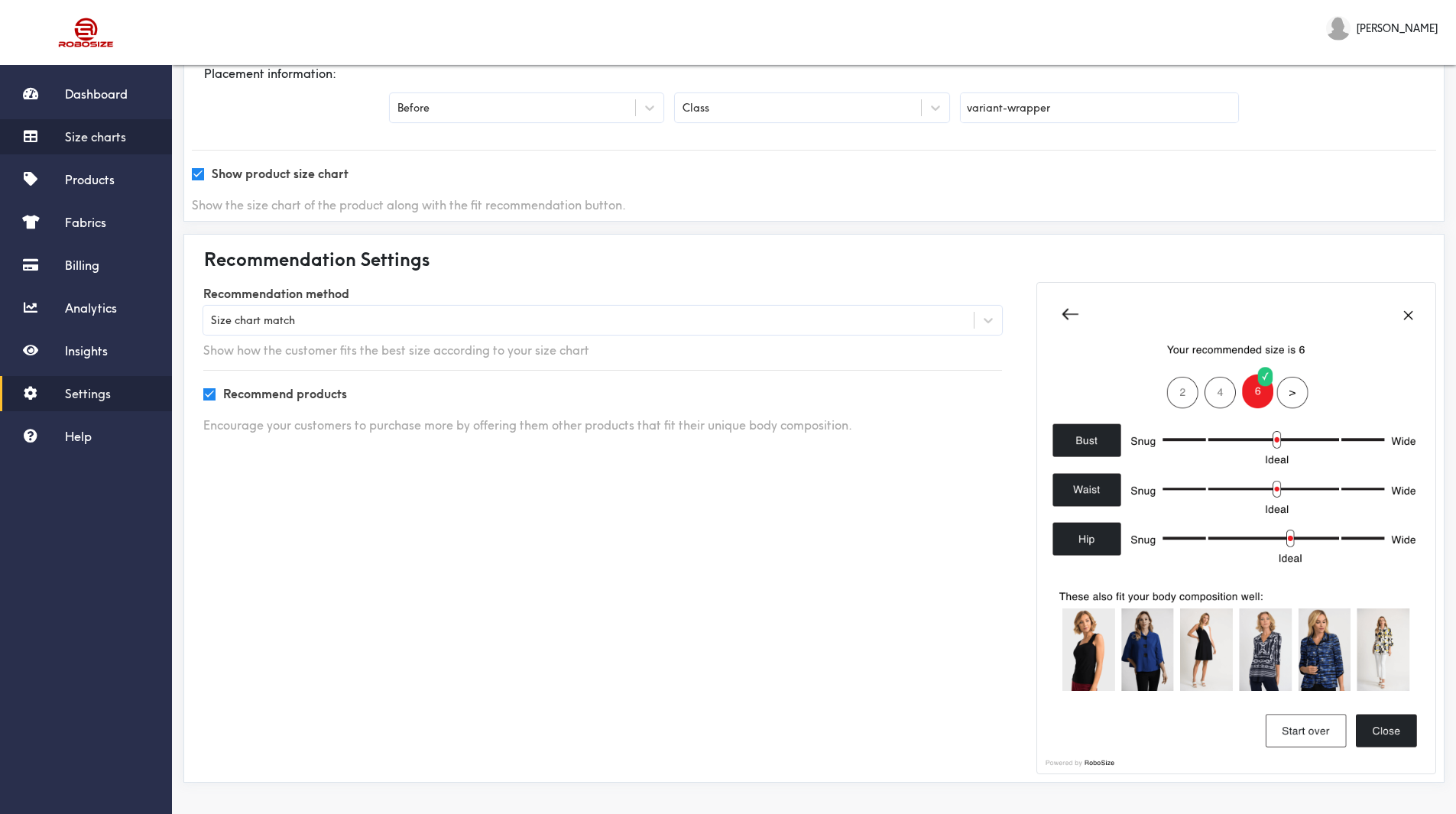
click at [107, 135] on span "Size charts" at bounding box center [95, 137] width 61 height 15
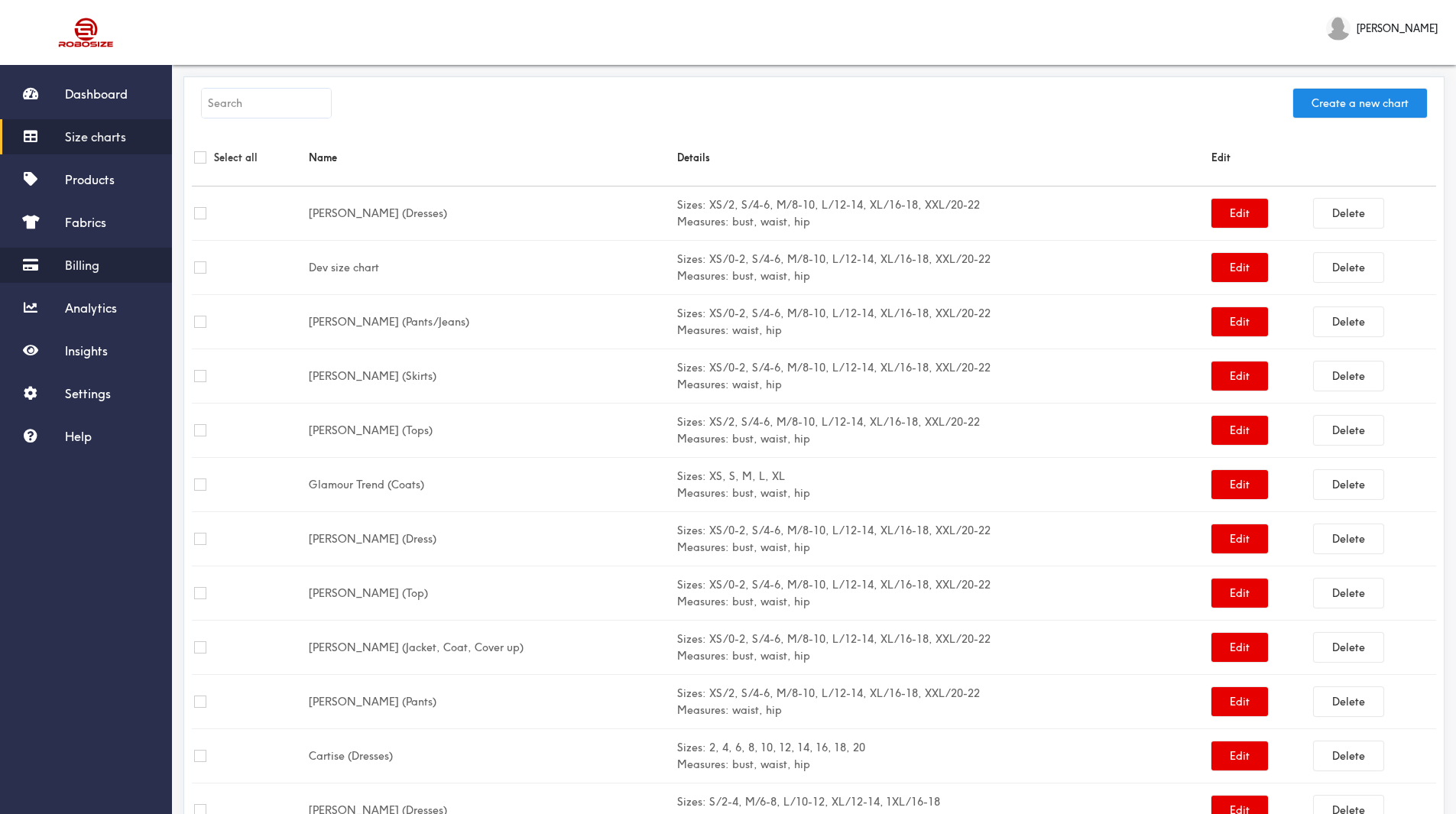
click at [83, 272] on span "Billing" at bounding box center [83, 266] width 34 height 15
